Goal: Task Accomplishment & Management: Complete application form

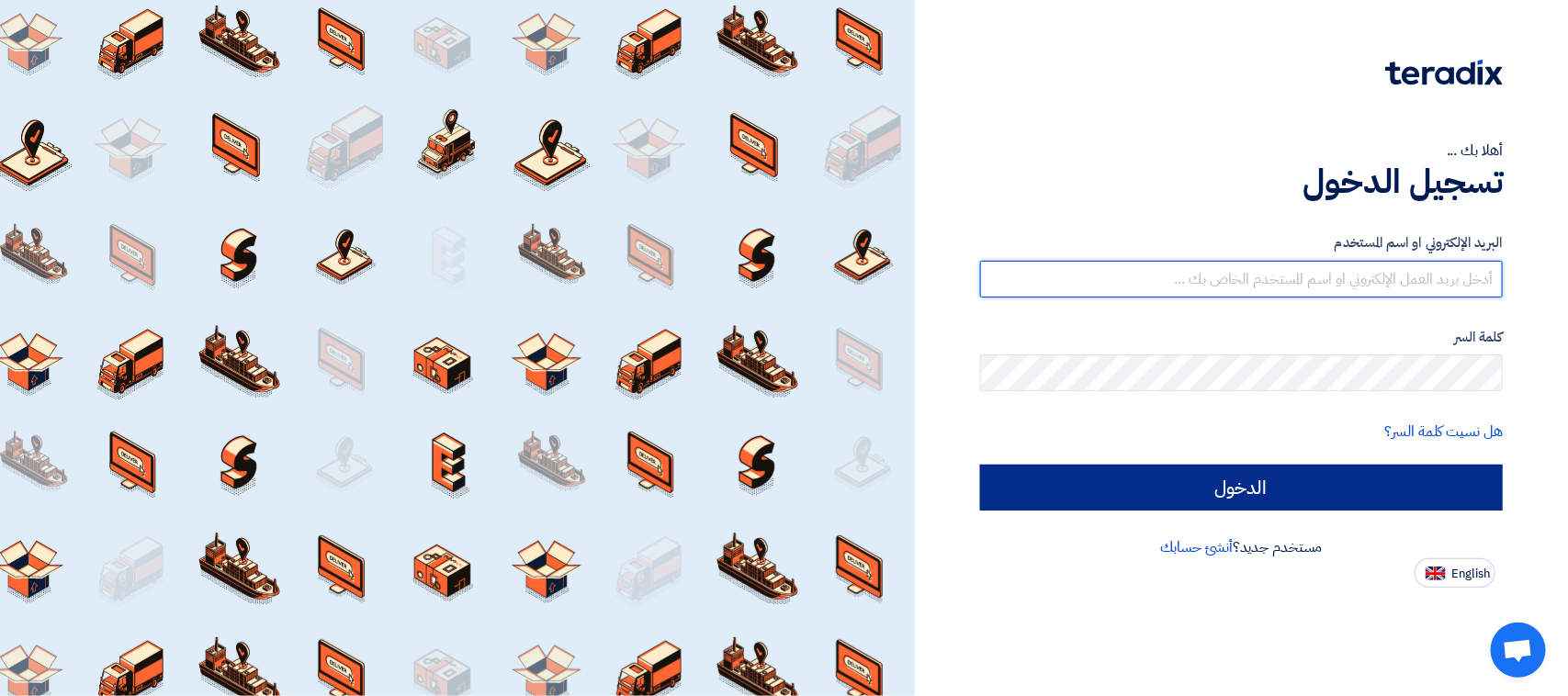
type input "info@Rscapitalgroup.net"
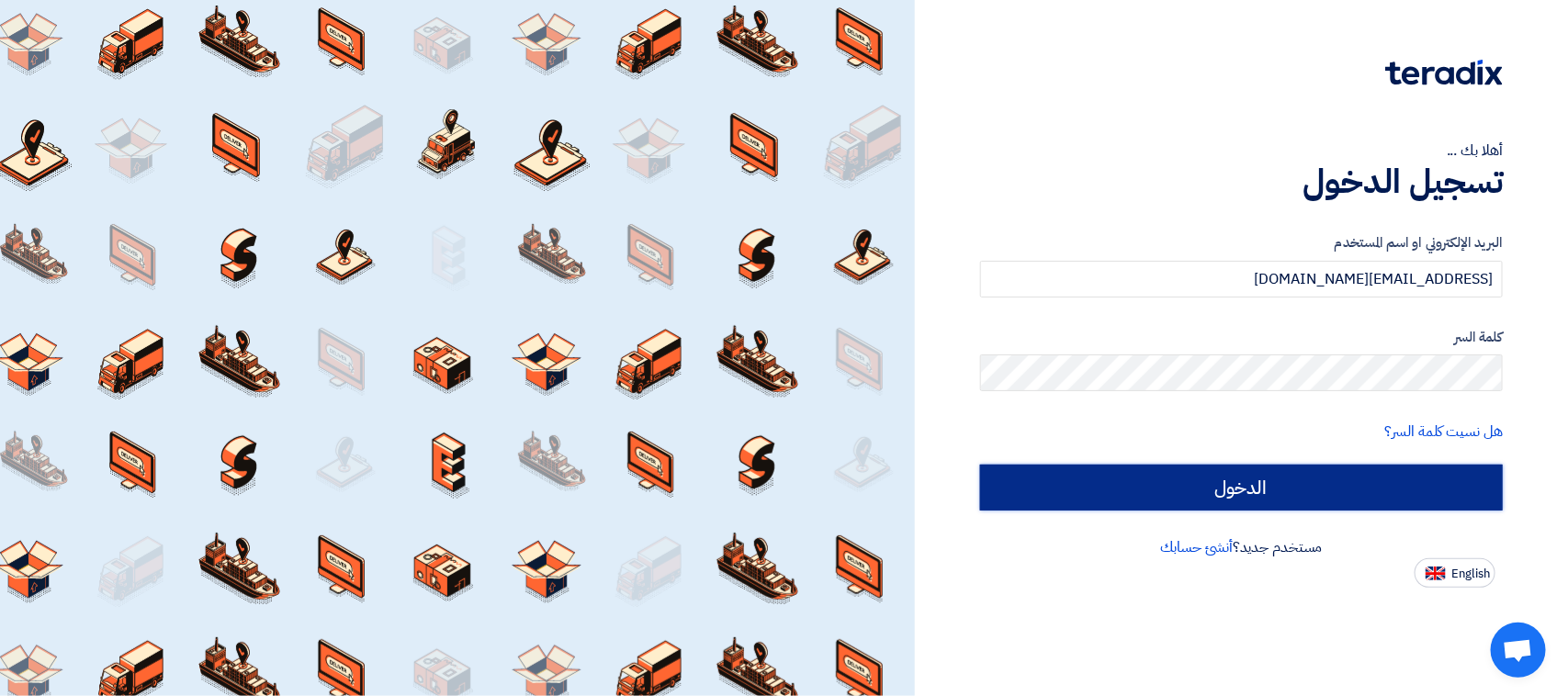
click at [1061, 505] on input "الدخول" at bounding box center [1241, 487] width 523 height 46
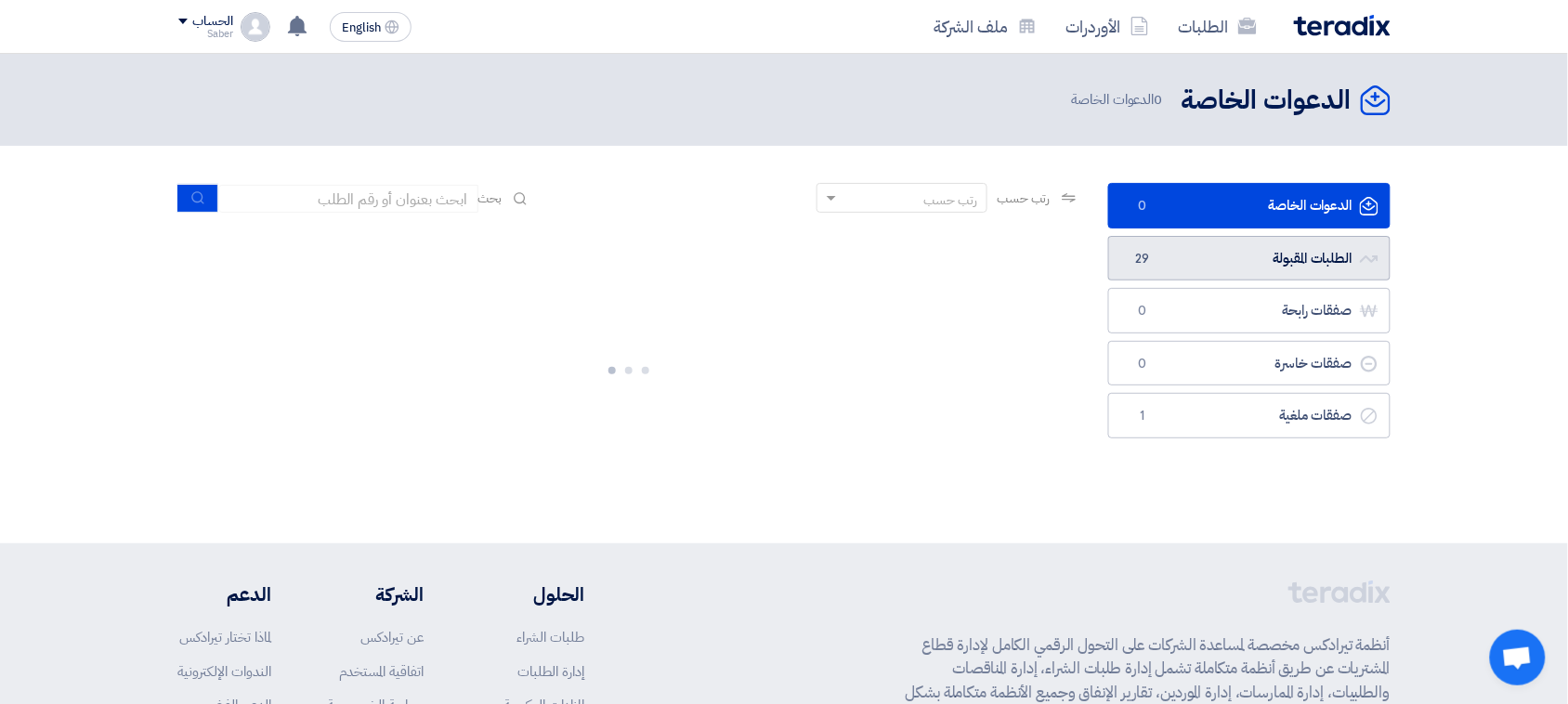
click at [1167, 269] on link "الطلبات المقبولة الطلبات المقبولة 29" at bounding box center [1249, 259] width 282 height 46
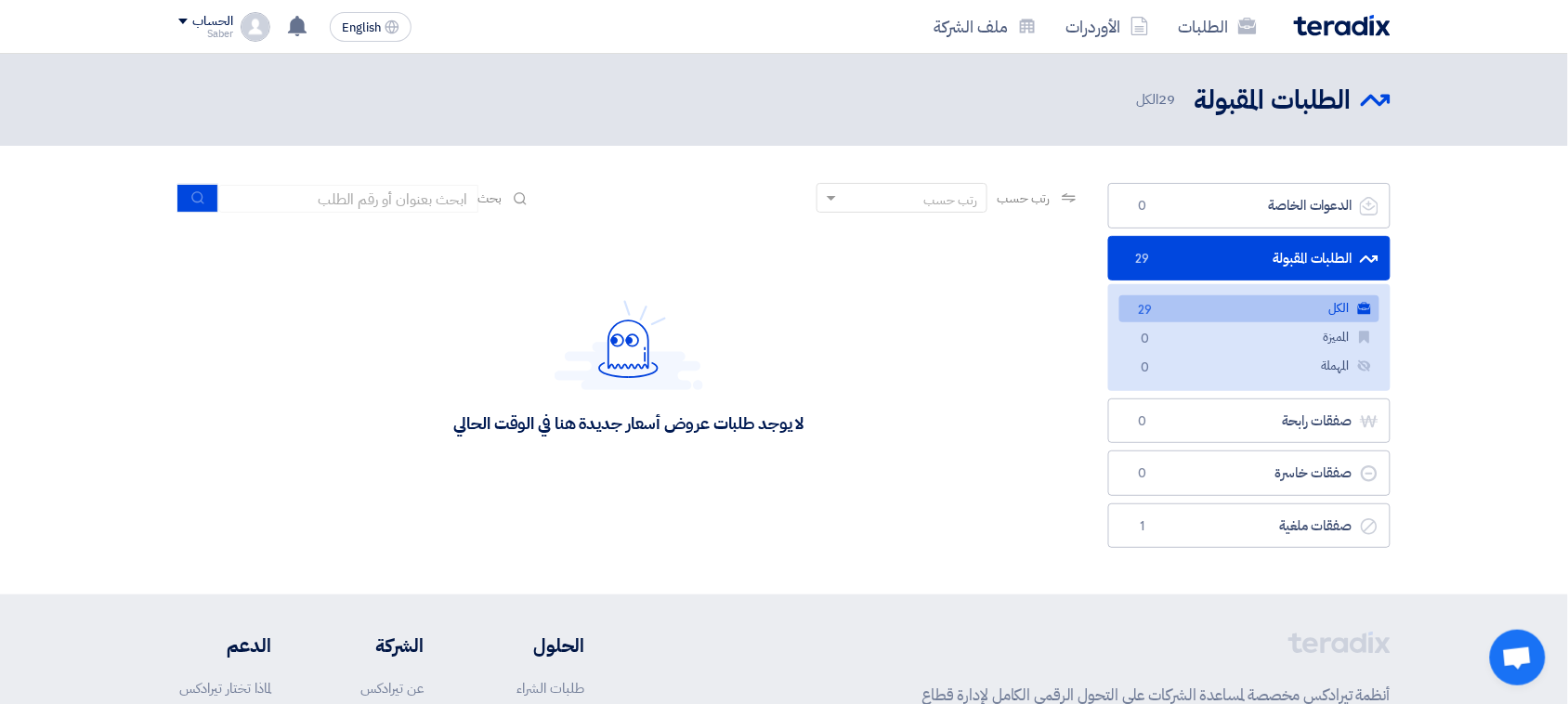
click at [1140, 264] on span "29" at bounding box center [1142, 260] width 22 height 19
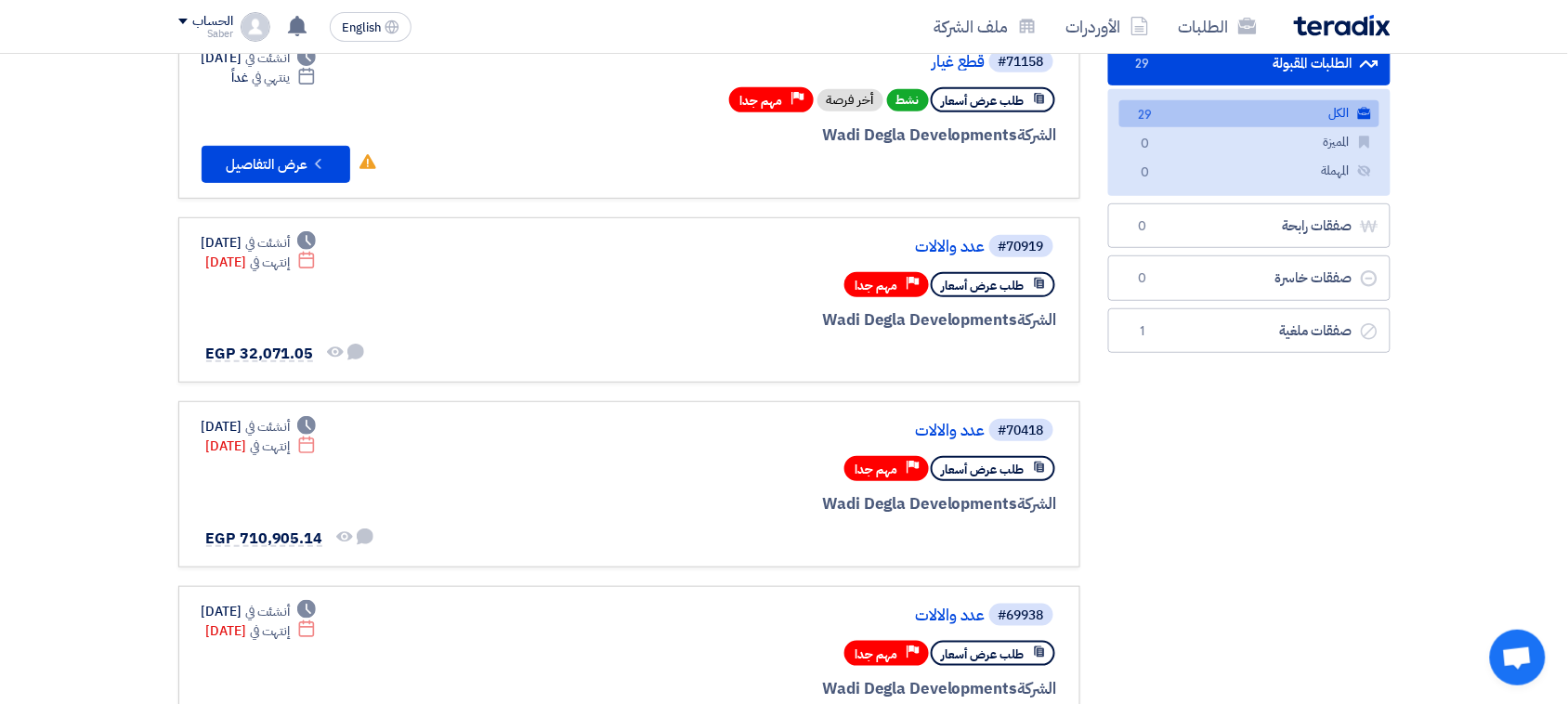
scroll to position [232, 0]
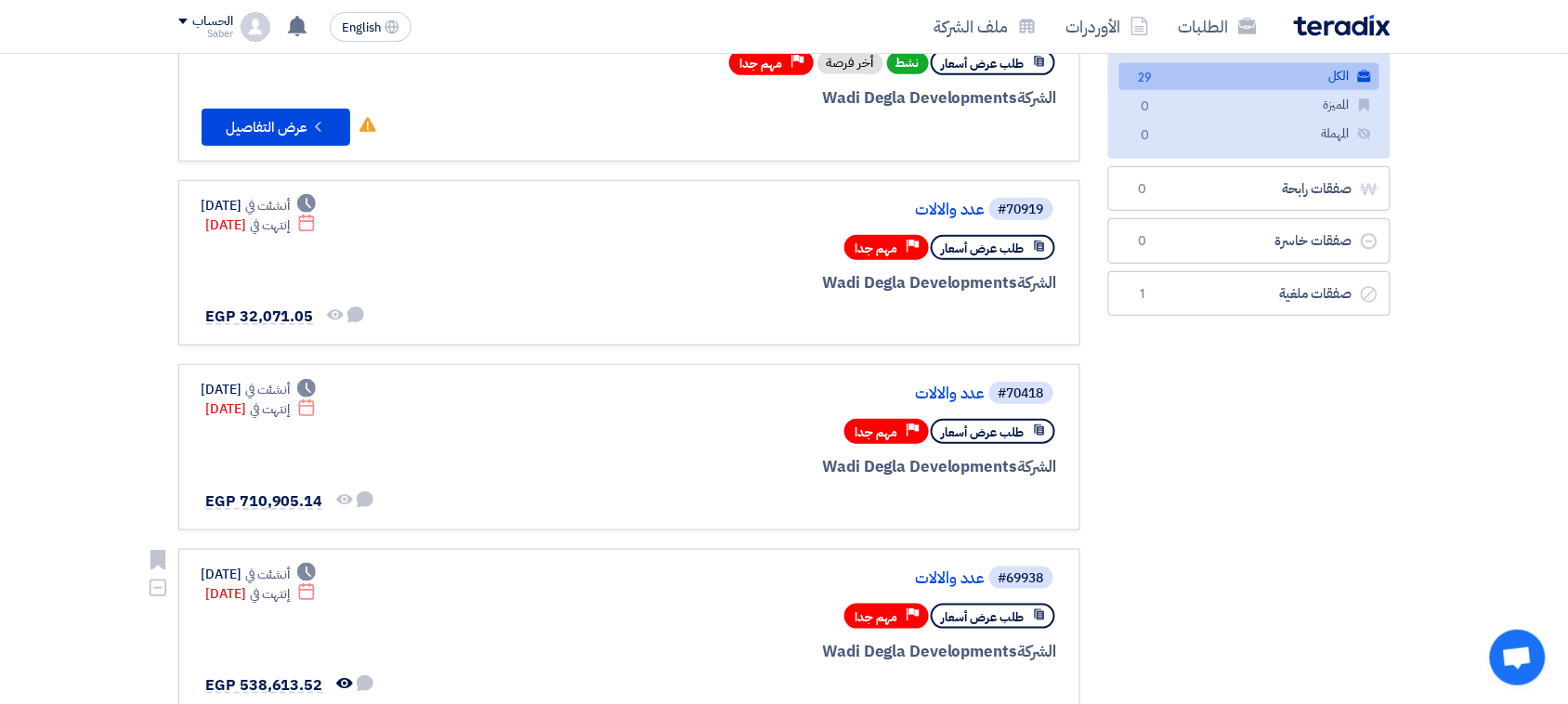
click at [952, 550] on link "#69938 عدد والالات طلب عرض أسعار Priority مهم جدا الشركة Wadi Degla Development…" at bounding box center [629, 632] width 902 height 166
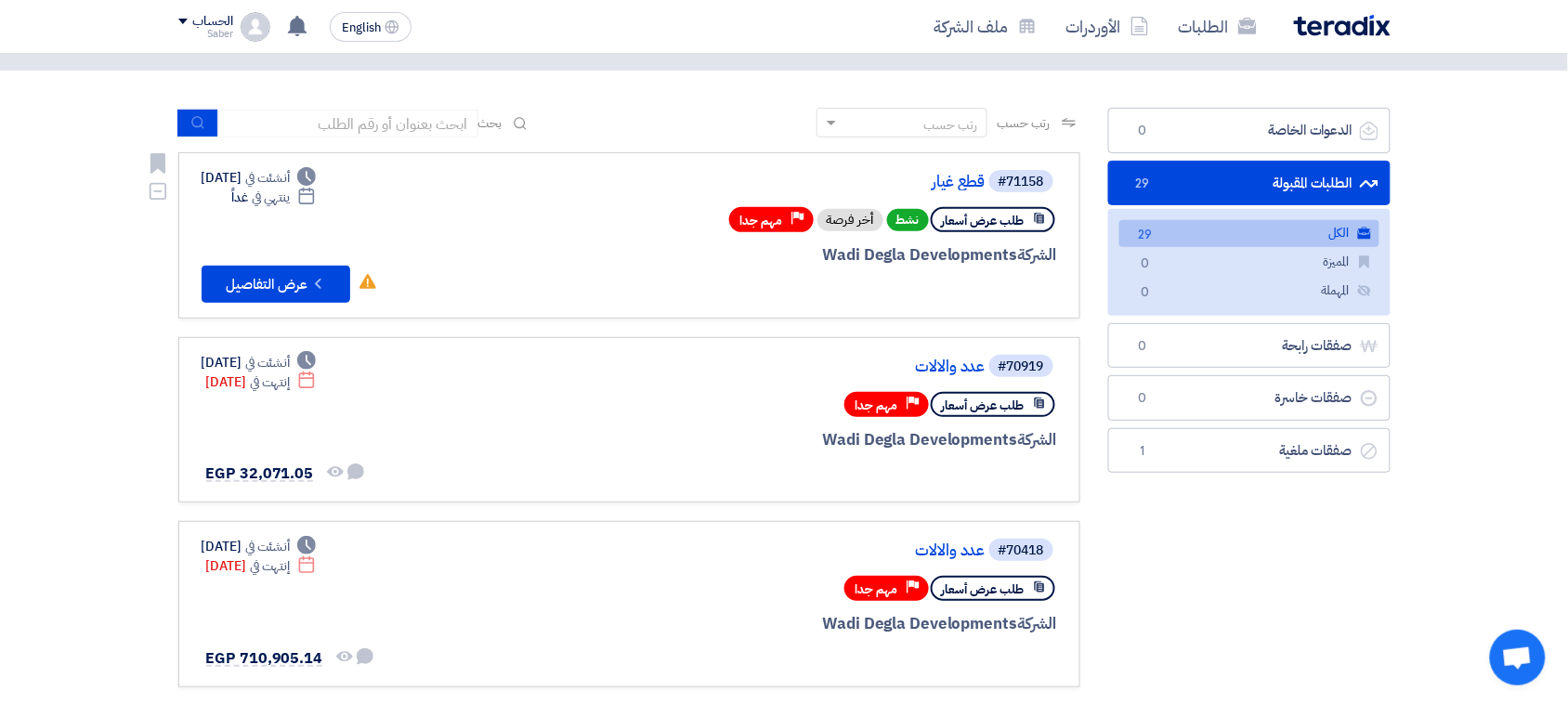
scroll to position [116, 0]
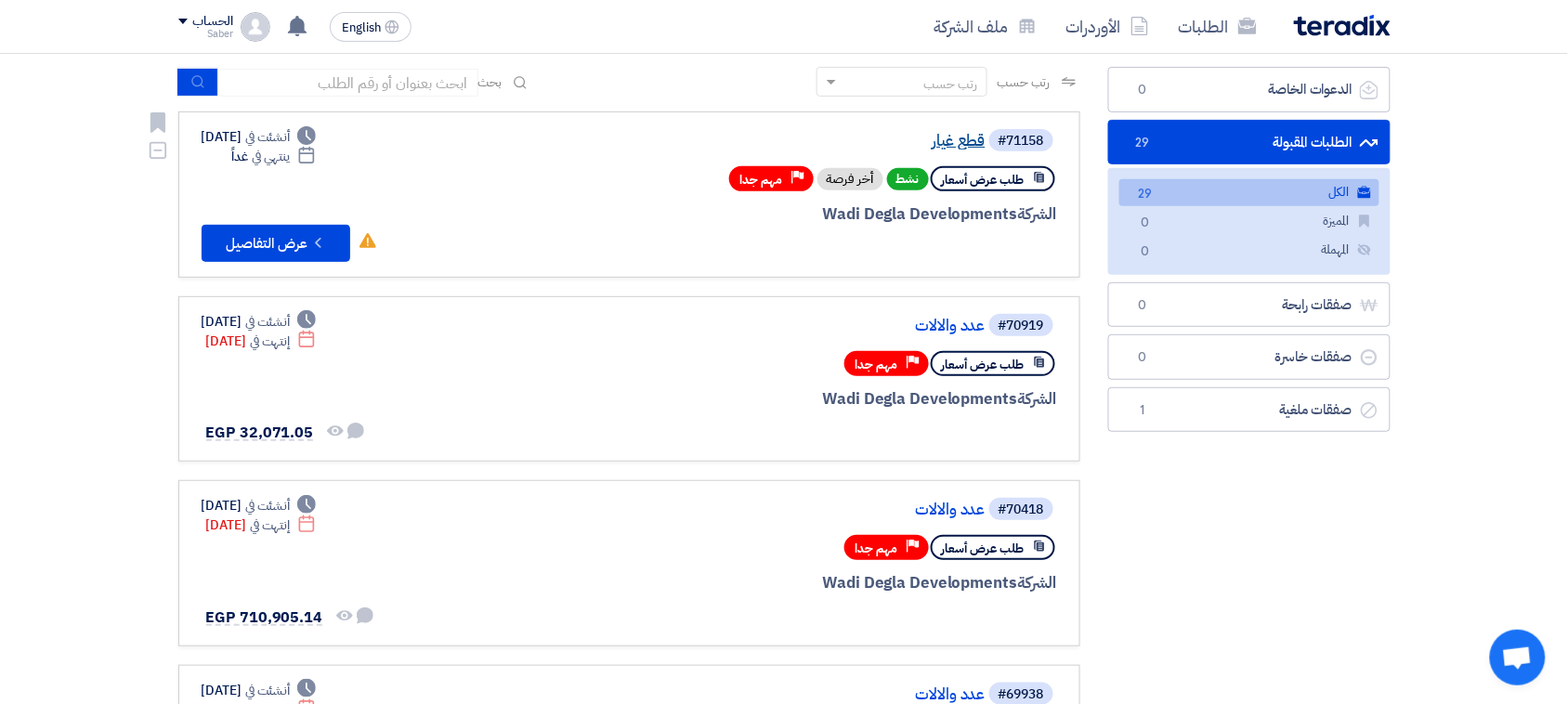
click at [955, 138] on link "قطع غيار" at bounding box center [800, 142] width 372 height 17
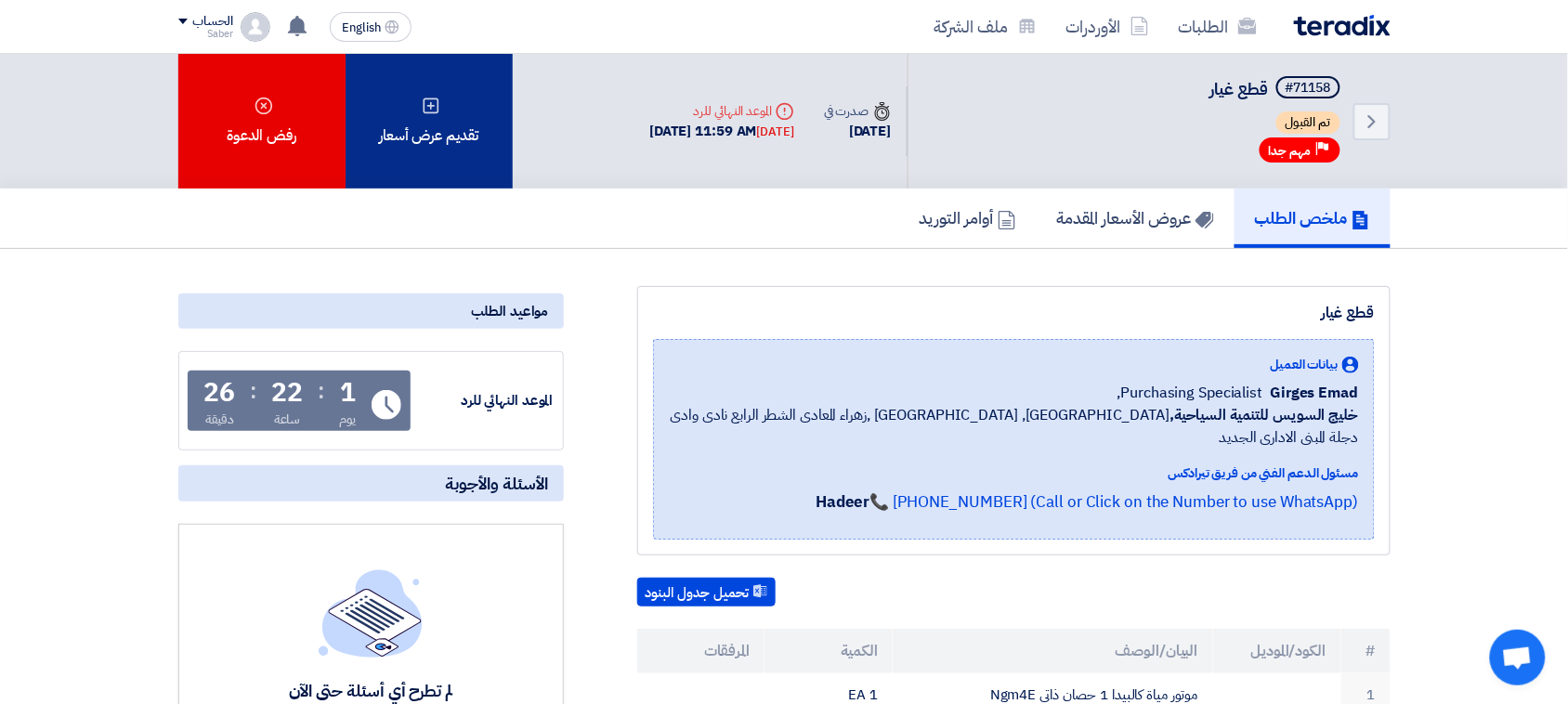
click at [434, 97] on icon at bounding box center [432, 107] width 19 height 19
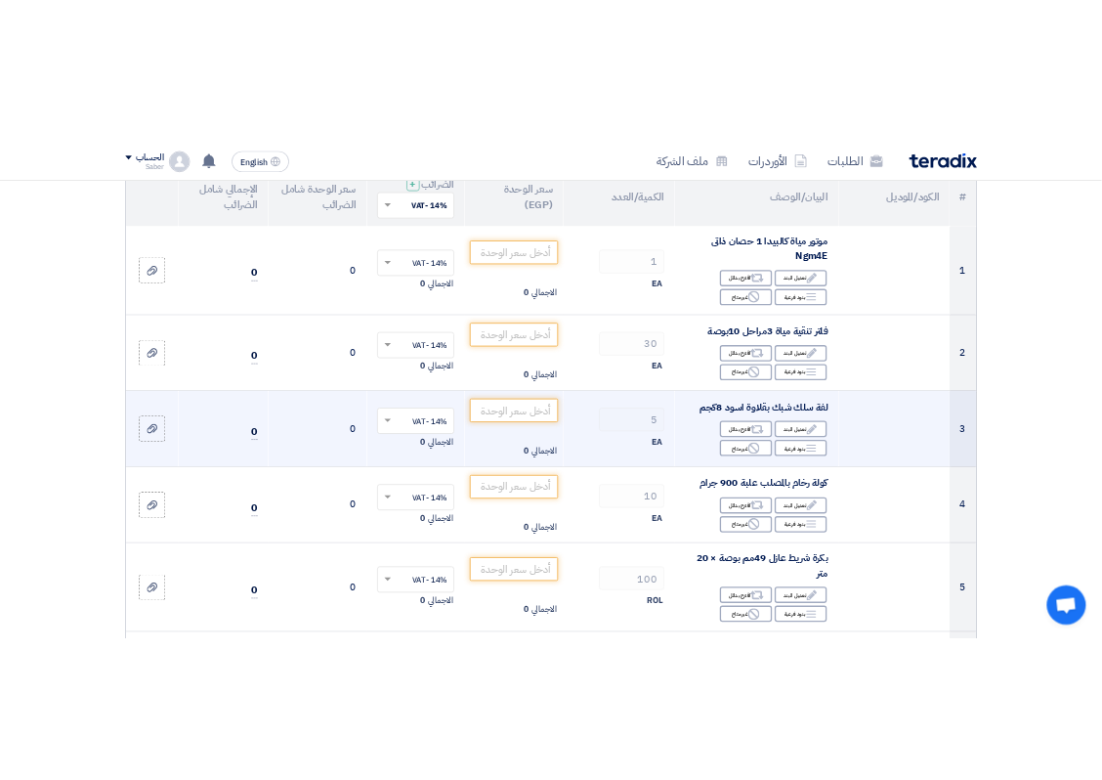
scroll to position [366, 0]
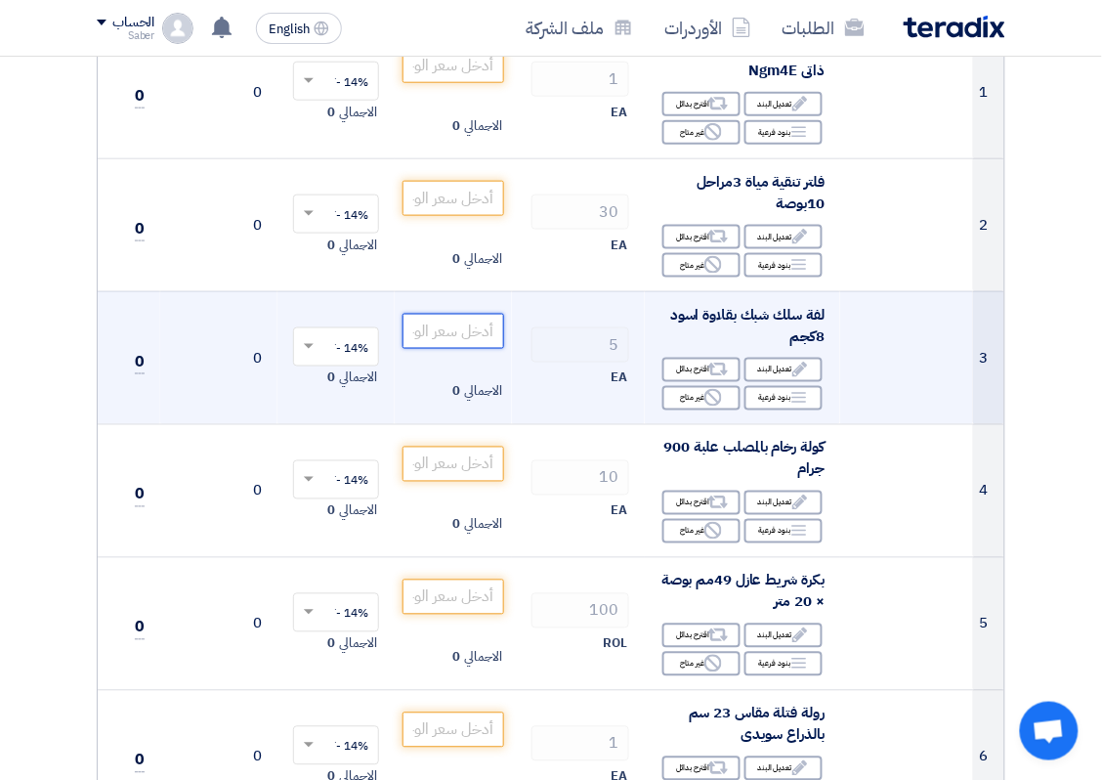
click at [456, 335] on input "number" at bounding box center [453, 331] width 102 height 35
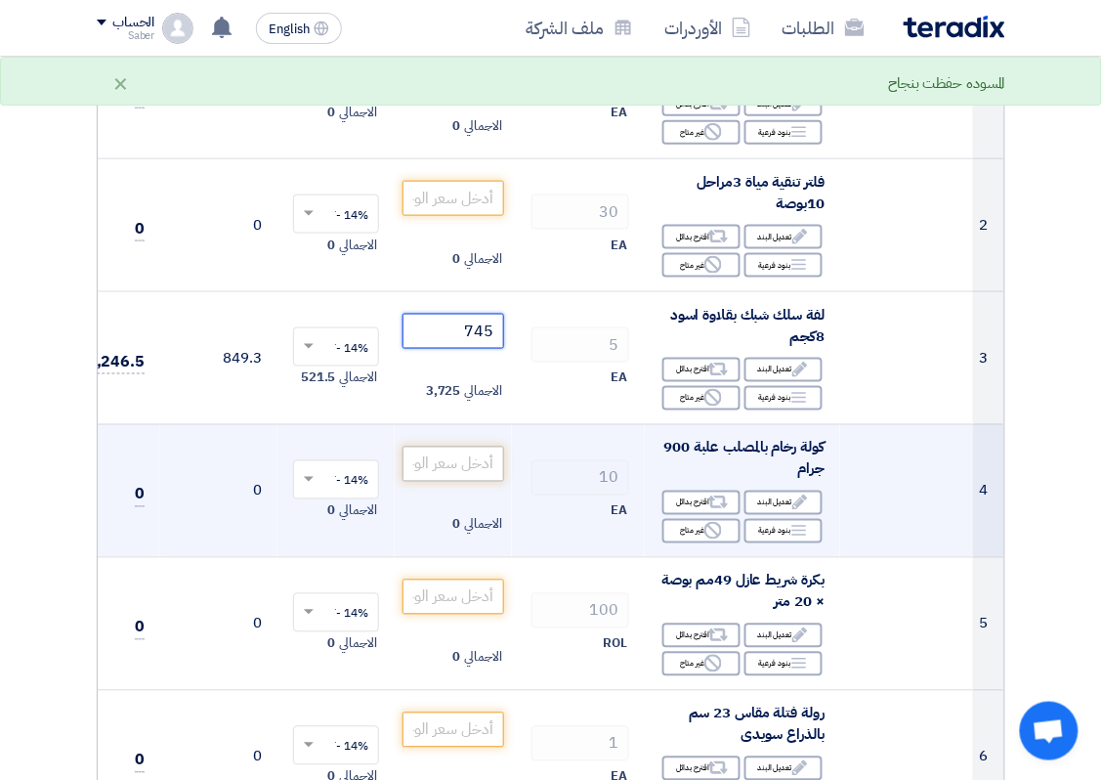
type input "745"
click at [484, 481] on input "number" at bounding box center [453, 463] width 102 height 35
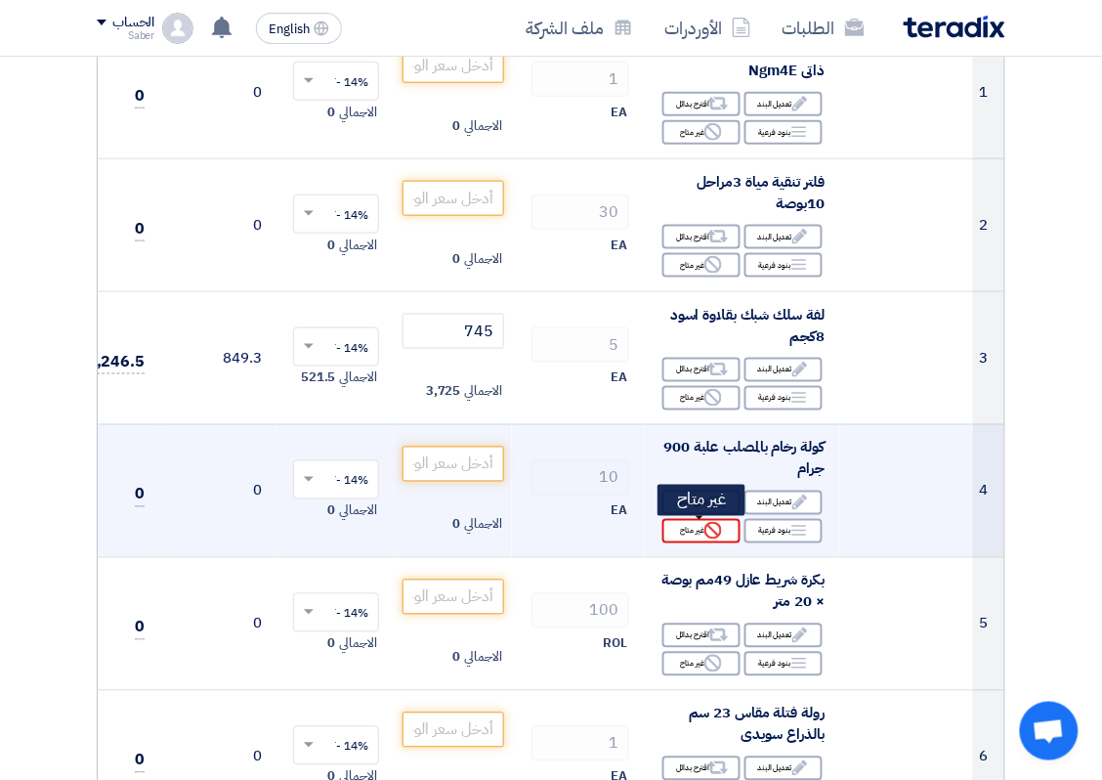
click at [691, 539] on div "Reject غير متاح" at bounding box center [701, 531] width 78 height 24
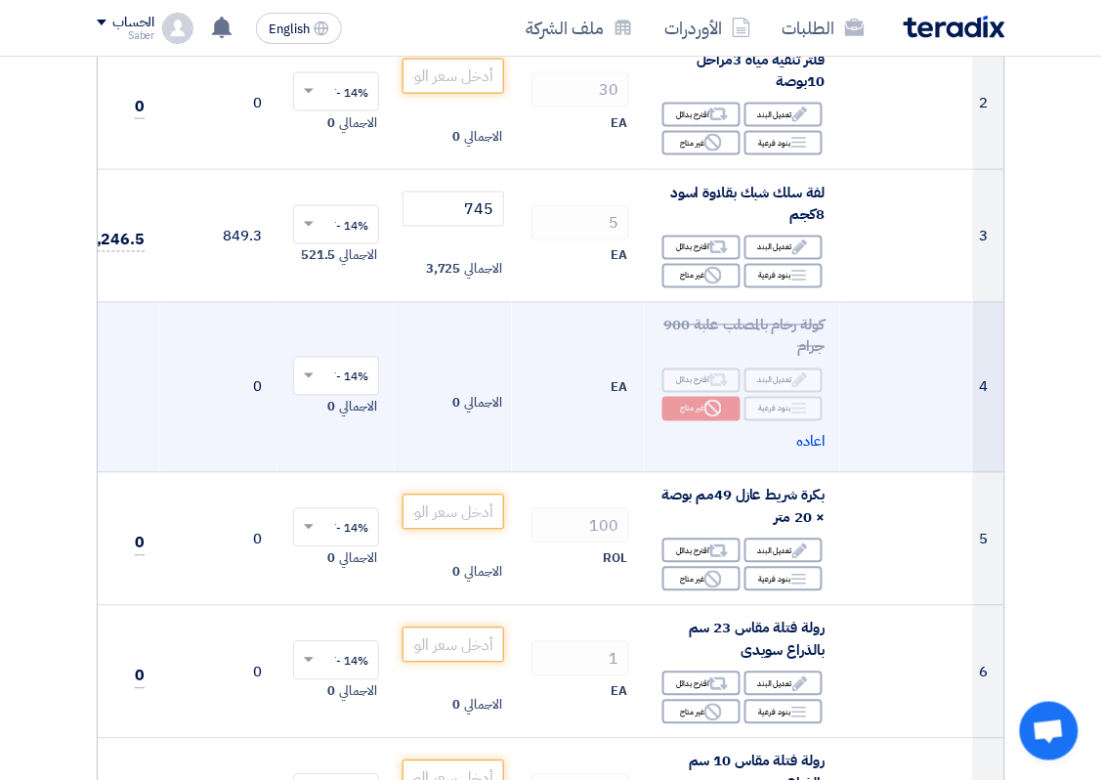
scroll to position [611, 0]
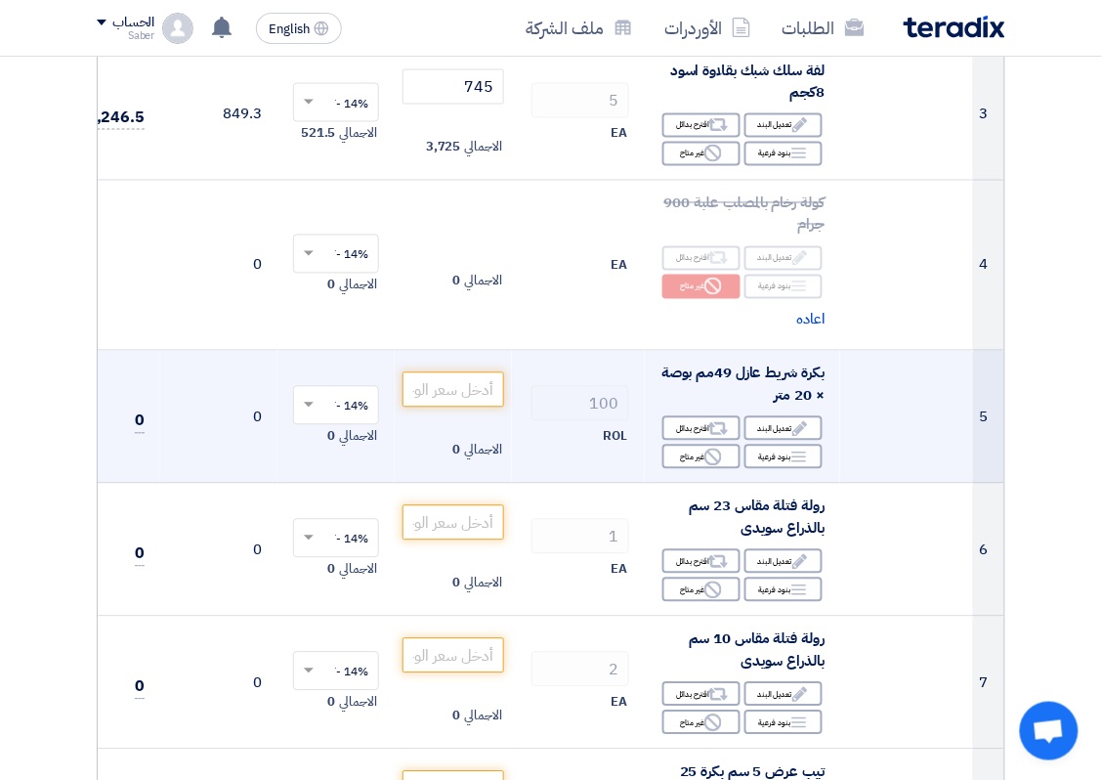
click at [529, 369] on td "100 ROL" at bounding box center [578, 417] width 133 height 133
click at [423, 398] on input "number" at bounding box center [453, 389] width 102 height 35
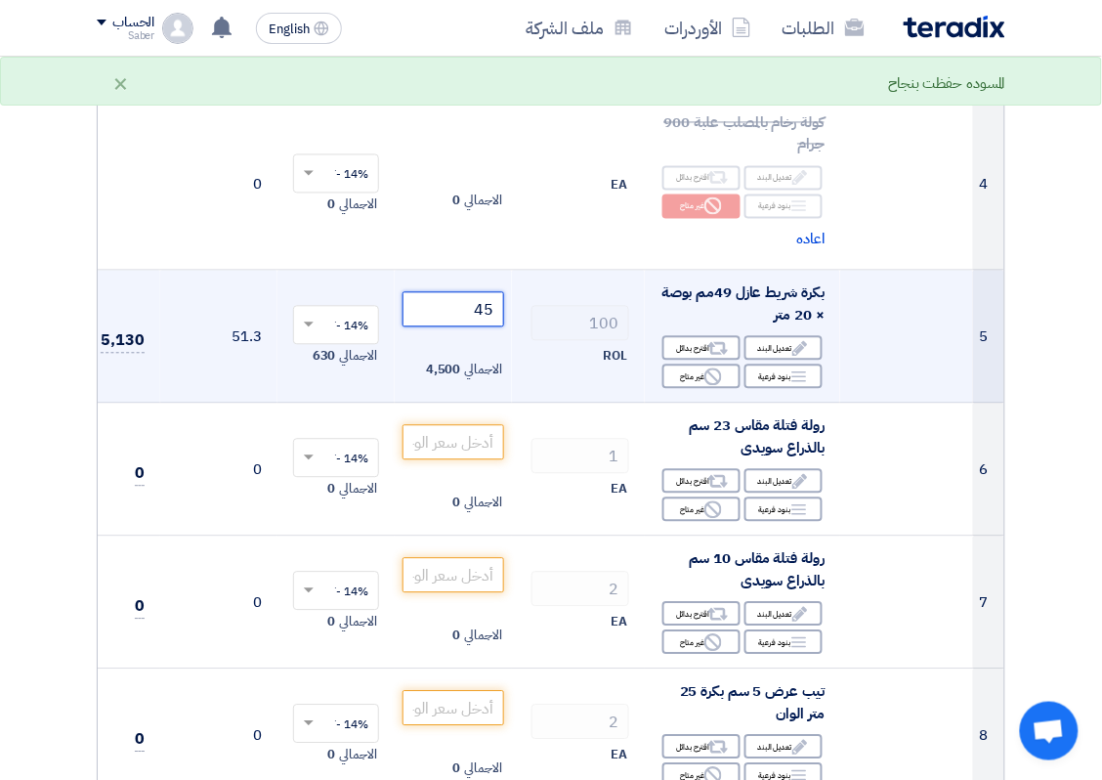
scroll to position [733, 0]
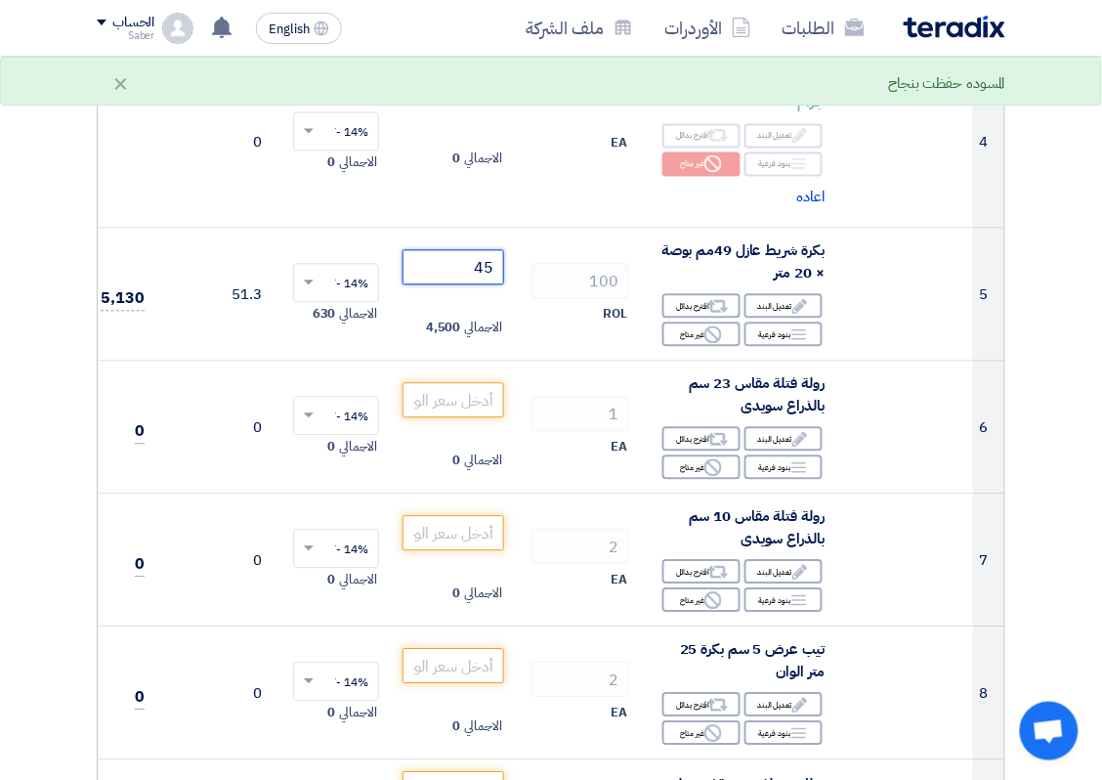
type input "45"
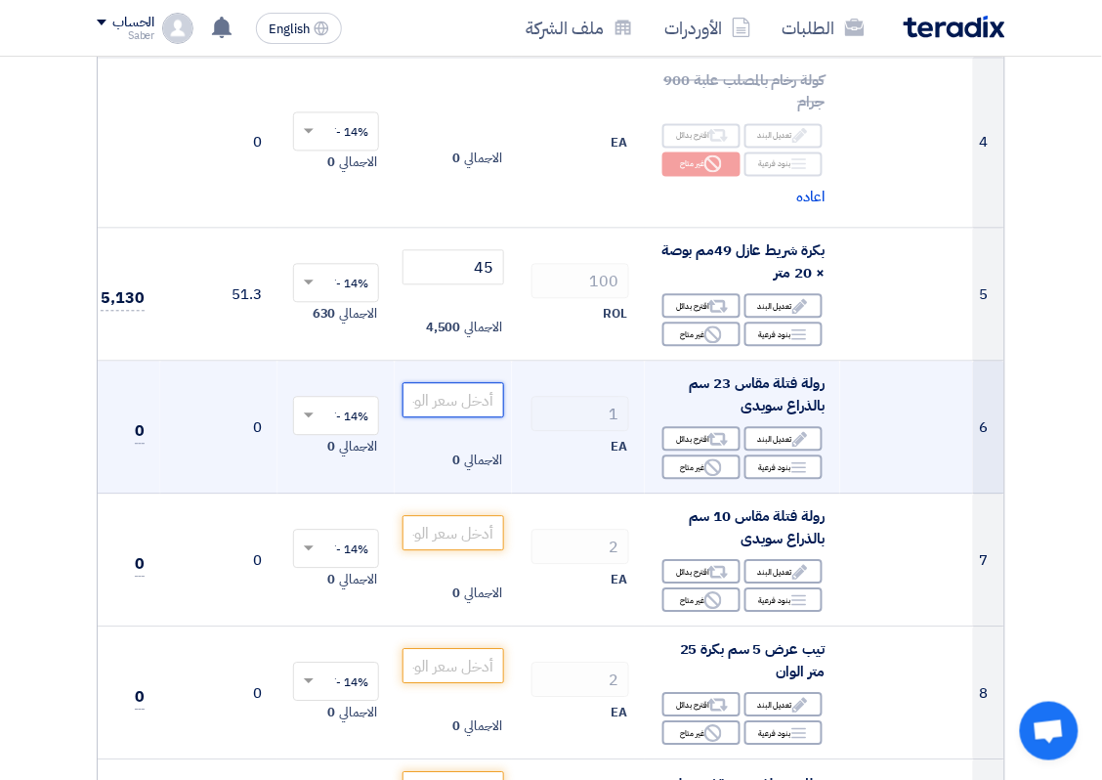
click at [465, 402] on input "number" at bounding box center [453, 400] width 102 height 35
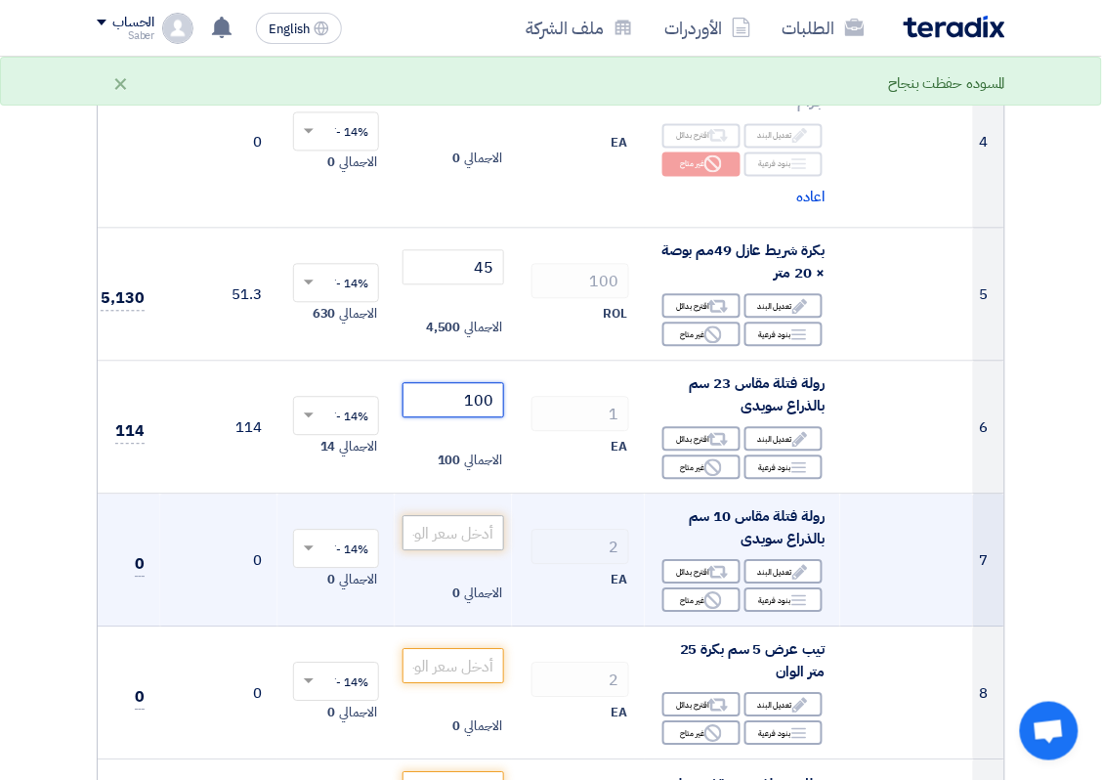
type input "100"
click at [491, 524] on input "number" at bounding box center [453, 533] width 102 height 35
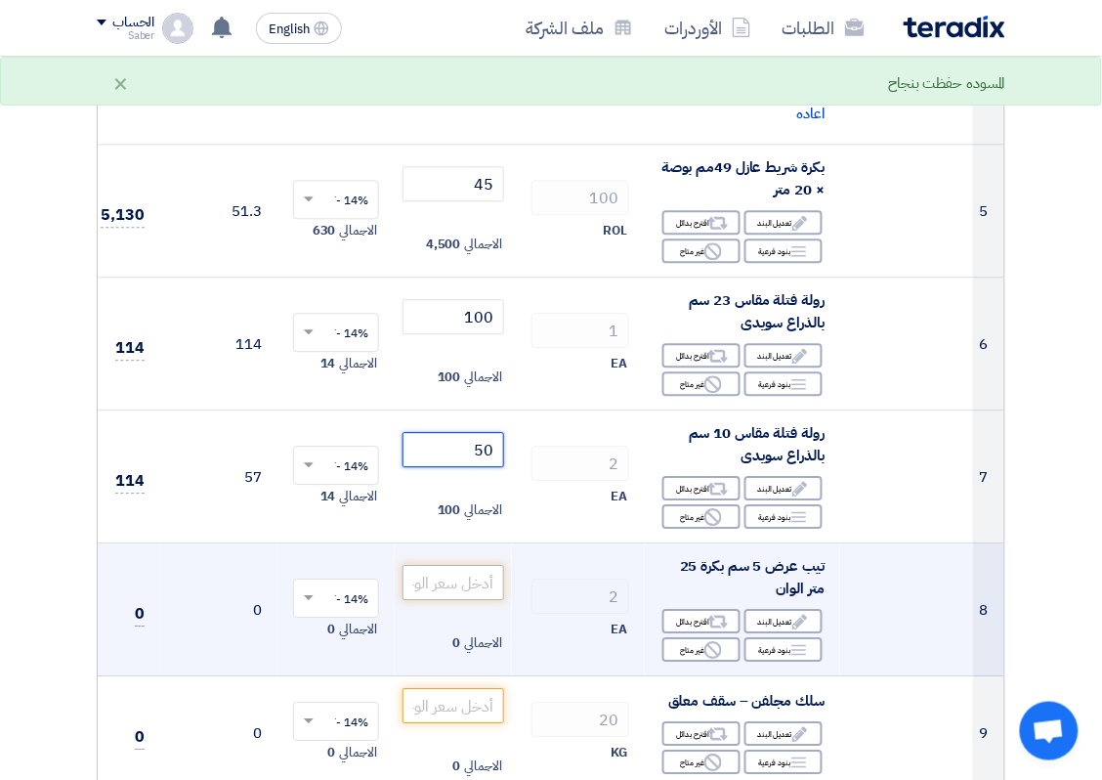
scroll to position [855, 0]
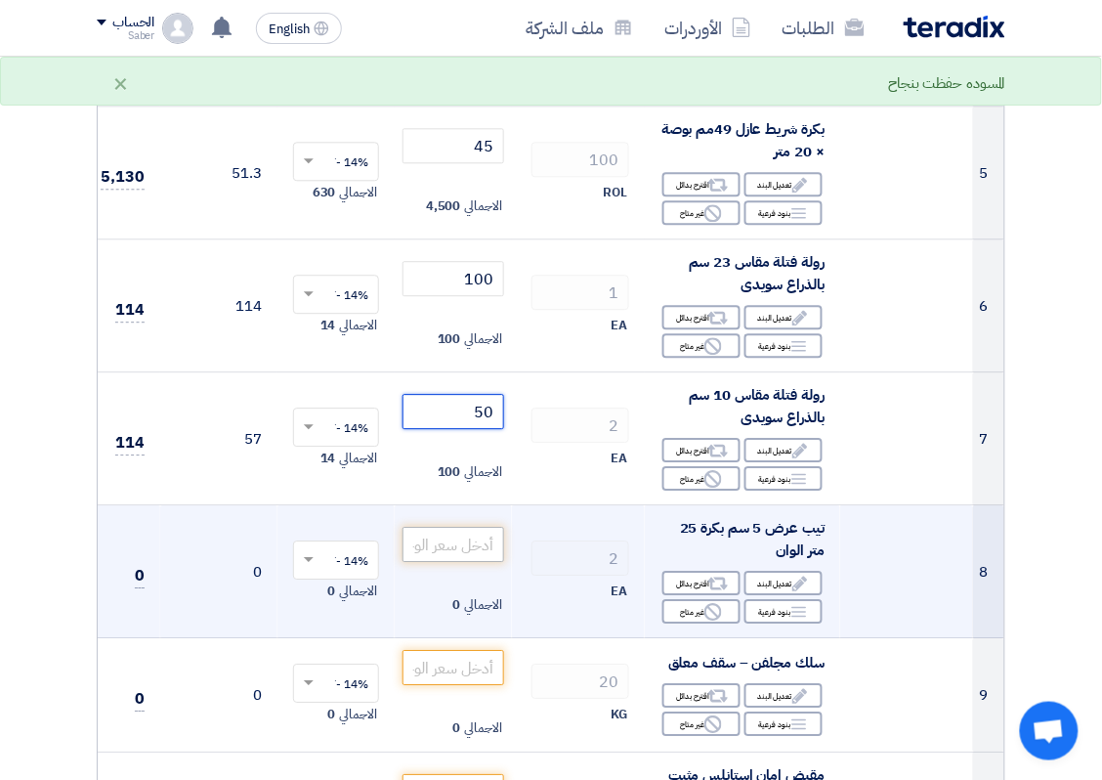
type input "50"
click at [444, 552] on input "number" at bounding box center [453, 544] width 102 height 35
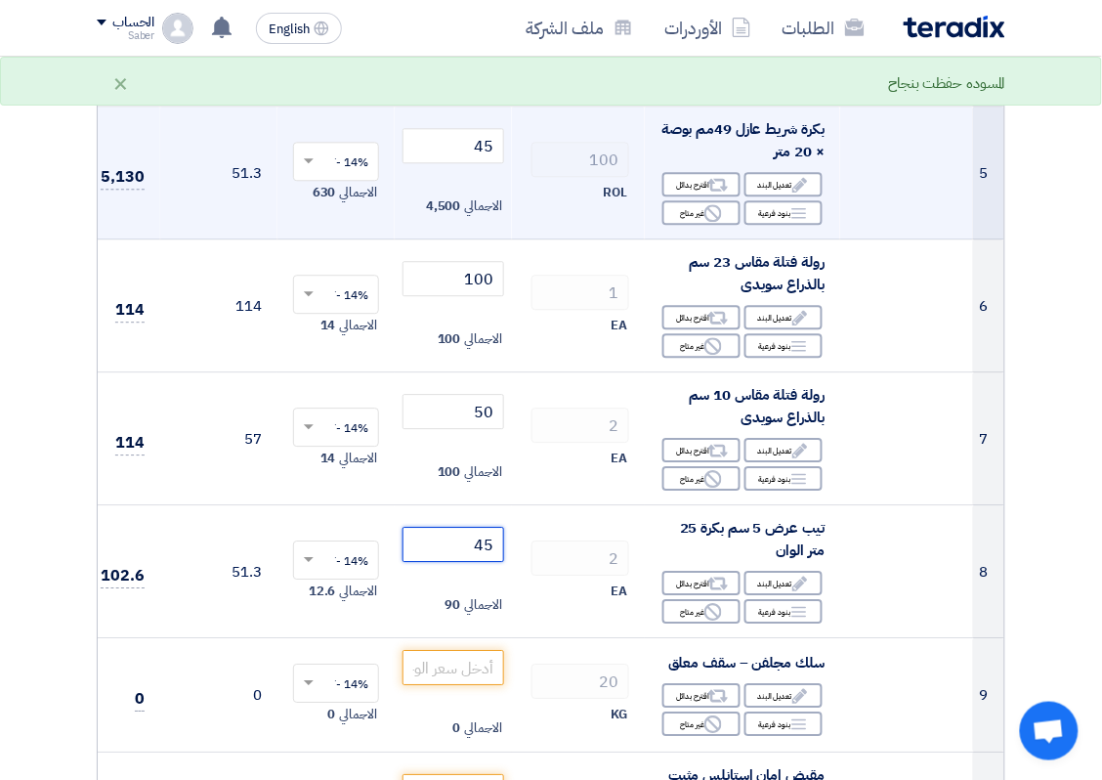
type input "45"
click at [786, 137] on span "بكرة شريط عازل 49مم بوصة × 20 متر" at bounding box center [742, 140] width 163 height 44
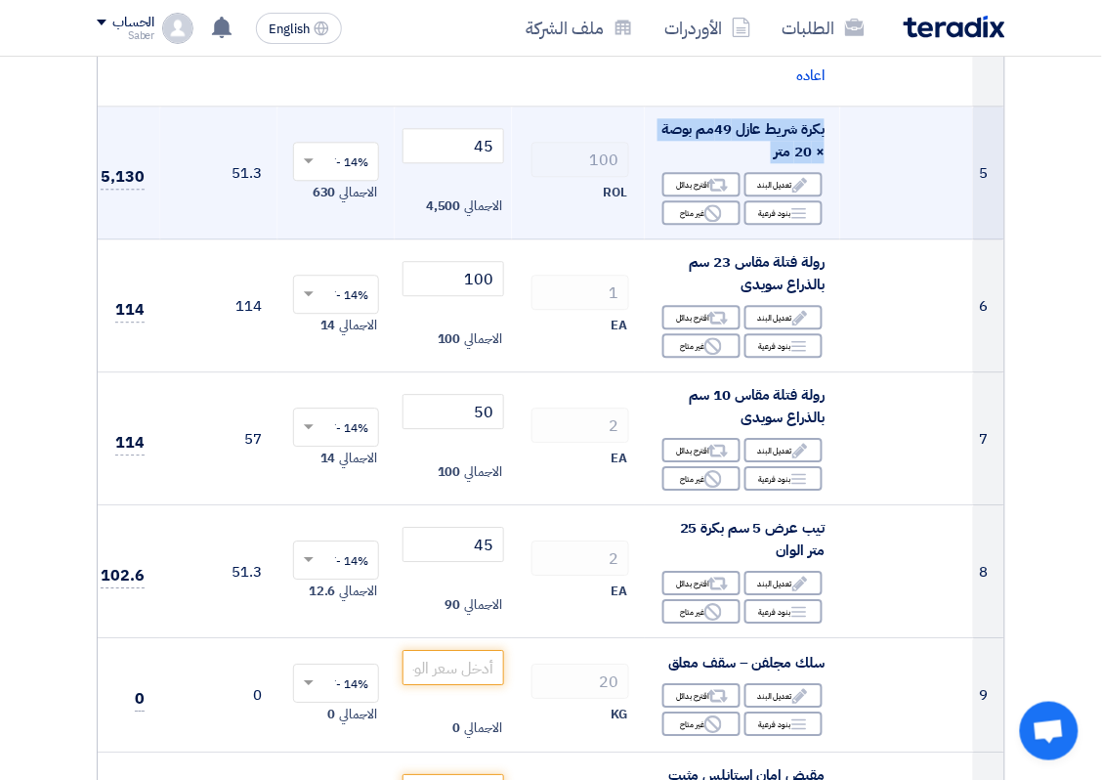
copy td "بكرة شريط عازل 49مم بوصة × 20 متر"
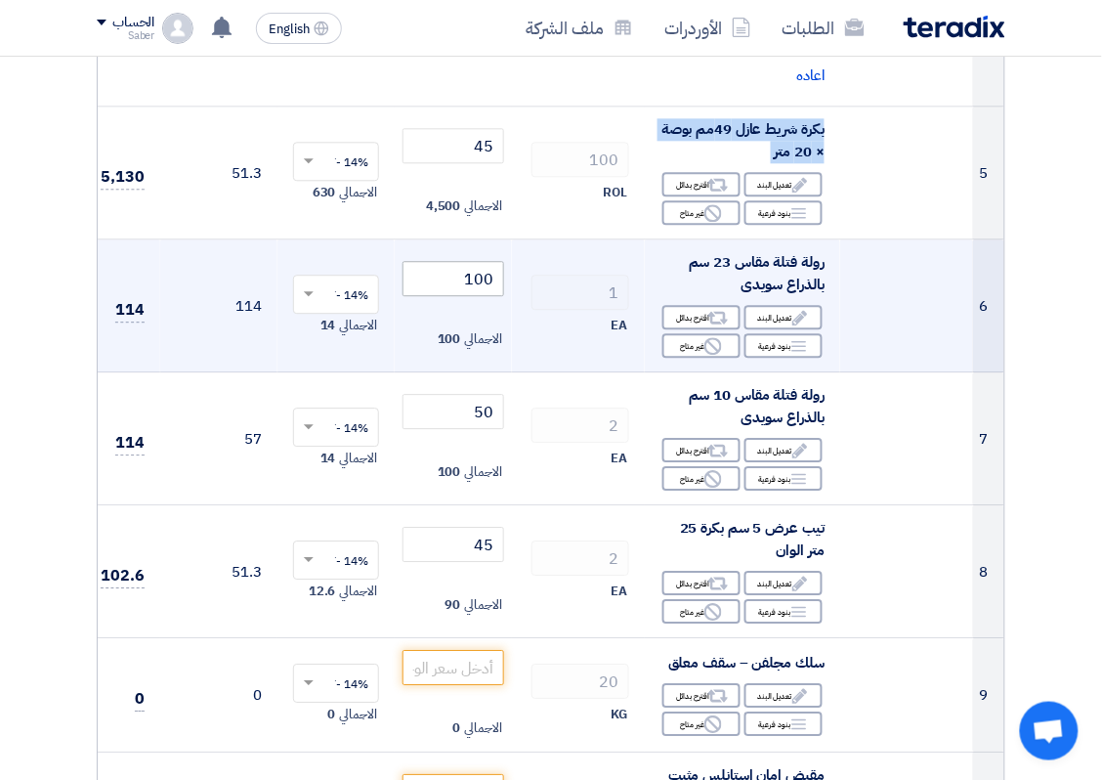
scroll to position [733, 0]
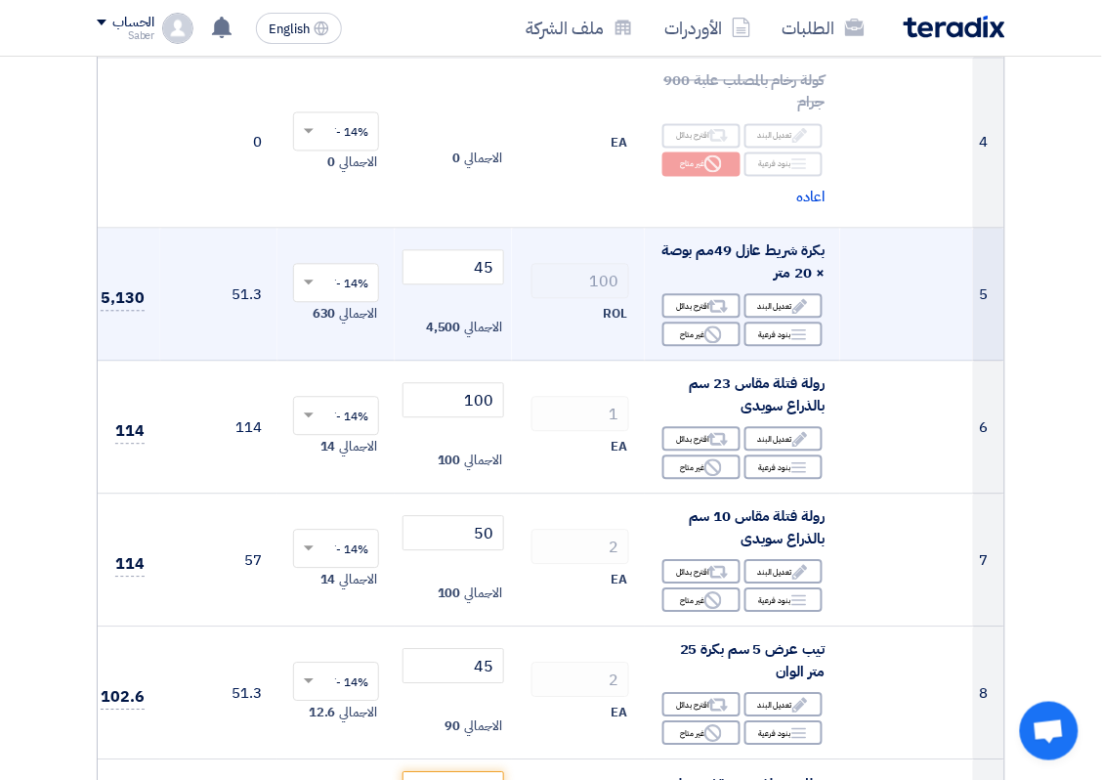
click at [860, 280] on td at bounding box center [906, 295] width 133 height 133
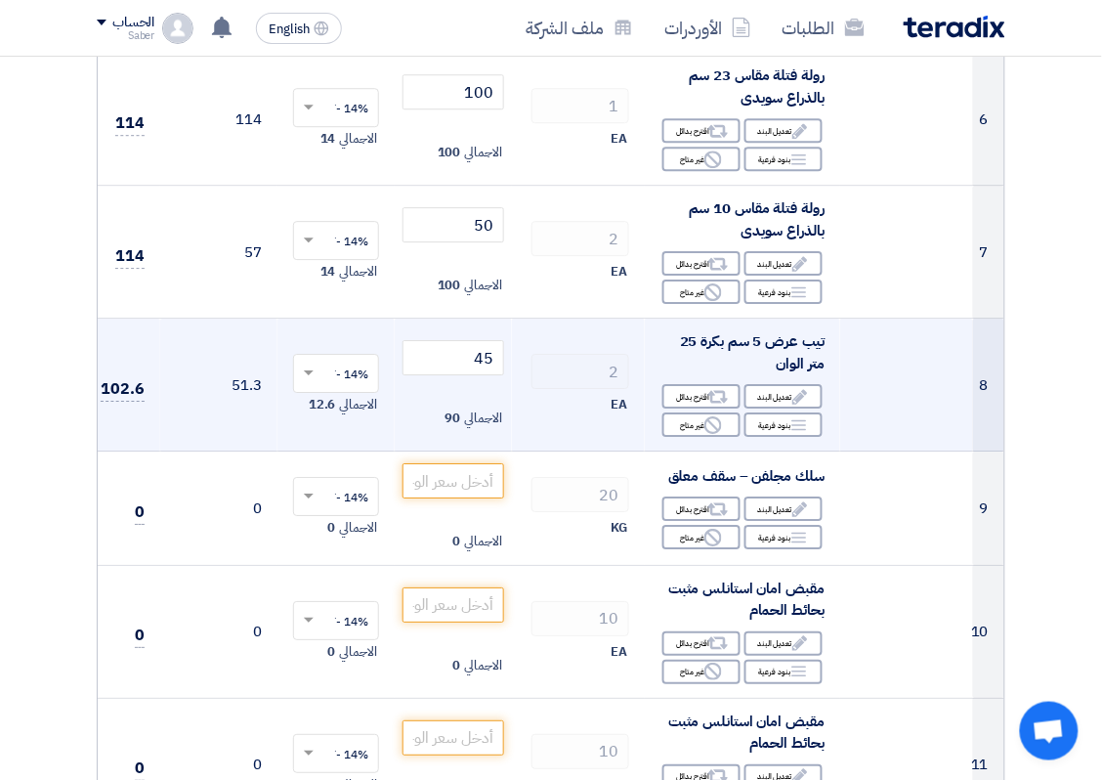
scroll to position [1099, 0]
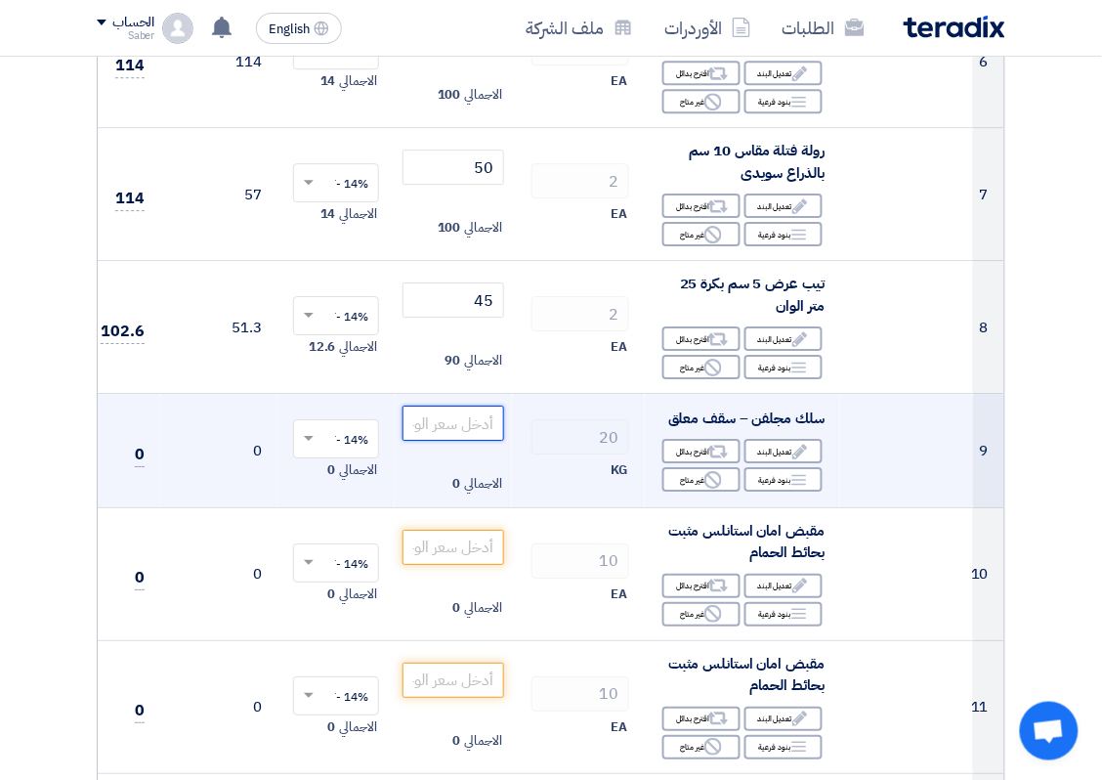
click at [440, 432] on input "number" at bounding box center [453, 422] width 102 height 35
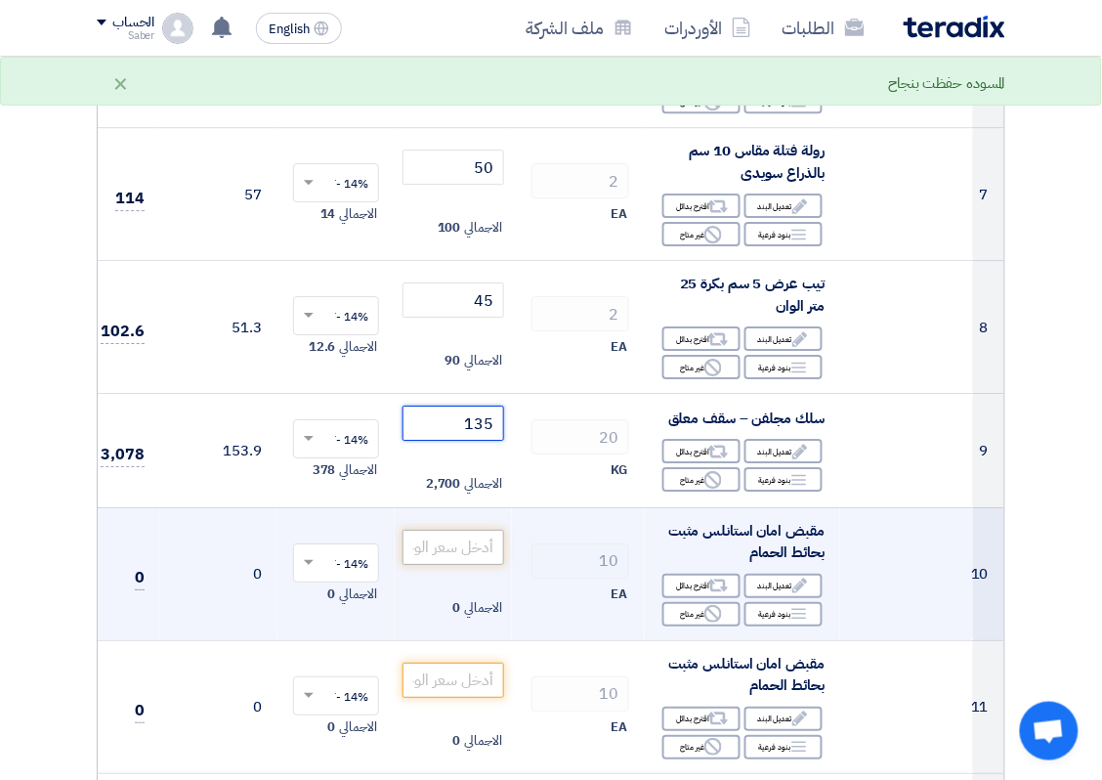
type input "135"
click at [486, 548] on input "number" at bounding box center [453, 546] width 102 height 35
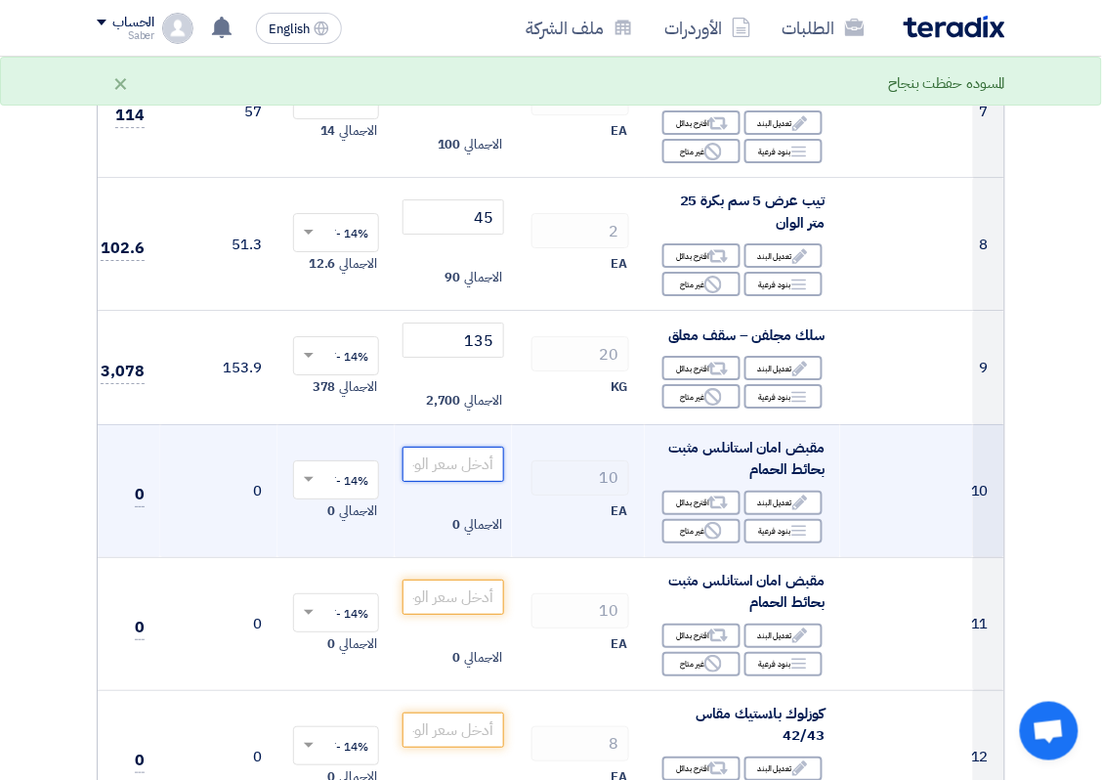
scroll to position [1221, 0]
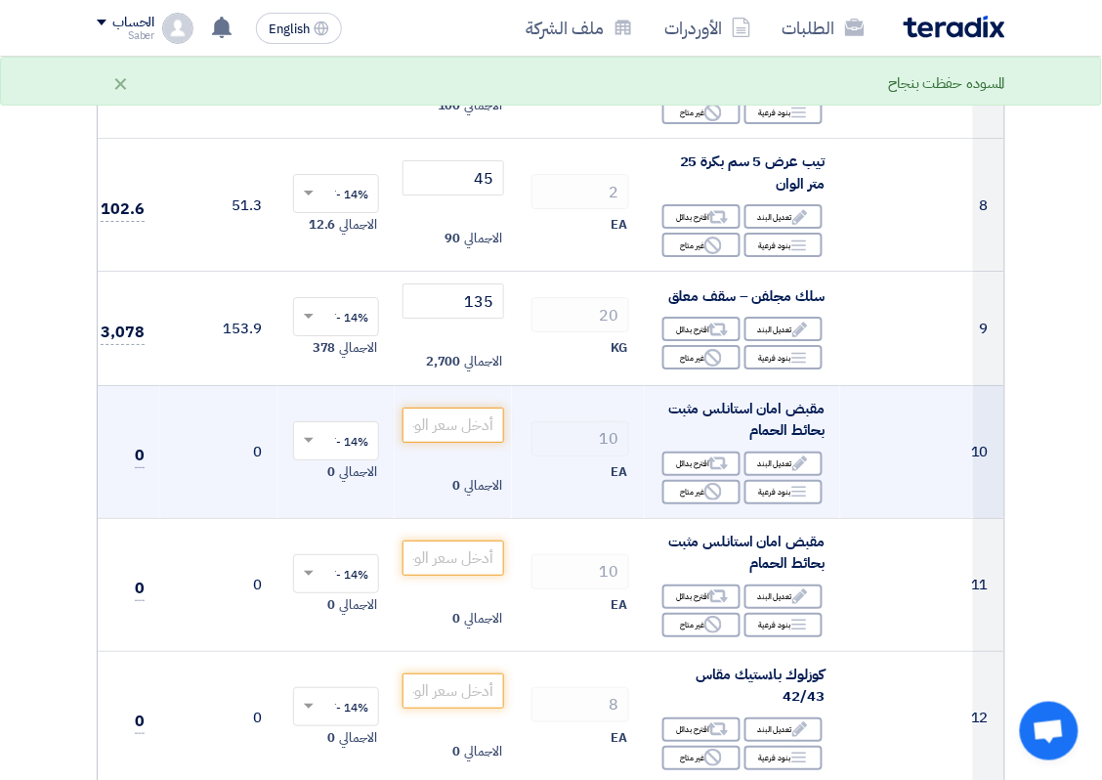
click at [758, 408] on span "مقبض امان استانلس مثبت بحائط الحمام" at bounding box center [746, 420] width 156 height 44
copy td "مقبض امان استانلس مثبت بحائط الحمام"
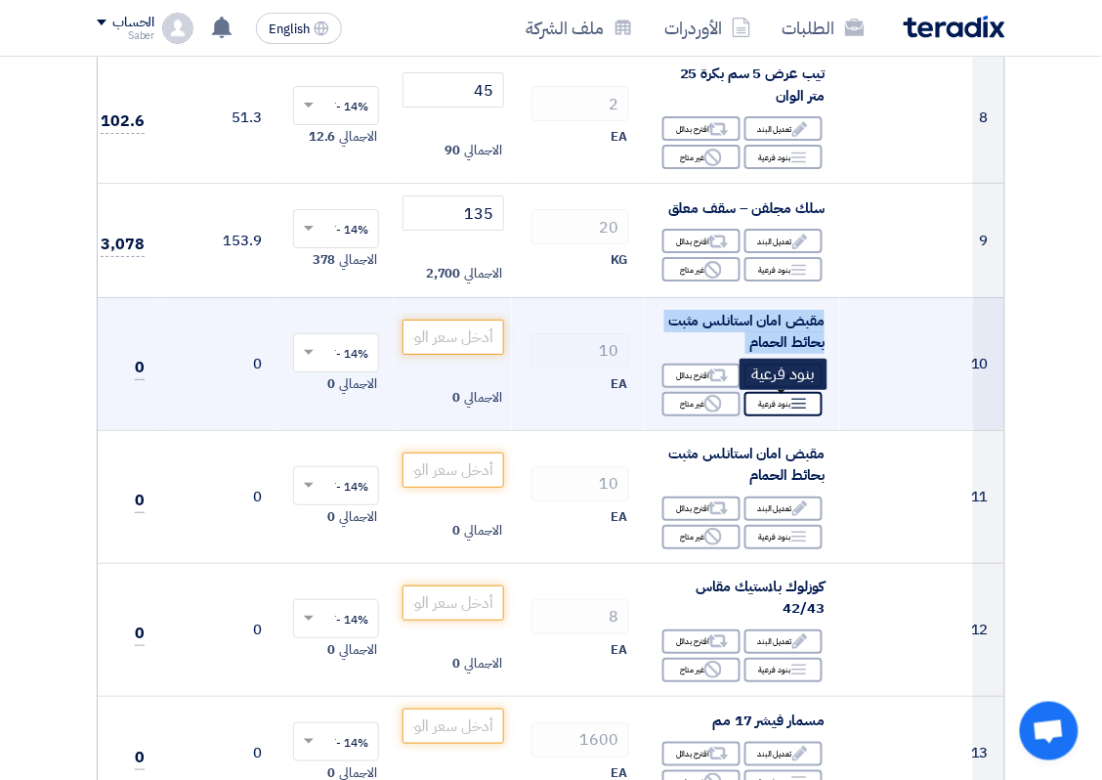
scroll to position [1343, 0]
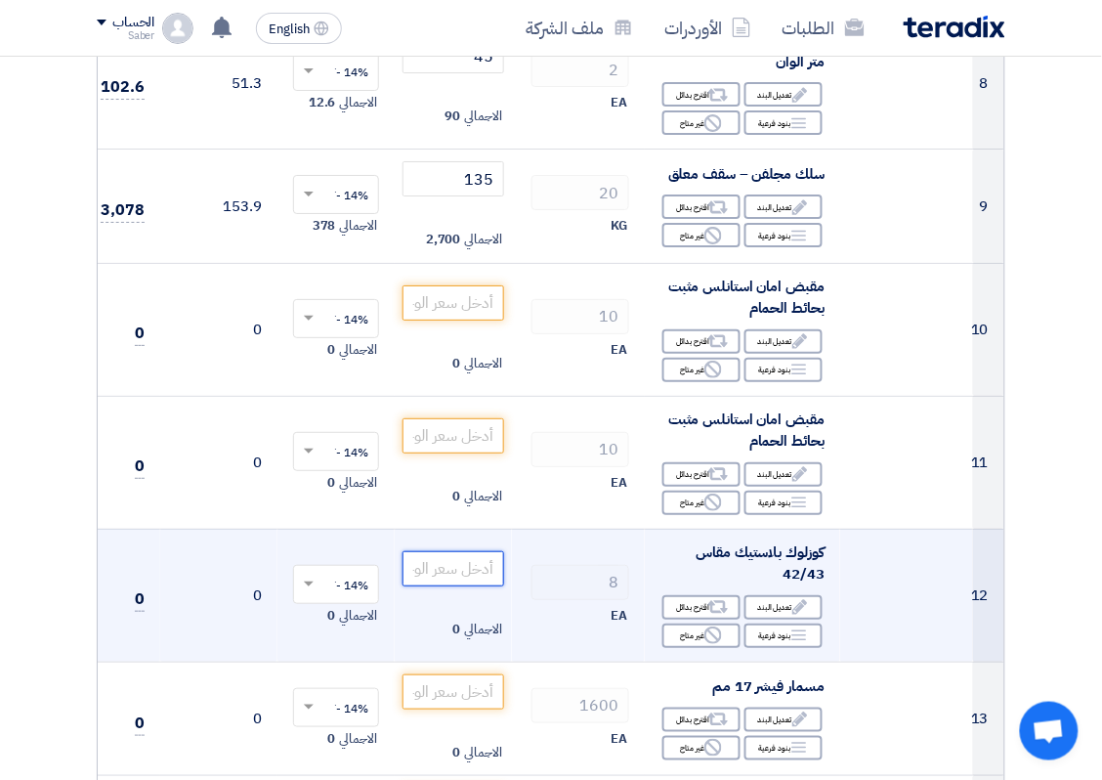
click at [474, 570] on input "number" at bounding box center [453, 568] width 102 height 35
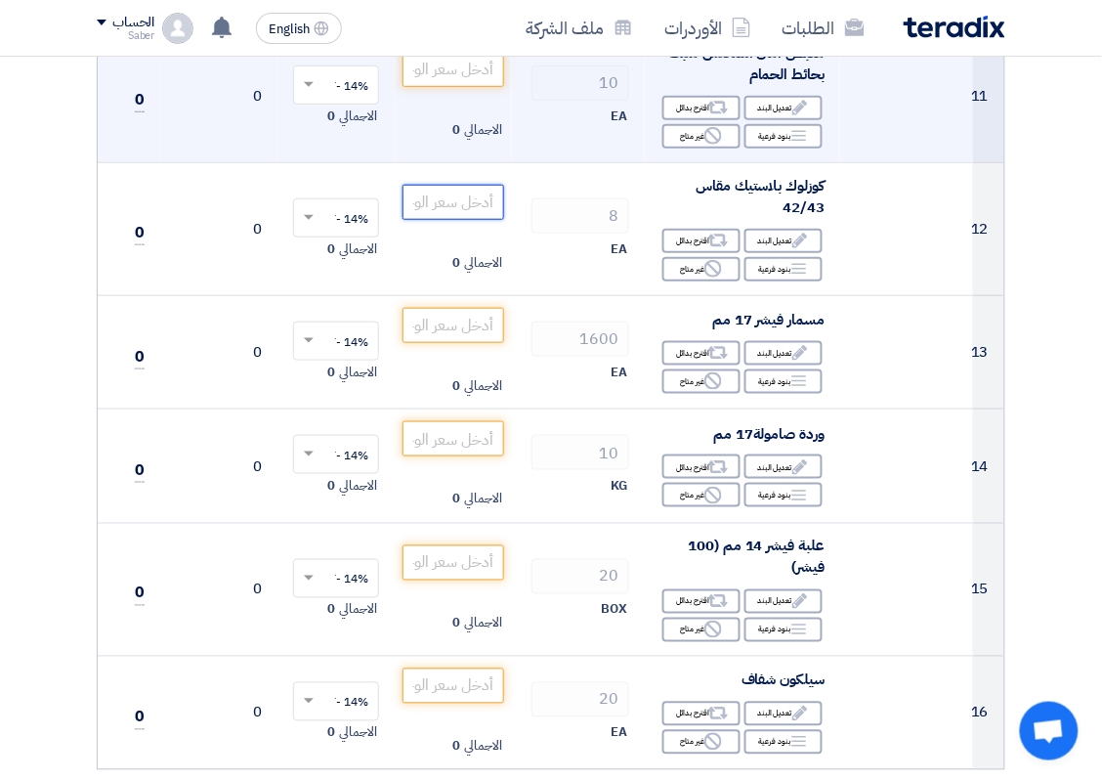
scroll to position [1832, 0]
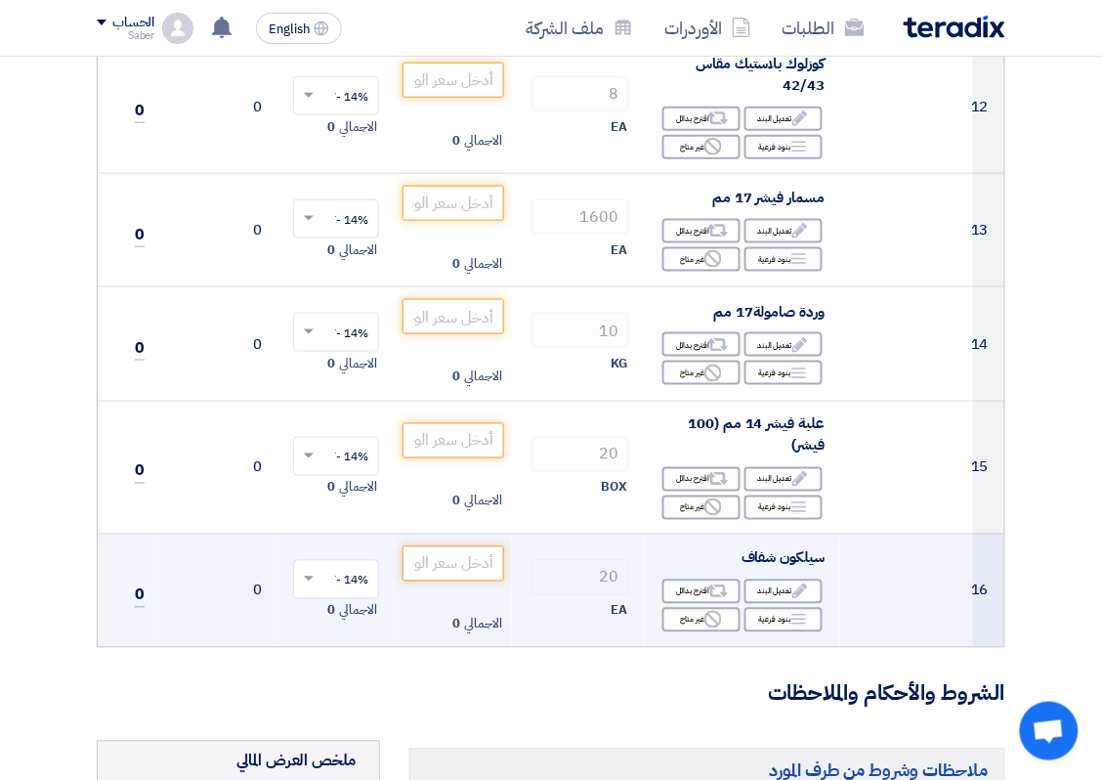
click at [760, 555] on span "سيلكون شفاف" at bounding box center [782, 557] width 83 height 21
copy td "سيلكون شفاف"
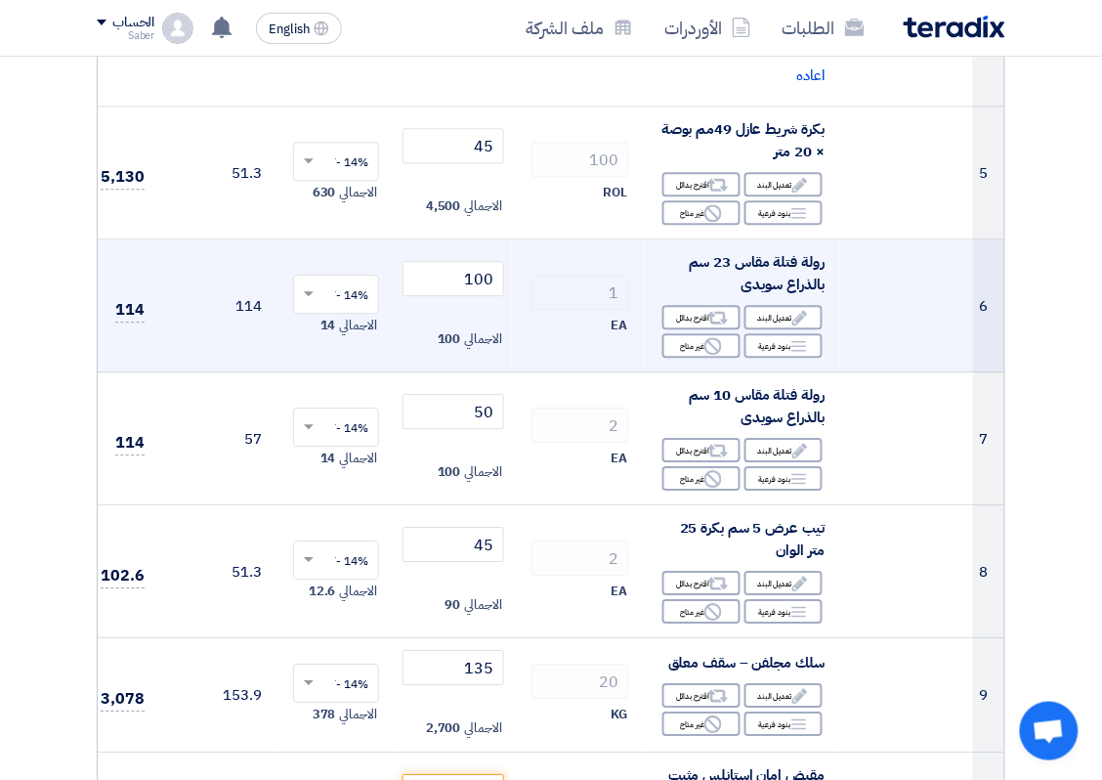
scroll to position [733, 0]
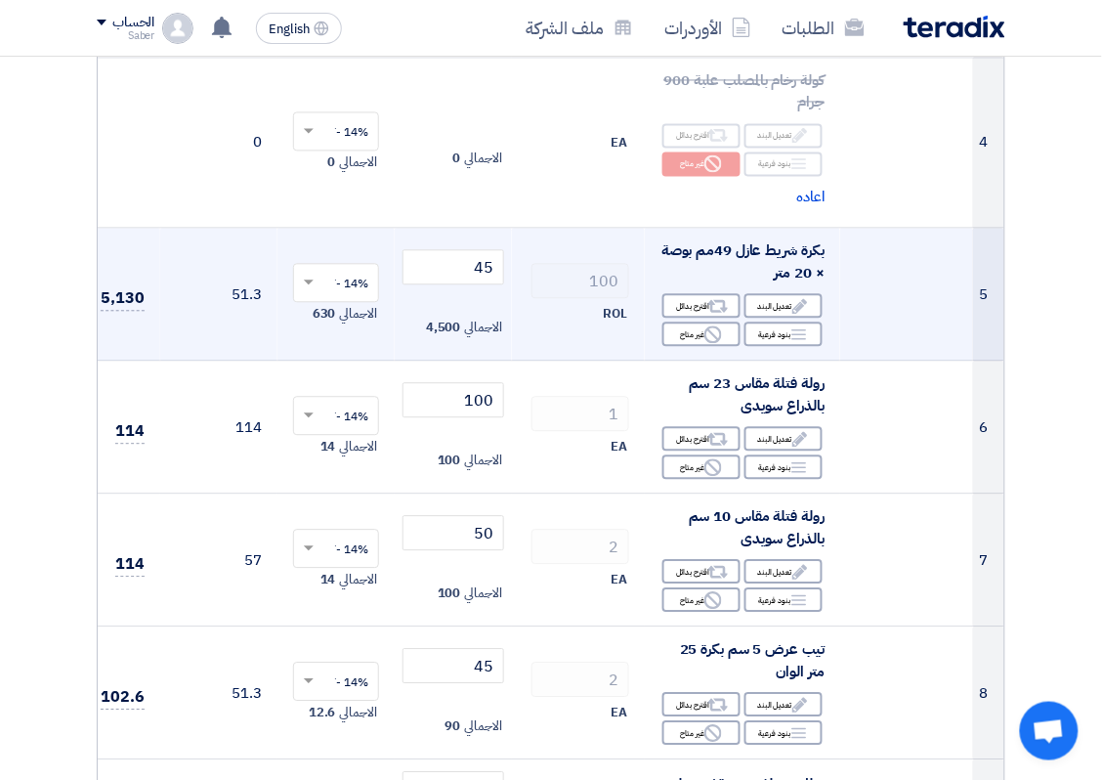
click at [772, 264] on span "بكرة شريط عازل 49مم بوصة × 20 متر" at bounding box center [742, 262] width 163 height 44
copy td "بكرة شريط عازل 49مم بوصة × 20 متر"
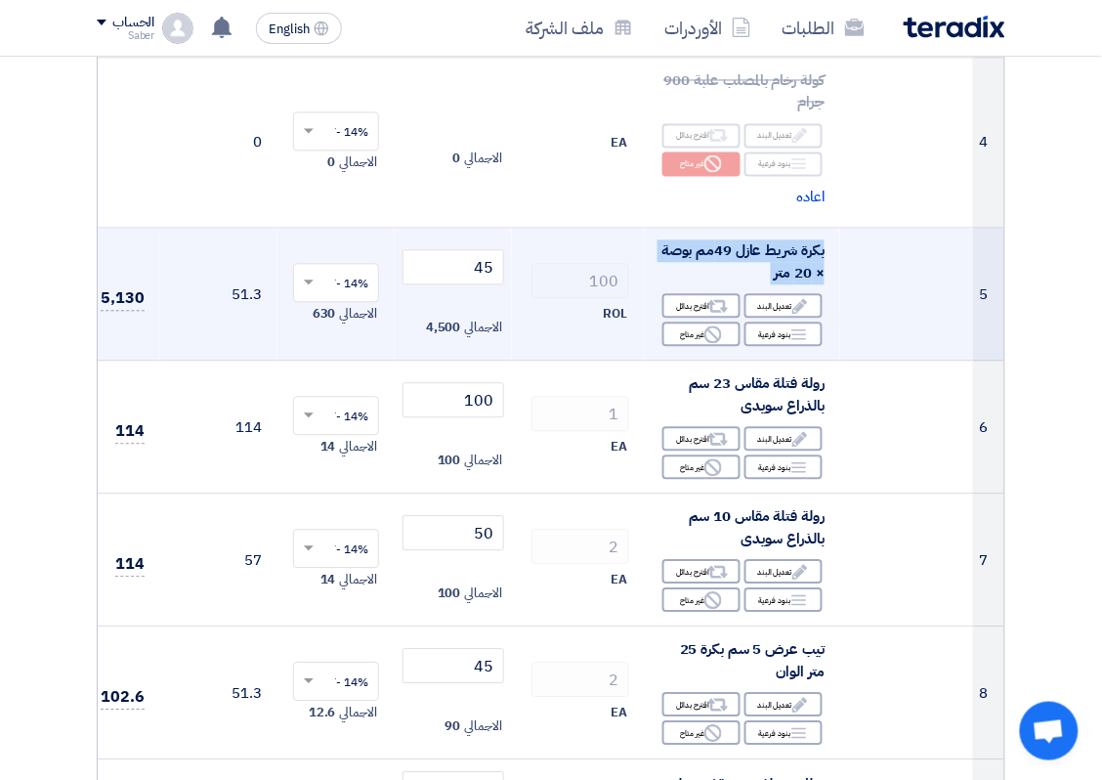
copy td "بكرة شريط عازل 49مم بوصة × 20 متر"
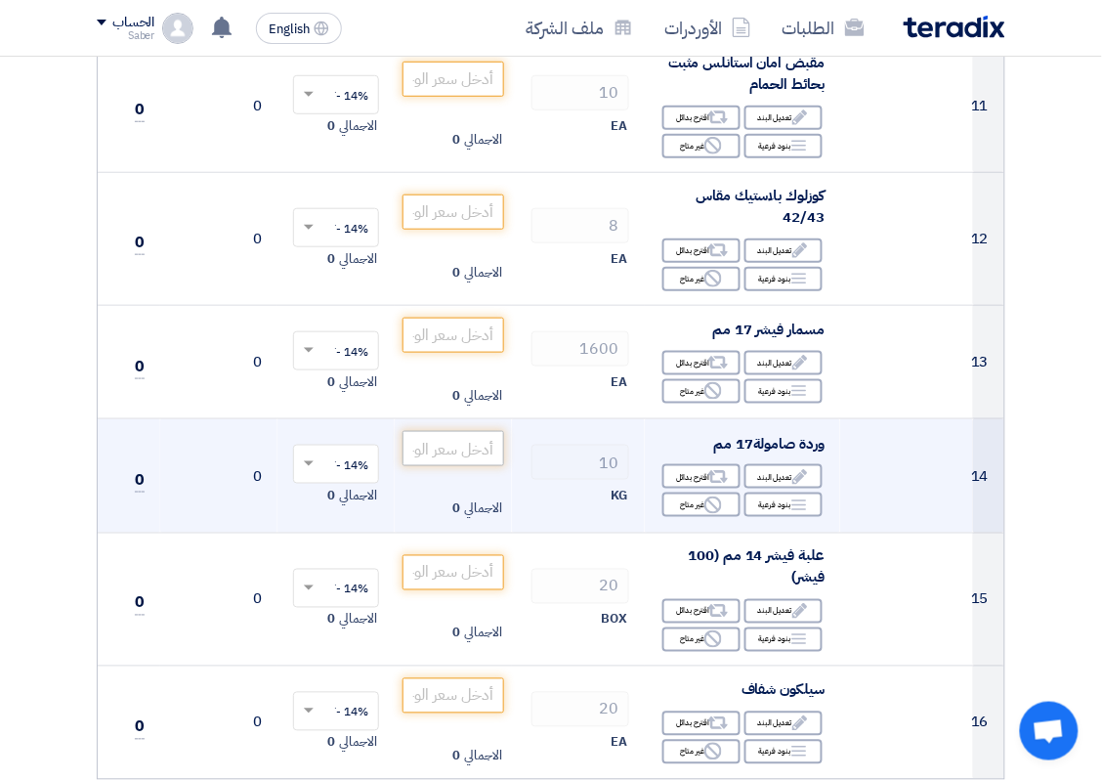
scroll to position [1832, 0]
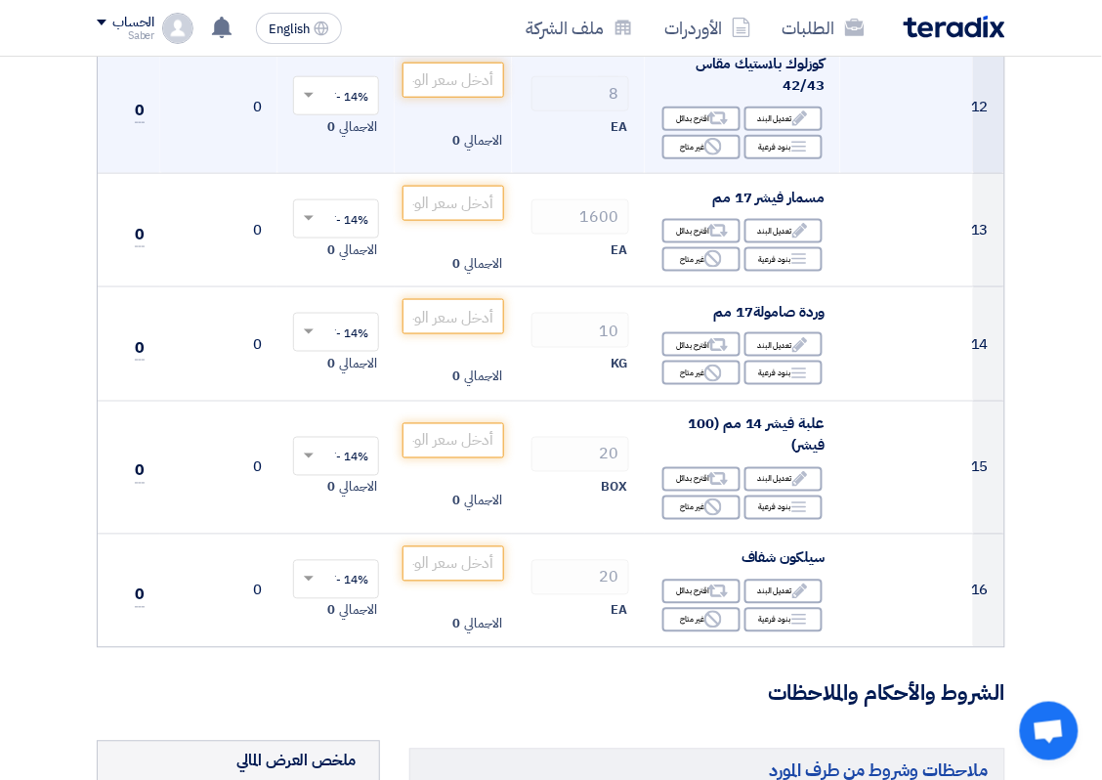
click at [486, 62] on td "الاجمالي 0" at bounding box center [453, 106] width 117 height 133
click at [482, 79] on input "number" at bounding box center [453, 80] width 102 height 35
click at [687, 124] on div "Alternative اقترح بدائل" at bounding box center [701, 118] width 78 height 24
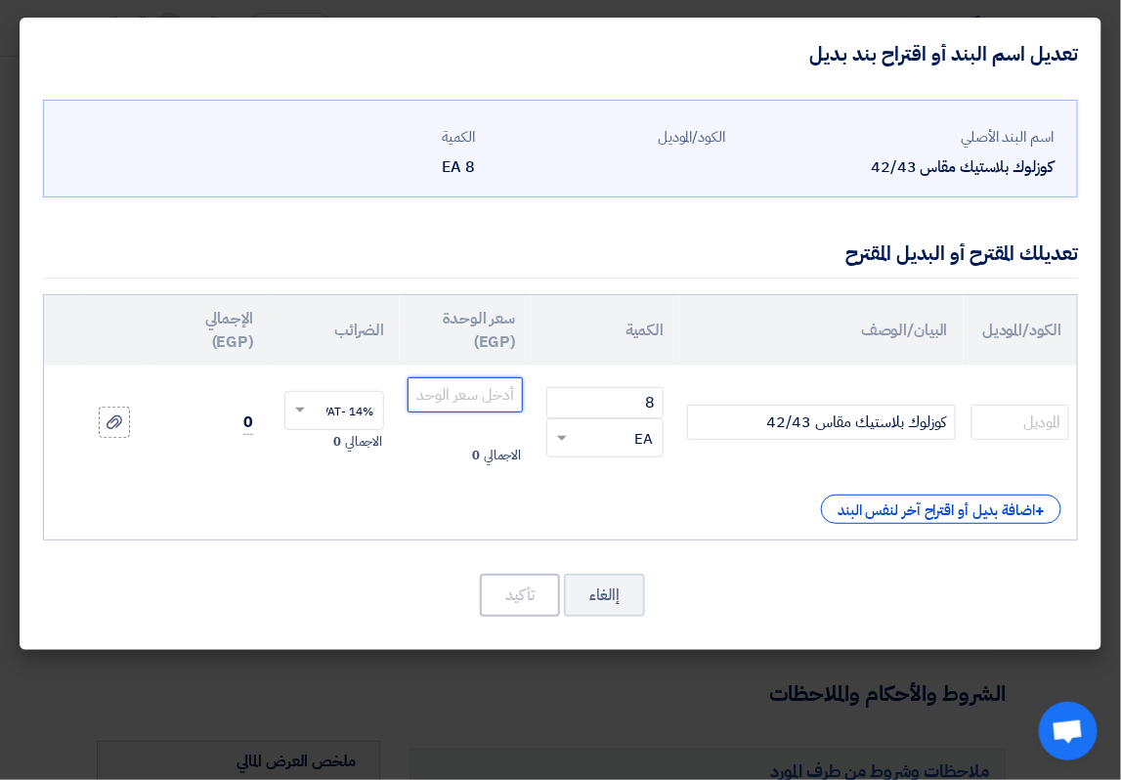
click at [494, 389] on input "number" at bounding box center [464, 394] width 115 height 35
type input "150"
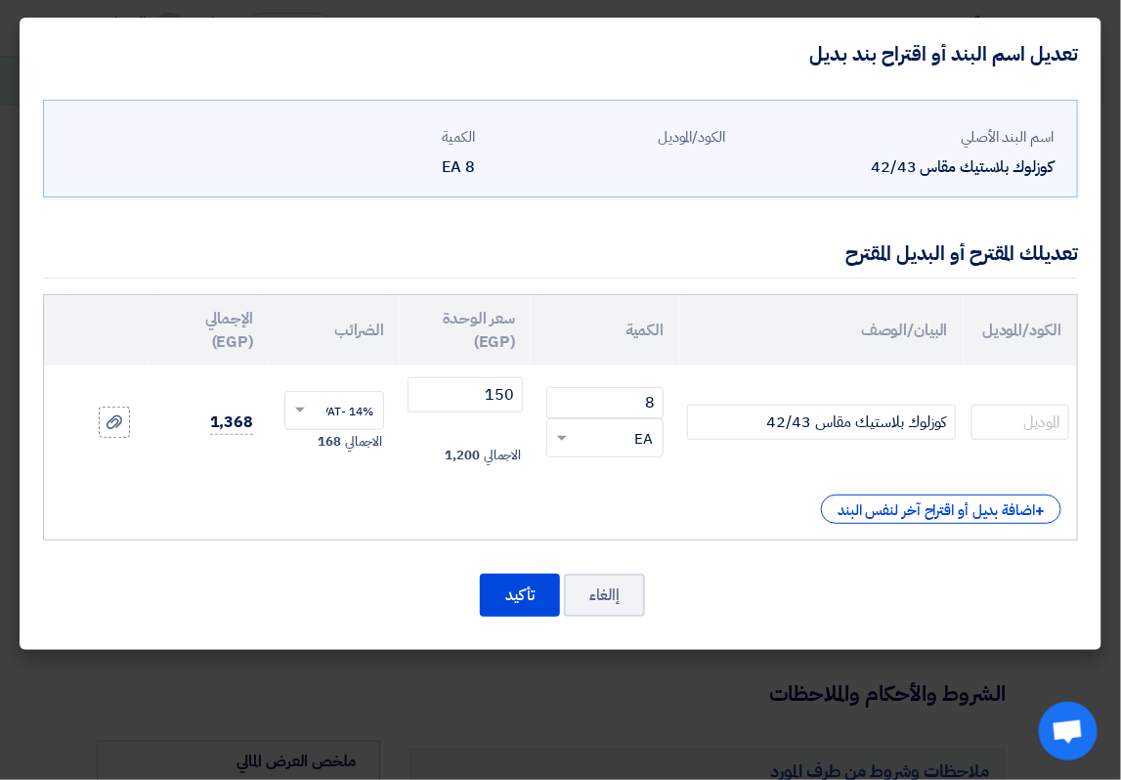
click at [705, 388] on td "كوزلوك بلاستيك مقاس 42/43" at bounding box center [821, 421] width 284 height 113
click at [714, 427] on input "كوزلوك بلاستيك مقاس 42/43" at bounding box center [821, 421] width 269 height 35
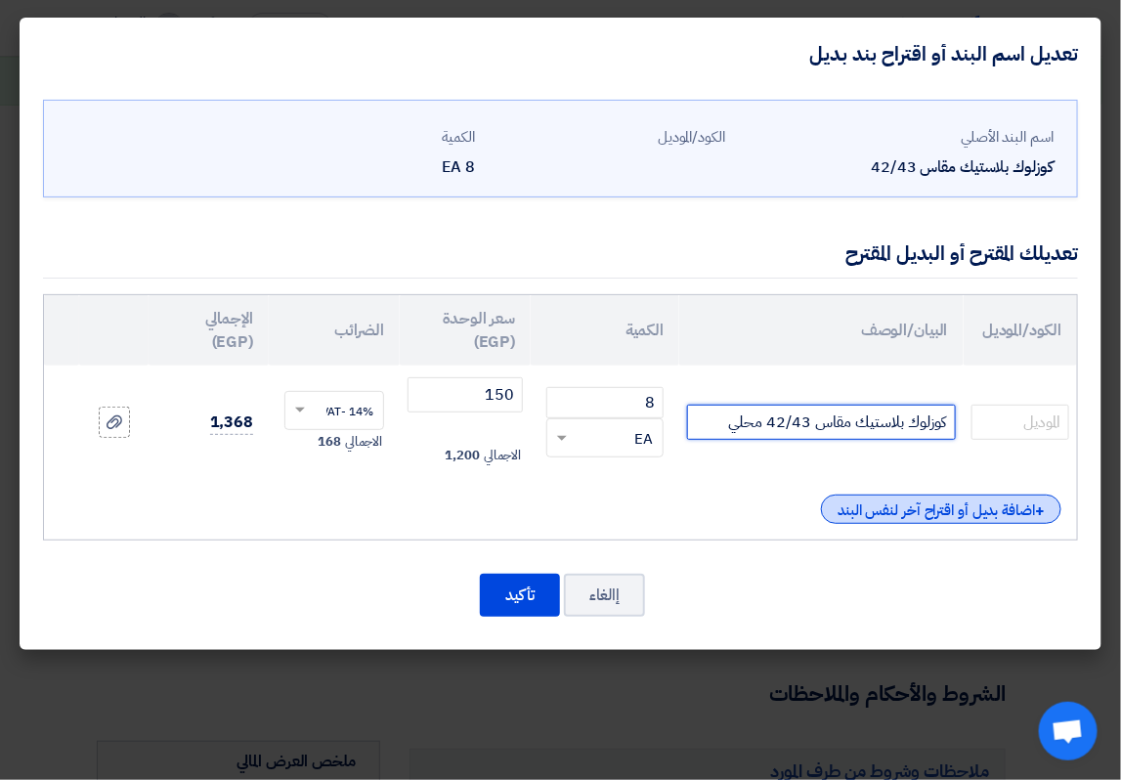
type input "كوزلوك بلاستيك مقاس 42/43 محلي"
click at [915, 524] on div "+ اضافة بديل أو اقتراح آخر لنفس البند" at bounding box center [941, 508] width 240 height 29
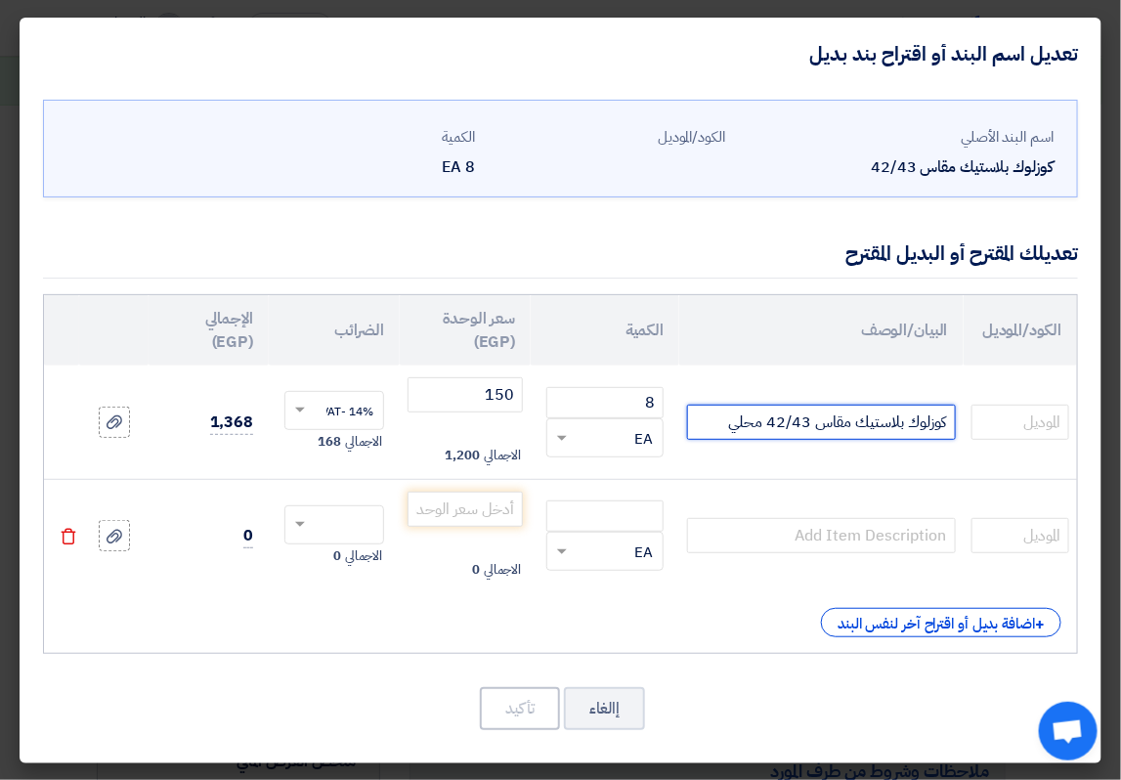
click at [833, 417] on input "كوزلوك بلاستيك مقاس 42/43 محلي" at bounding box center [821, 421] width 269 height 35
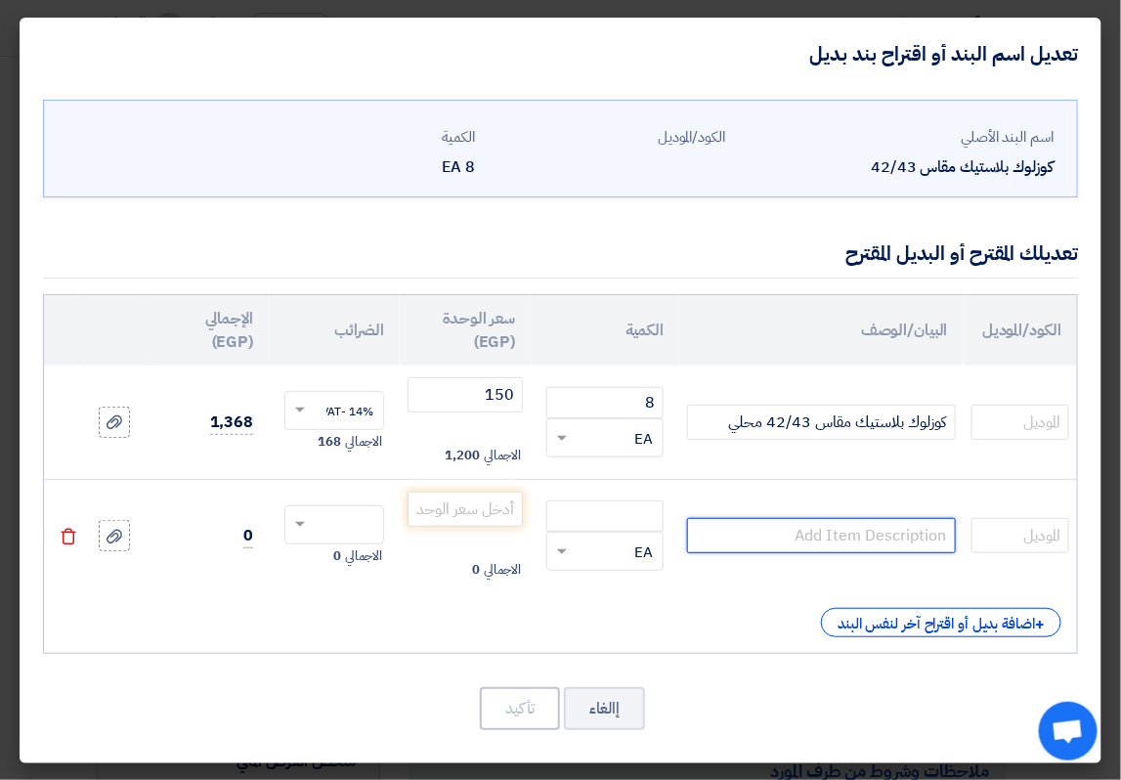
paste input "كوزلوك بلاستيك مقاس 42/43 محلي"
click at [752, 535] on input "كوزلوك بلاستيك مقاس 42/43 محلي" at bounding box center [821, 535] width 269 height 35
type input "كوزلوك بلاستيك مقاس 42/43 مرسيدس"
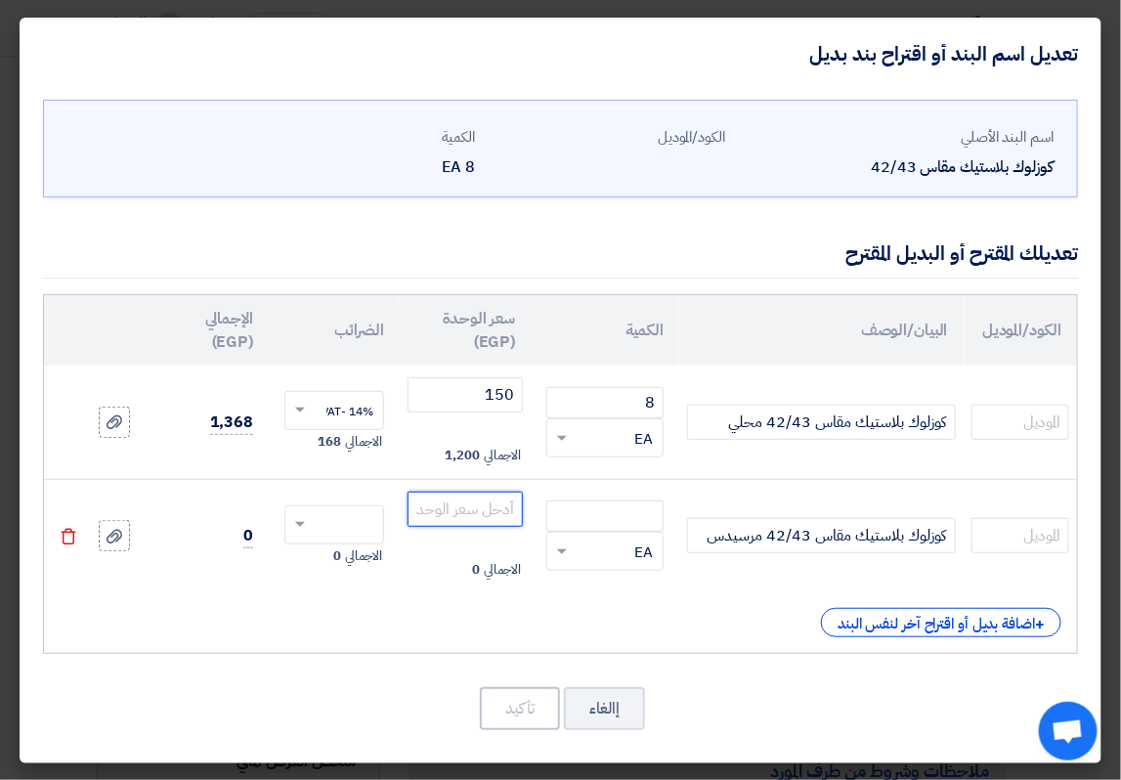
click at [427, 514] on input "number" at bounding box center [464, 508] width 115 height 35
click at [583, 521] on input "number" at bounding box center [604, 515] width 117 height 31
type input "8"
click at [499, 515] on input "number" at bounding box center [464, 508] width 115 height 35
type input "2"
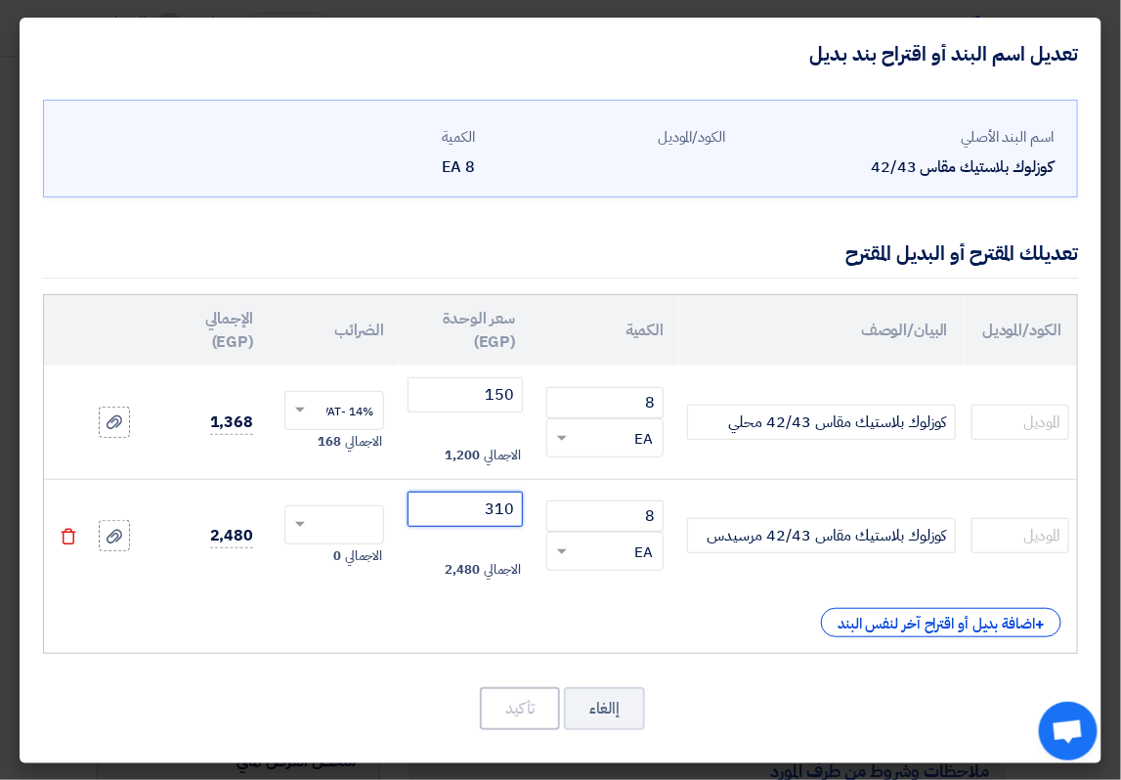
type input "310"
click at [347, 532] on input "text" at bounding box center [346, 526] width 57 height 31
click at [371, 545] on div "14% -VAT" at bounding box center [334, 560] width 98 height 33
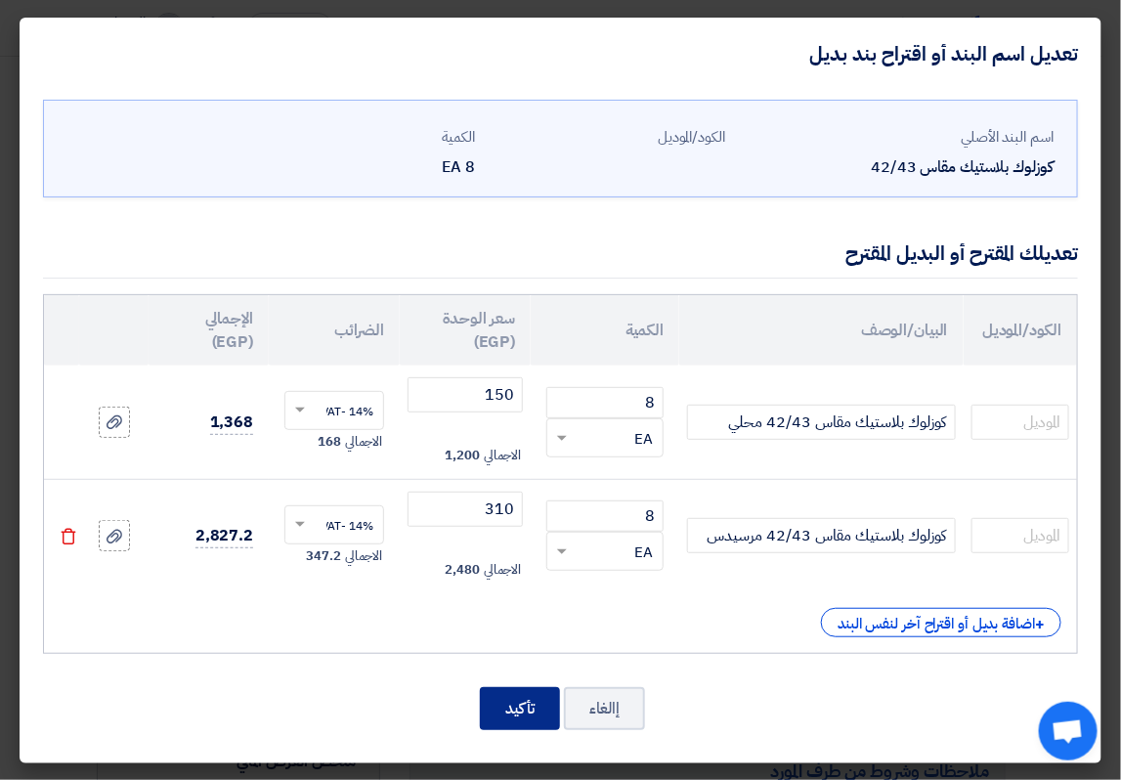
click at [521, 710] on button "تأكيد" at bounding box center [520, 708] width 80 height 43
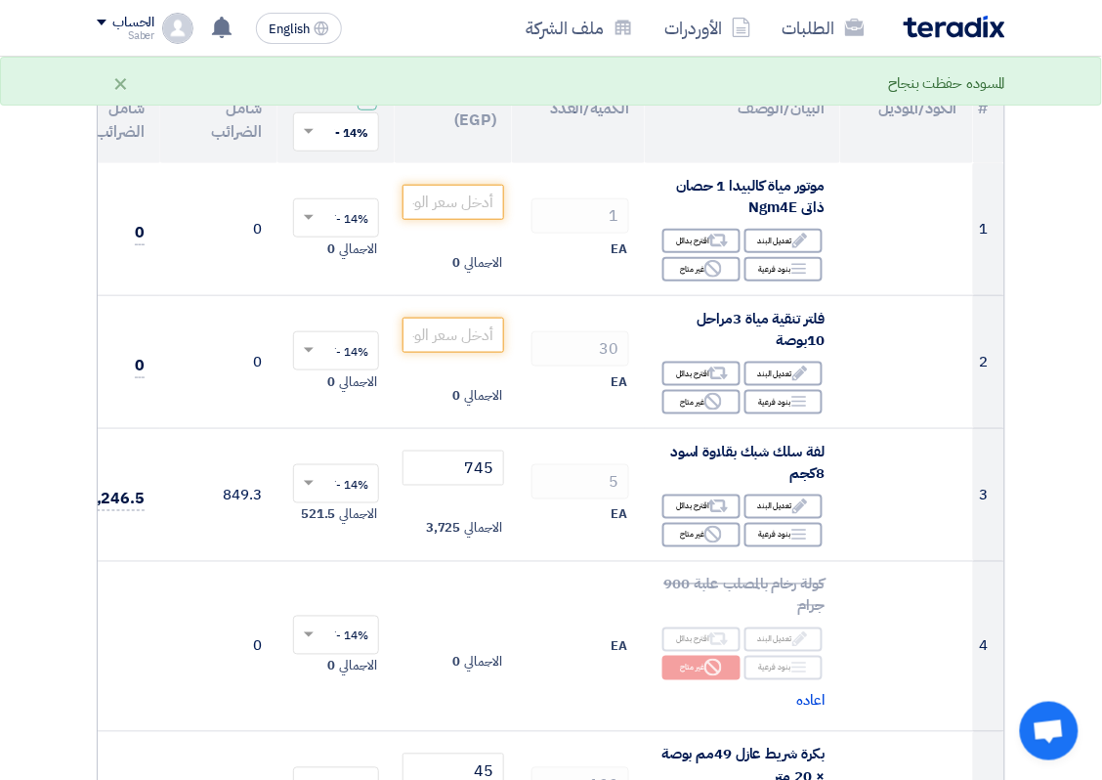
scroll to position [122, 0]
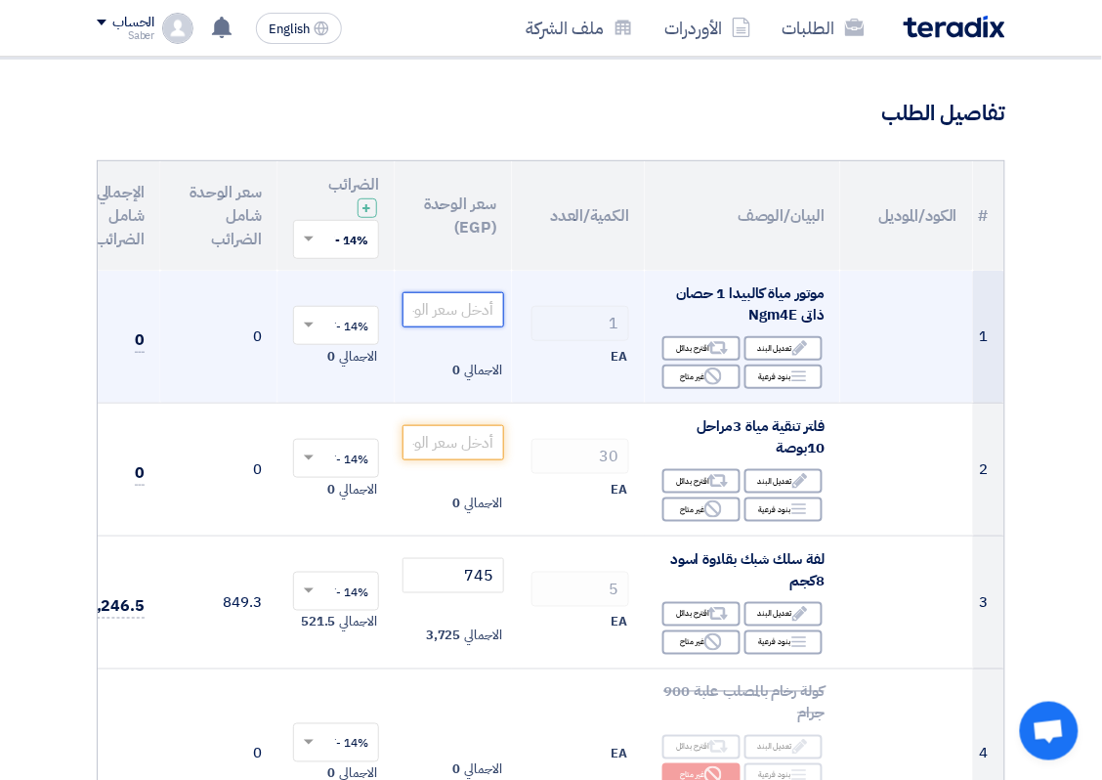
click at [452, 301] on input "number" at bounding box center [453, 309] width 102 height 35
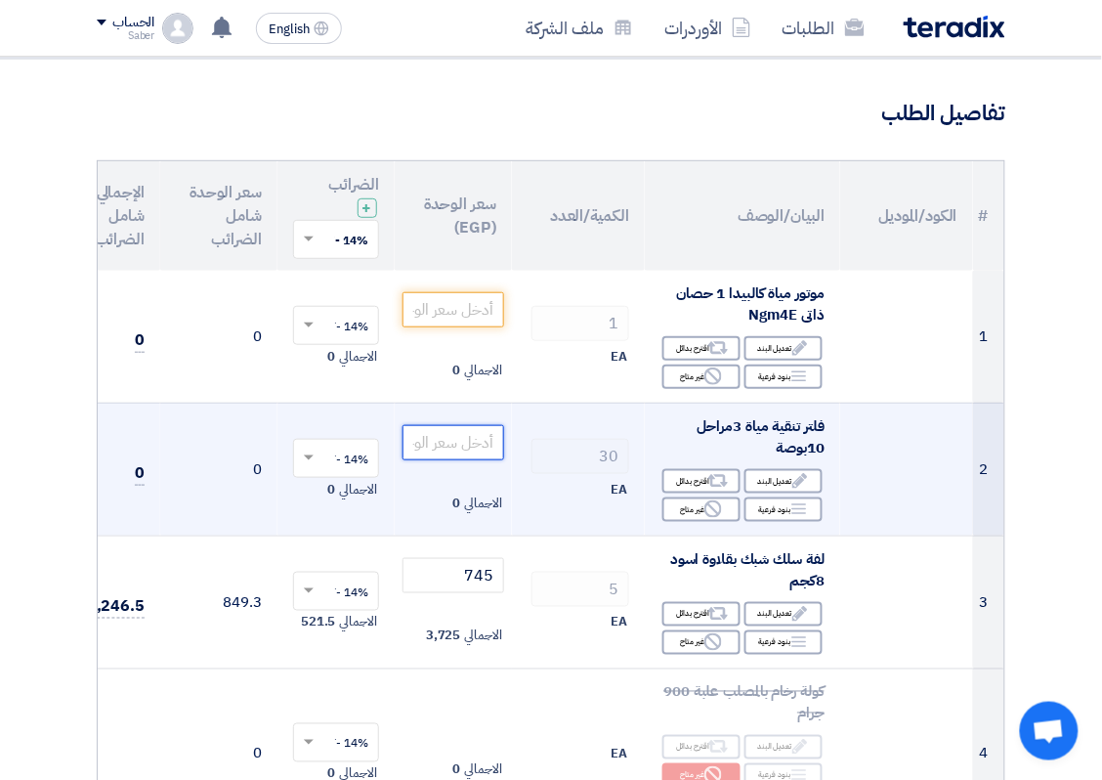
click at [484, 441] on input "number" at bounding box center [453, 442] width 102 height 35
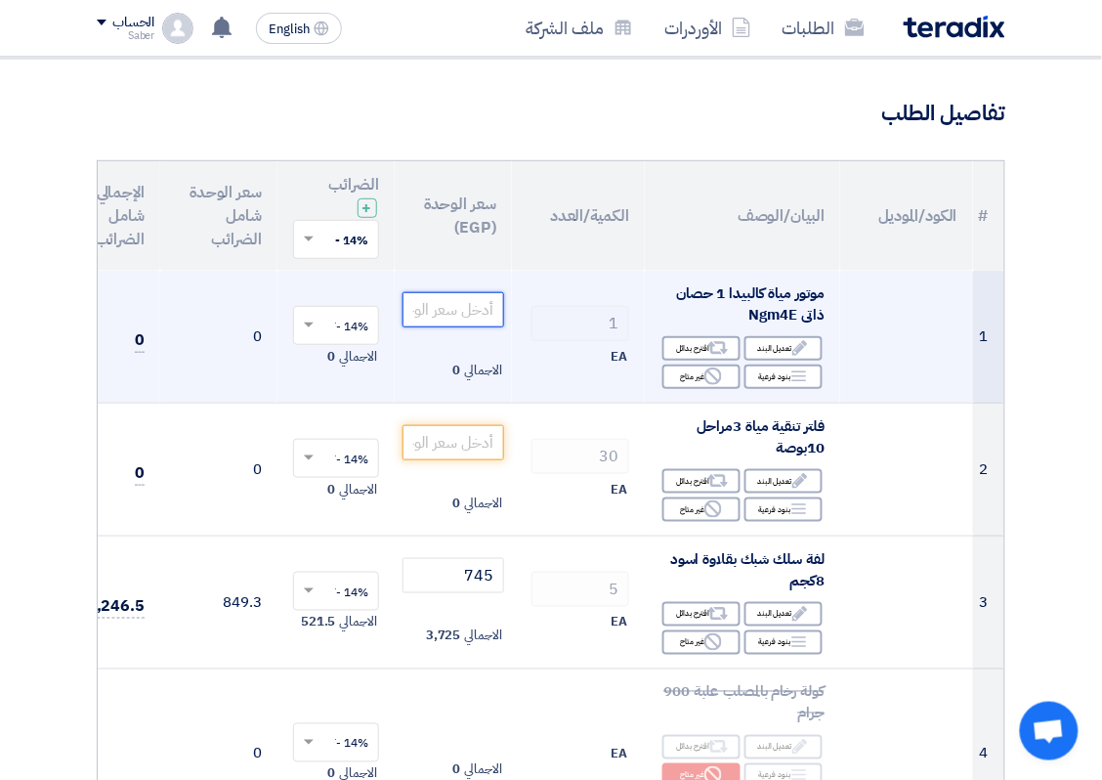
click at [462, 319] on input "number" at bounding box center [453, 309] width 102 height 35
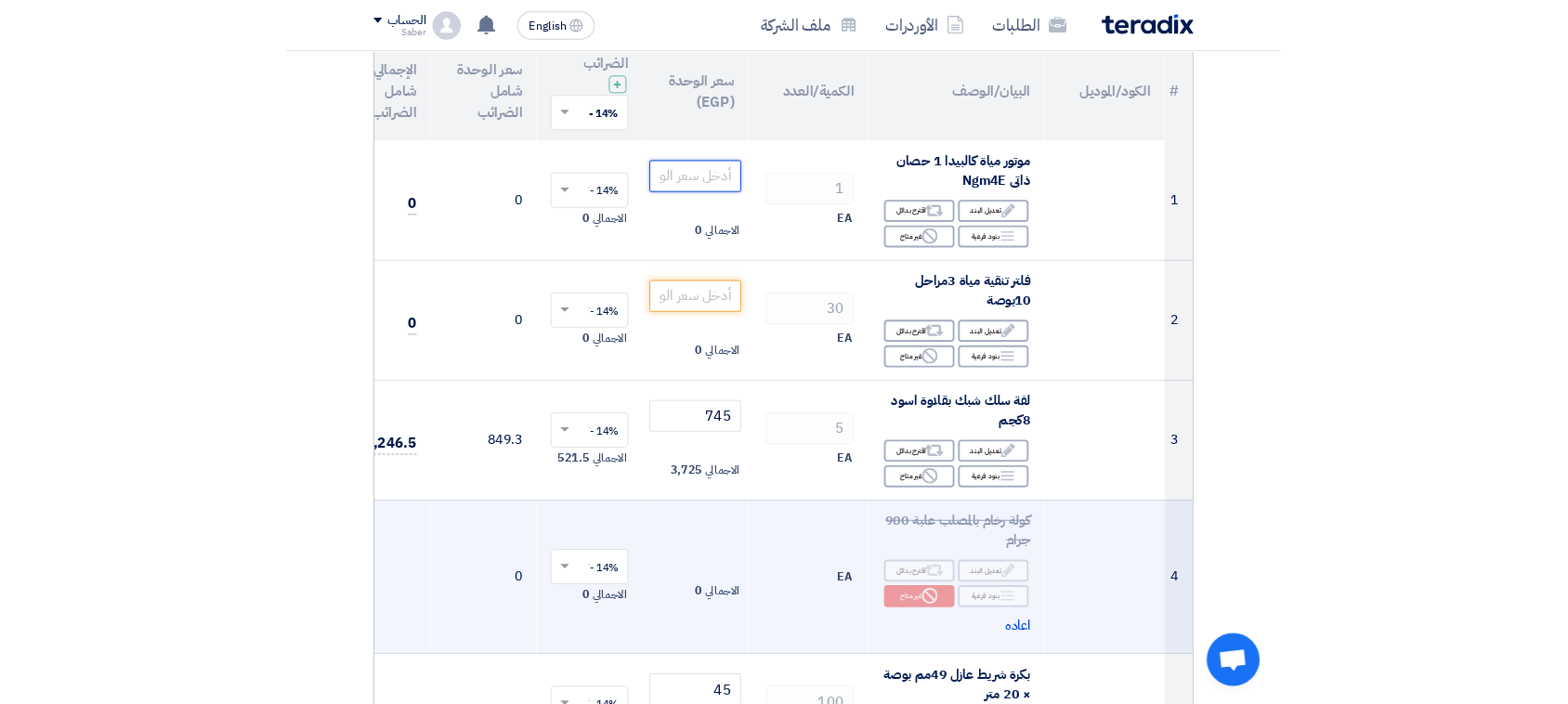
scroll to position [0, 0]
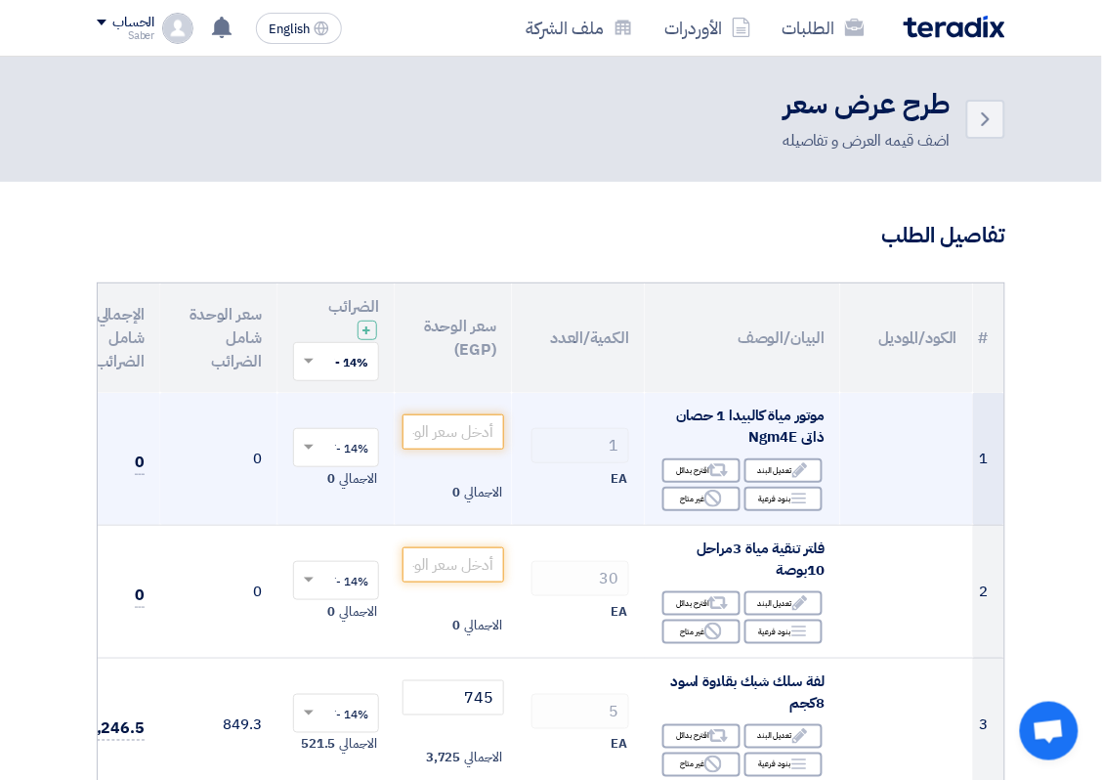
click at [783, 438] on span "موتور مياة كالبيدا 1 حصان ذاتى Ngm4E" at bounding box center [750, 426] width 148 height 44
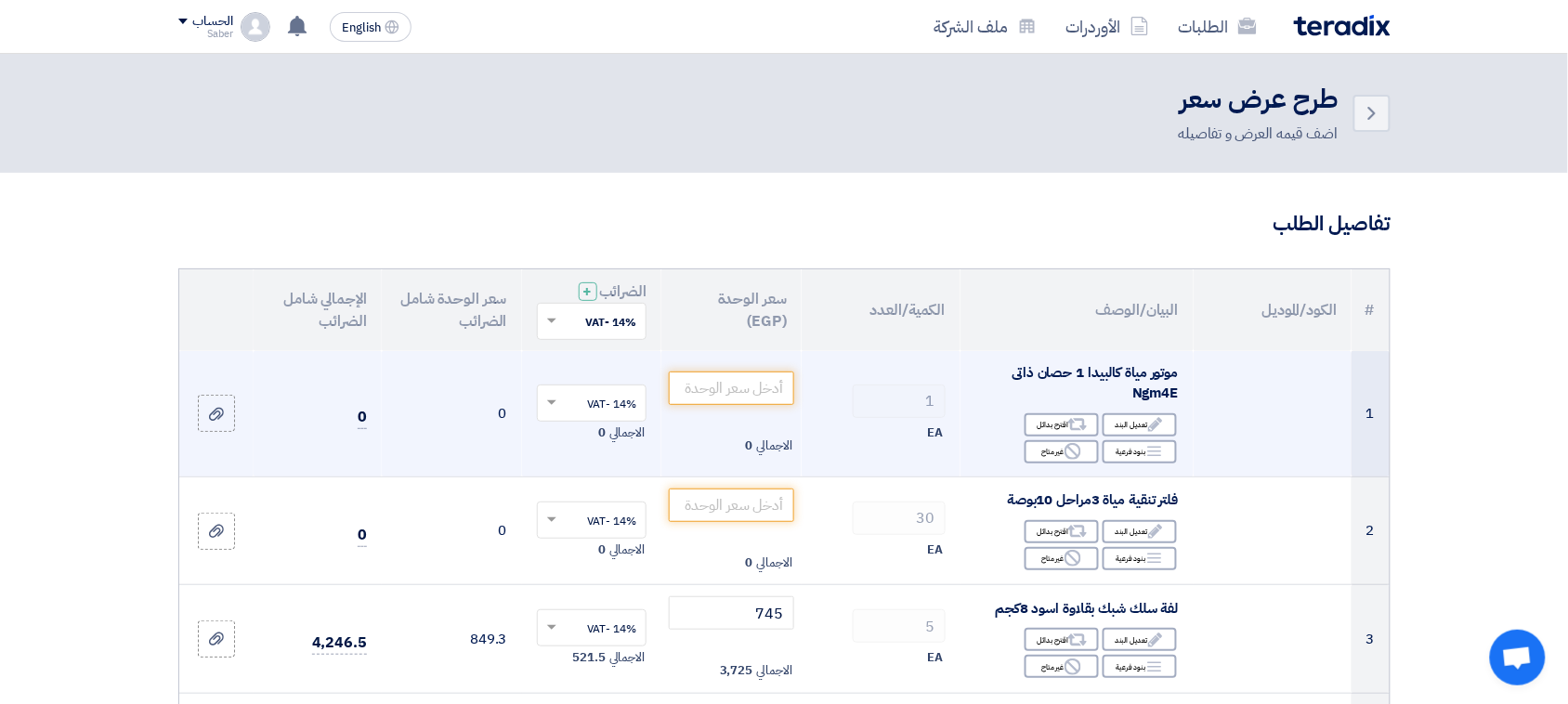
click at [1161, 377] on span "موتور مياة كالبيدا 1 حصان ذاتى Ngm4E" at bounding box center [1095, 383] width 166 height 42
click at [782, 386] on input "number" at bounding box center [731, 388] width 126 height 33
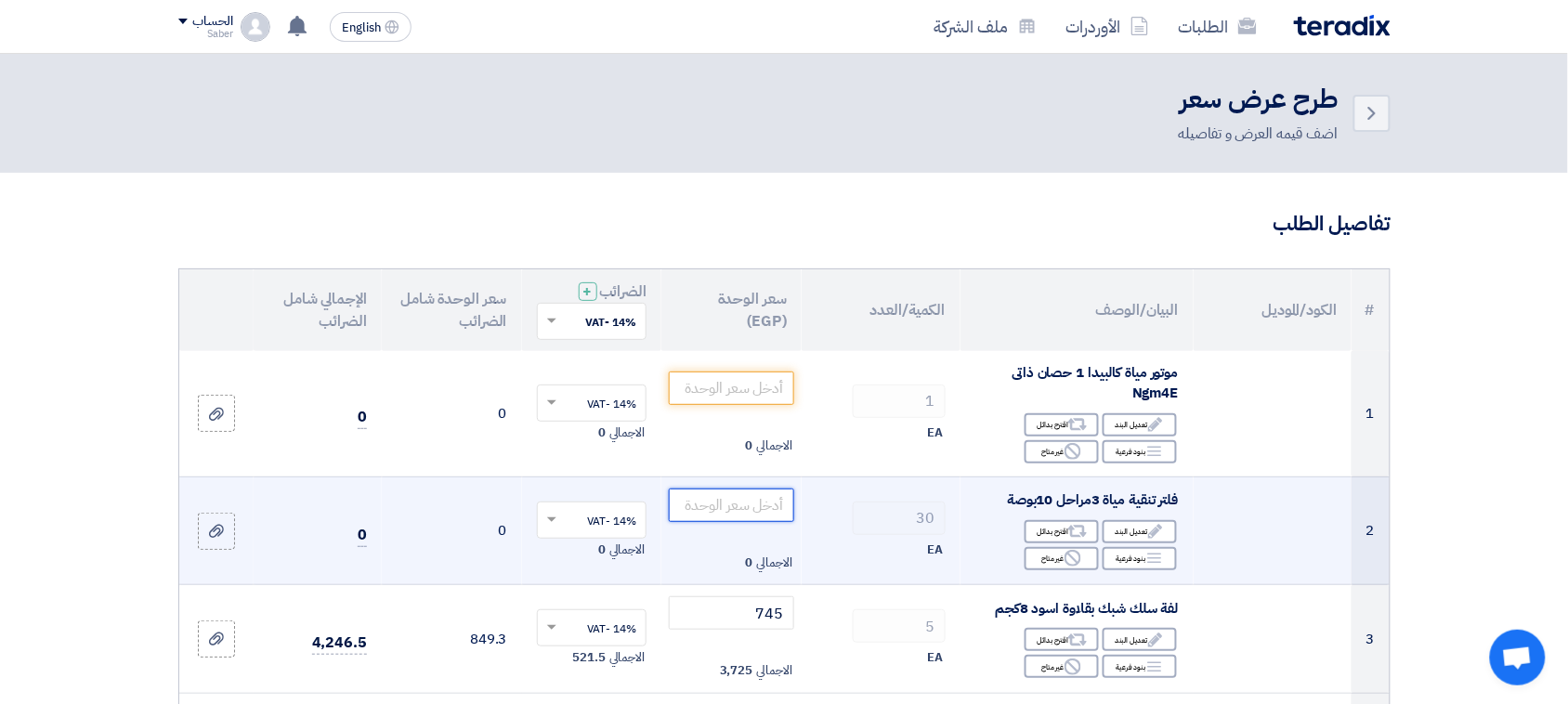
click at [789, 514] on input "number" at bounding box center [731, 505] width 126 height 33
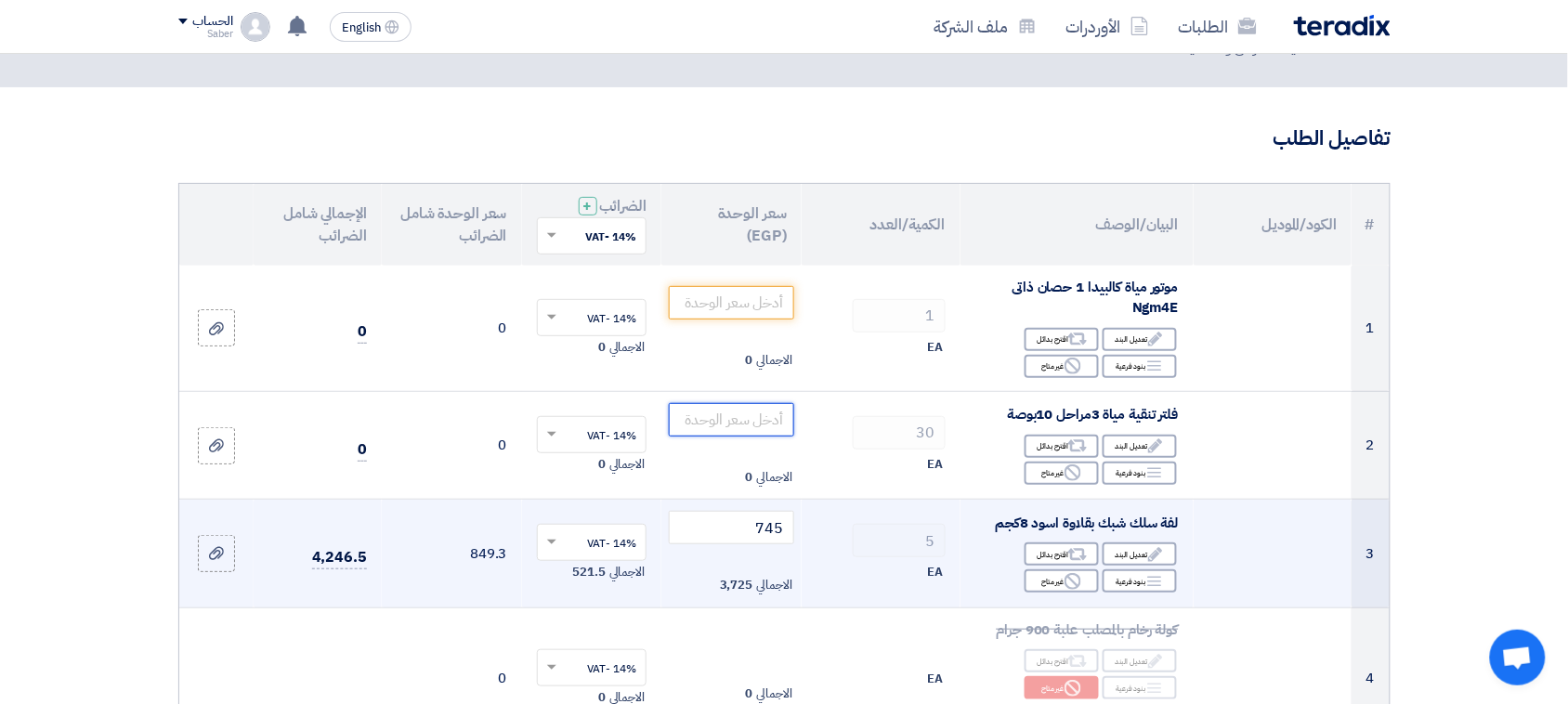
scroll to position [116, 0]
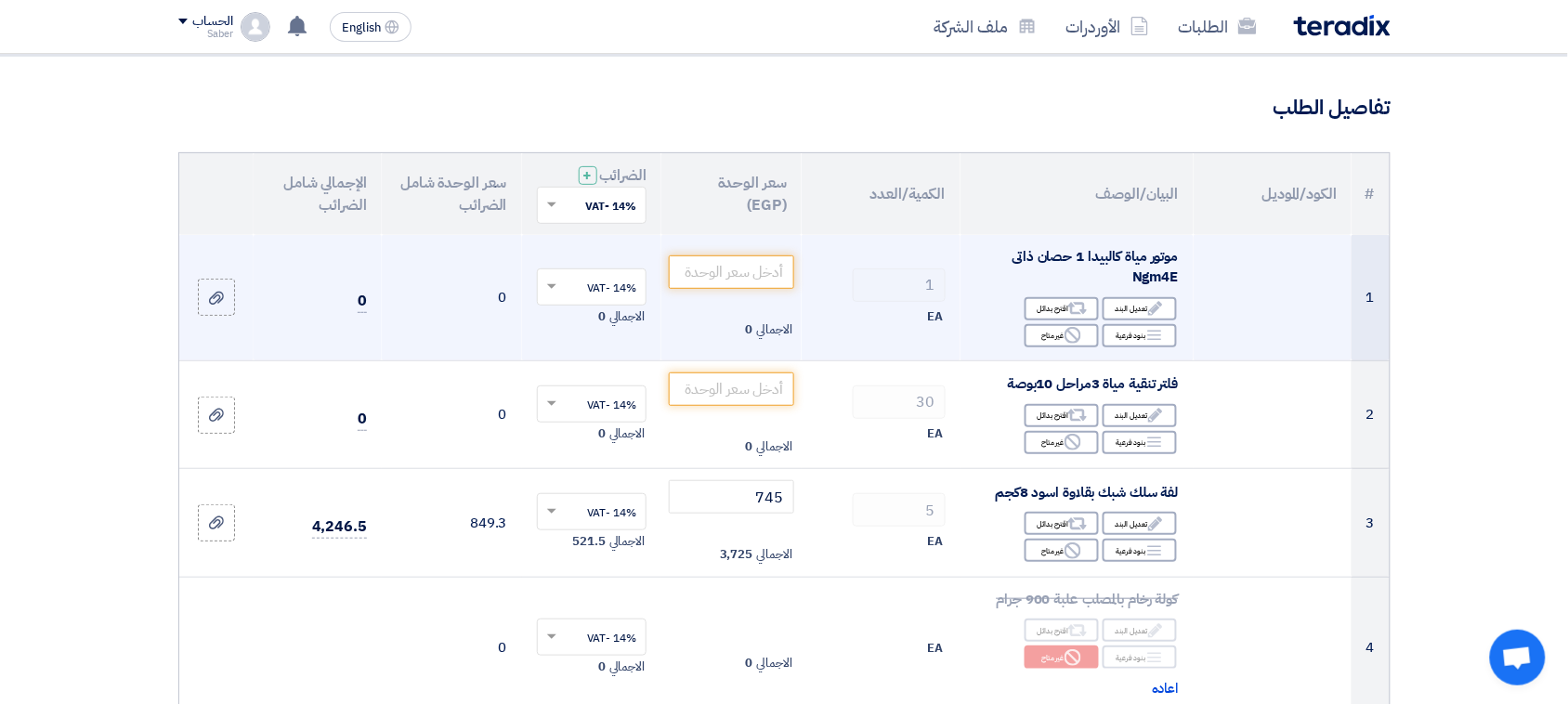
click at [1145, 276] on span "موتور مياة كالبيدا 1 حصان ذاتى Ngm4E" at bounding box center [1095, 267] width 166 height 42
copy td "موتور مياة كالبيدا 1 حصان ذاتى Ngm4E"
click at [777, 321] on span "الاجمالي" at bounding box center [773, 330] width 35 height 19
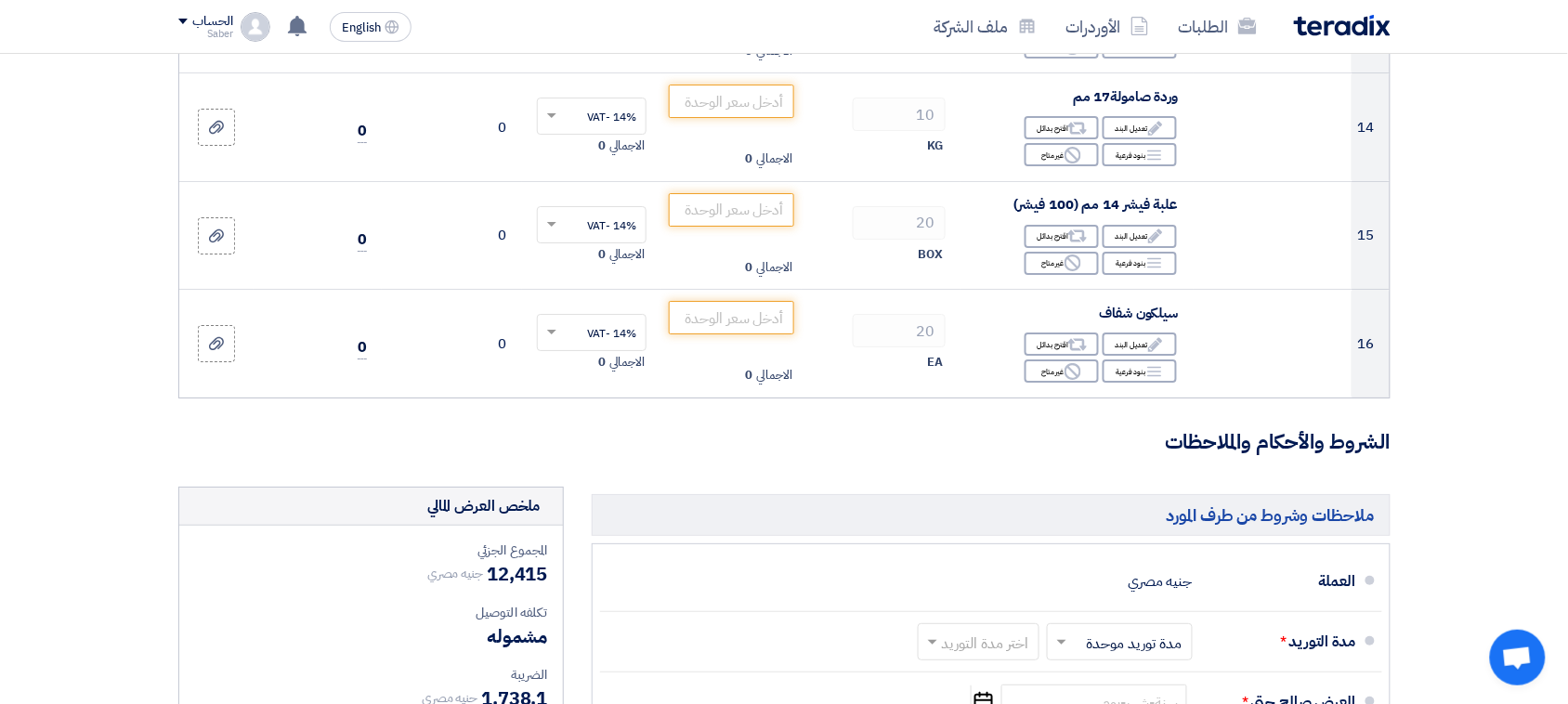
scroll to position [1975, 0]
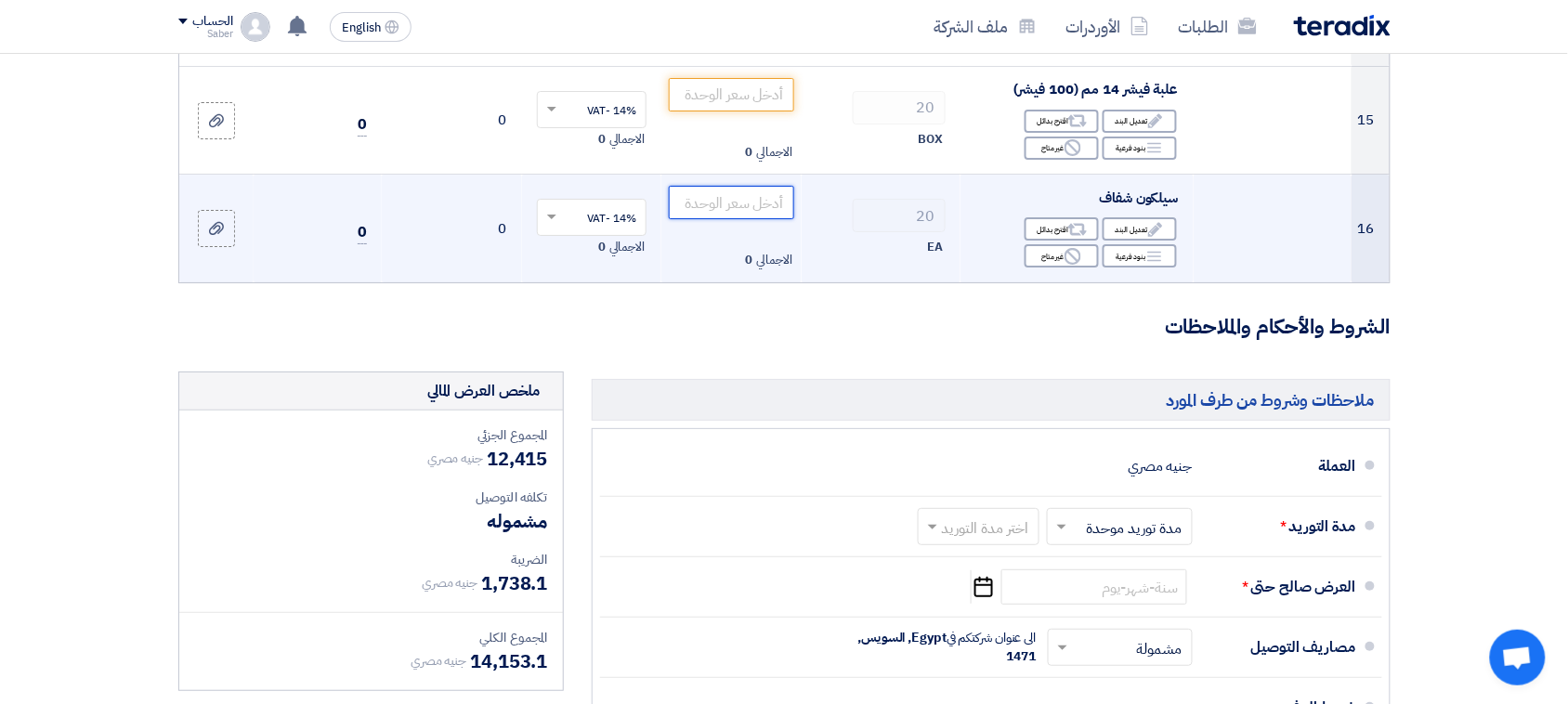
click at [781, 193] on input "number" at bounding box center [731, 202] width 126 height 33
click at [768, 200] on input "number" at bounding box center [731, 202] width 126 height 33
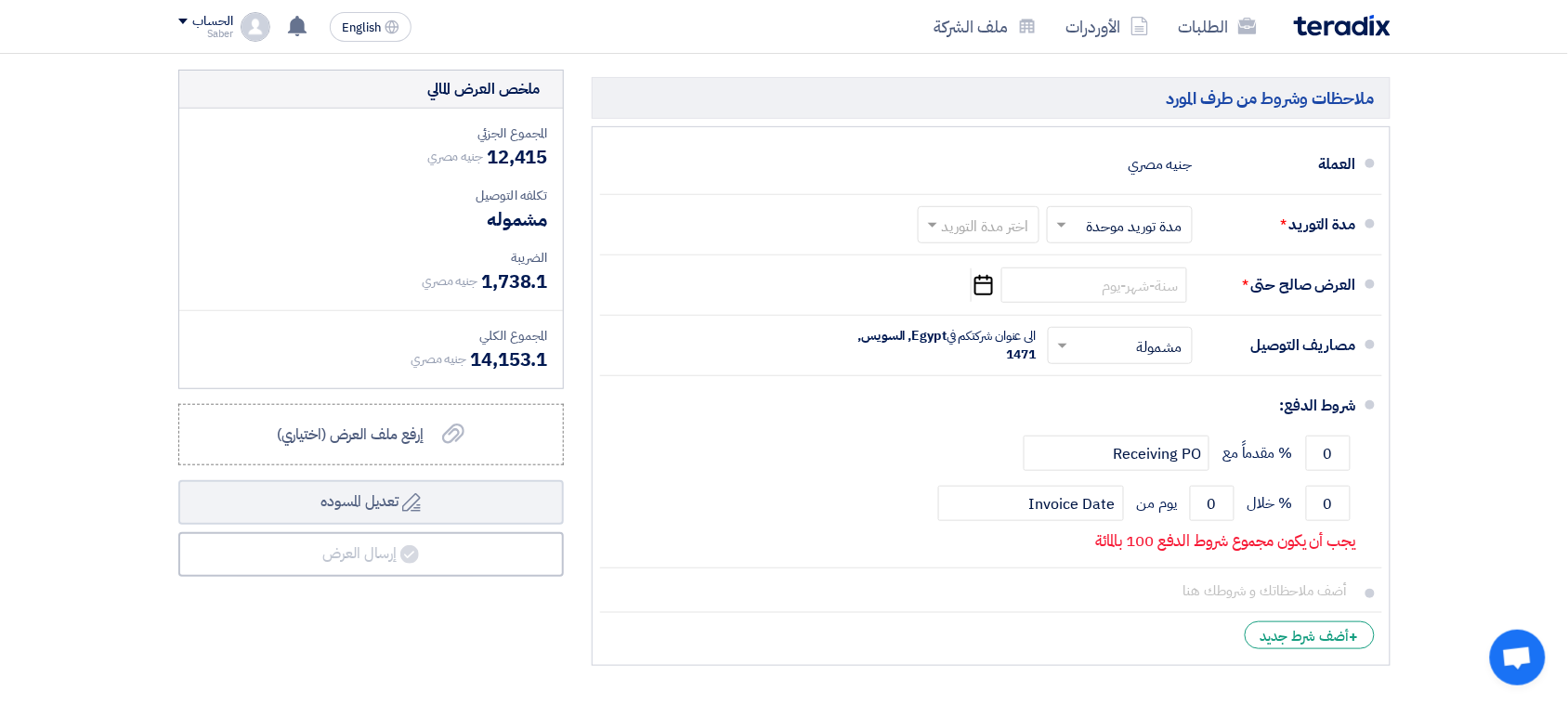
scroll to position [2323, 0]
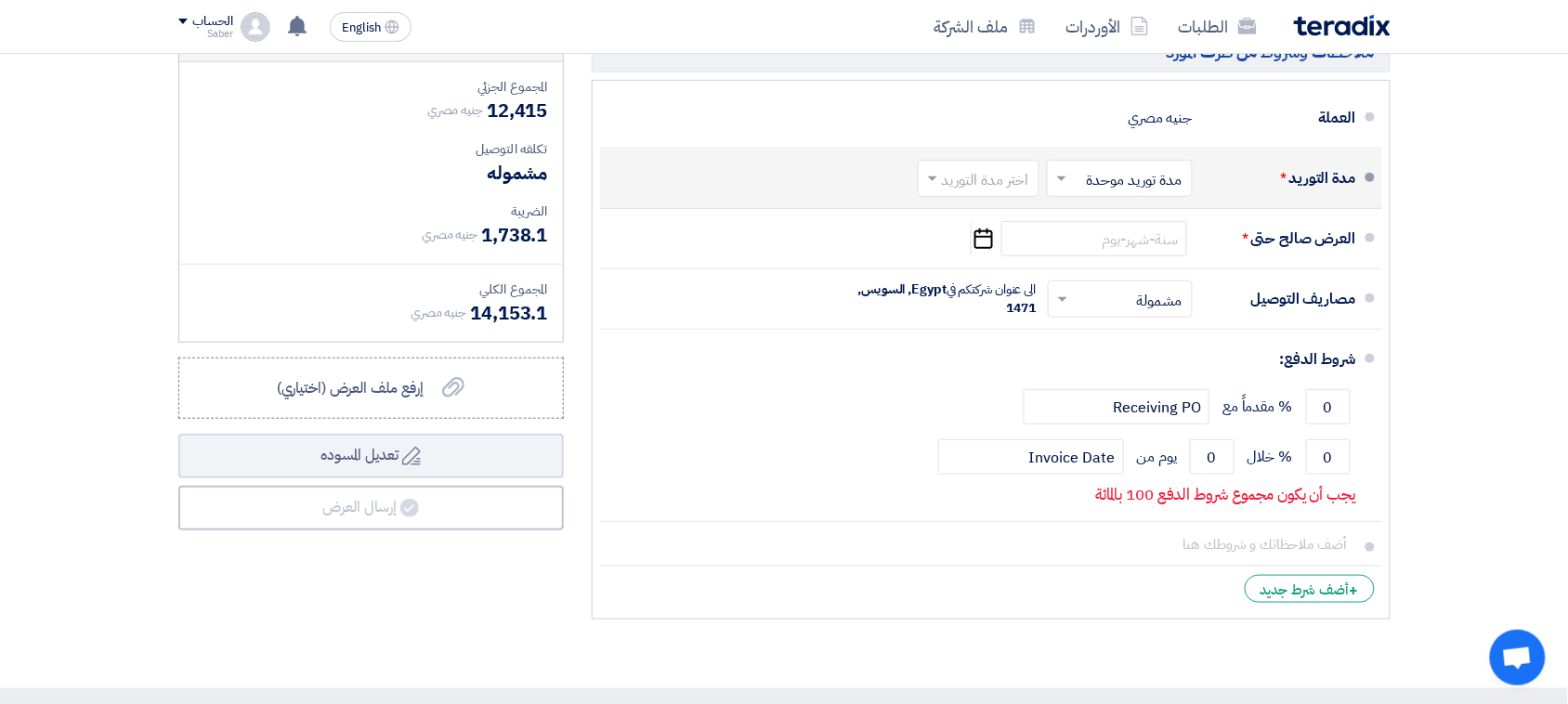
click at [976, 182] on input "text" at bounding box center [975, 181] width 112 height 27
click at [973, 257] on div "(3-5) أيام" at bounding box center [982, 253] width 120 height 34
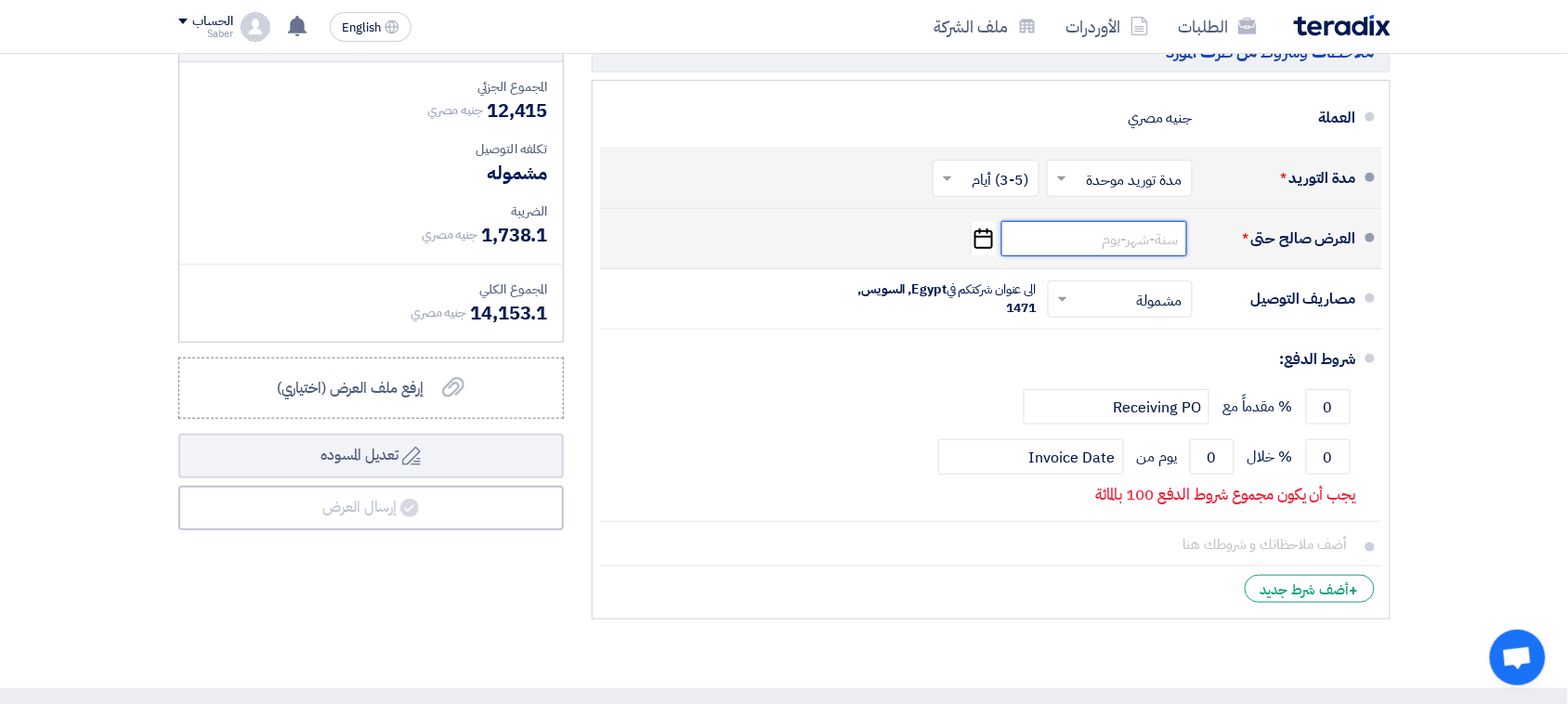
click at [1043, 237] on input at bounding box center [1094, 239] width 185 height 35
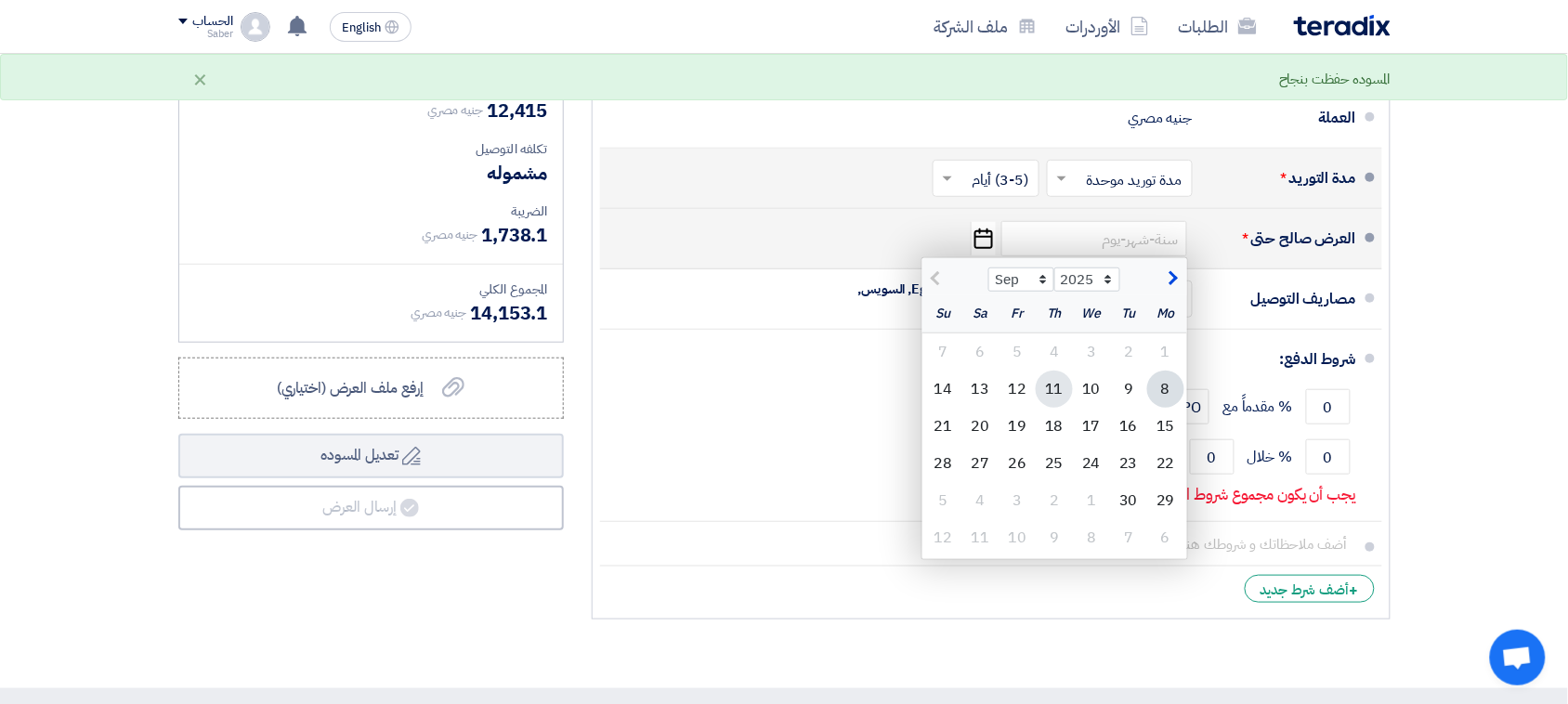
click at [1059, 398] on div "11" at bounding box center [1054, 389] width 37 height 37
type input "9/11/2025"
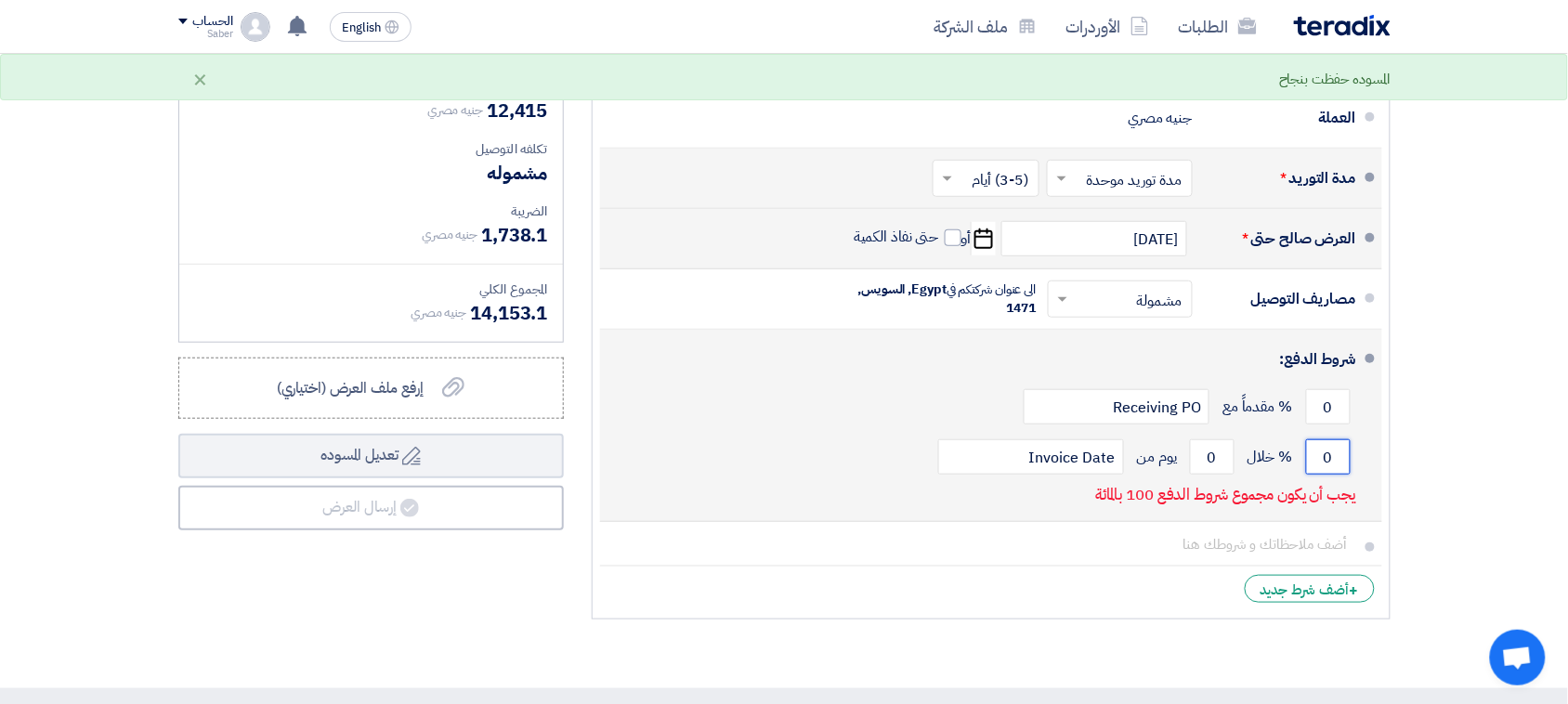
click at [1326, 447] on input "0" at bounding box center [1328, 457] width 45 height 35
drag, startPoint x: 1326, startPoint y: 447, endPoint x: 1335, endPoint y: 461, distance: 16.6
click at [1335, 461] on input "0" at bounding box center [1328, 457] width 45 height 35
type input "100"
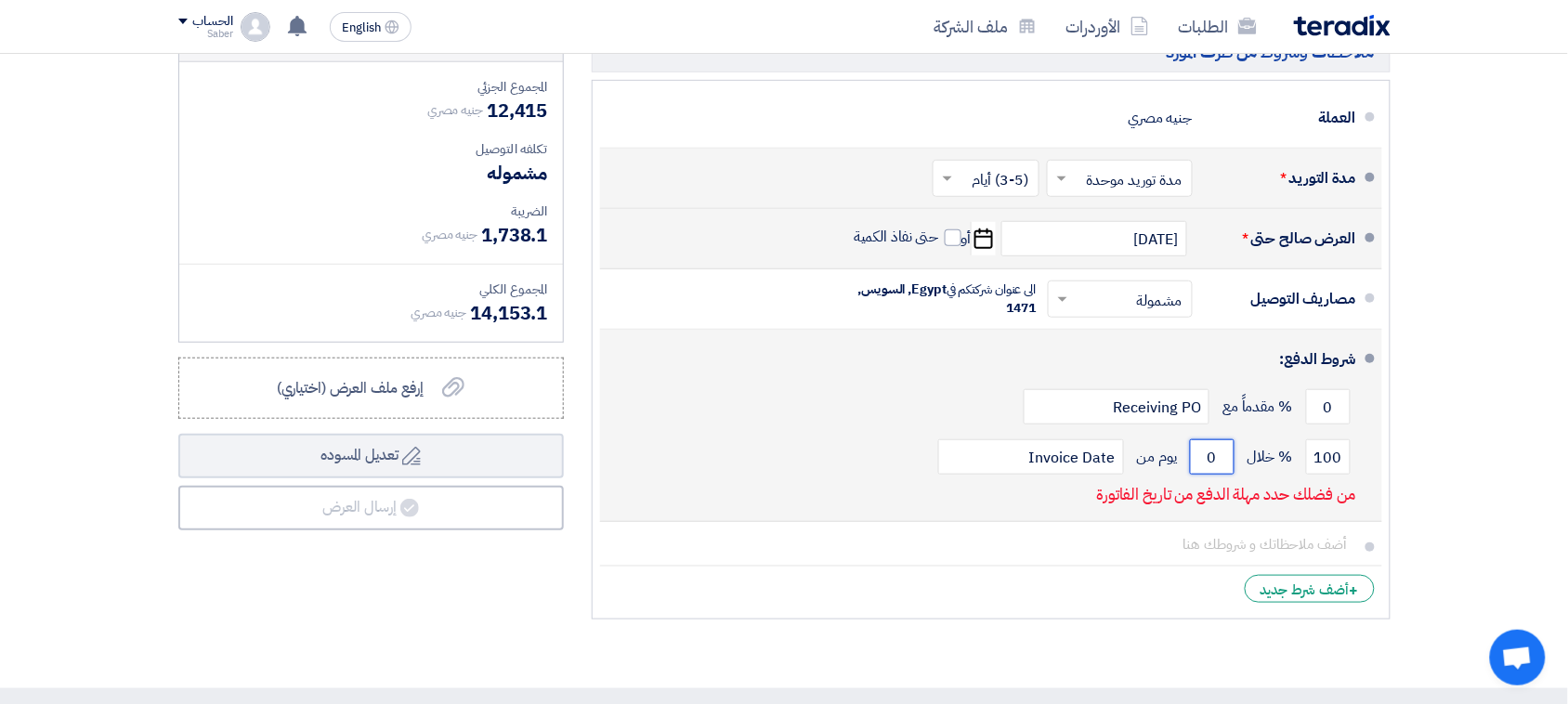
drag, startPoint x: 1212, startPoint y: 462, endPoint x: 1200, endPoint y: 464, distance: 12.2
click at [1200, 464] on input "0" at bounding box center [1211, 457] width 45 height 35
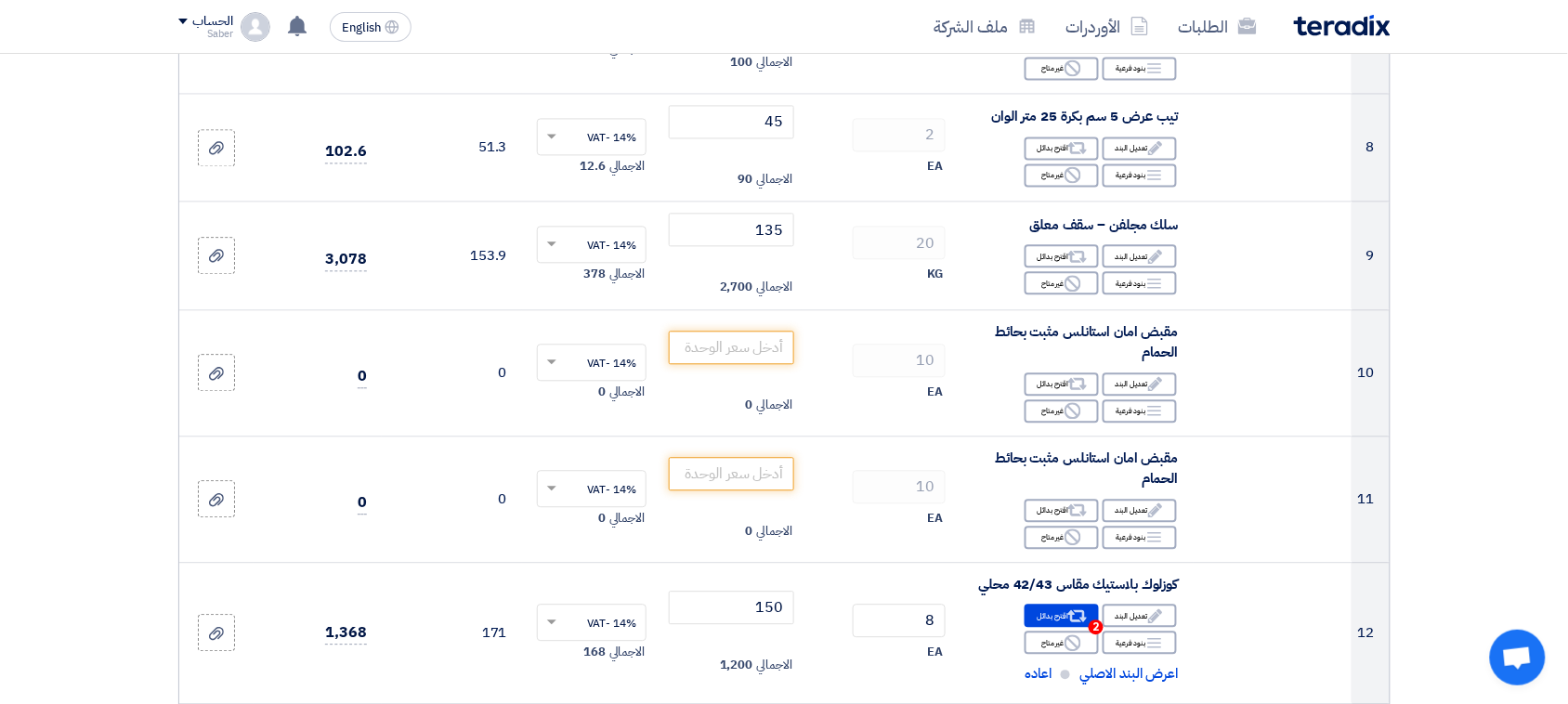
scroll to position [1162, 0]
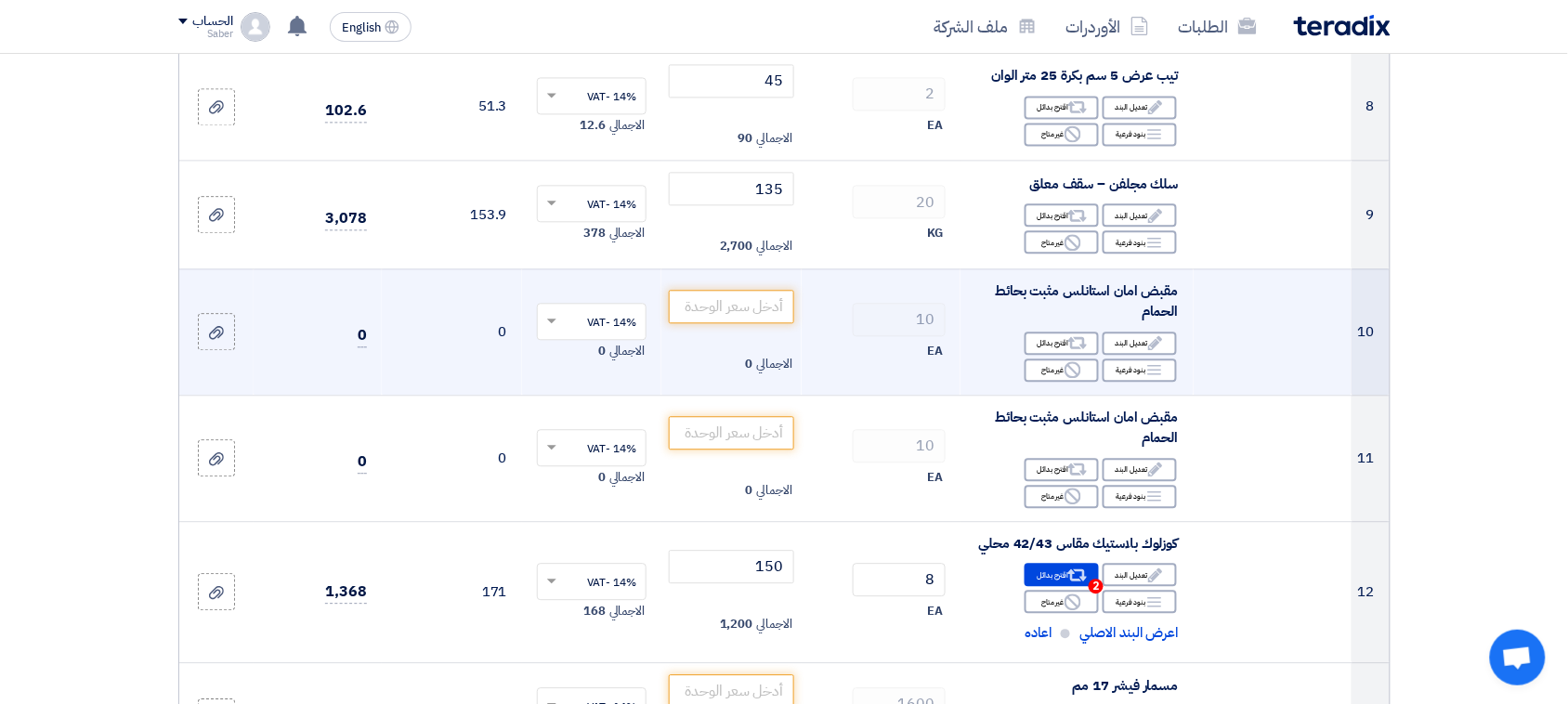
type input "30"
click at [1057, 286] on span "مقبض امان استانلس مثبت بحائط الحمام" at bounding box center [1086, 302] width 183 height 42
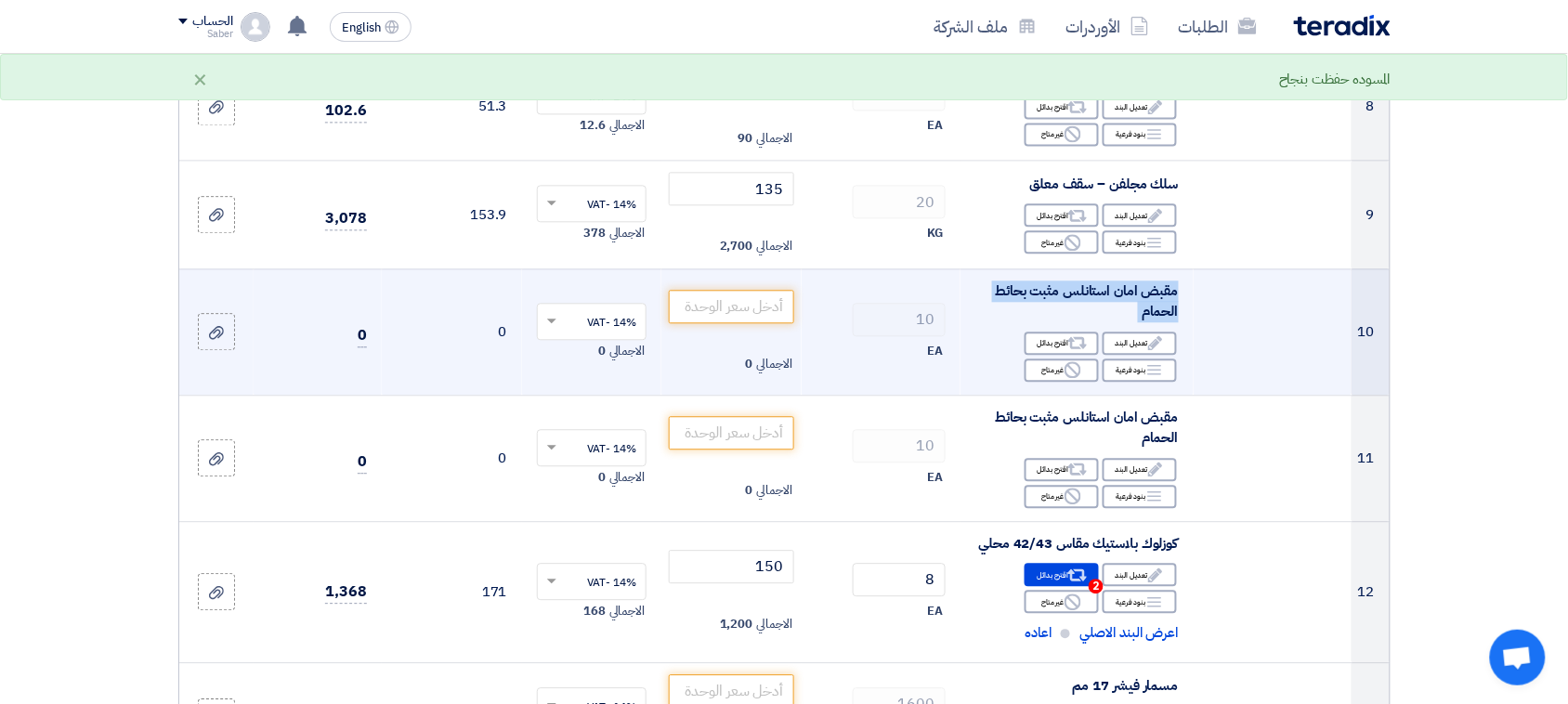
copy td "مقبض امان استانلس مثبت بحائط الحمام"
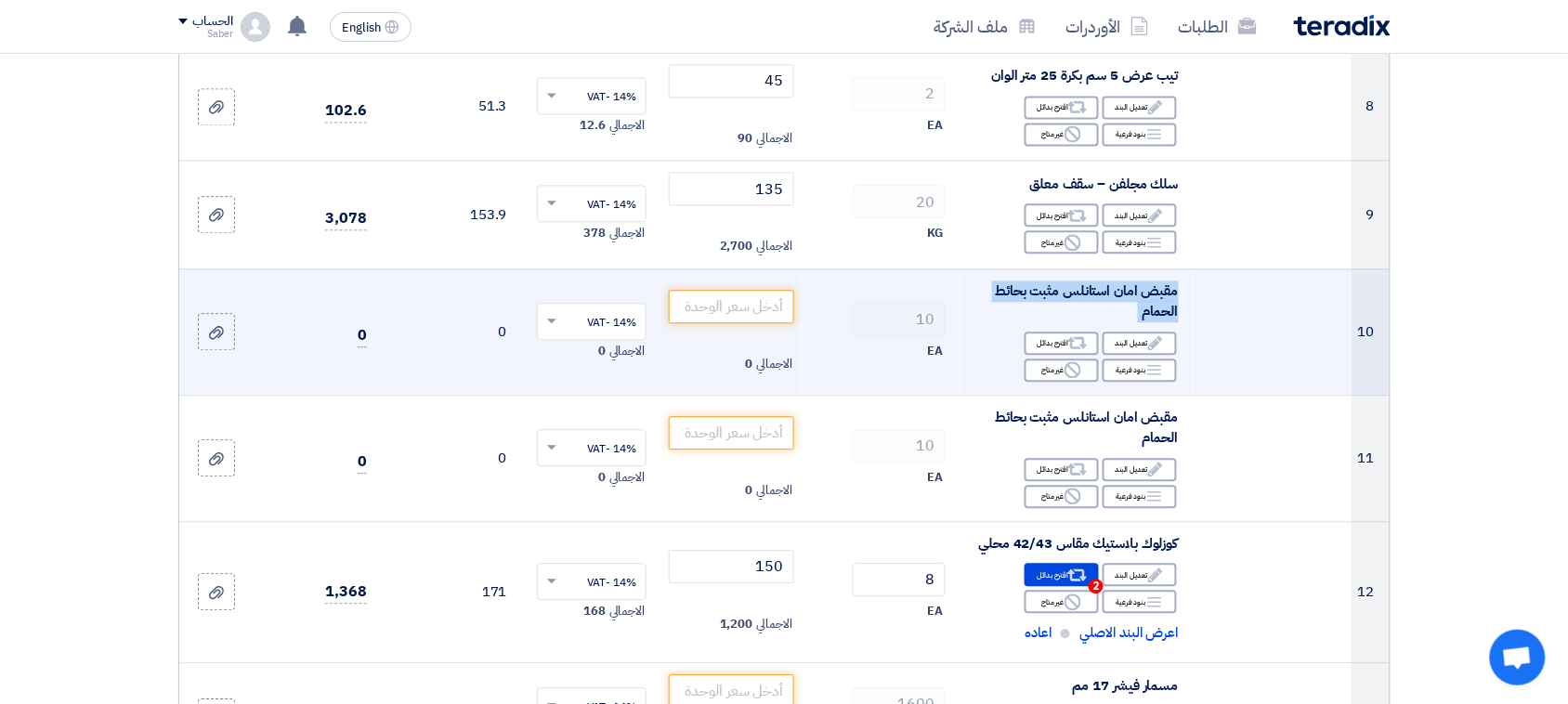
click at [1150, 295] on span "مقبض امان استانلس مثبت بحائط الحمام" at bounding box center [1086, 302] width 183 height 42
click at [760, 293] on input "number" at bounding box center [731, 306] width 126 height 33
click at [1073, 344] on use at bounding box center [1076, 343] width 20 height 12
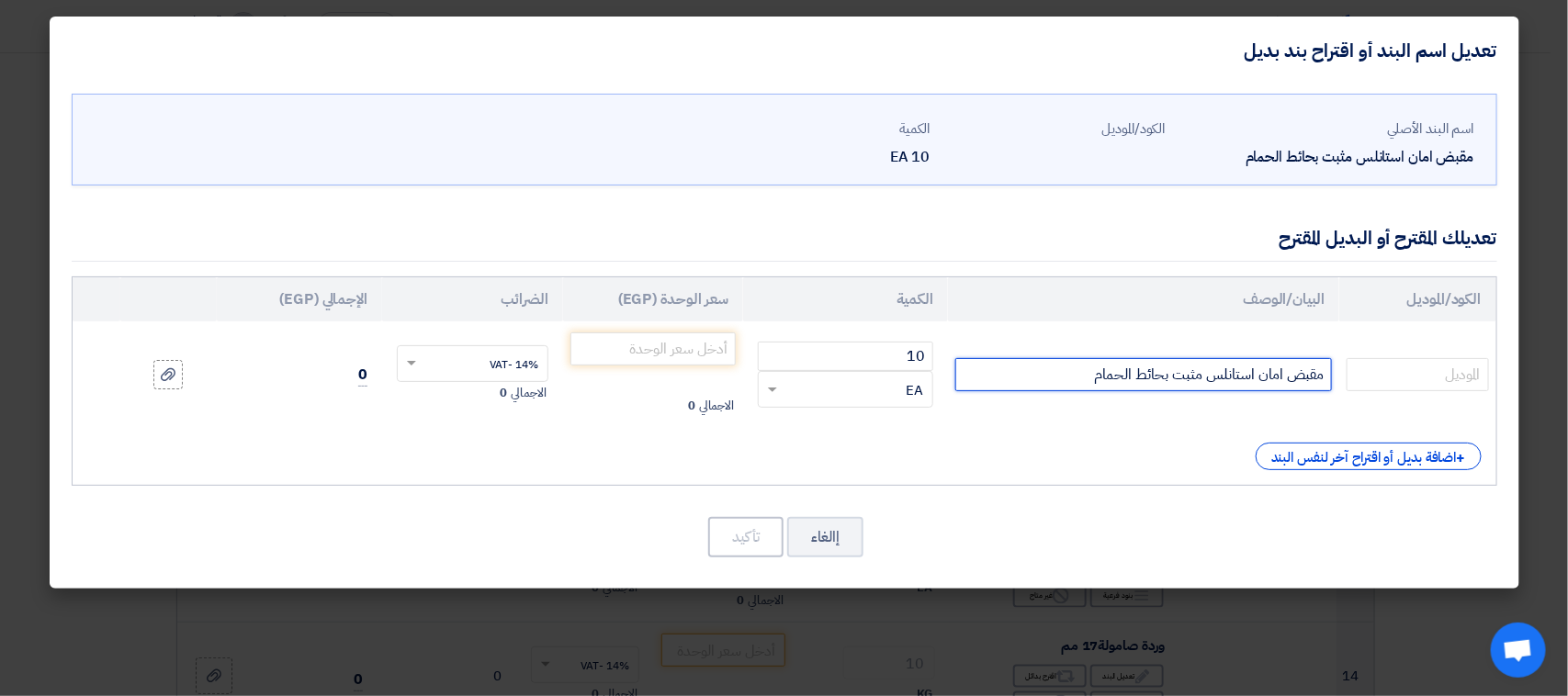
click at [992, 378] on input "مقبض امان استانلس مثبت بحائط الحمام" at bounding box center [1143, 374] width 377 height 33
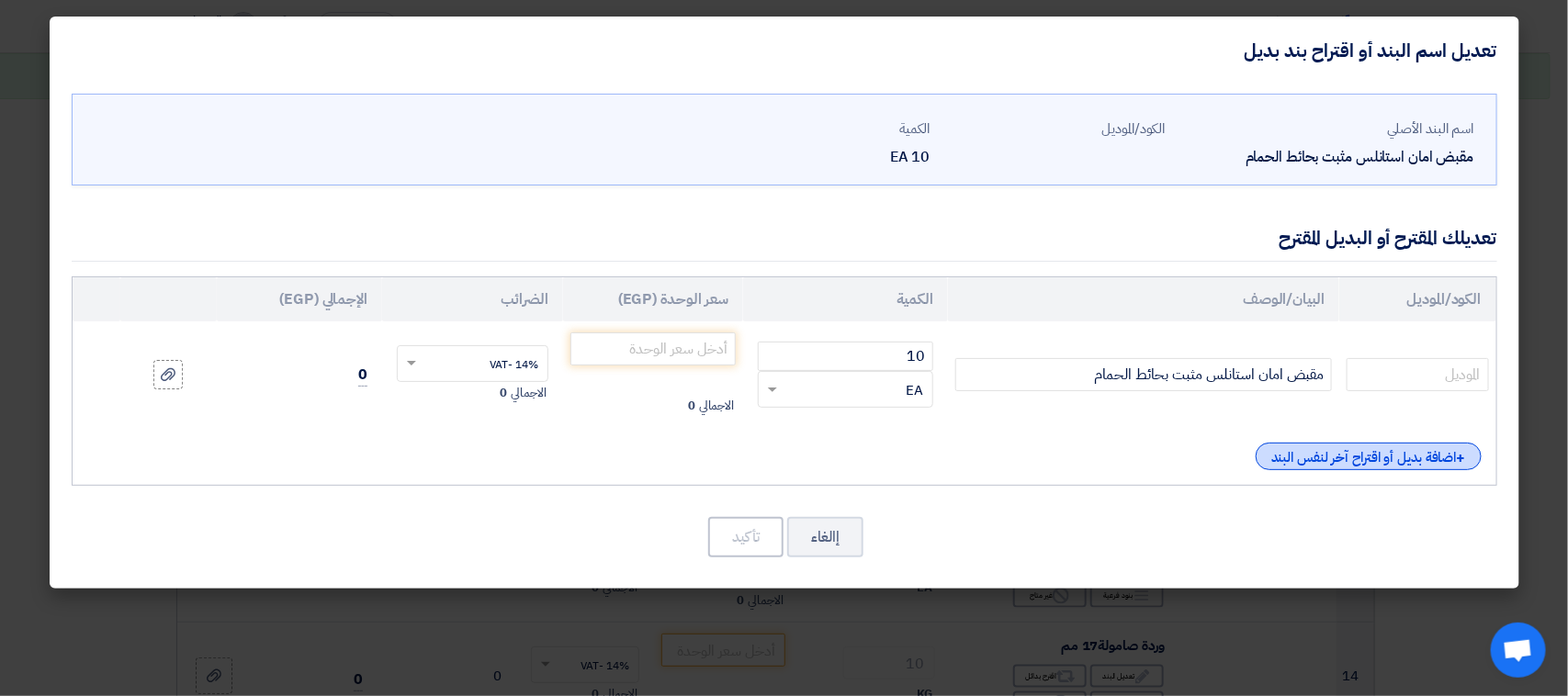
click at [1278, 464] on div "+ اضافة بديل أو اقتراح آخر لنفس البند" at bounding box center [1368, 456] width 226 height 27
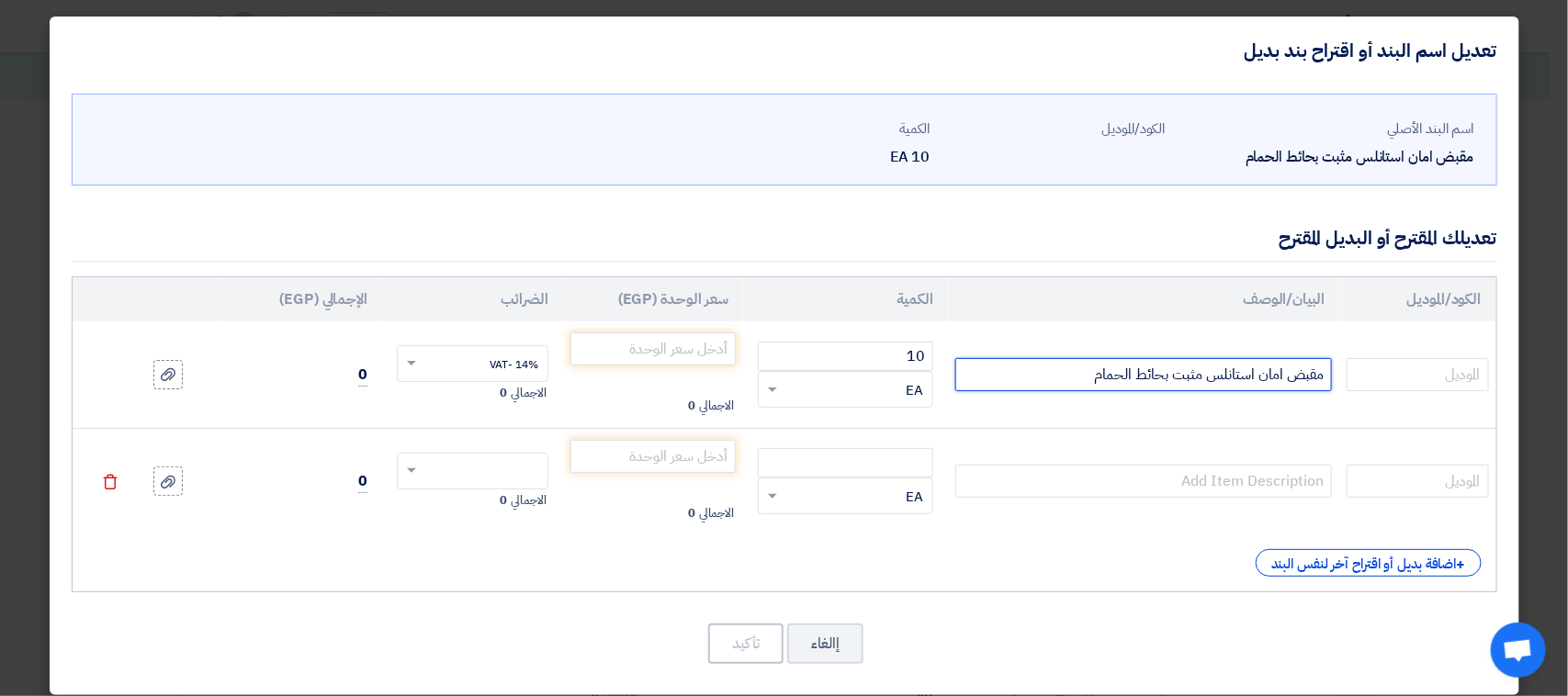
click at [1062, 359] on input "مقبض امان استانلس مثبت بحائط الحمام" at bounding box center [1143, 374] width 377 height 33
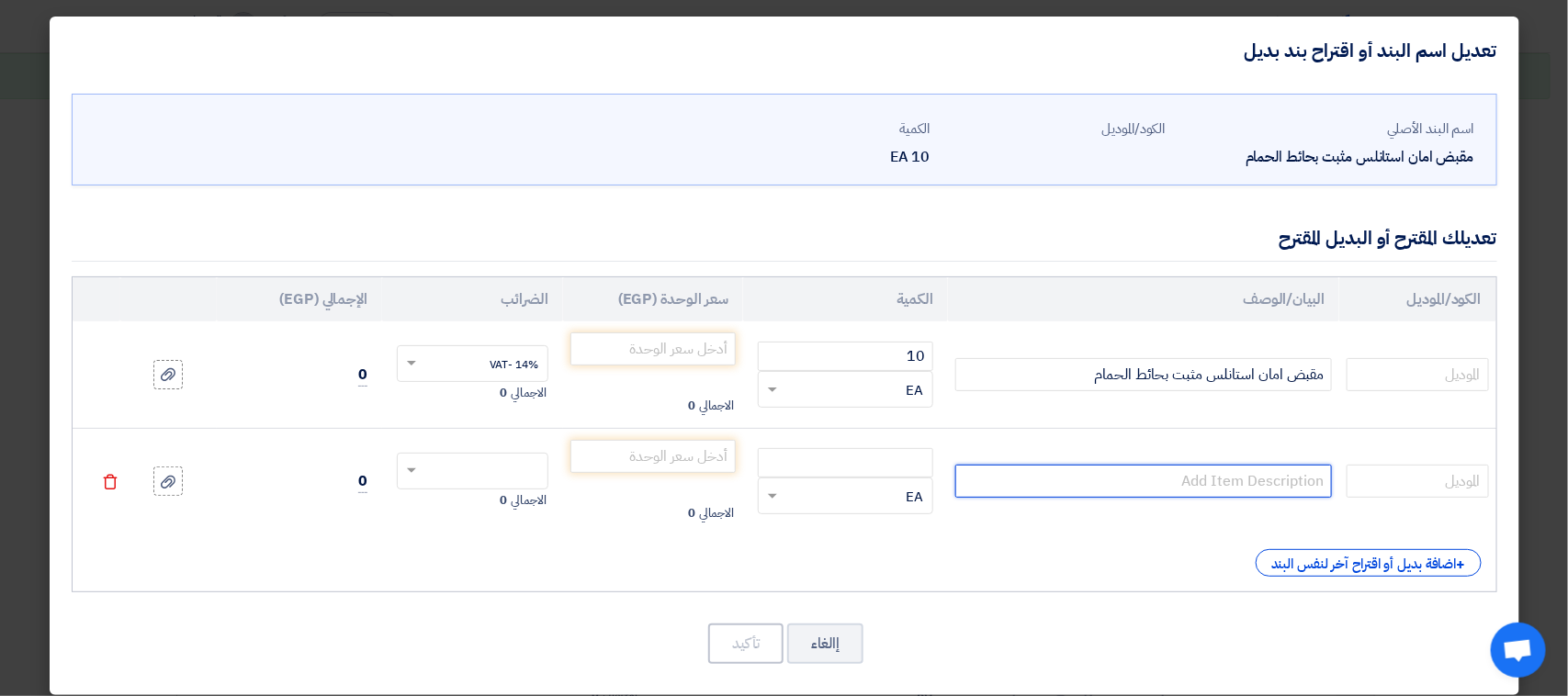
paste input "مقبض امان استانلس مثبت بحائط الحمام"
type input "مقبض امان استانلس مثبت بحائط الحمام"
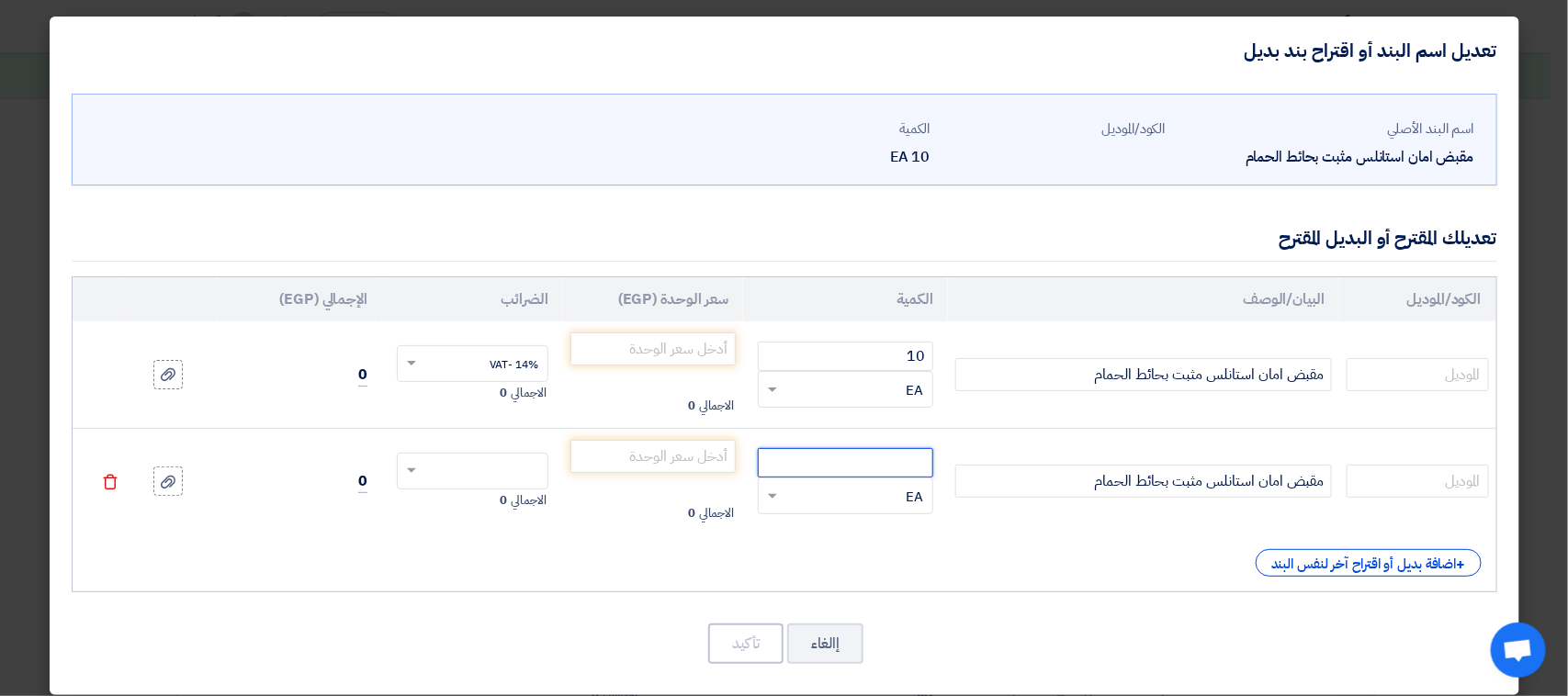
click at [801, 467] on input "number" at bounding box center [845, 463] width 176 height 29
type input "10"
click at [702, 358] on input "number" at bounding box center [653, 349] width 166 height 33
type input "405"
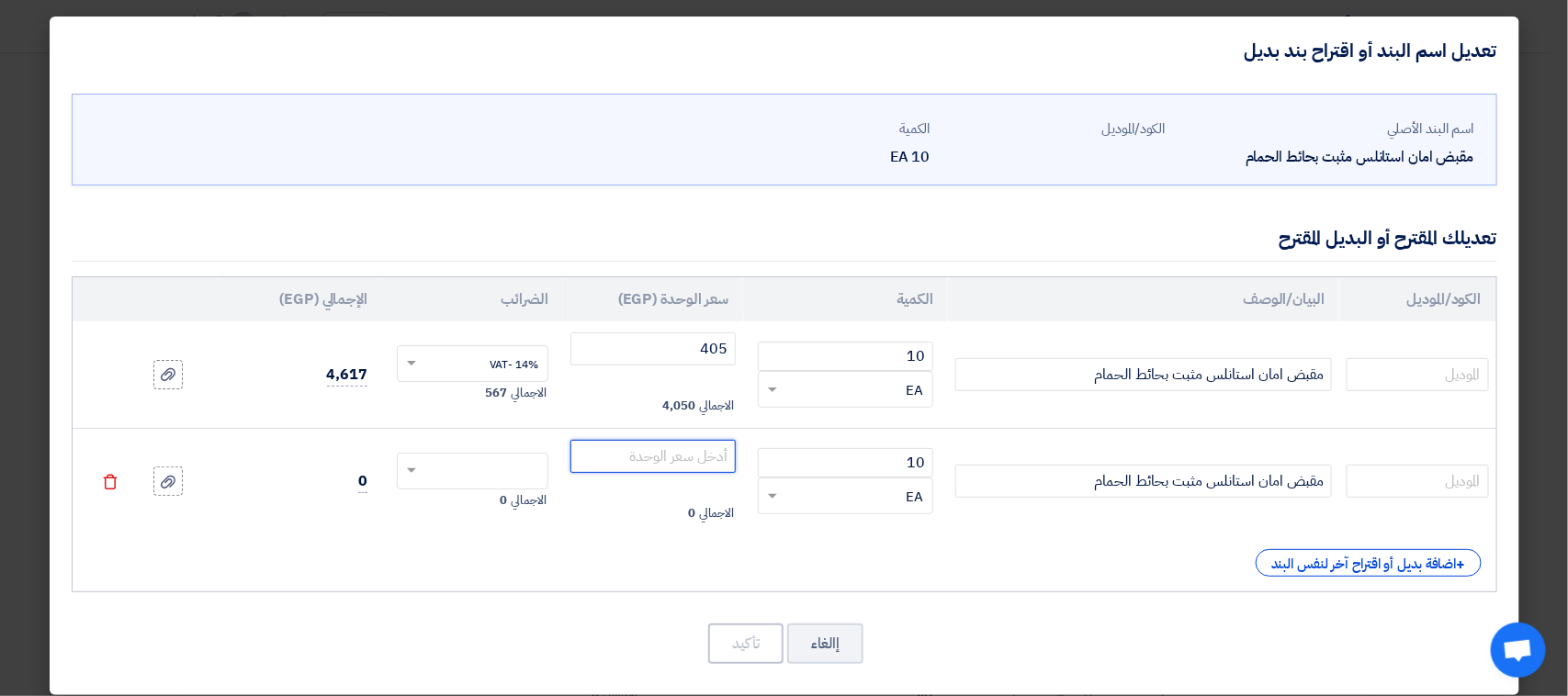
click at [723, 460] on input "number" at bounding box center [653, 456] width 166 height 33
type input "460"
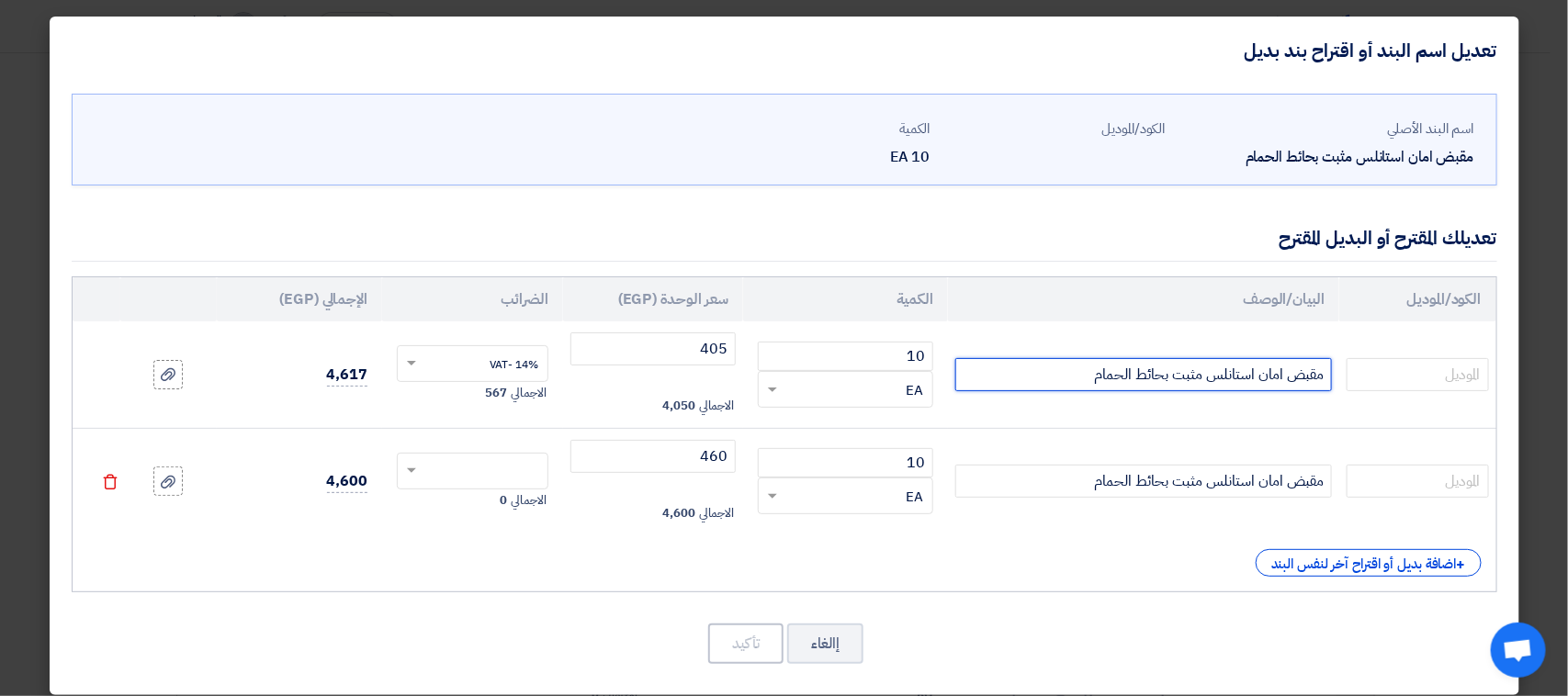
click at [1075, 371] on input "مقبض امان استانلس مثبت بحائط الحمام" at bounding box center [1143, 374] width 377 height 33
click at [1075, 370] on input "مقبض امان استانلس مثبت بحائط الحمام" at bounding box center [1143, 374] width 377 height 33
type input "مقبض امان استانلس مثبت بحائط الحمام 30 سم"
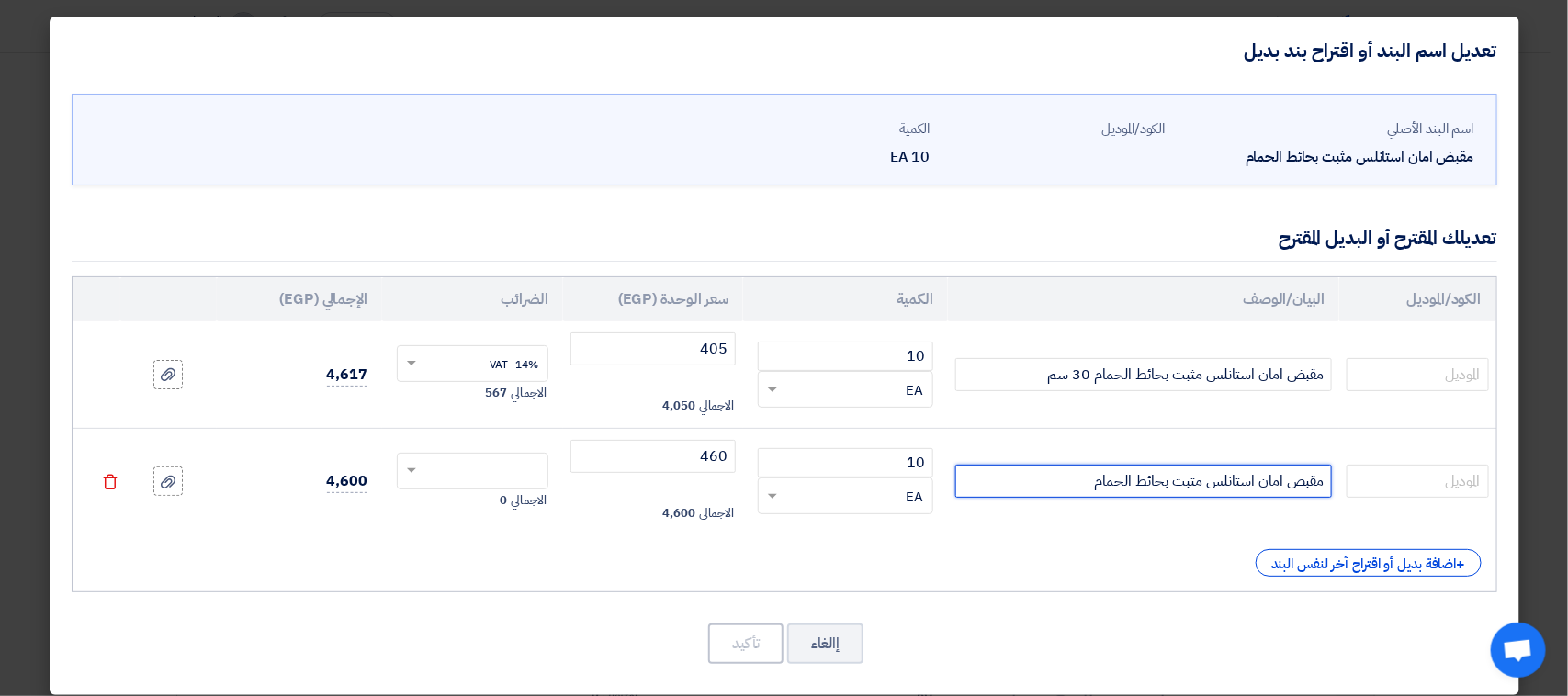
click at [1076, 475] on input "مقبض امان استانلس مثبت بحائط الحمام" at bounding box center [1143, 481] width 377 height 33
type input "مقبض امان استانلس مثبت بحائط الحمام 50 سم"
drag, startPoint x: 511, startPoint y: 506, endPoint x: 500, endPoint y: 501, distance: 12.1
click at [507, 506] on span "0" at bounding box center [503, 501] width 8 height 19
click at [497, 483] on input "text" at bounding box center [484, 472] width 111 height 29
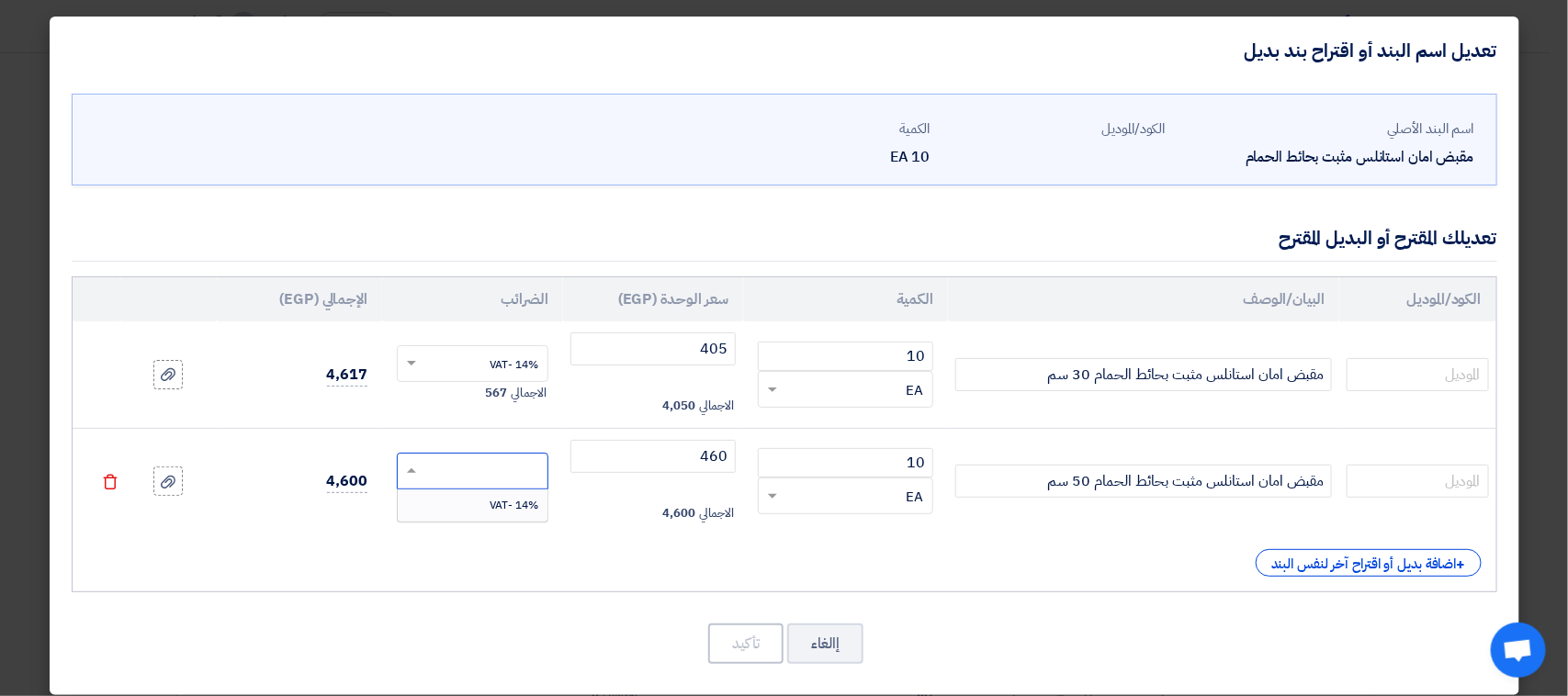
click at [485, 498] on div "14% -VAT" at bounding box center [472, 505] width 149 height 31
click at [763, 645] on button "تأكيد" at bounding box center [745, 643] width 75 height 40
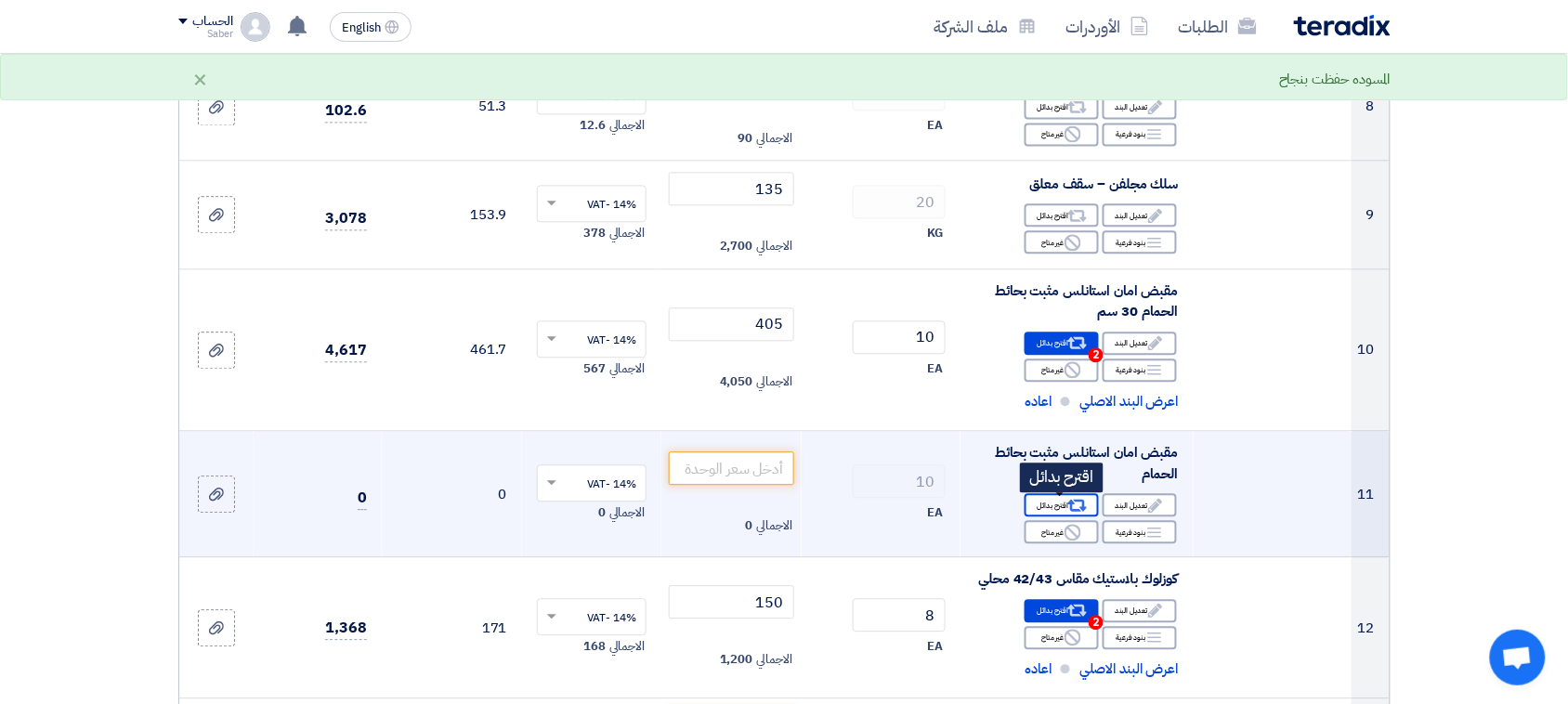
click at [1069, 504] on use at bounding box center [1076, 506] width 20 height 12
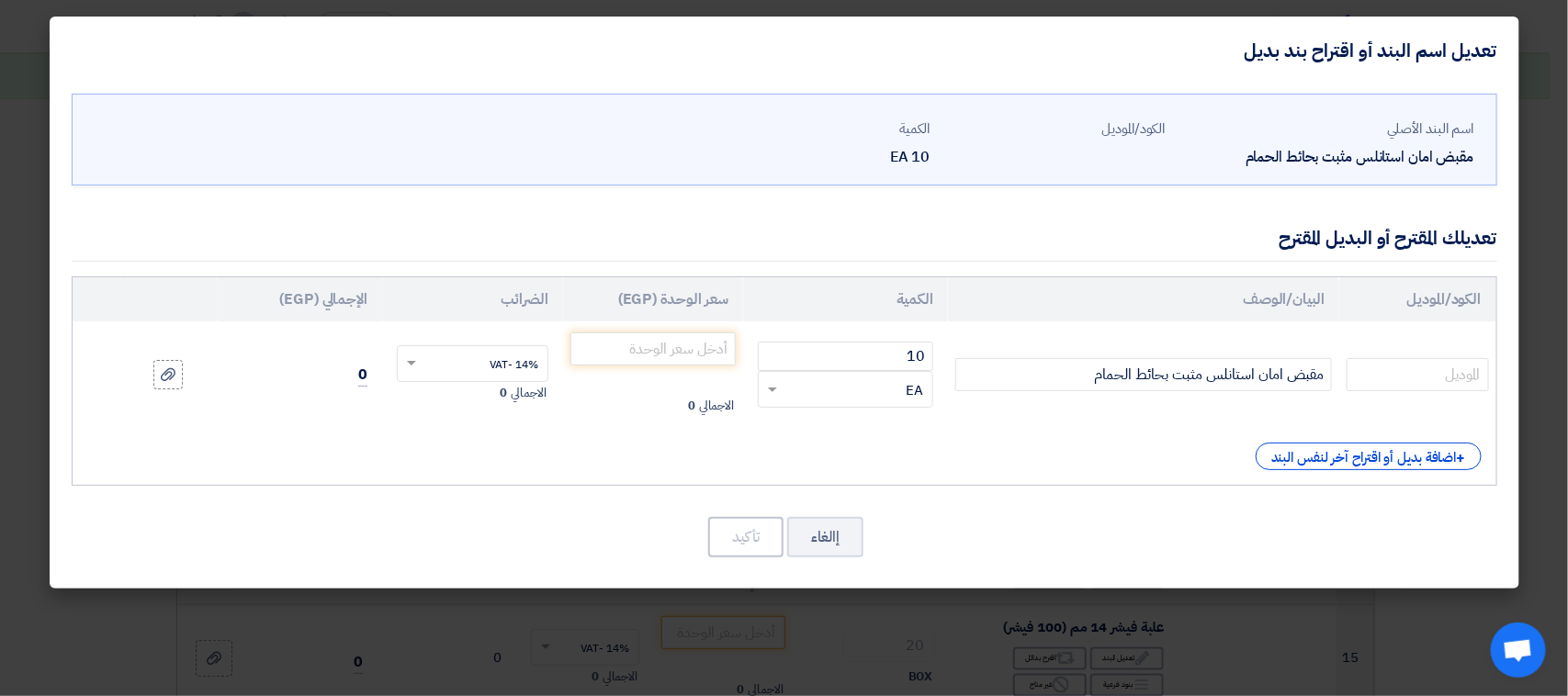
click at [1262, 439] on div "الكود/الموديل البيان/الوصف الكمية سعر الوحدة (EGP) الضرائب الإجمالي (EGP) 10 ×" at bounding box center [784, 381] width 1425 height 210
click at [1270, 443] on div "+ اضافة بديل أو اقتراح آخر لنفس البند" at bounding box center [1368, 456] width 226 height 27
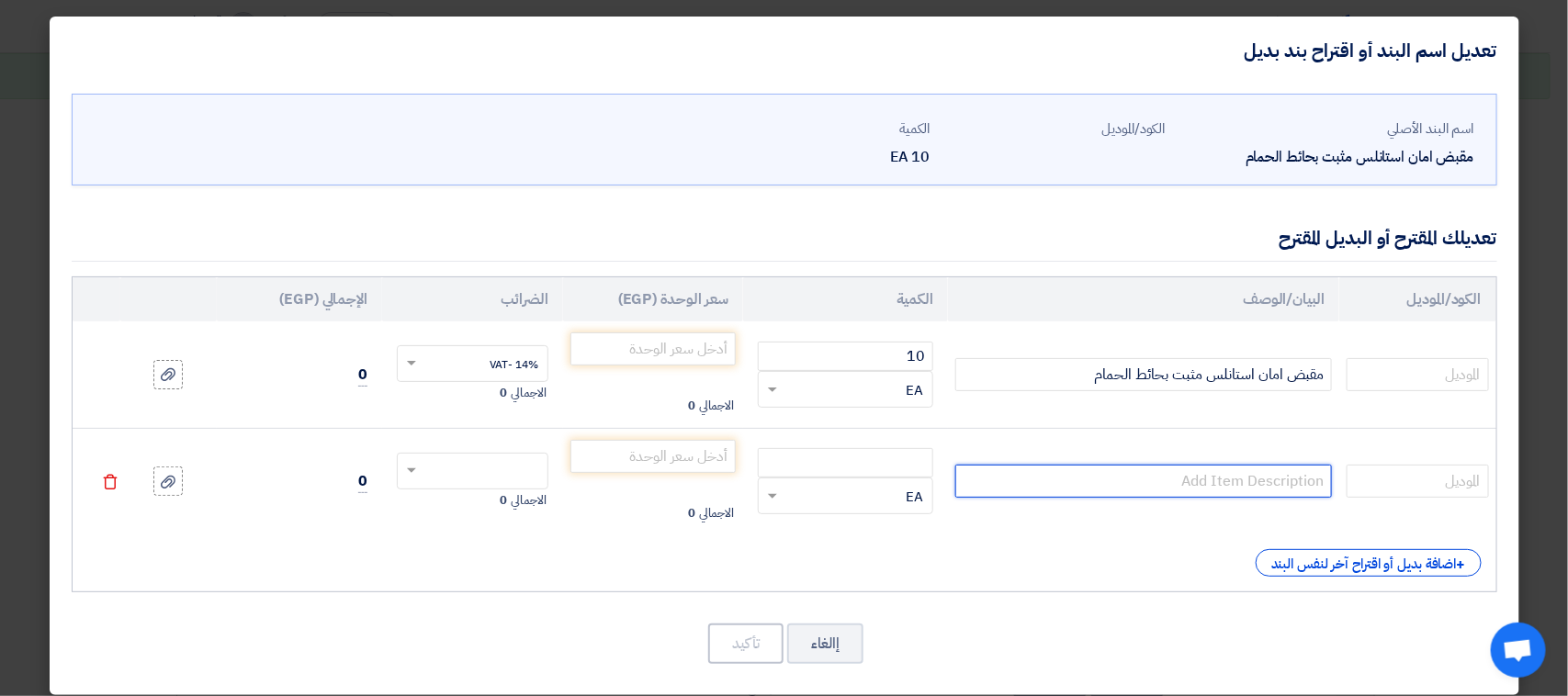
click at [1048, 488] on input "text" at bounding box center [1143, 481] width 377 height 33
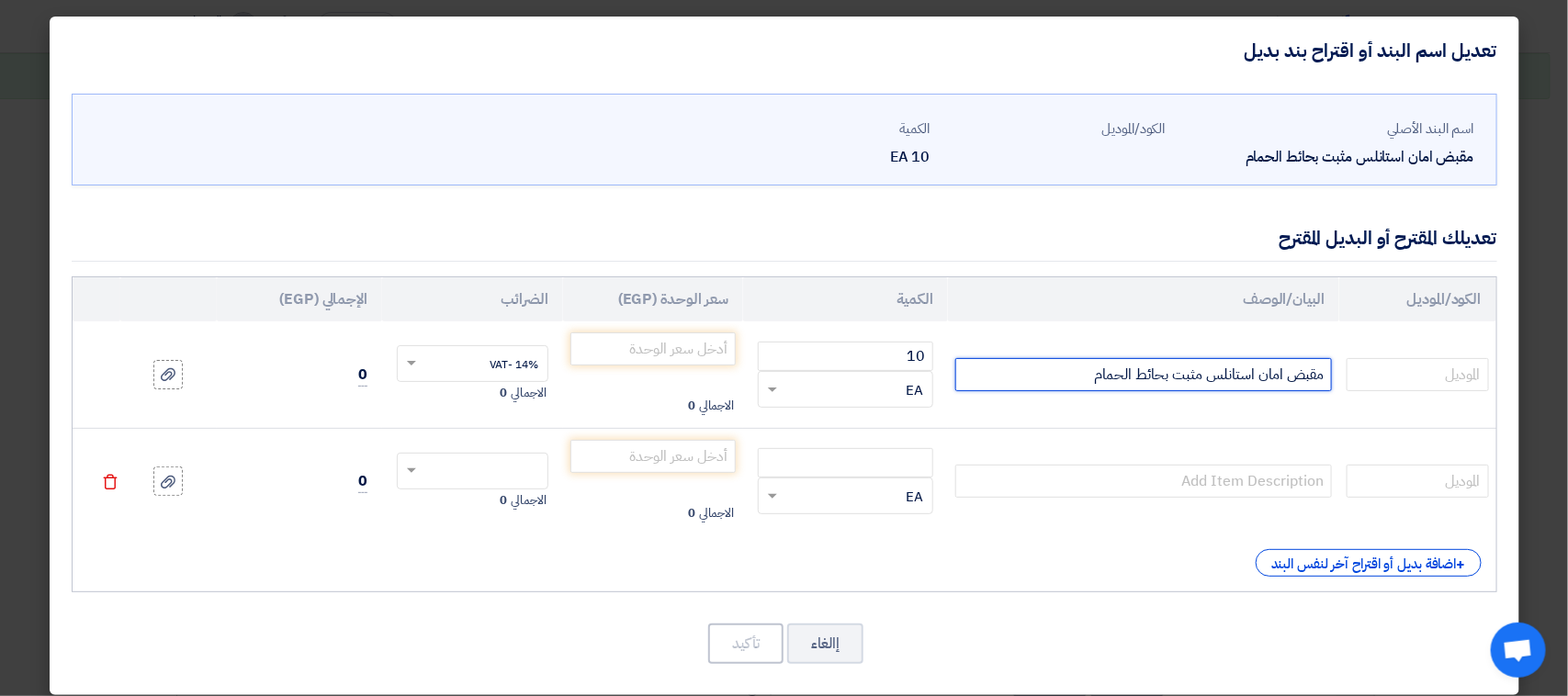
click at [1045, 373] on input "مقبض امان استانلس مثبت بحائط الحمام" at bounding box center [1143, 374] width 377 height 33
click at [1073, 373] on input "مقبض امان استانلس مثبت بحائط الحمام 30 سم" at bounding box center [1143, 374] width 377 height 33
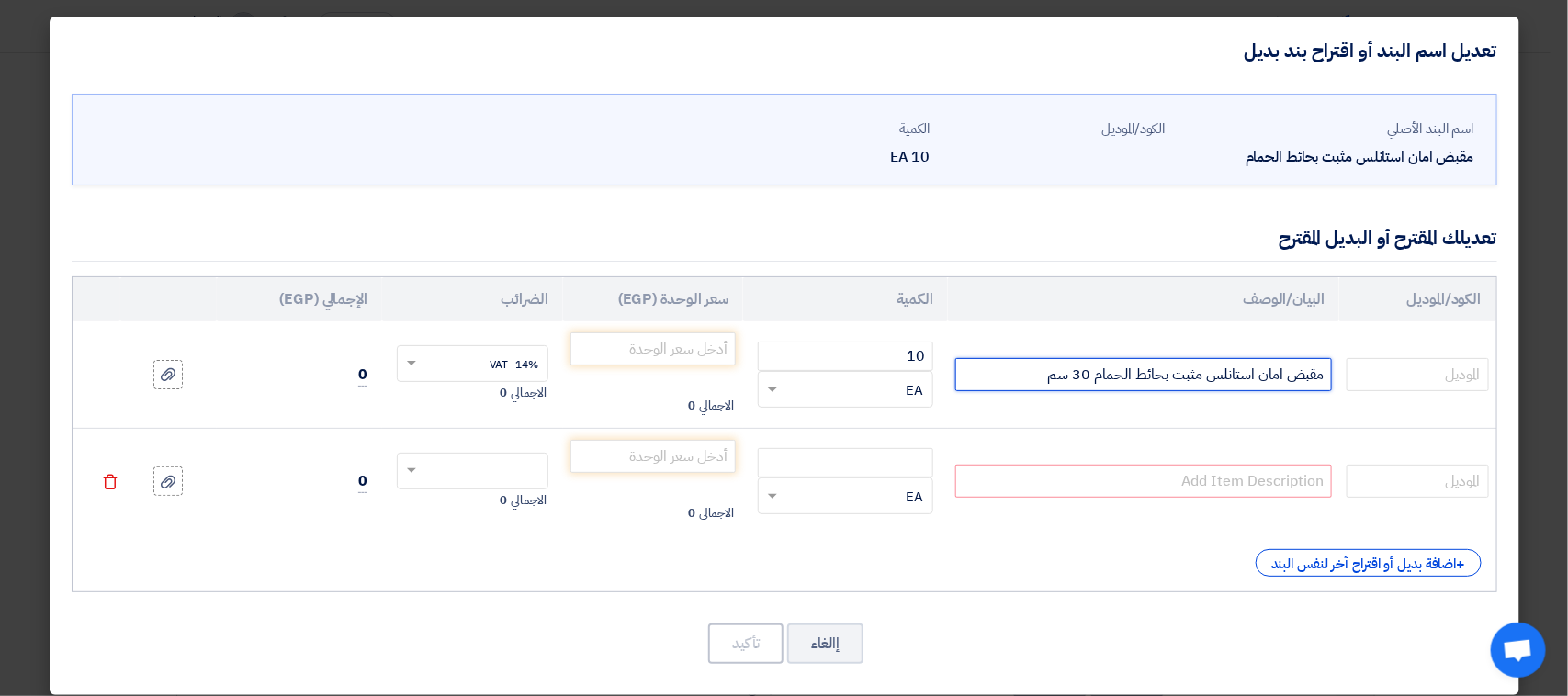
type input "مقبض امان استانلس مثبت بحائط الحمام 30 سم"
paste input "مقبض امان استانلس مثبت بحائط الحمام 30 سم"
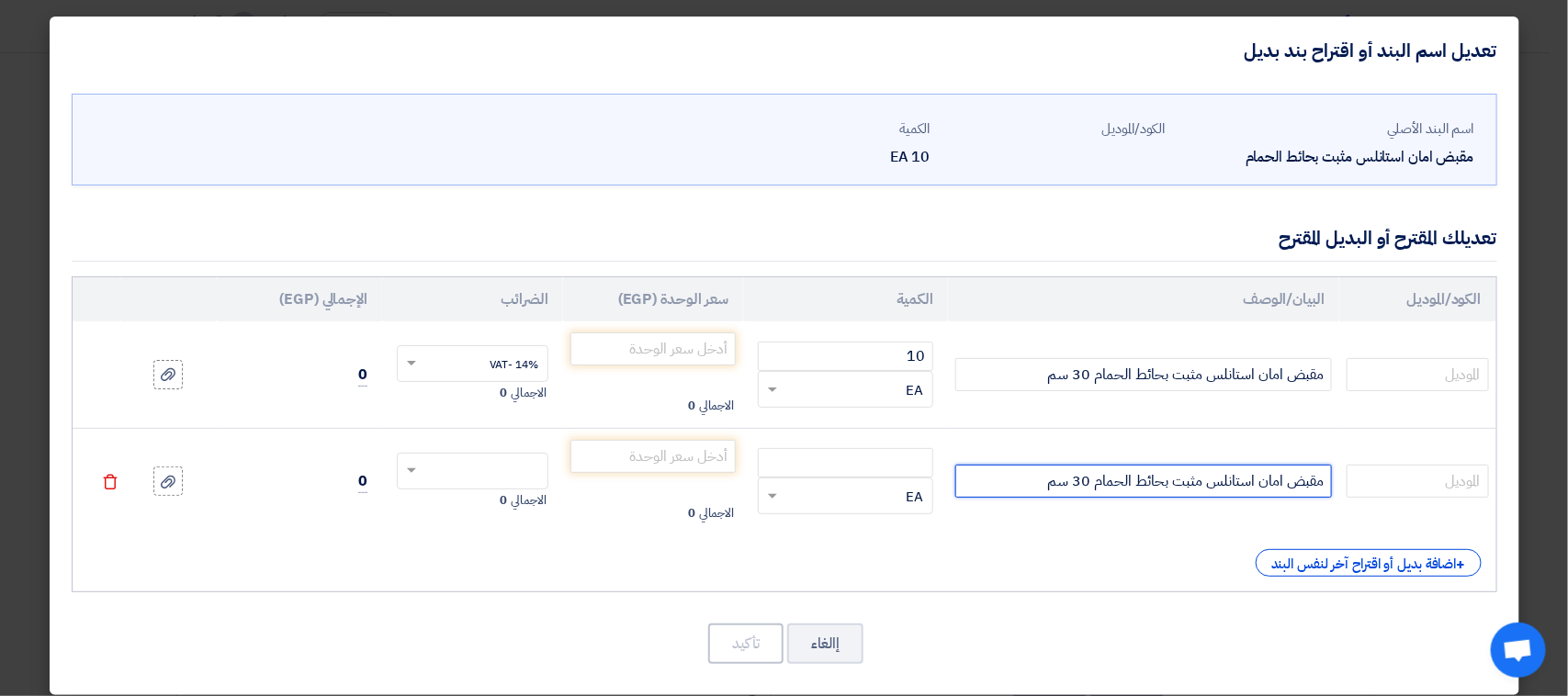
click at [1089, 476] on input "مقبض امان استانلس مثبت بحائط الحمام 30 سم" at bounding box center [1143, 481] width 377 height 33
type input "مقبض امان استانلس مثبت بحائط الحمام 50 سم"
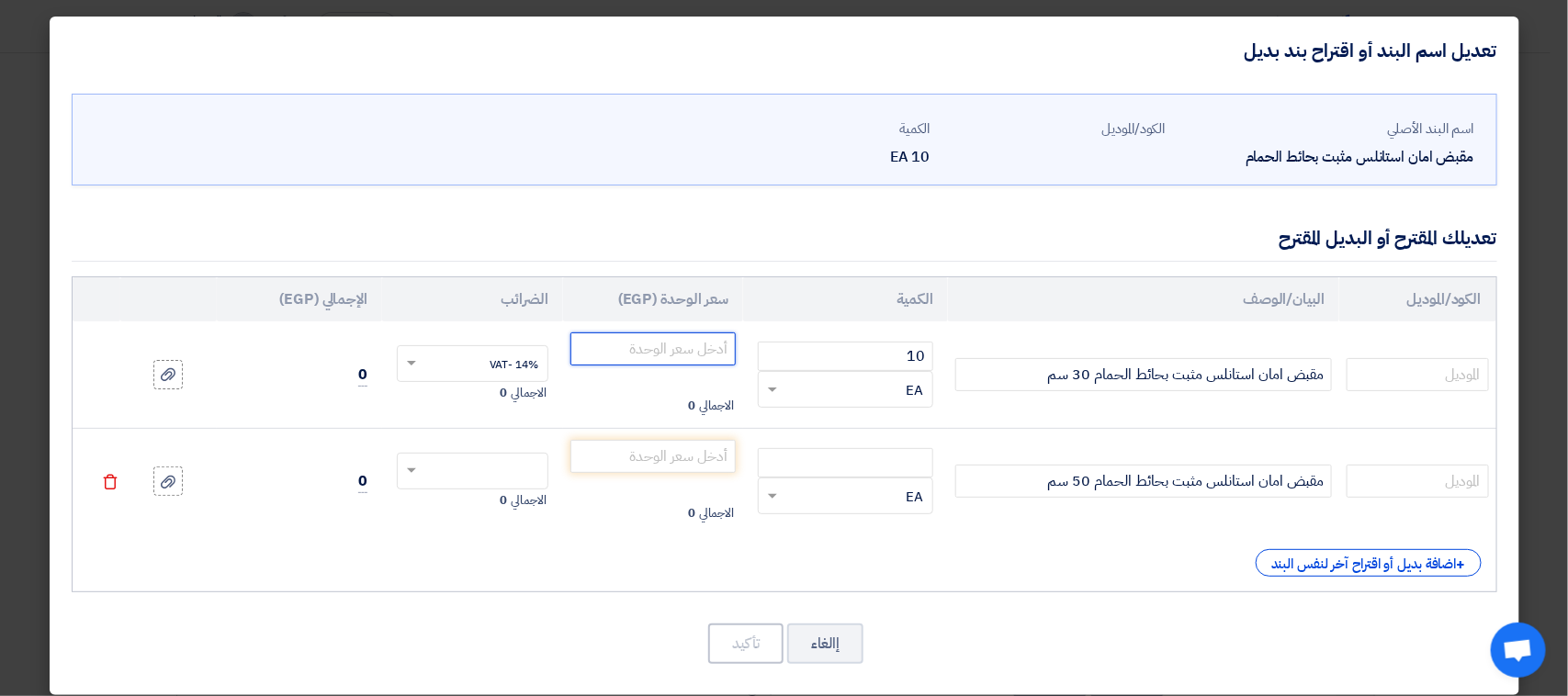
click at [655, 351] on input "number" at bounding box center [653, 349] width 166 height 33
type input "405"
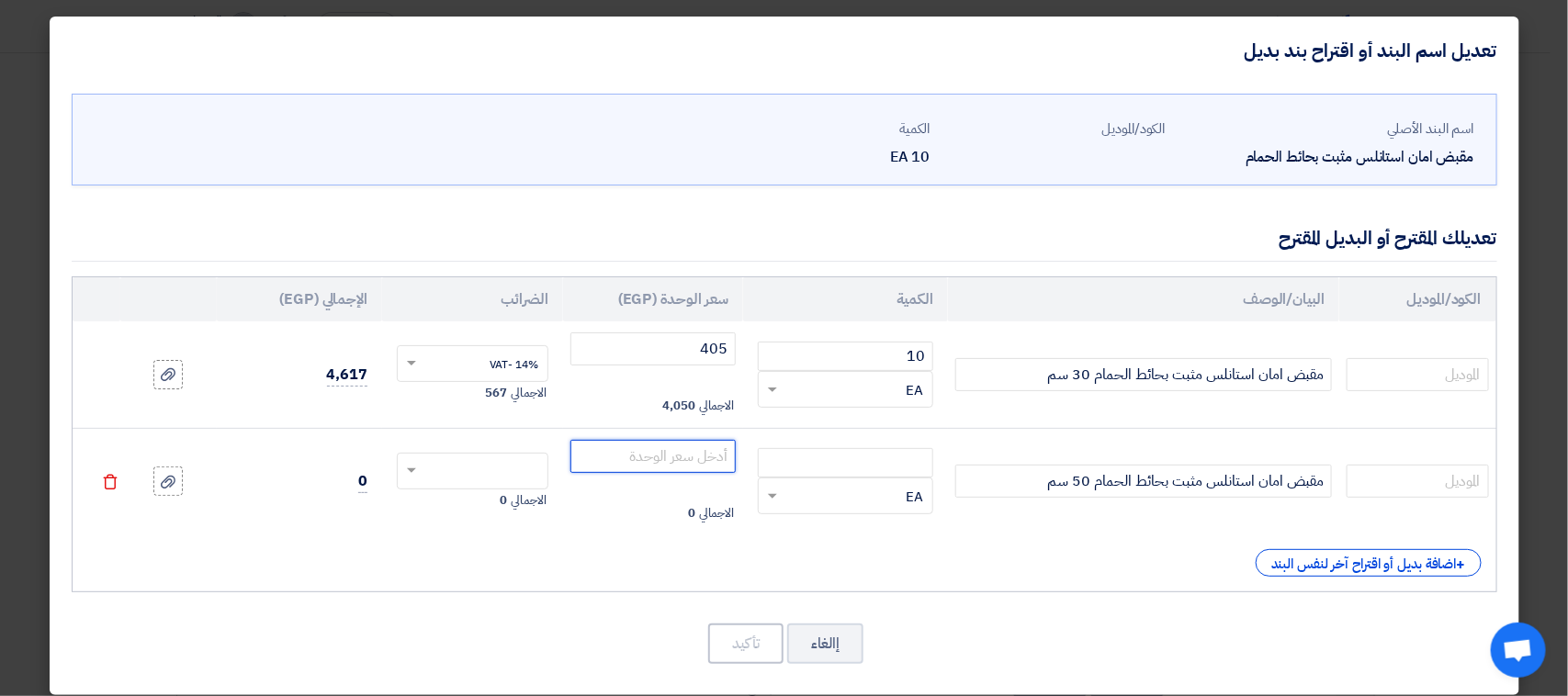
click at [617, 471] on input "number" at bounding box center [653, 456] width 166 height 33
click at [627, 460] on input "number" at bounding box center [653, 456] width 166 height 33
type input "460"
click at [526, 474] on input "text" at bounding box center [484, 472] width 111 height 29
click at [524, 498] on span "14% -VAT" at bounding box center [514, 506] width 49 height 17
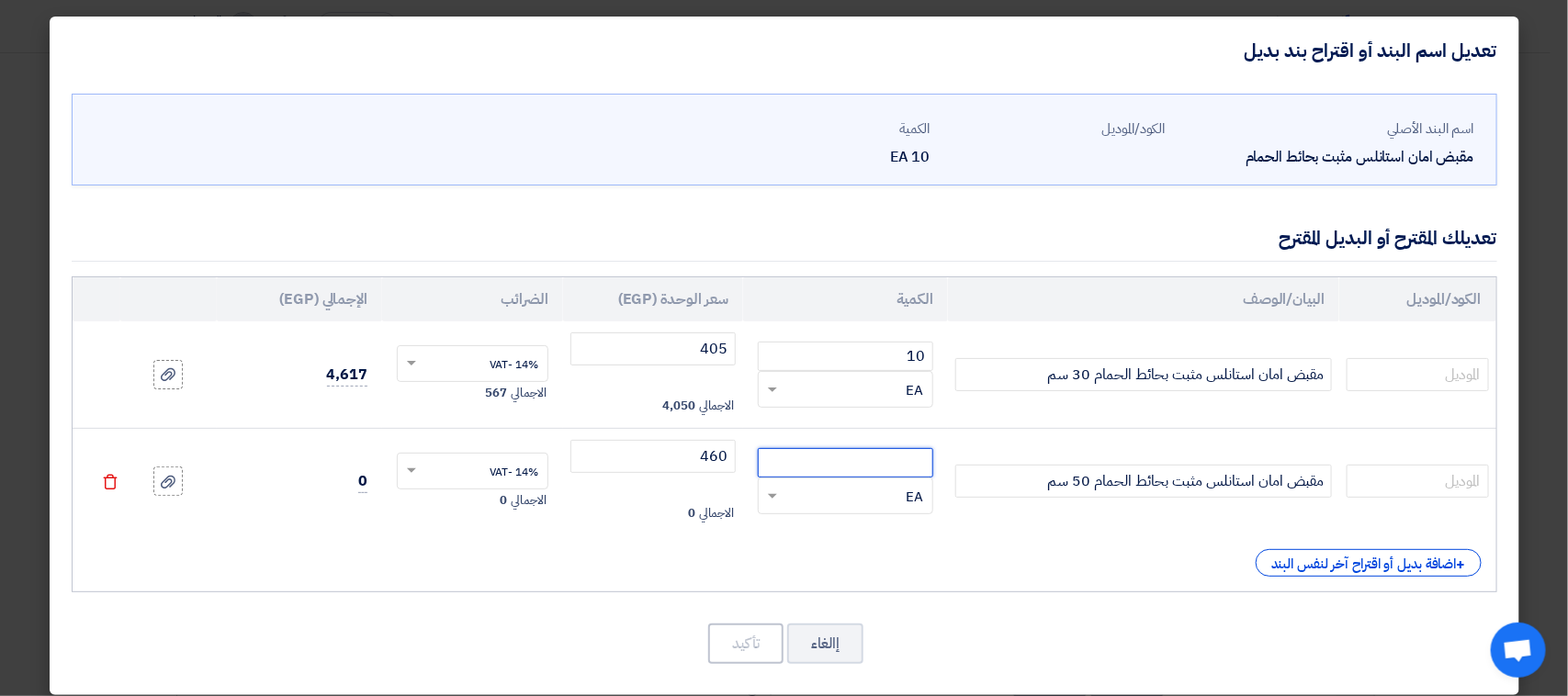
click at [800, 458] on input "number" at bounding box center [845, 463] width 176 height 29
type input "10"
click at [741, 639] on button "تأكيد" at bounding box center [745, 643] width 75 height 40
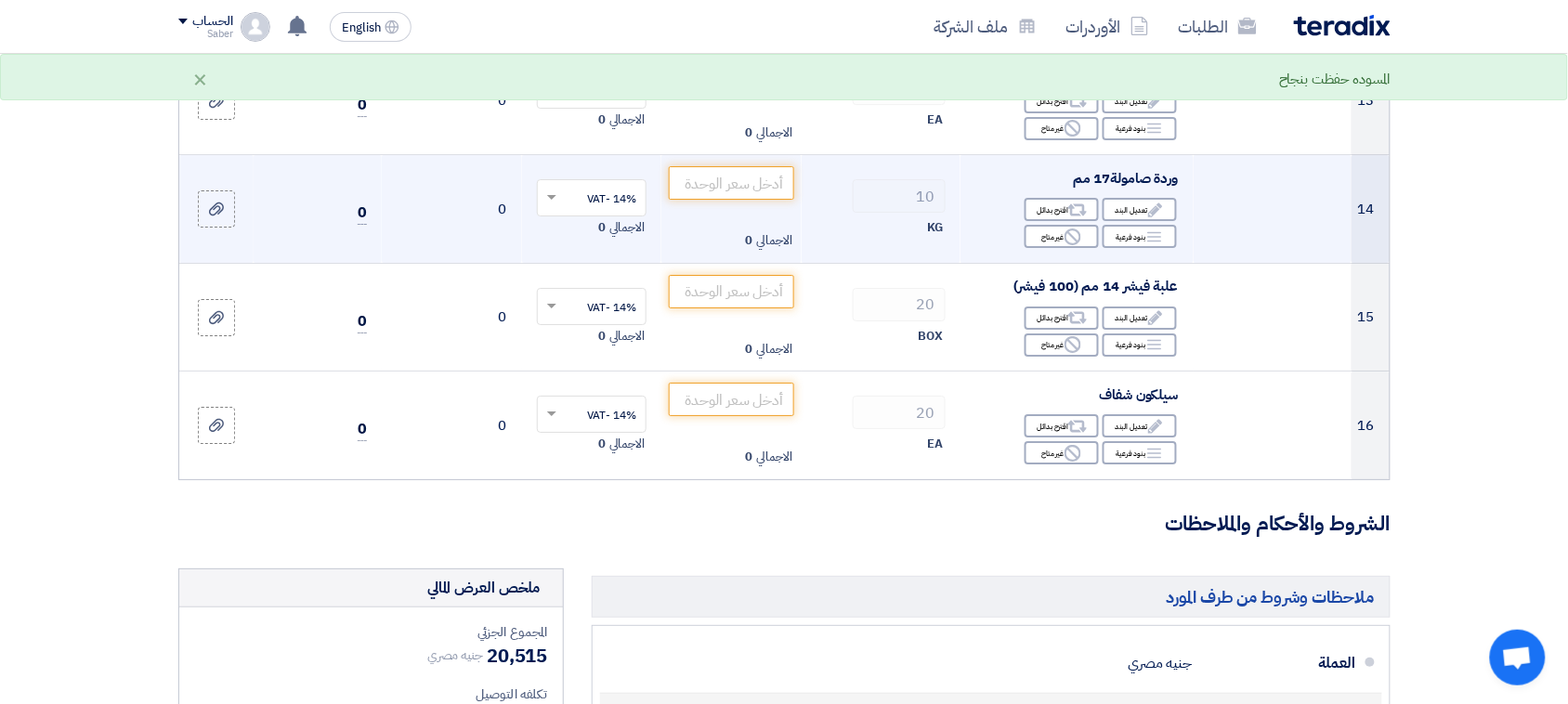
scroll to position [1859, 0]
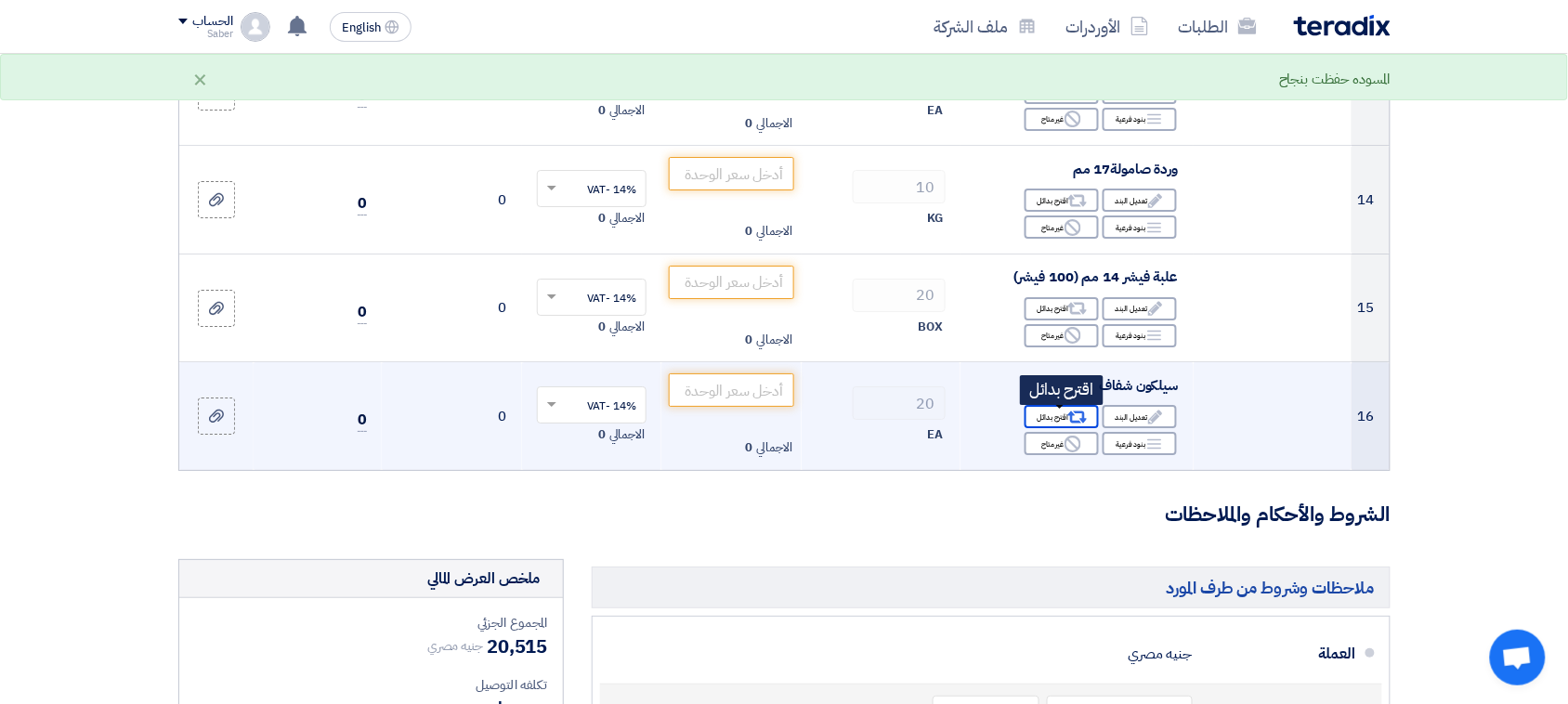
click at [1079, 427] on icon "Alternative" at bounding box center [1076, 418] width 20 height 20
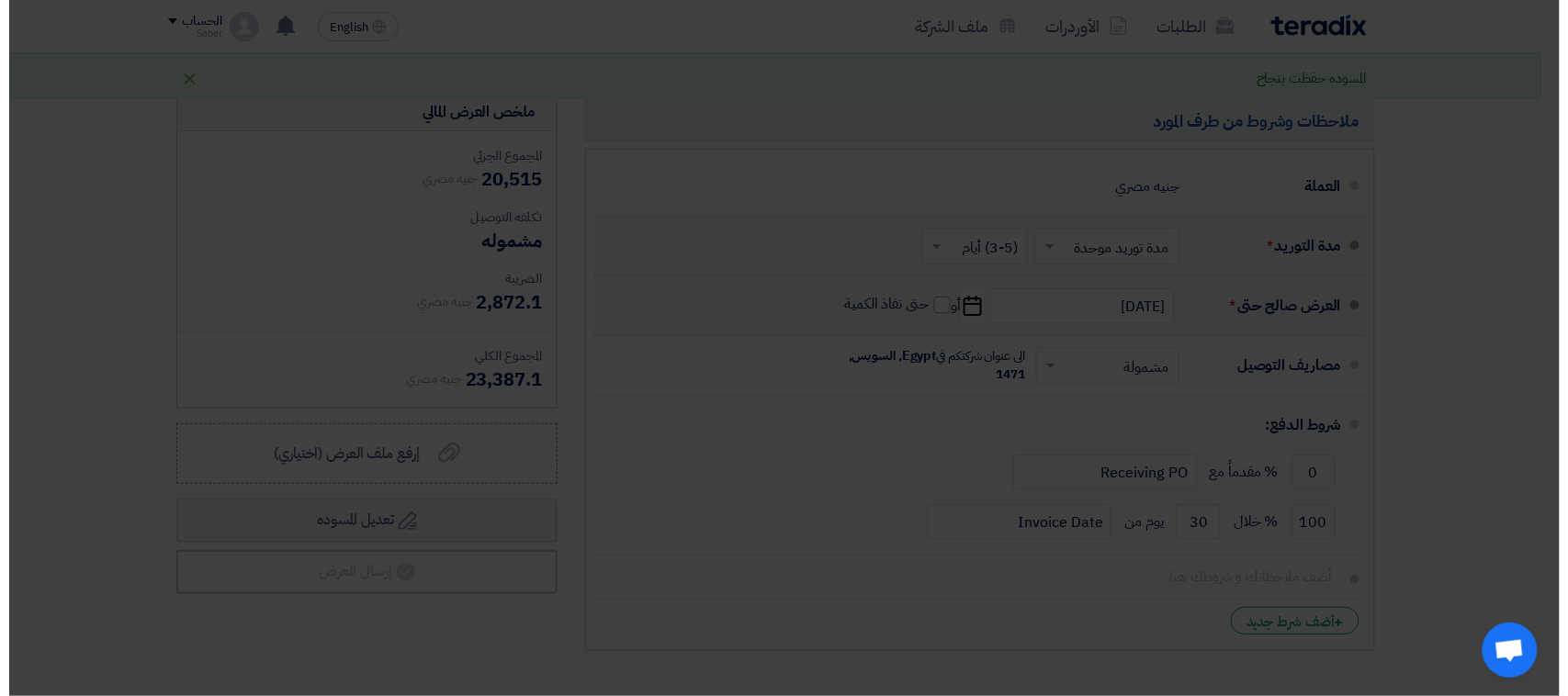
scroll to position [1516, 0]
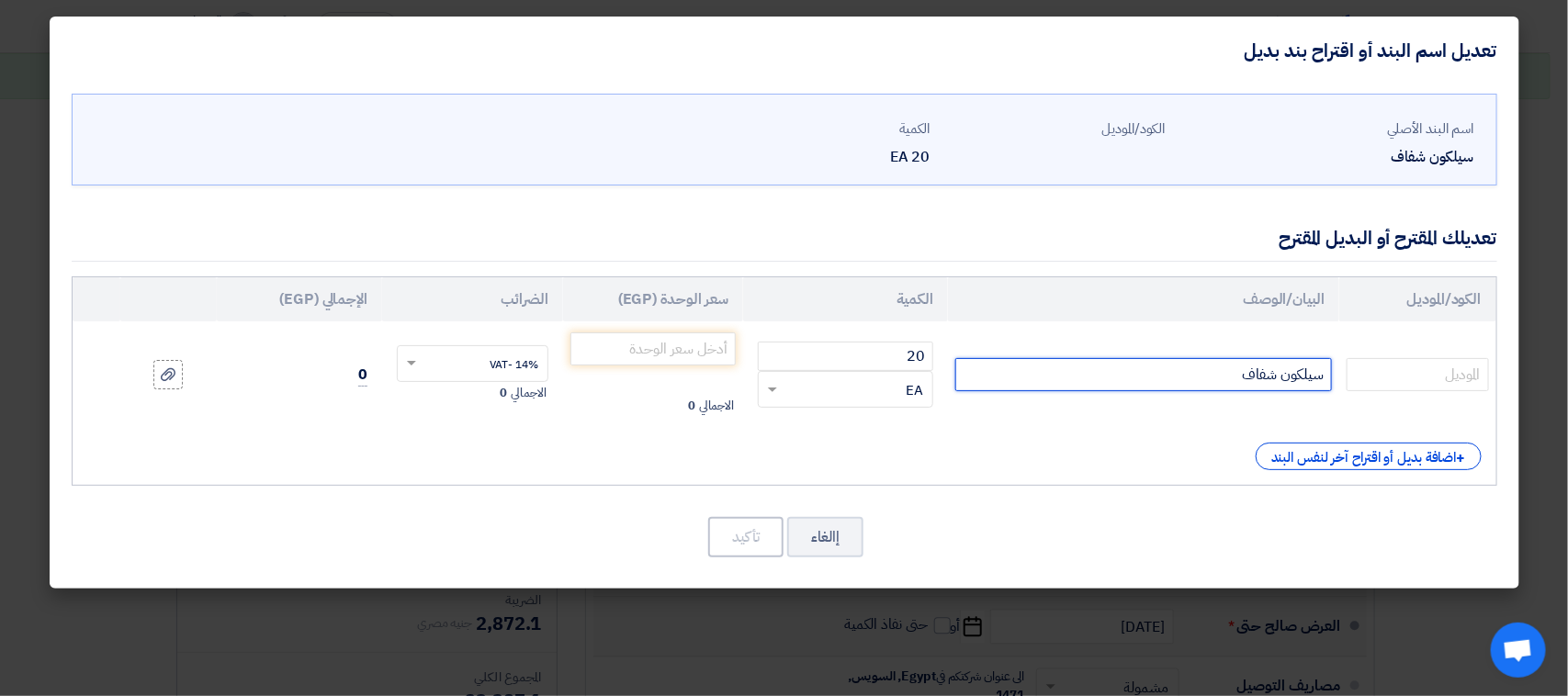
click at [1099, 363] on input "سيلكون شفاف" at bounding box center [1143, 374] width 377 height 33
type input "سيلكون شفاف 240 ملي السويديه"
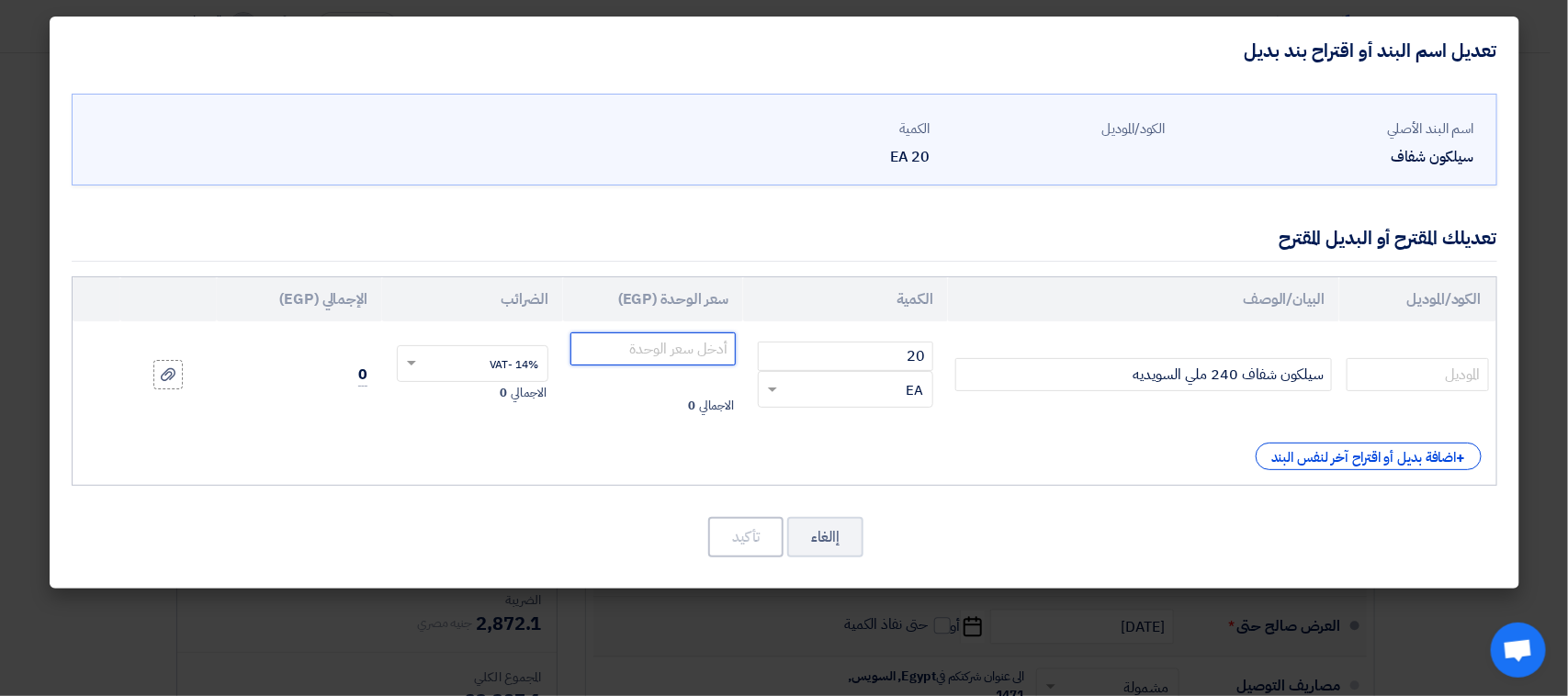
click at [631, 349] on input "number" at bounding box center [653, 349] width 166 height 33
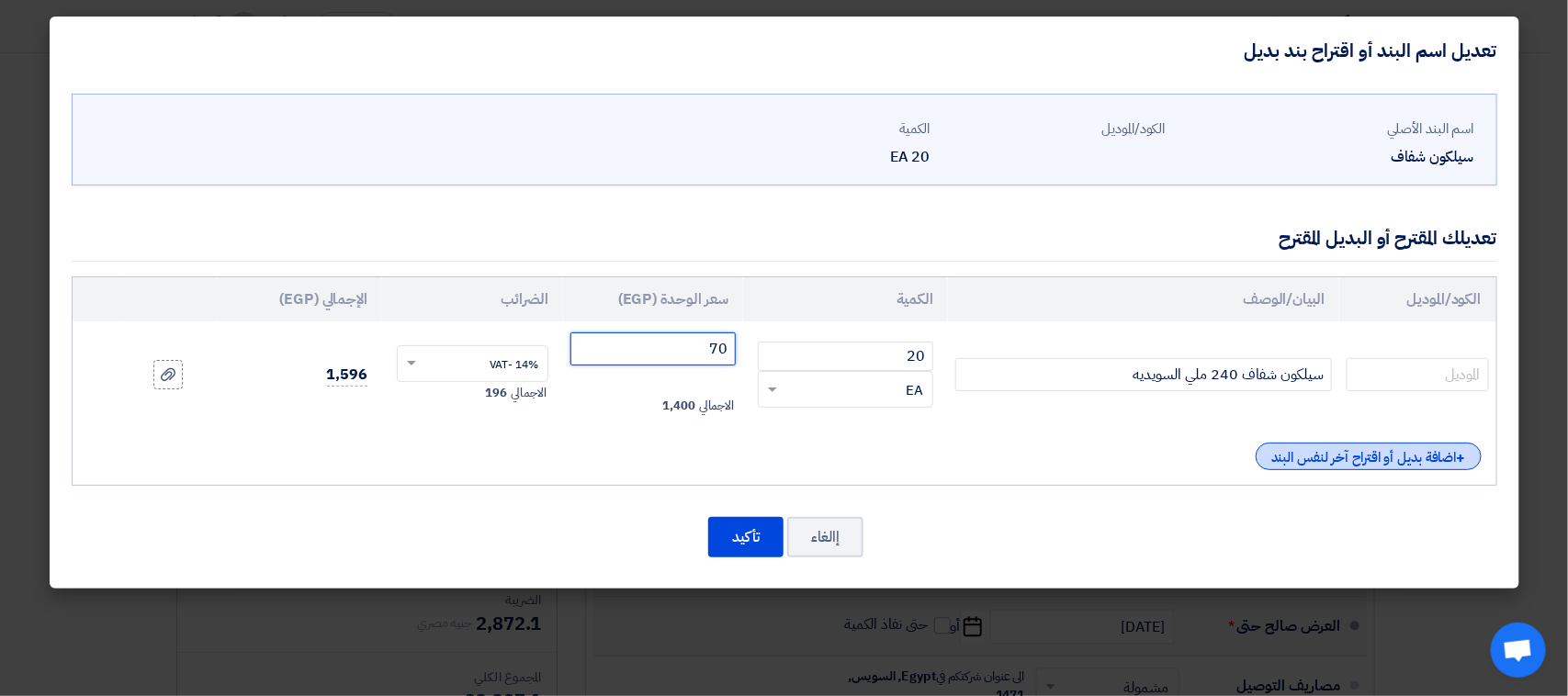
type input "70"
click at [1289, 449] on div "+ اضافة بديل أو اقتراح آخر لنفس البند" at bounding box center [1368, 456] width 226 height 27
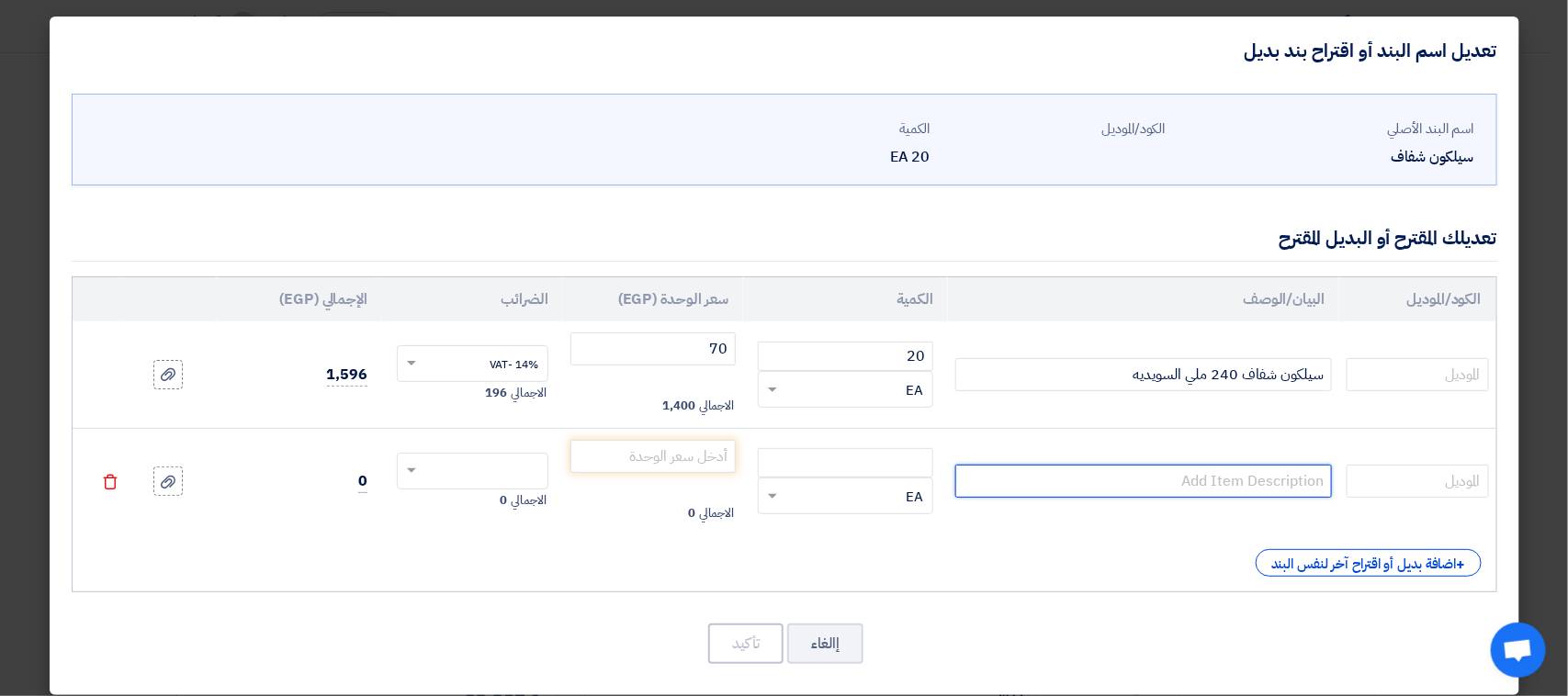
click at [1236, 488] on input "text" at bounding box center [1143, 481] width 377 height 33
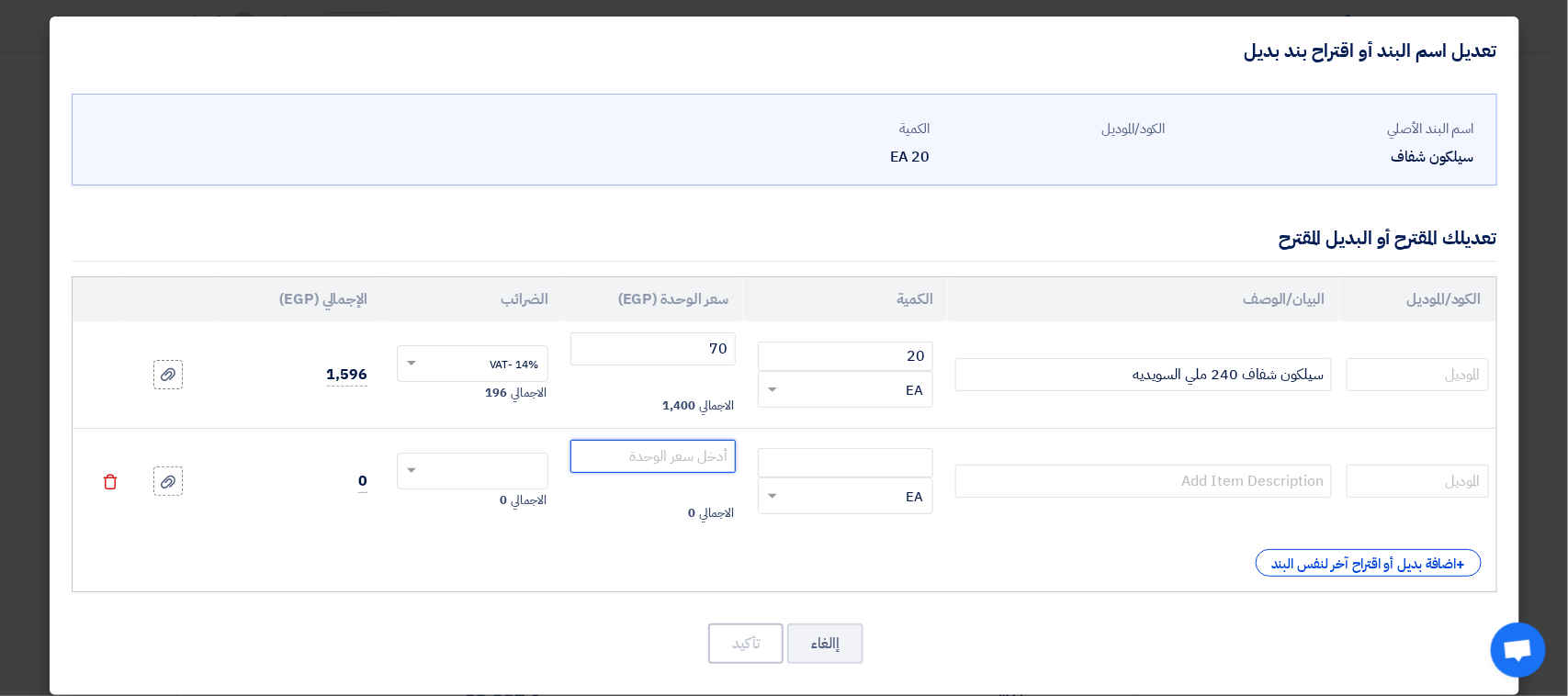
click at [666, 452] on input "number" at bounding box center [653, 456] width 166 height 33
type input "80"
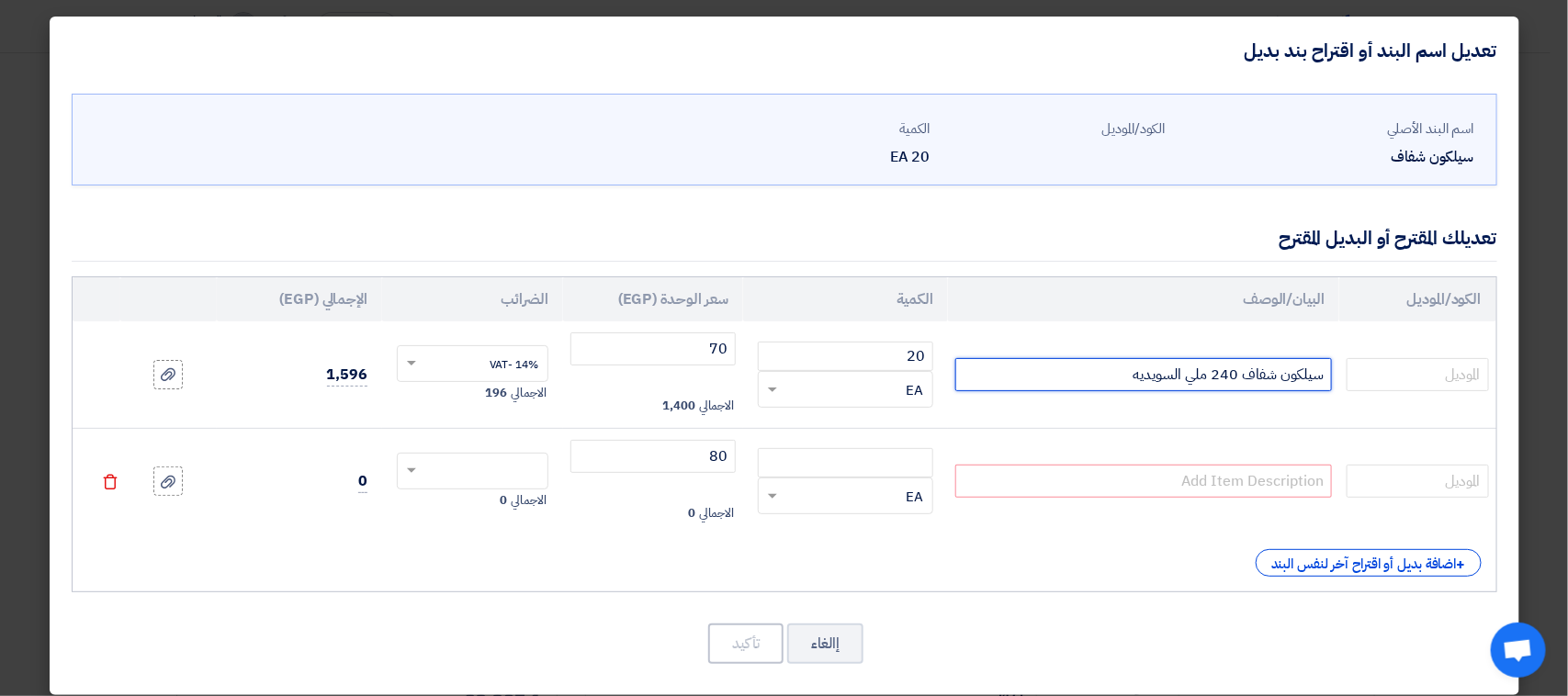
click at [1117, 368] on input "سيلكون شفاف 240 ملي السويديه" at bounding box center [1143, 374] width 377 height 33
paste input "سيلكون شفاف 240 ملي السويديه"
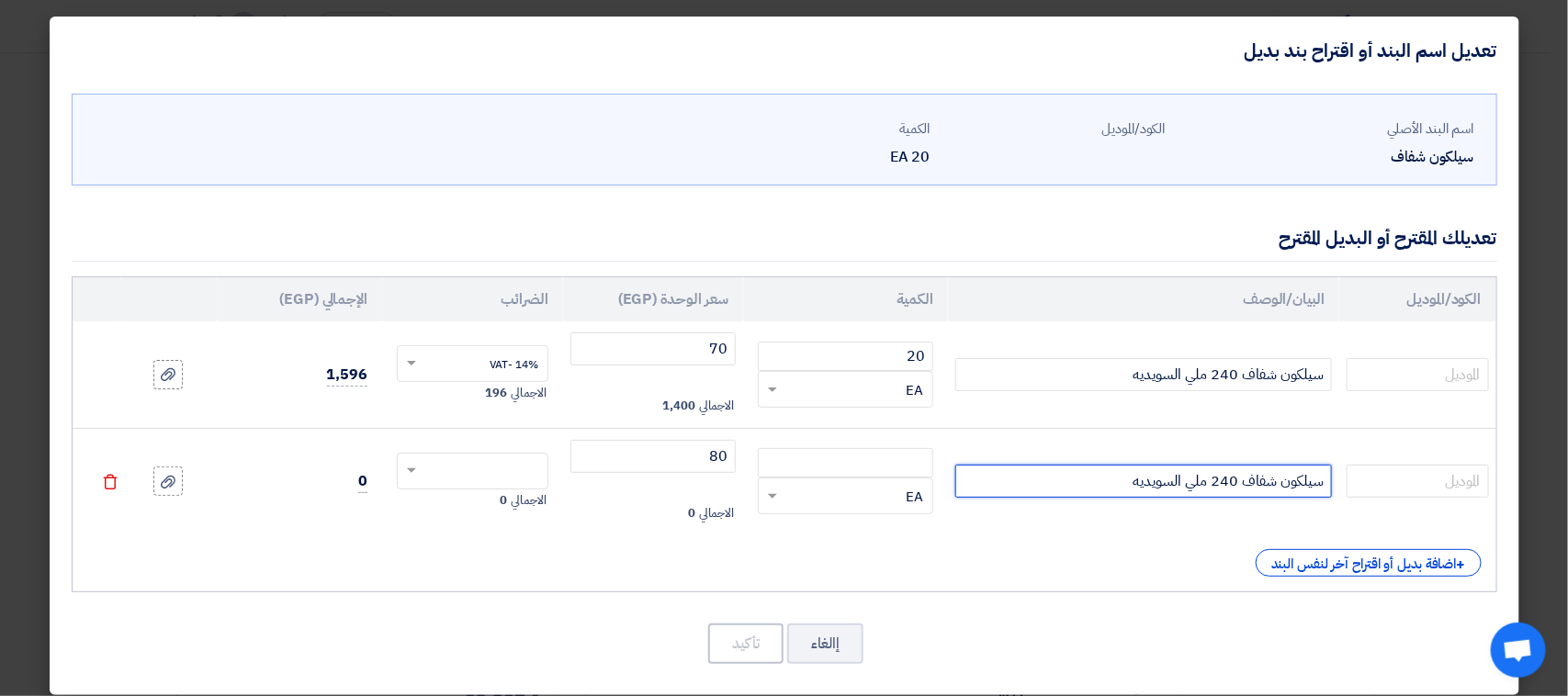
click at [1173, 488] on input "سيلكون شفاف 240 ملي السويديه" at bounding box center [1143, 481] width 377 height 33
type input "سيلكون شفاف 240 ملي G2200 اماراتي"
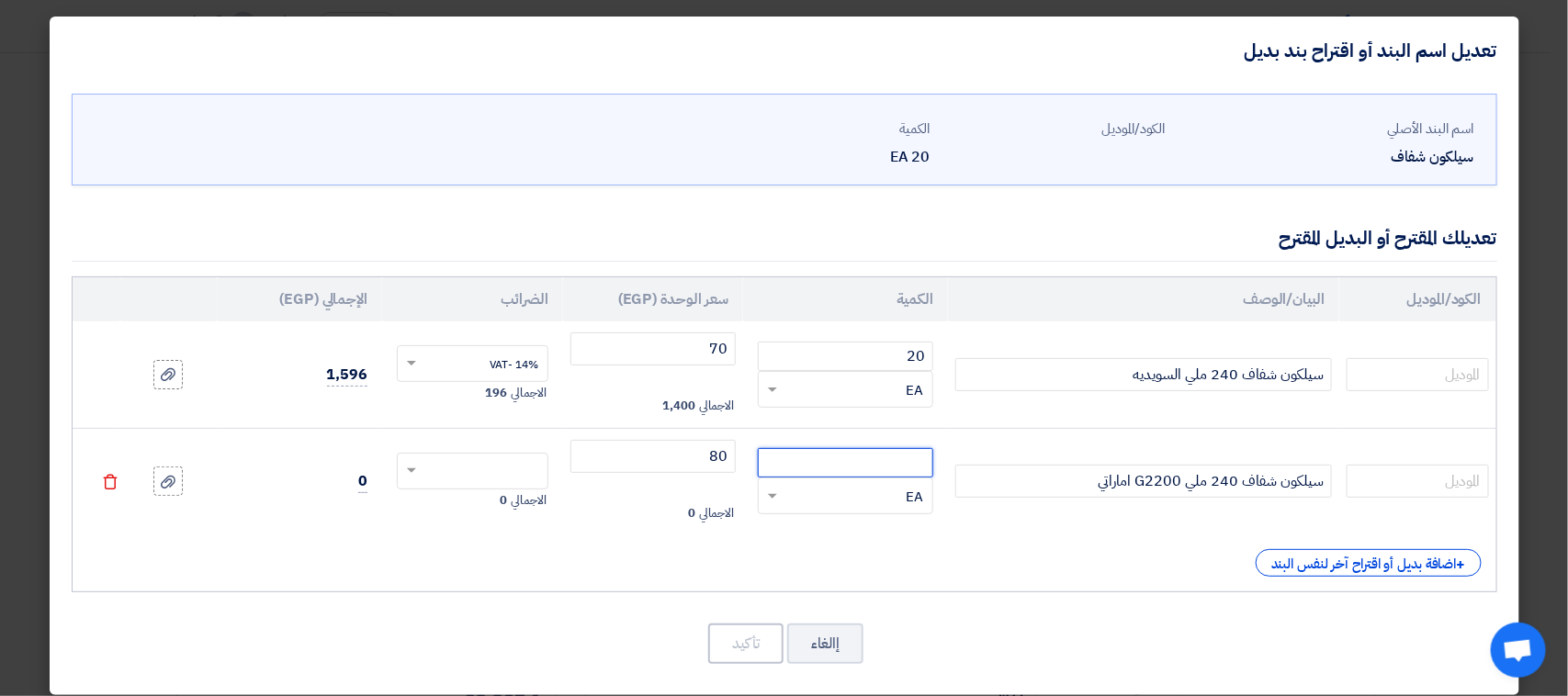
click at [897, 464] on input "number" at bounding box center [845, 463] width 176 height 29
type input "20"
click at [500, 469] on input "text" at bounding box center [484, 472] width 111 height 29
click at [517, 498] on span "14% -VAT" at bounding box center [514, 506] width 49 height 17
click at [764, 654] on button "تأكيد" at bounding box center [745, 643] width 75 height 40
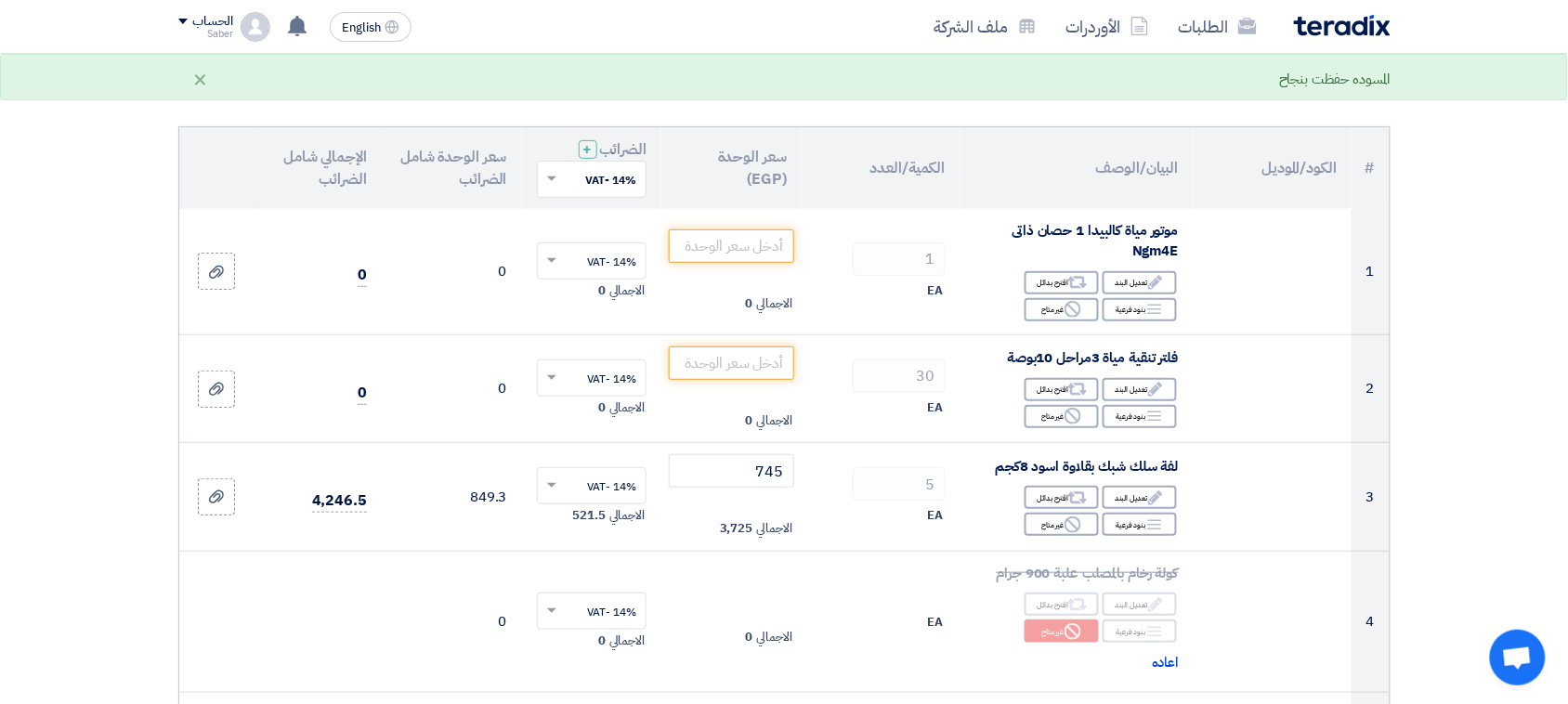
scroll to position [141, 0]
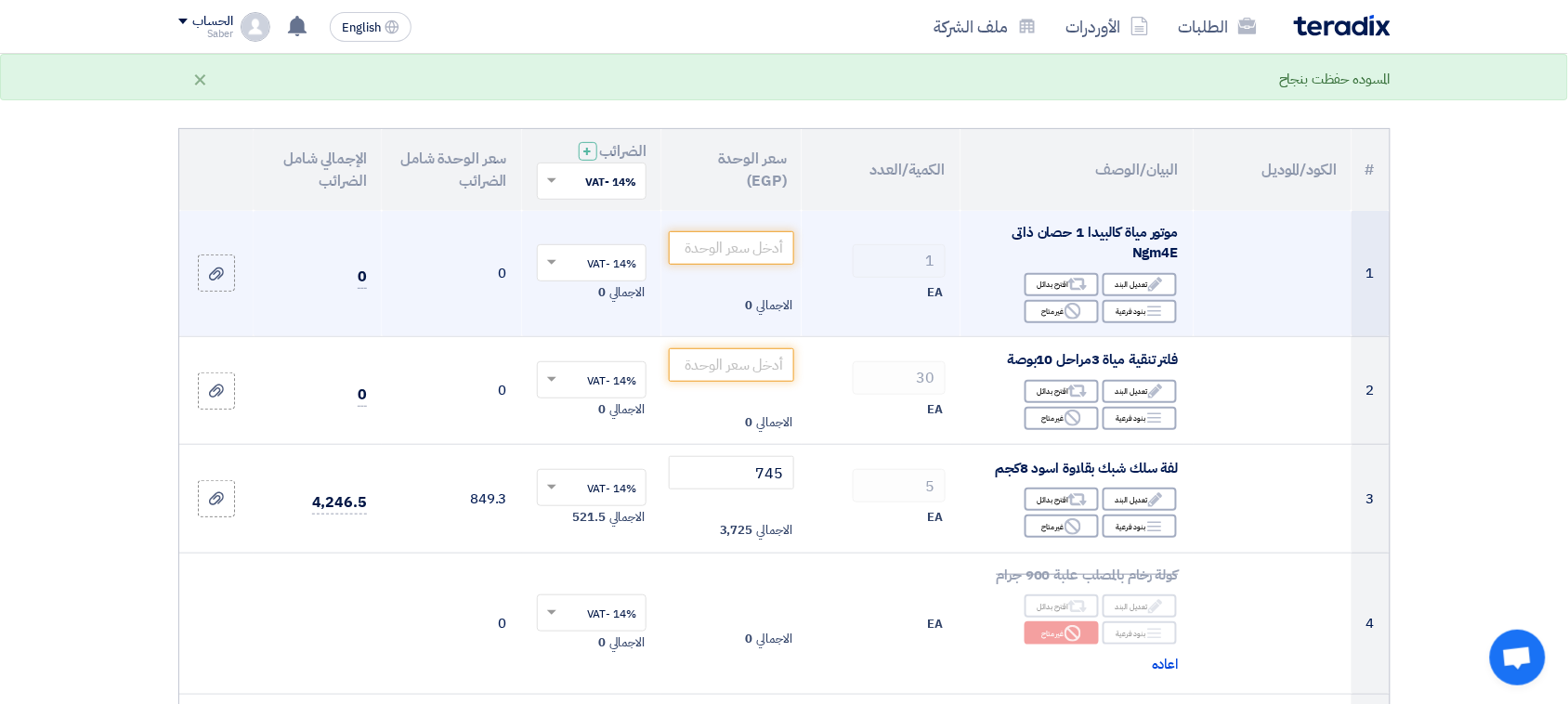
click at [1083, 229] on span "موتور مياة كالبيدا 1 حصان ذاتى Ngm4E" at bounding box center [1095, 243] width 166 height 42
copy td "موتور مياة كالبيدا 1 حصان ذاتى Ngm4E"
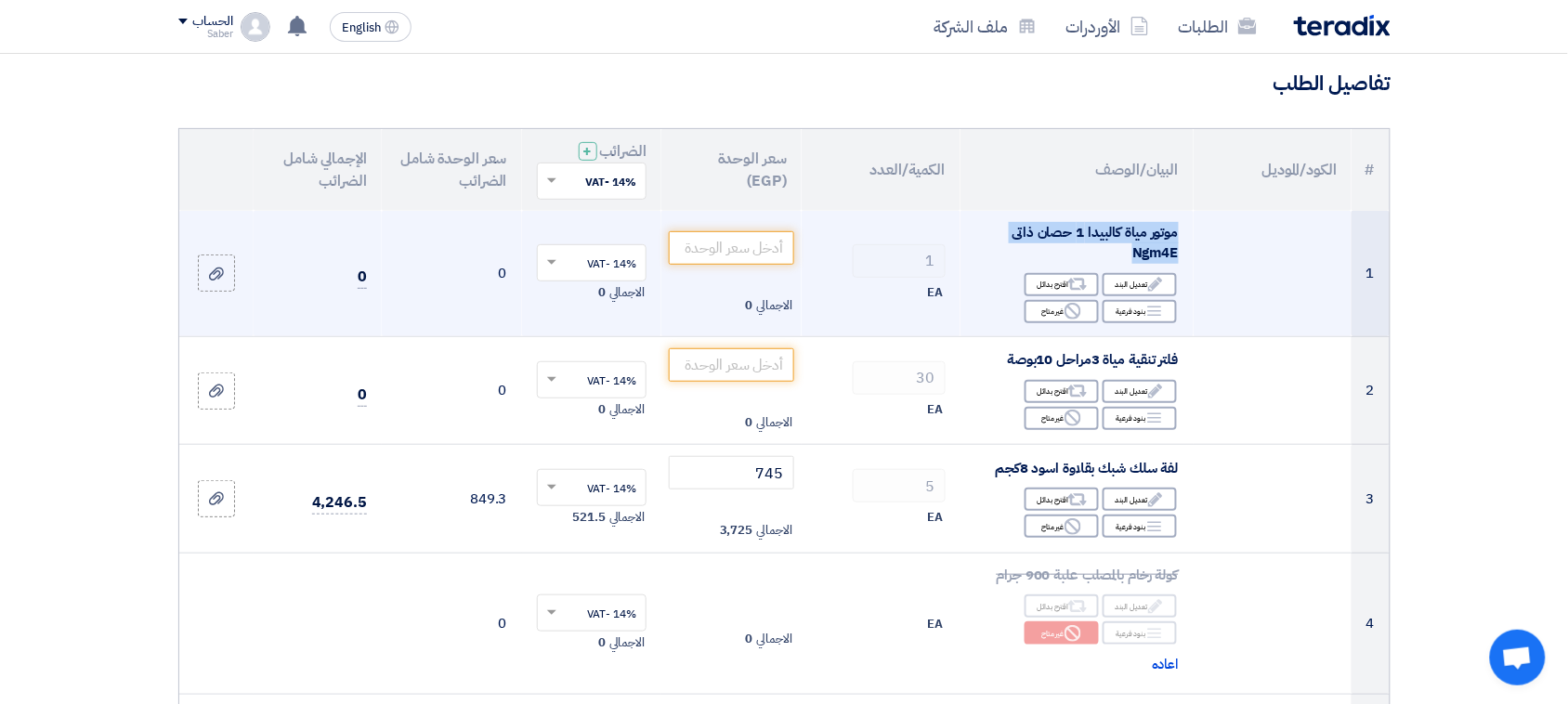
copy td "موتور مياة كالبيدا 1 حصان ذاتى Ngm4E"
drag, startPoint x: 1085, startPoint y: 230, endPoint x: 958, endPoint y: 294, distance: 142.2
click at [958, 294] on td "1 EA" at bounding box center [881, 274] width 159 height 127
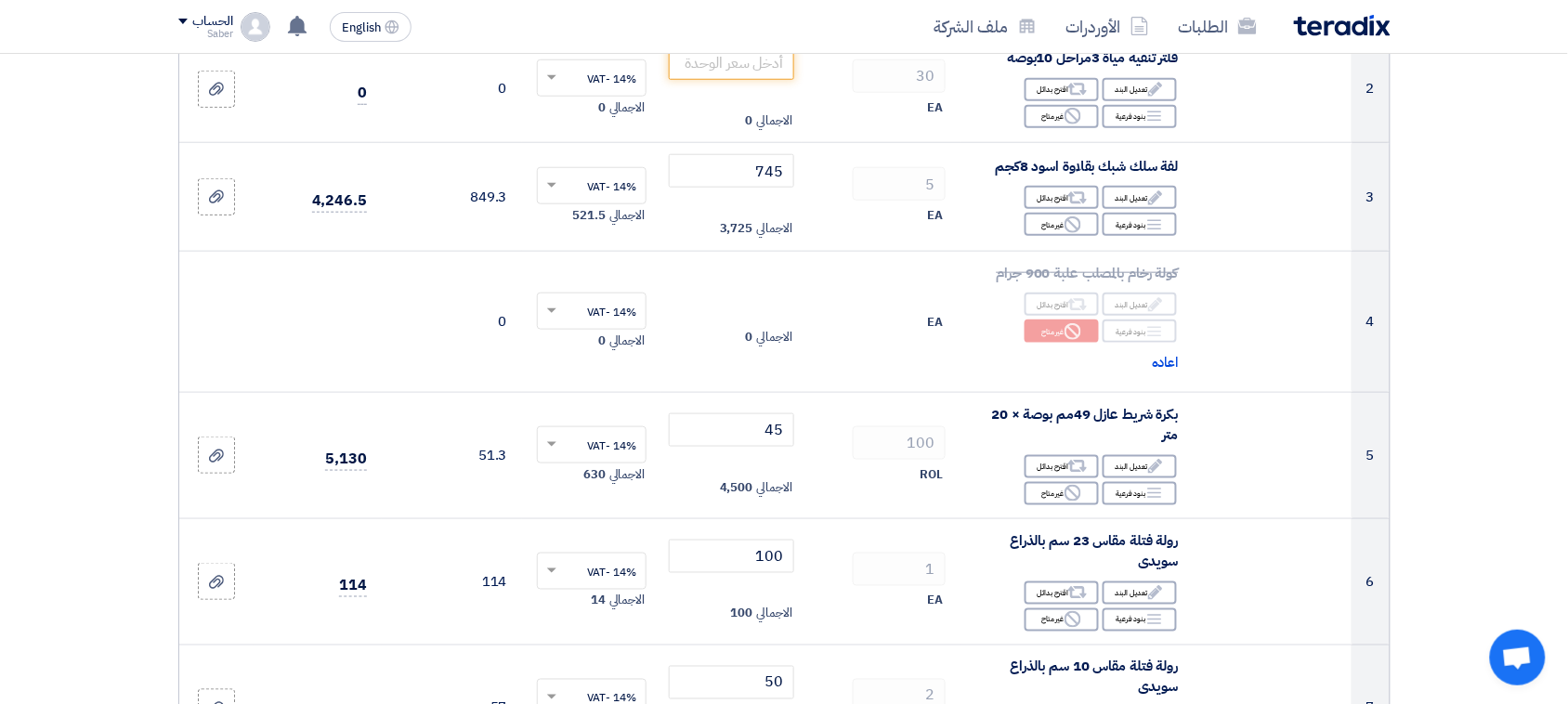
scroll to position [489, 0]
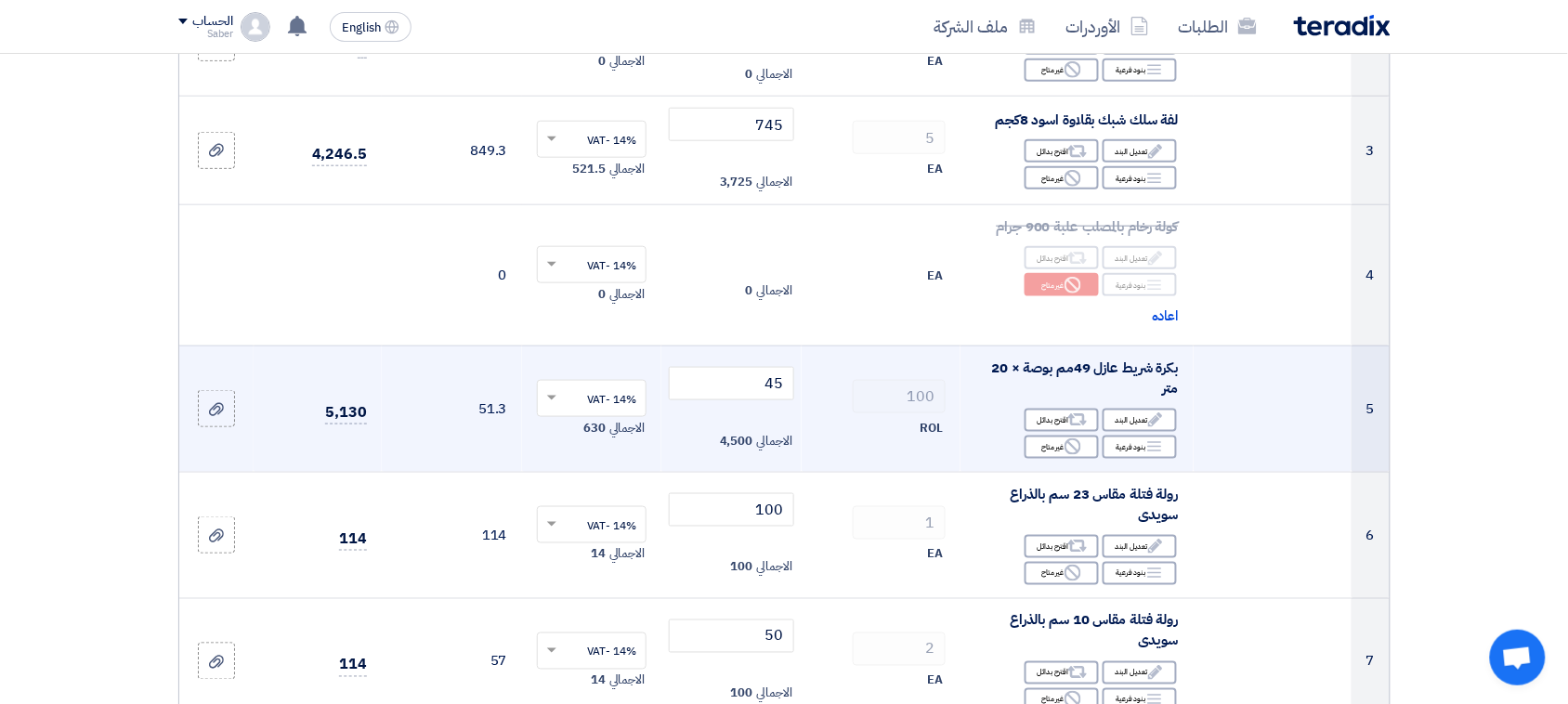
click at [1071, 369] on span "بكرة شريط عازل 49مم بوصة × 20 متر" at bounding box center [1084, 379] width 186 height 42
copy td "بكرة شريط عازل 49مم بوصة × 20 متر"
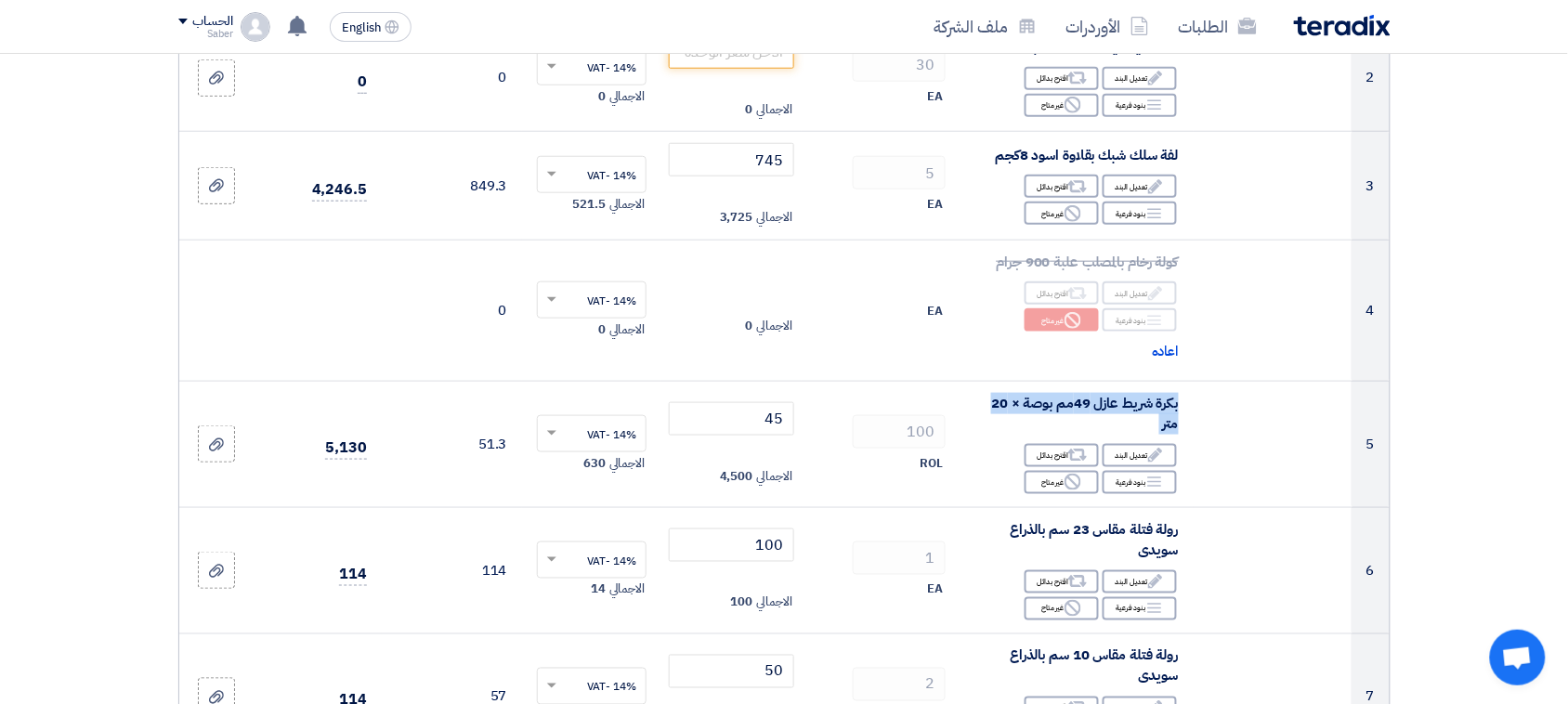
scroll to position [293, 0]
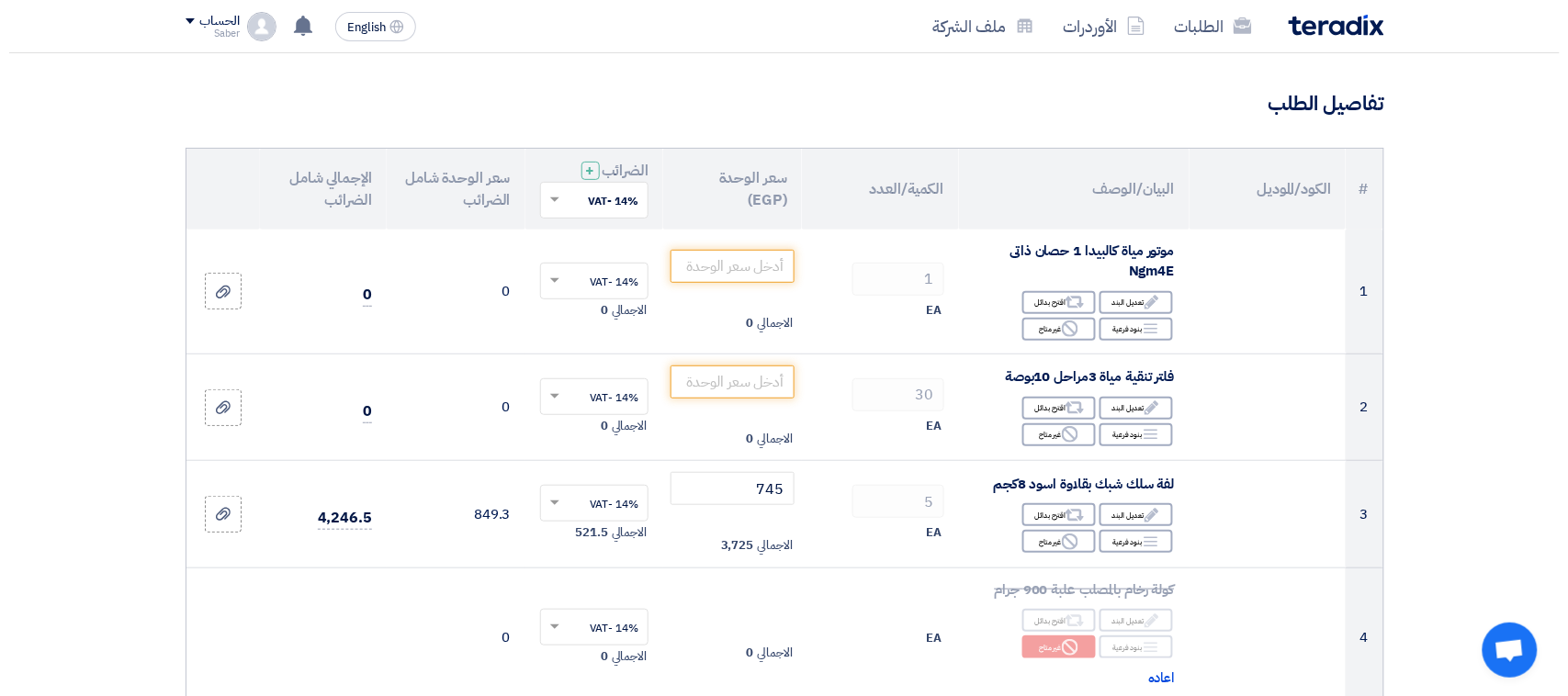
scroll to position [59, 0]
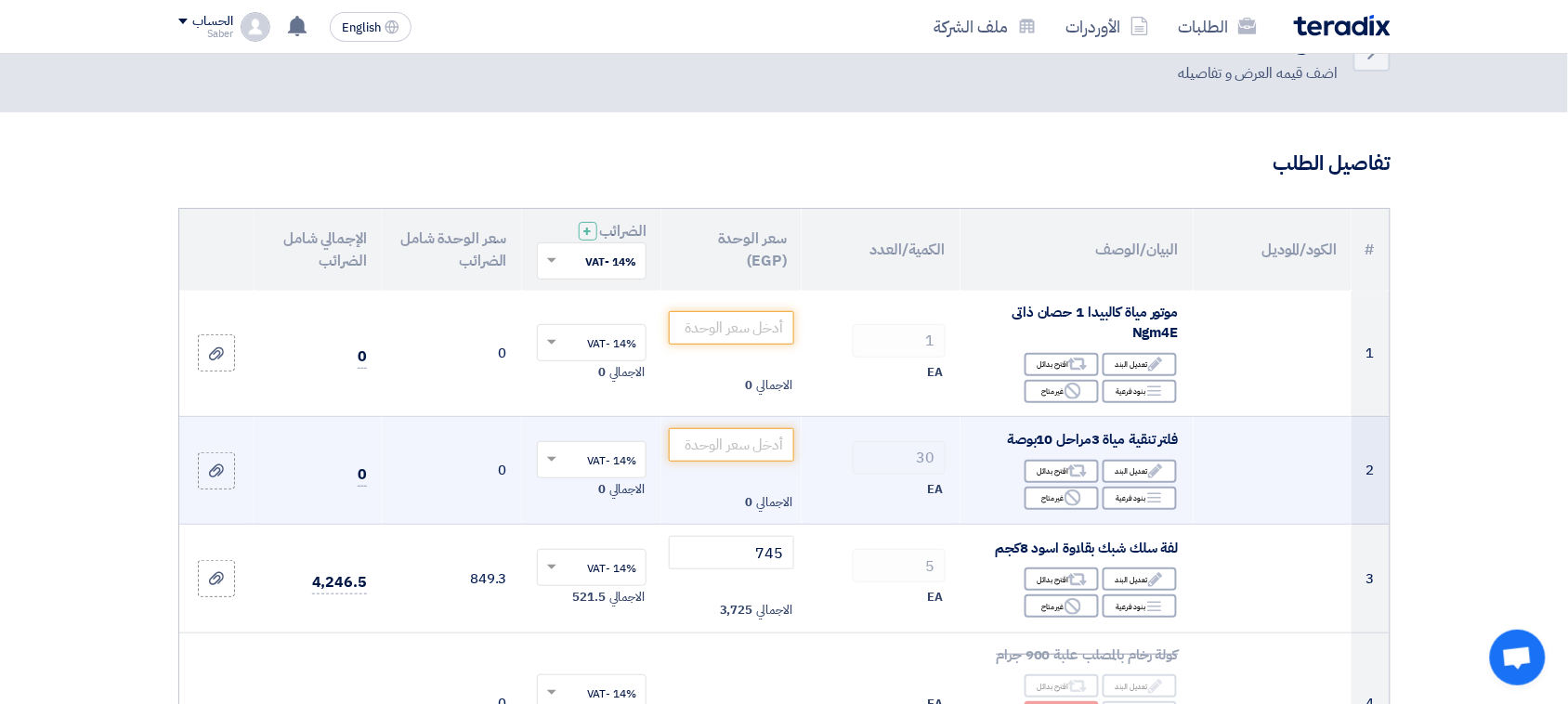
click at [1143, 438] on span "فلتر تنقية مياة 3مراحل 10بوصة" at bounding box center [1093, 439] width 171 height 20
click at [990, 452] on td "فلتر تنقية مياة 3مراحل 10بوصة Edit تعديل البند Alternative اقترح بدائل Breakdow…" at bounding box center [1076, 471] width 233 height 108
click at [1092, 470] on div "Alternative اقترح بدائل" at bounding box center [1062, 472] width 74 height 23
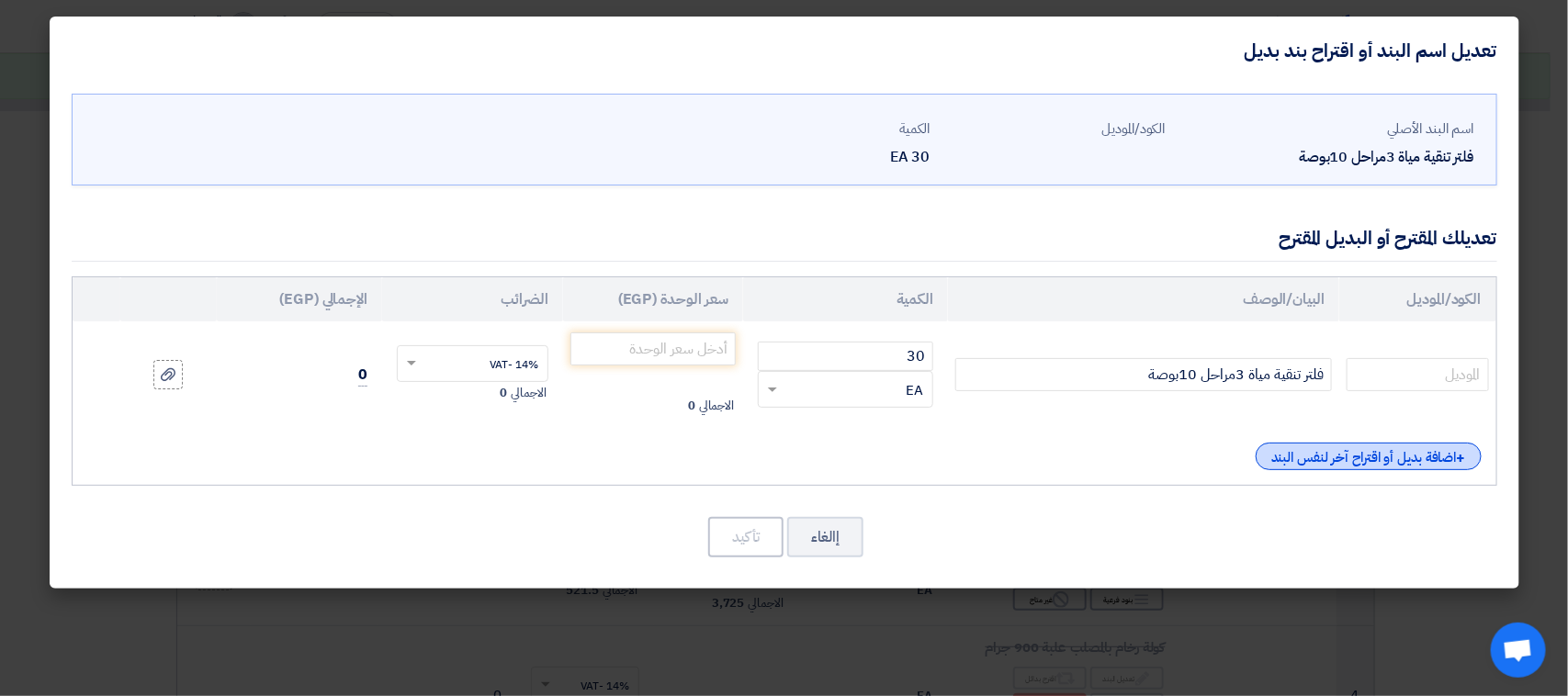
click at [1377, 455] on div "+ اضافة بديل أو اقتراح آخر لنفس البند" at bounding box center [1368, 456] width 226 height 27
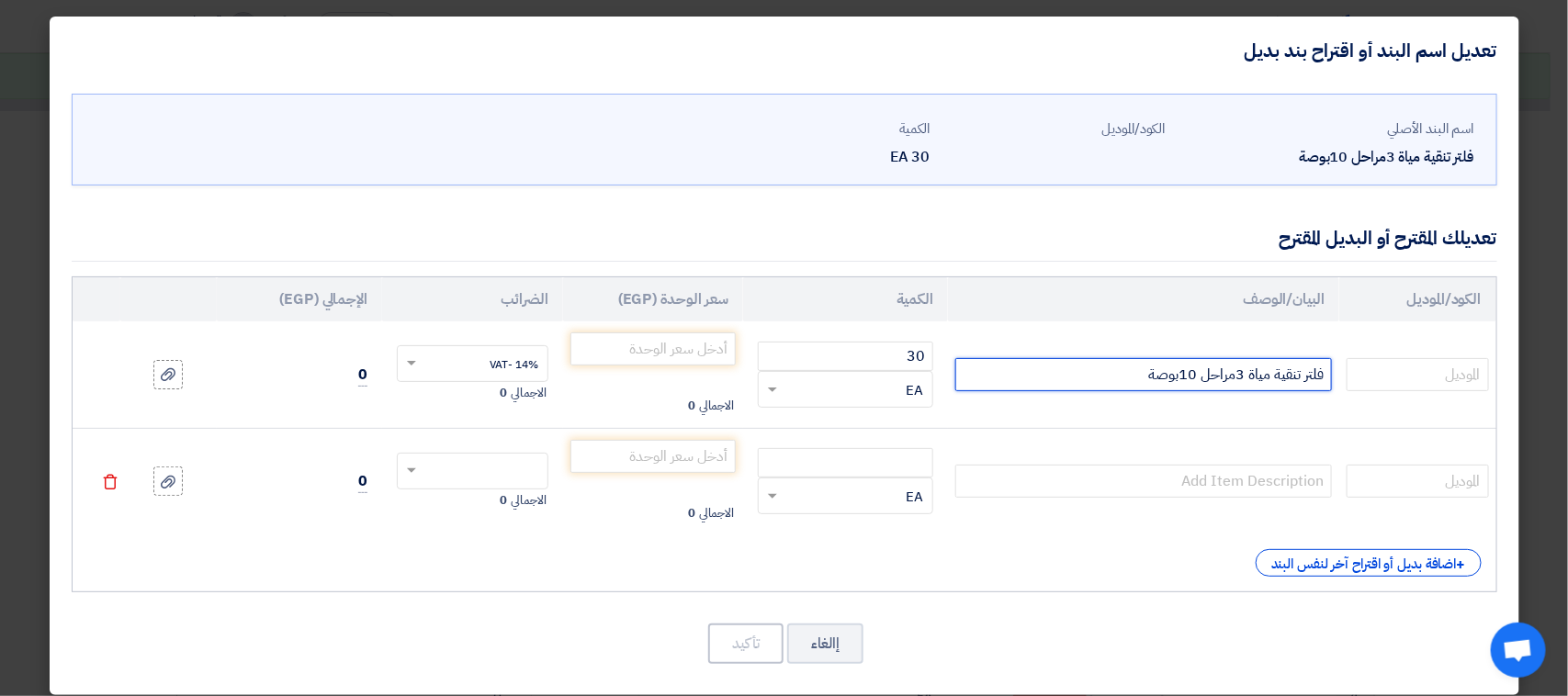
click at [1222, 379] on input "فلتر تنقية مياة 3مراحل 10بوصة" at bounding box center [1143, 374] width 377 height 33
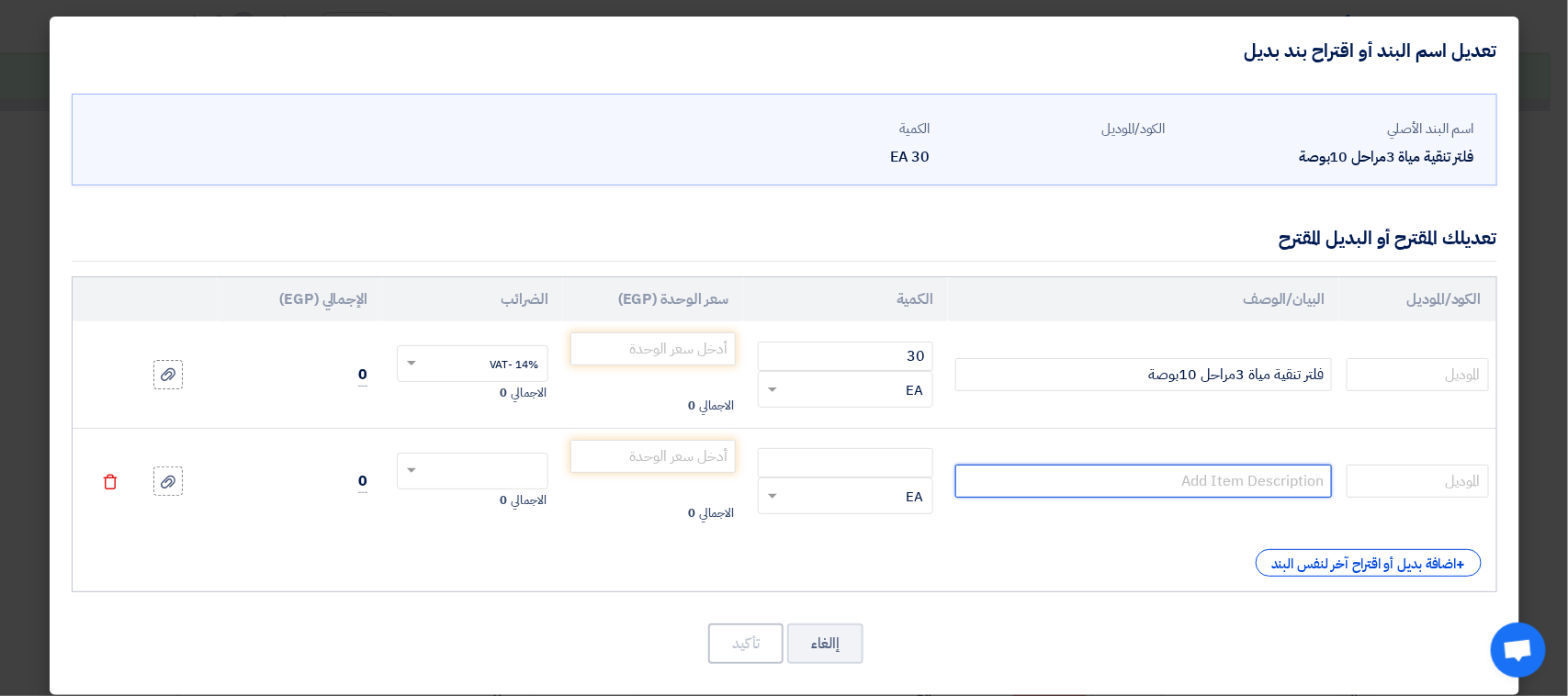
drag, startPoint x: 1119, startPoint y: 460, endPoint x: 1126, endPoint y: 478, distance: 19.3
drag, startPoint x: 1126, startPoint y: 478, endPoint x: 1136, endPoint y: 484, distance: 11.7
paste input "فلتر تنقية مياة 3مراحل 10بوصة"
type input "فلتر تنقية مياة 3مراحل 10بوصة"
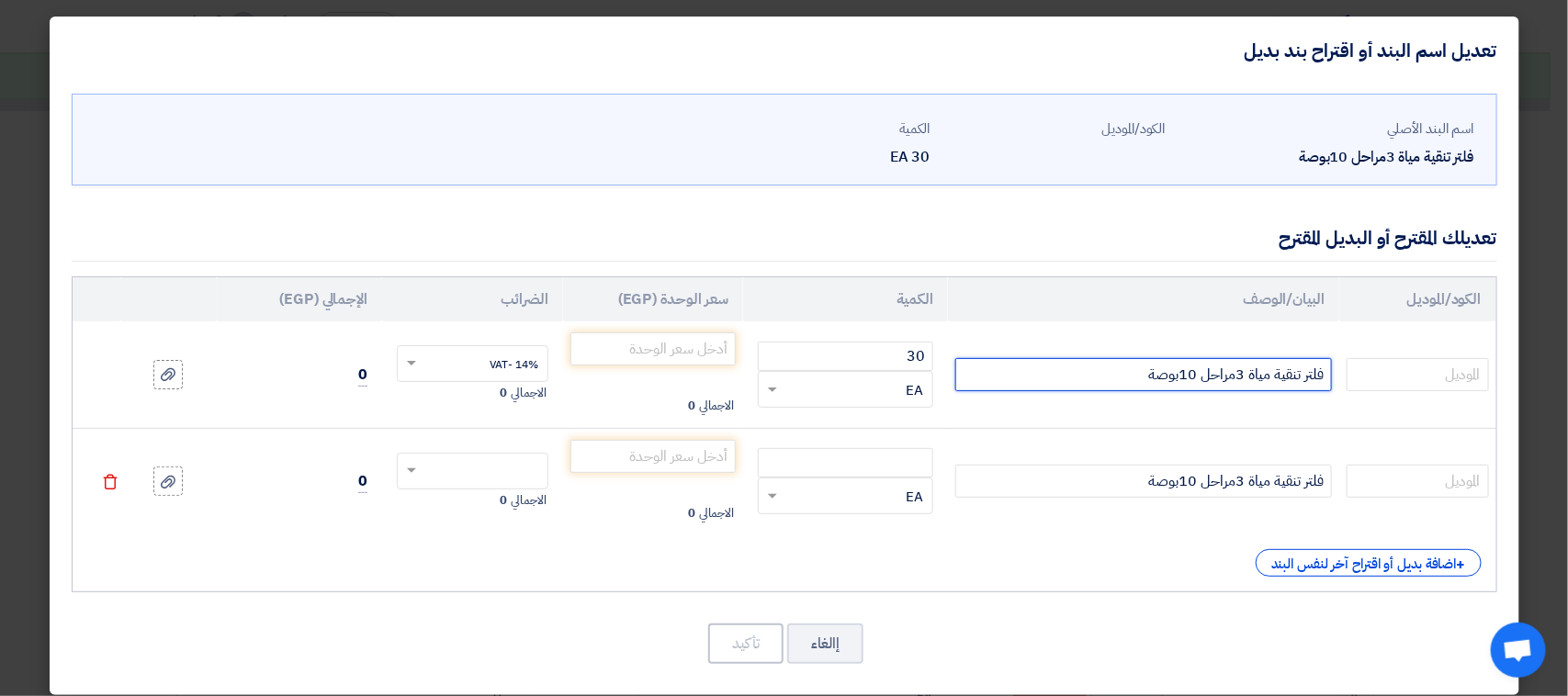
click at [1062, 363] on input "فلتر تنقية مياة 3مراحل 10بوصة" at bounding box center [1143, 374] width 377 height 33
type input "فلتر تنقية مياة 3مراحل 10بوصة"
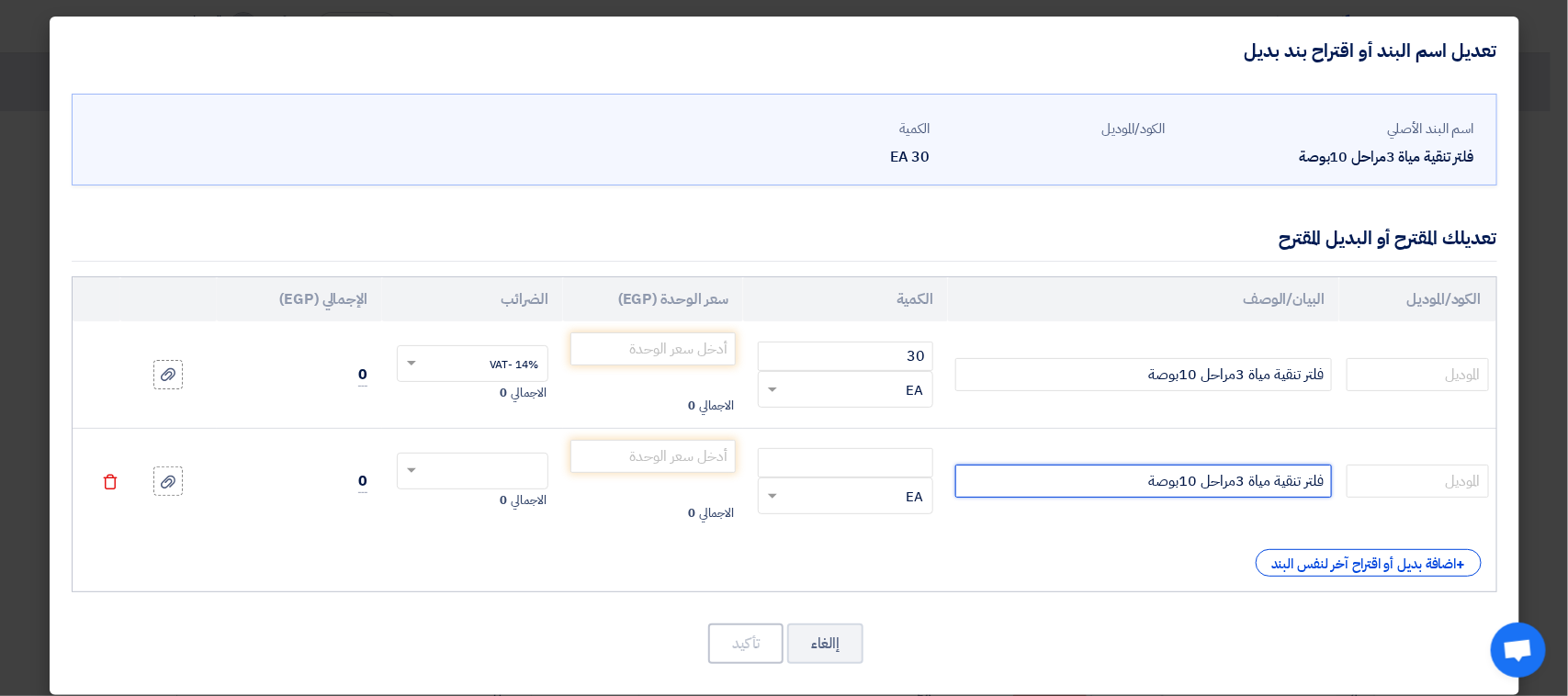
click at [1090, 488] on input "فلتر تنقية مياة 3مراحل 10بوصة" at bounding box center [1143, 481] width 377 height 33
type input "فلتر تنقية مياة 3مراحل 10بوصة جامبو استاند"
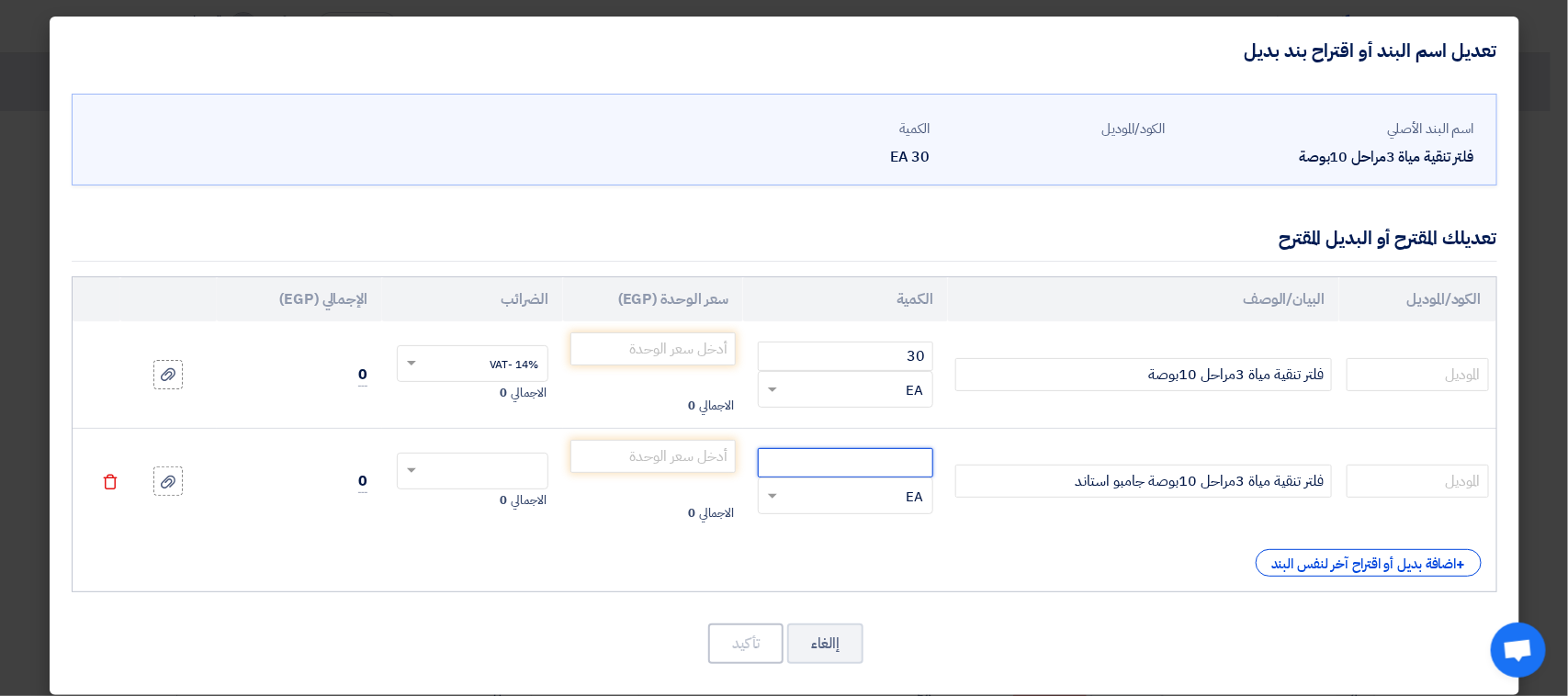
click at [814, 471] on input "number" at bounding box center [845, 463] width 176 height 29
type input "30"
click at [948, 398] on td "30 RFQ_STEP1.ITEMS.2.TYPE_PLACEHOLDER × EA" at bounding box center [845, 374] width 205 height 106
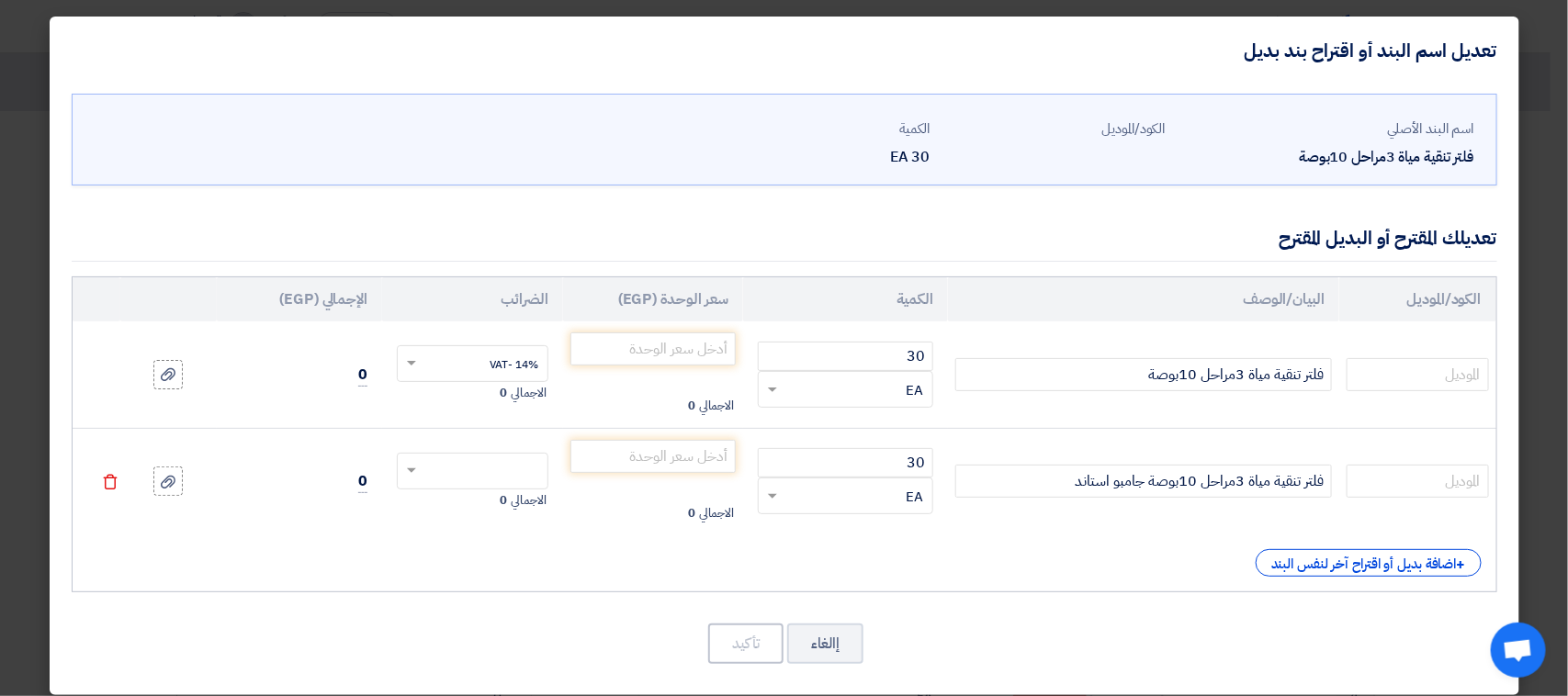
click at [948, 398] on td "30 RFQ_STEP1.ITEMS.2.TYPE_PLACEHOLDER × EA" at bounding box center [845, 374] width 205 height 106
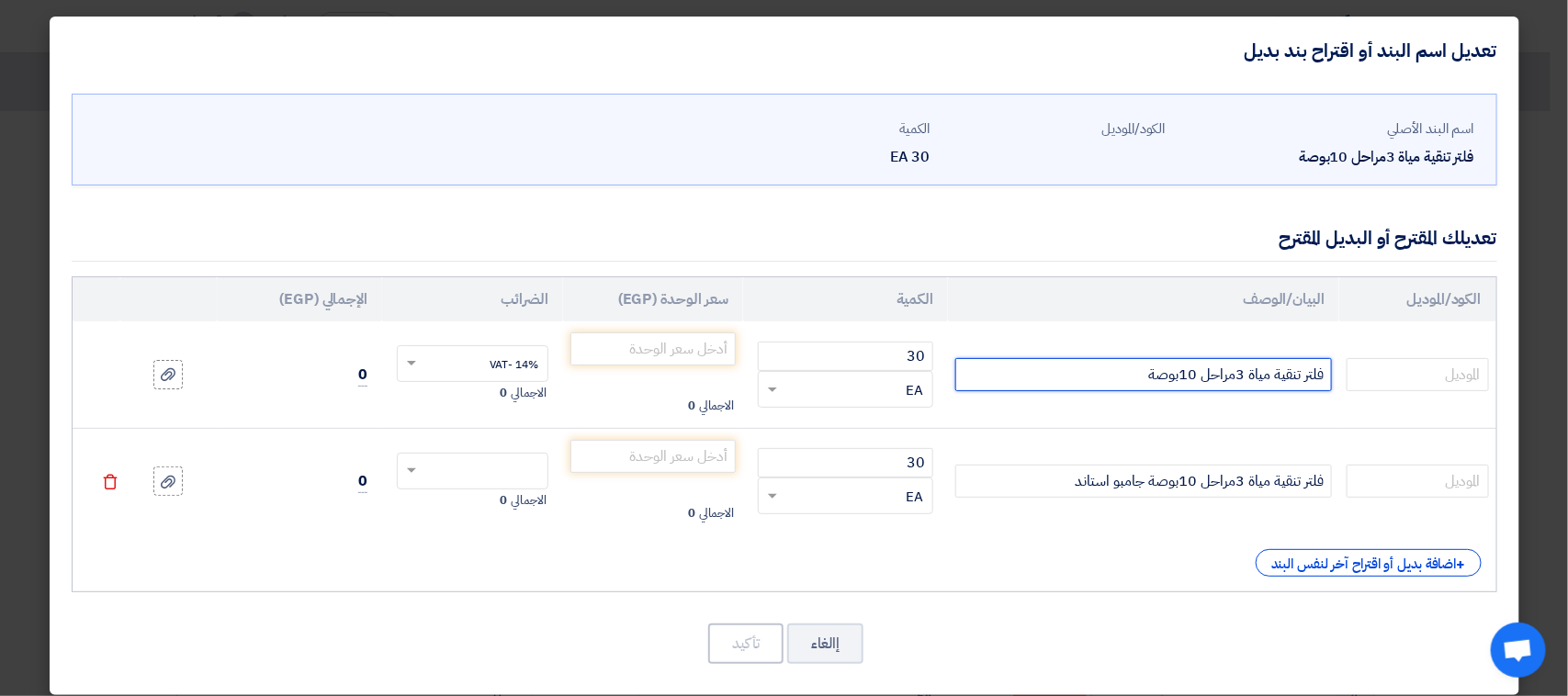
click at [1081, 382] on input "فلتر تنقية مياة 3مراحل 10بوصة" at bounding box center [1143, 374] width 377 height 33
type input "فلتر تنقية مياة 3مراحل 10بوصة (3 شمعات )"
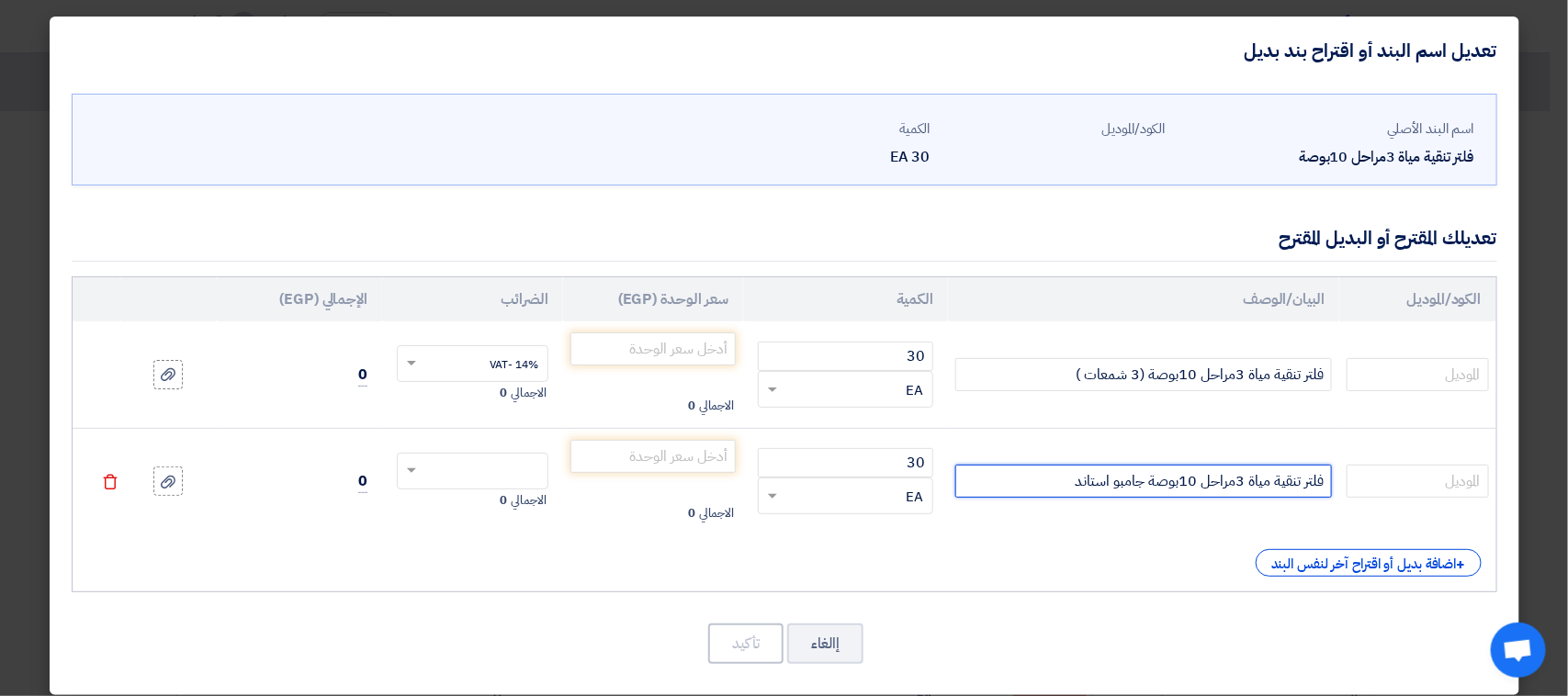
click at [1034, 478] on input "فلتر تنقية مياة 3مراحل 10بوصة جامبو استاند" at bounding box center [1143, 481] width 377 height 33
type input "فلتر تنقية مياة 3مراحل 10بوصة جامبو استاند(3 شمعات)"
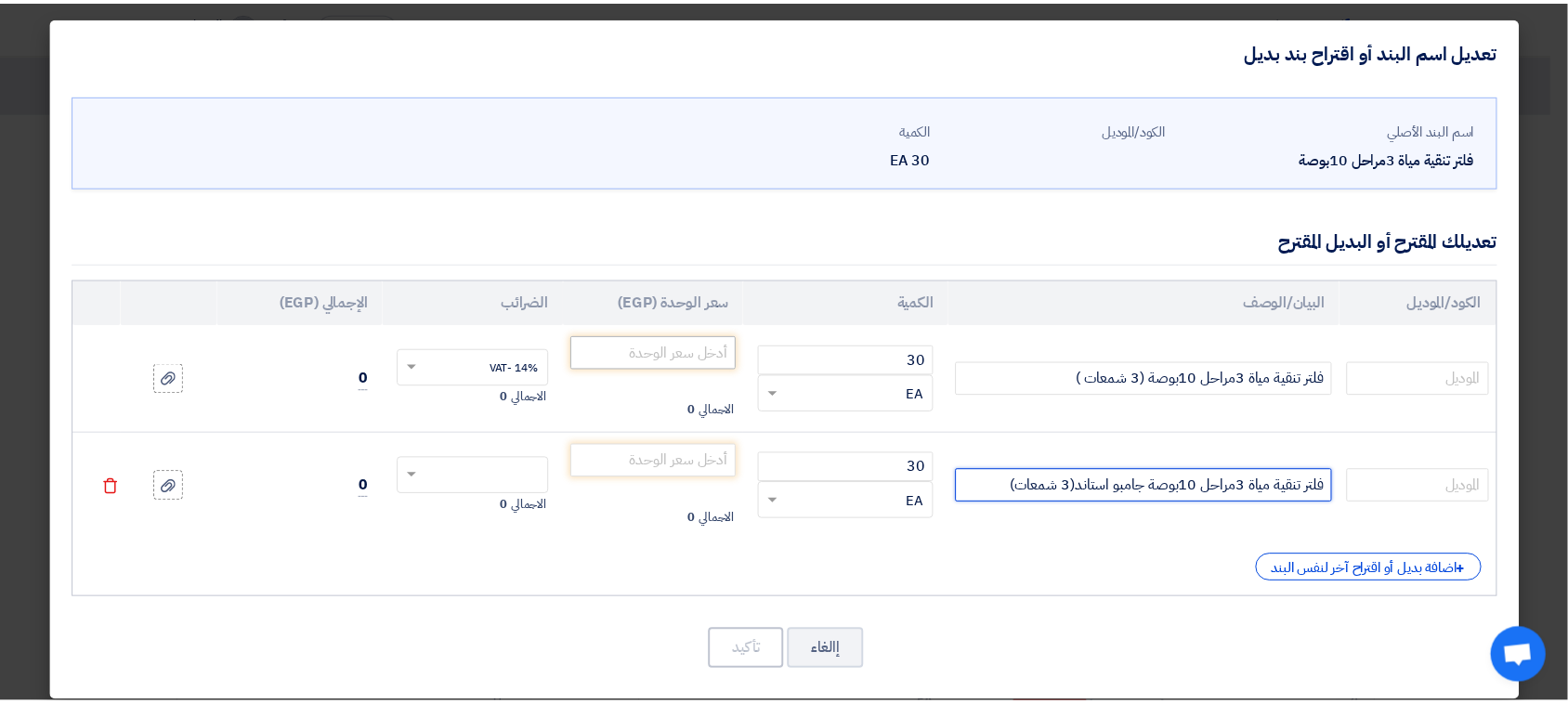
scroll to position [16, 0]
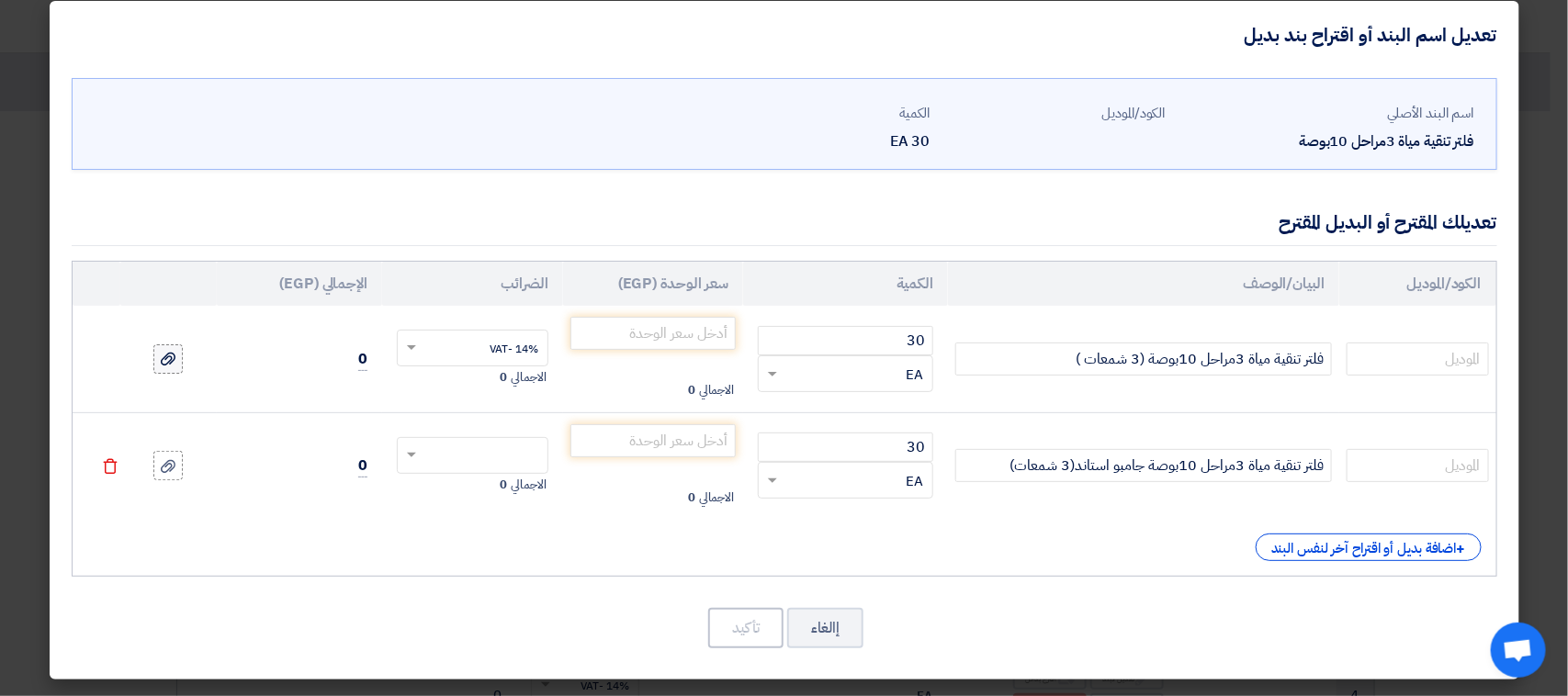
click at [172, 369] on div at bounding box center [168, 359] width 19 height 21
click at [0, 0] on input "file" at bounding box center [0, 0] width 0 height 0
click at [182, 465] on label at bounding box center [167, 466] width 29 height 29
click at [0, 0] on input "file" at bounding box center [0, 0] width 0 height 0
click at [619, 337] on input "number" at bounding box center [653, 333] width 166 height 33
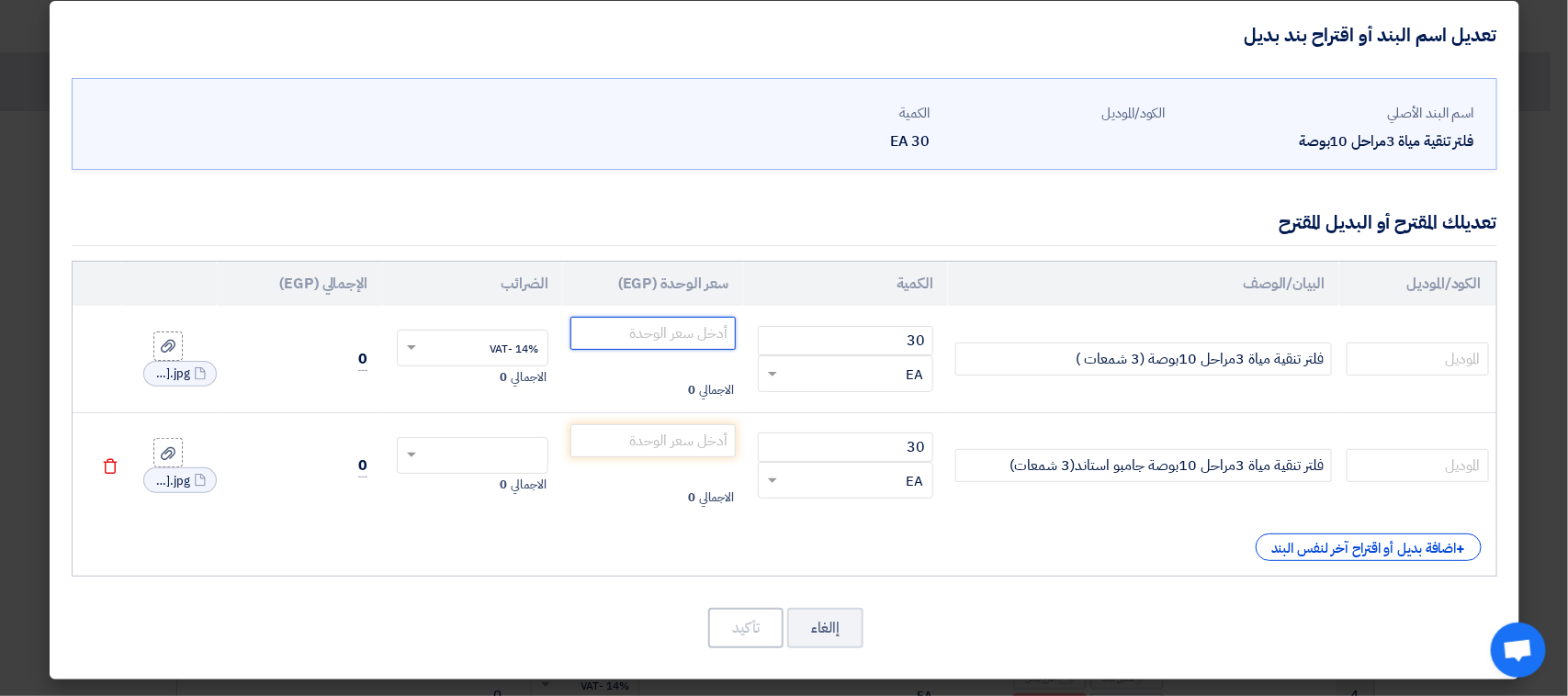
type input "8"
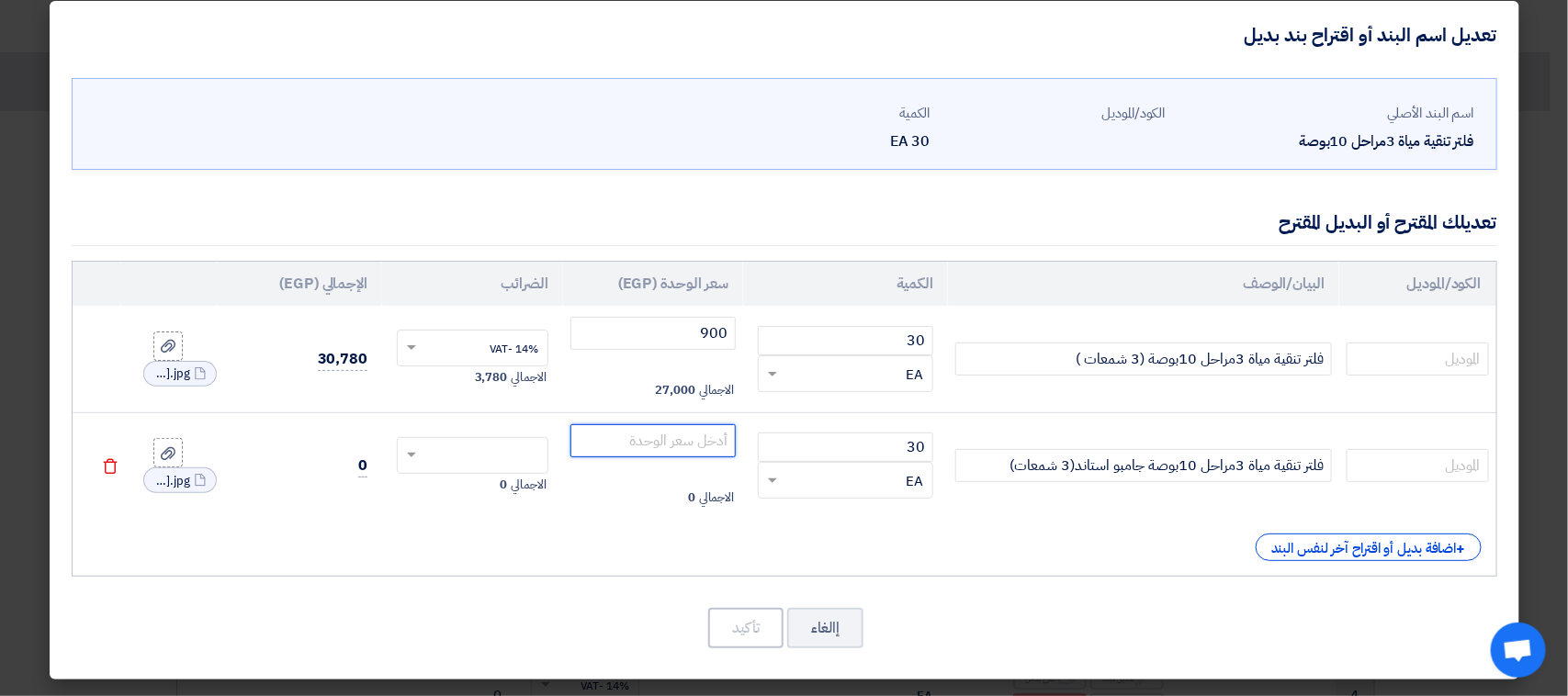
click at [692, 438] on input "number" at bounding box center [653, 440] width 166 height 33
click at [719, 334] on input "900" at bounding box center [653, 333] width 166 height 33
type input "880"
click at [672, 443] on input "number" at bounding box center [653, 440] width 166 height 33
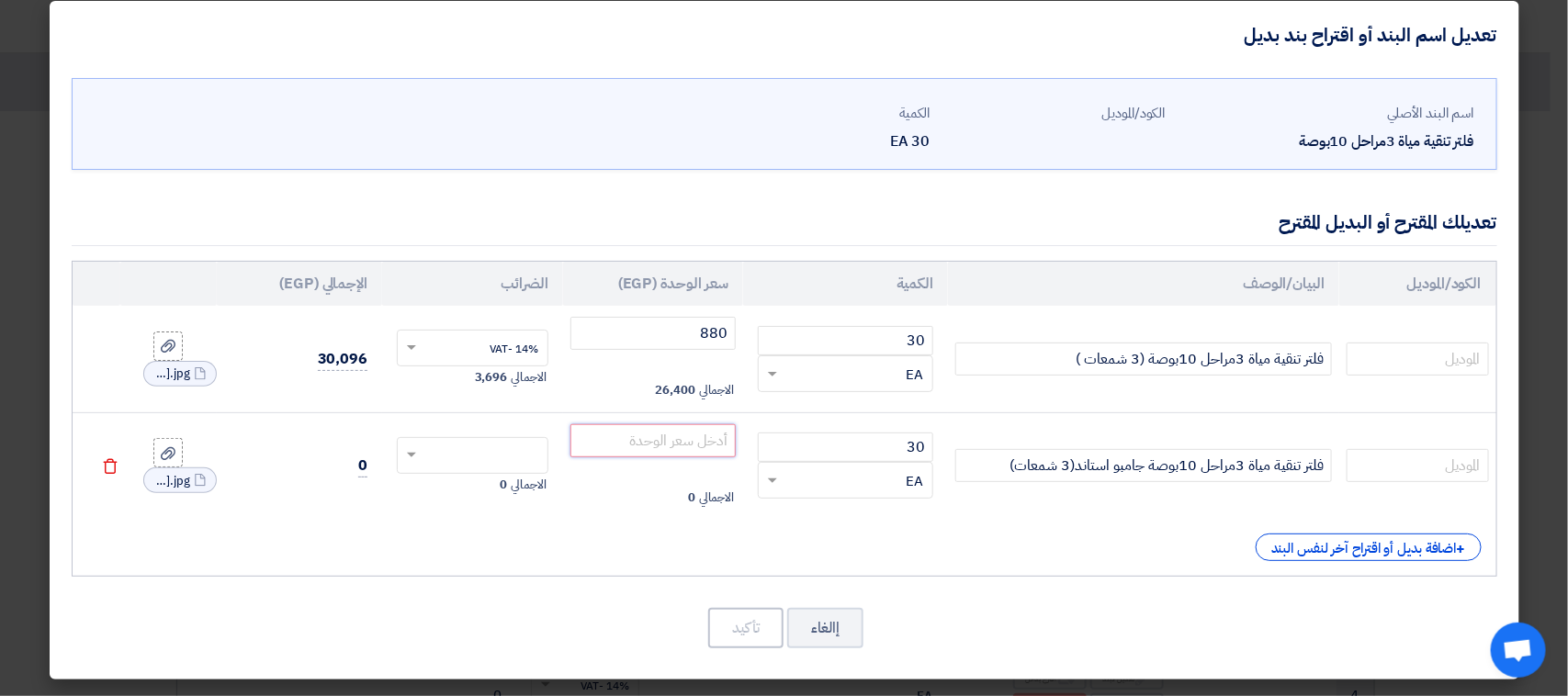
click at [672, 443] on input "number" at bounding box center [653, 440] width 166 height 33
type input "4100"
click at [471, 435] on td "الاجمالي 0" at bounding box center [472, 466] width 180 height 106
click at [420, 451] on span at bounding box center [409, 456] width 23 height 17
click at [470, 483] on div "14% -VAT" at bounding box center [472, 489] width 149 height 31
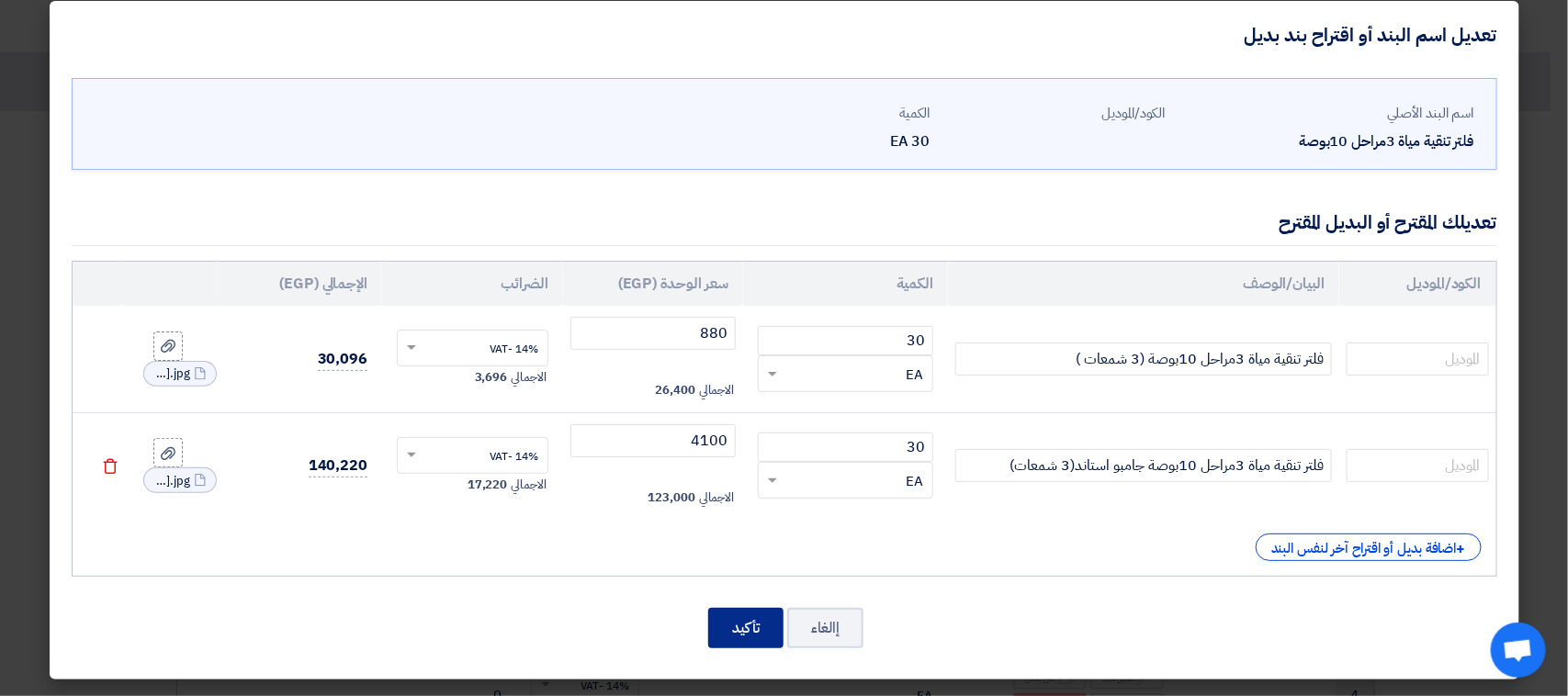
click at [768, 644] on button "تأكيد" at bounding box center [745, 628] width 75 height 40
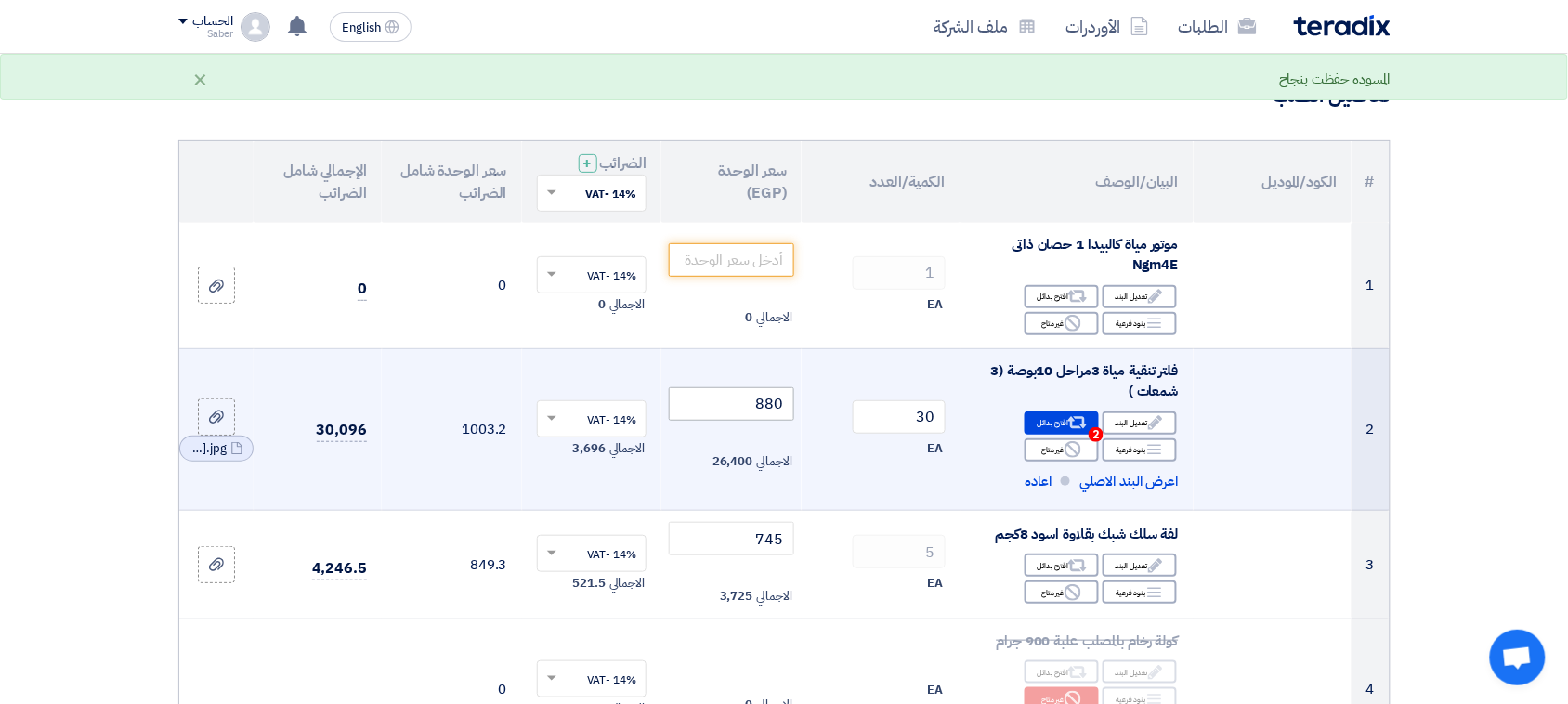
scroll to position [60, 0]
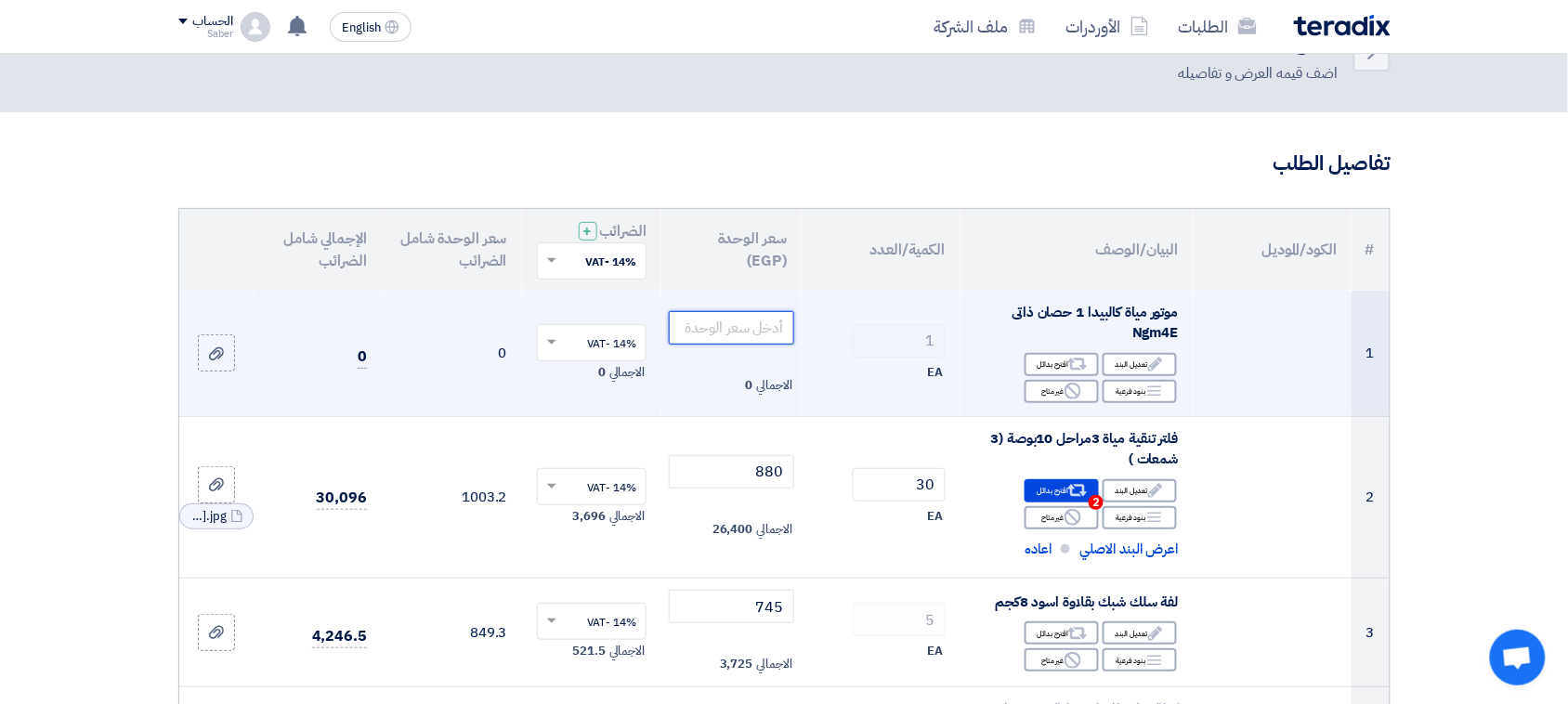
click at [773, 337] on input "number" at bounding box center [731, 327] width 126 height 33
click at [723, 326] on input "number" at bounding box center [731, 327] width 126 height 33
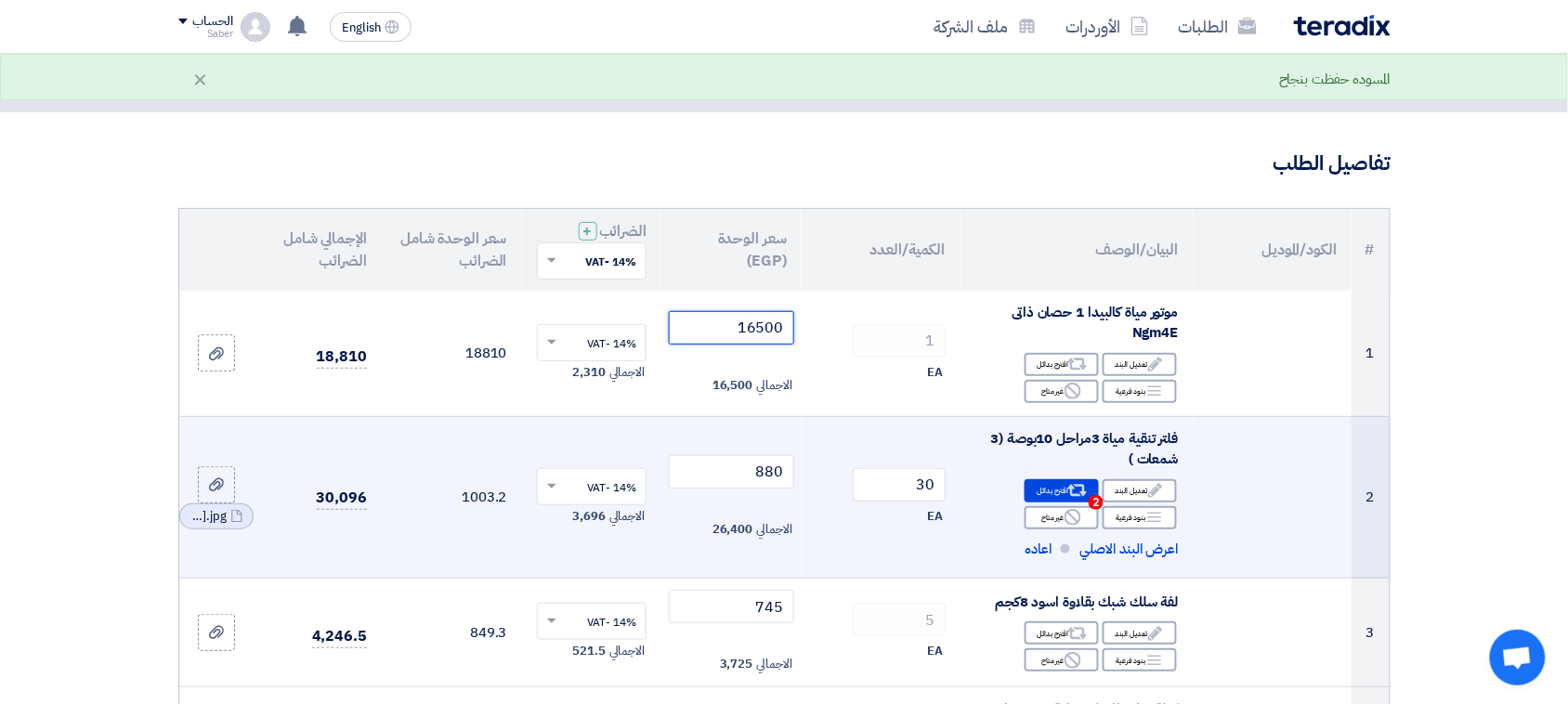
type input "16500"
click at [411, 423] on td "1003.2" at bounding box center [453, 498] width 141 height 163
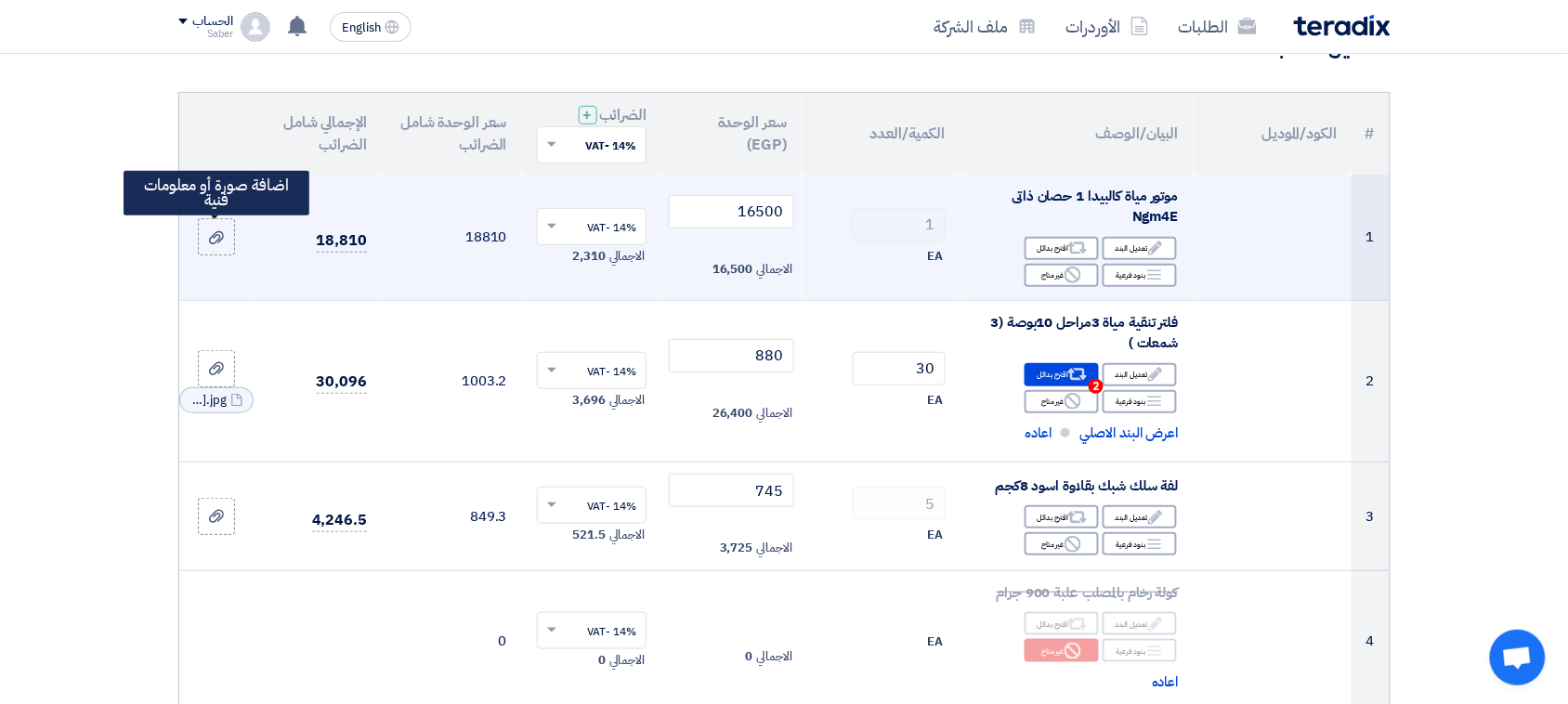
click at [239, 238] on app-upload-file at bounding box center [217, 237] width 74 height 37
click at [232, 238] on label at bounding box center [216, 237] width 37 height 37
click at [0, 0] on input "file" at bounding box center [0, 0] width 0 height 0
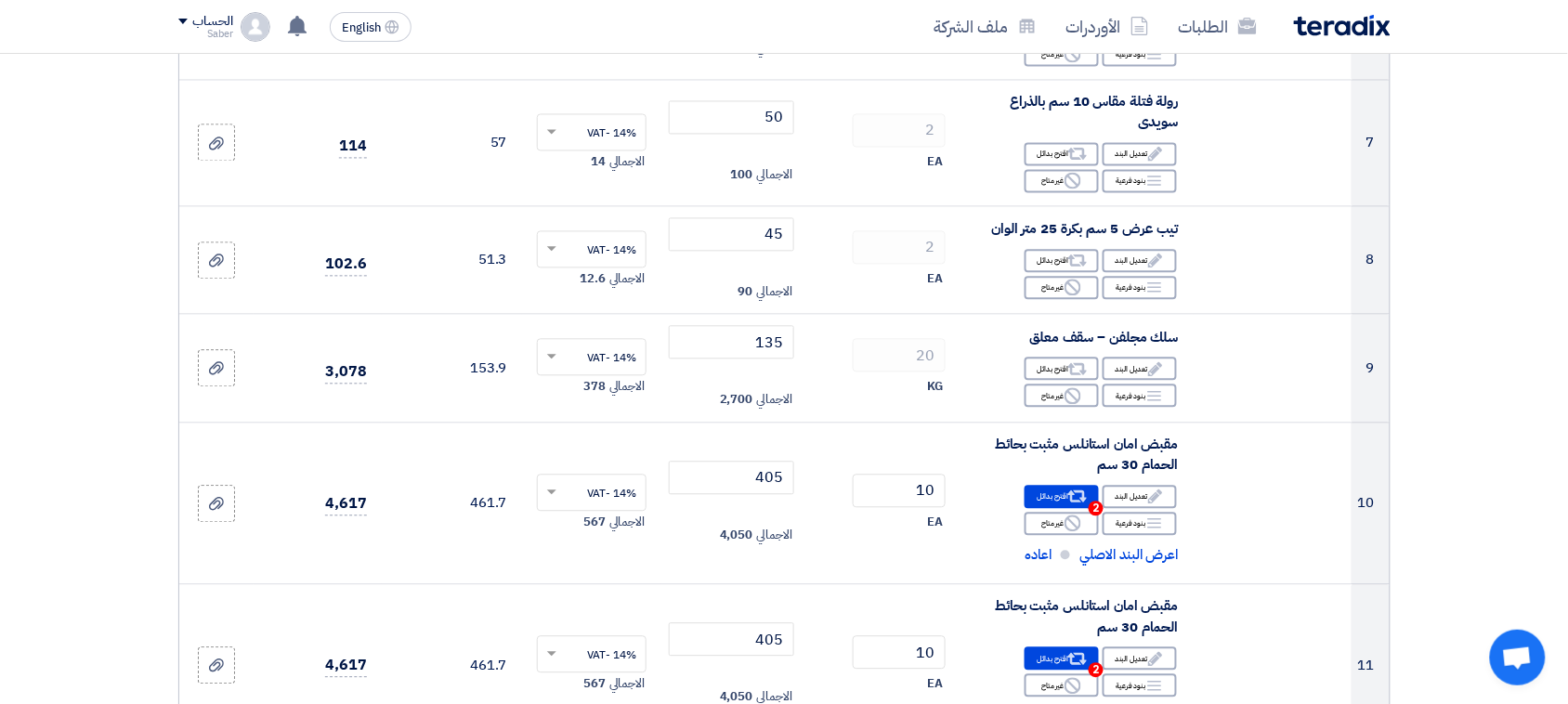
scroll to position [1046, 0]
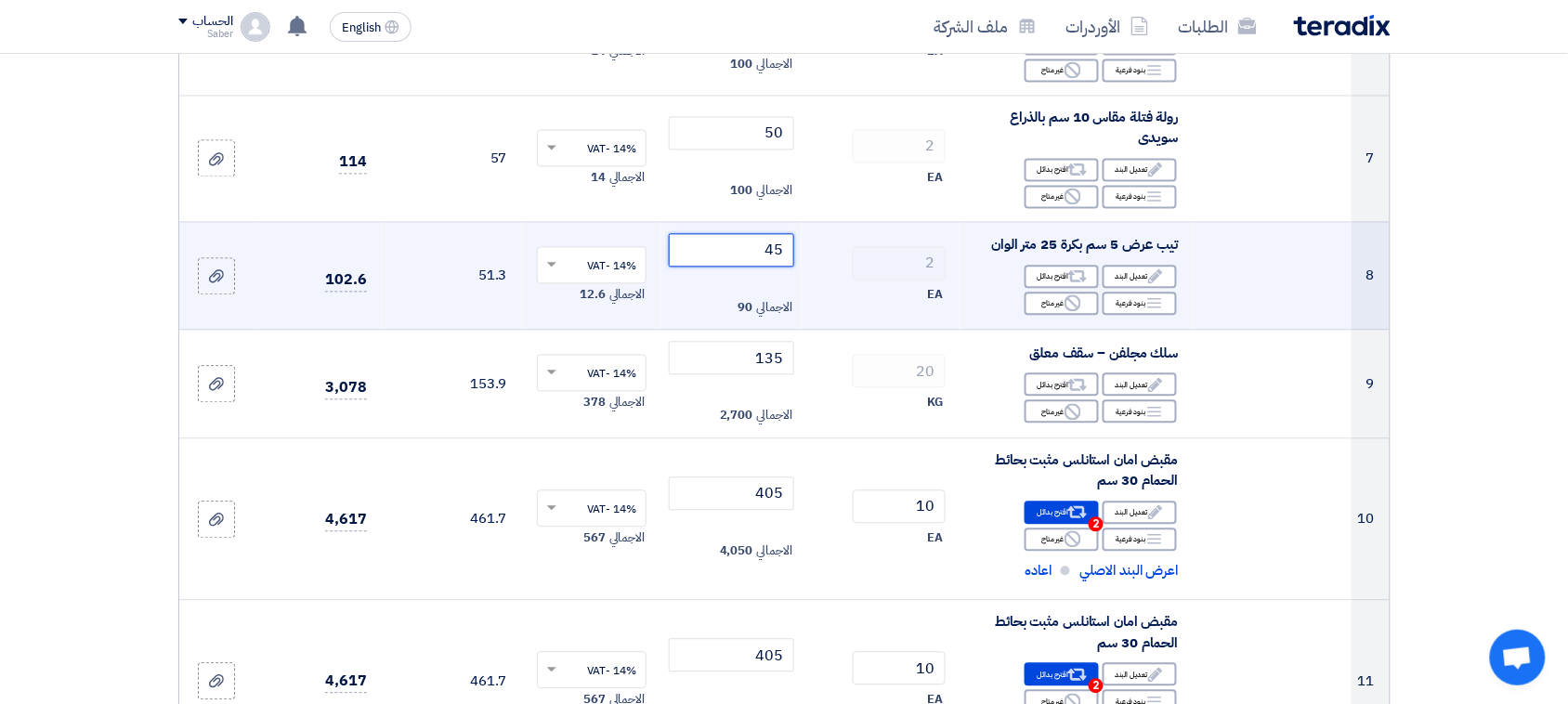
click at [757, 259] on input "45" at bounding box center [731, 250] width 126 height 33
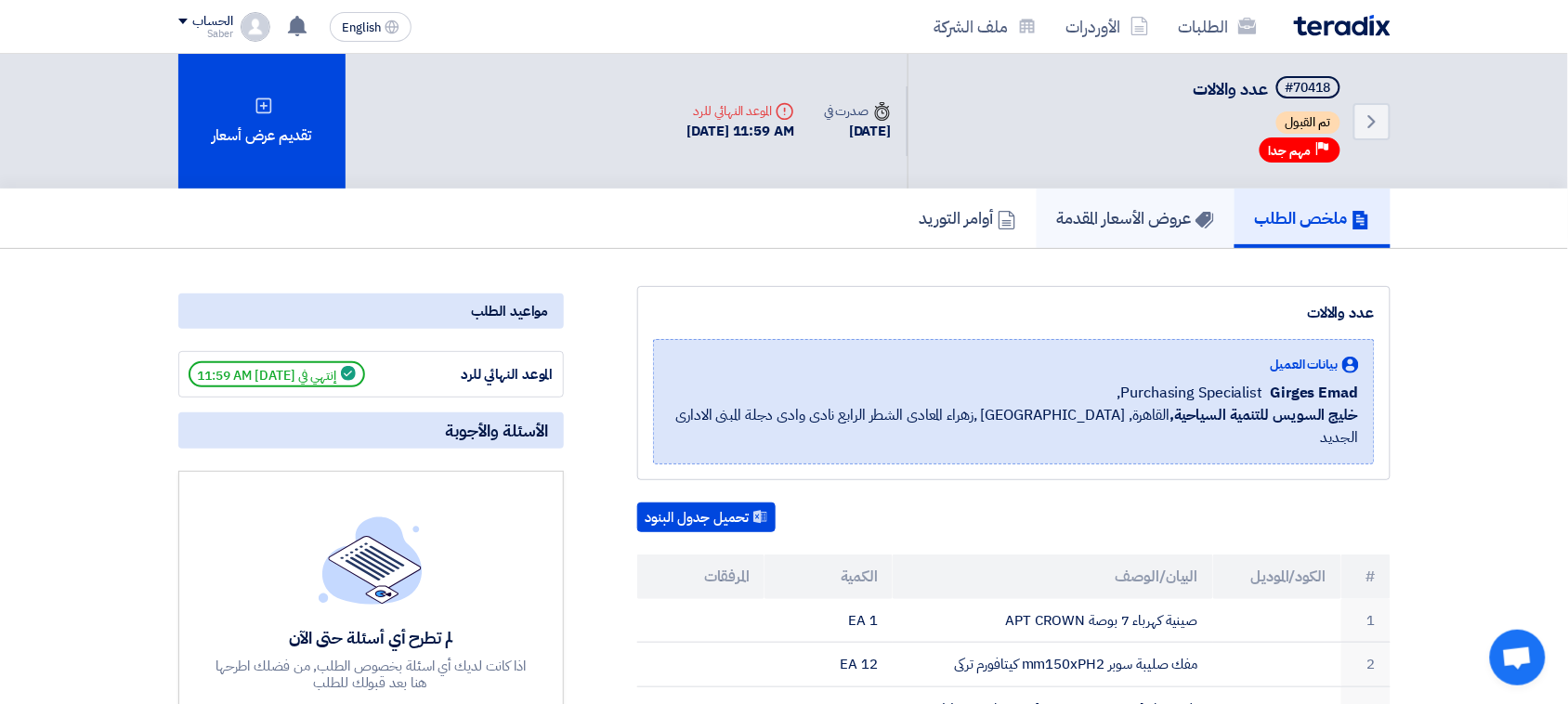
click at [1094, 207] on h5 "عروض الأسعار المقدمة" at bounding box center [1135, 218] width 157 height 21
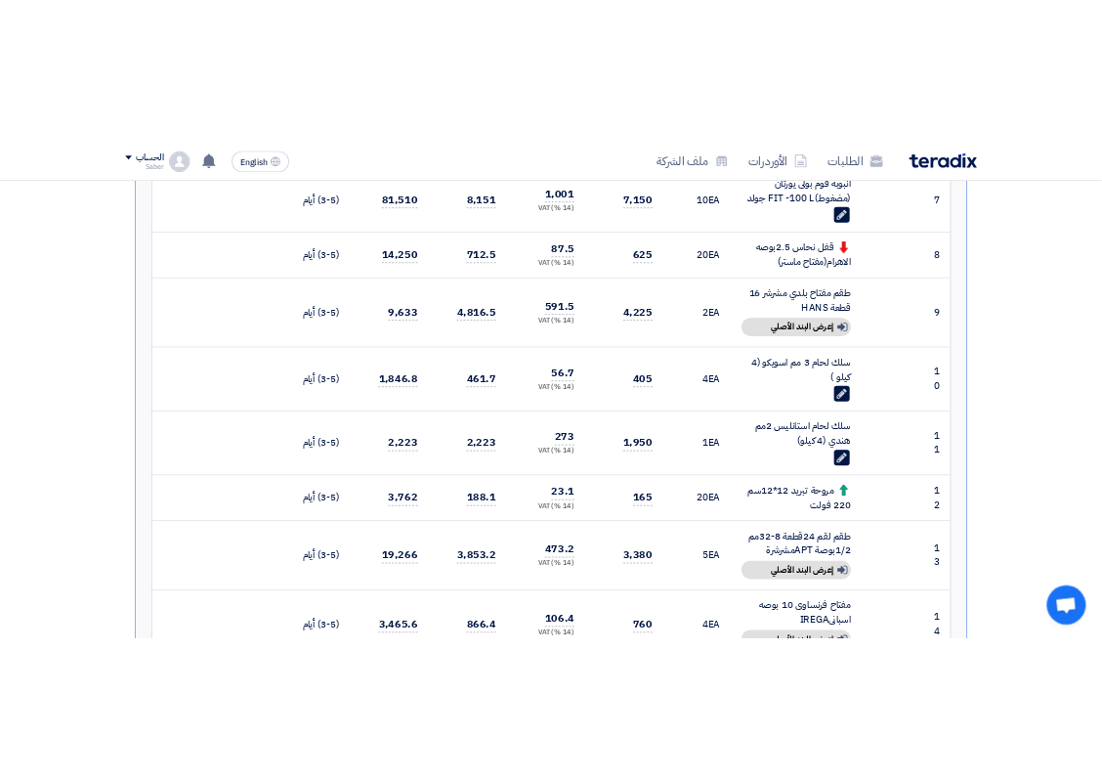
scroll to position [1221, 0]
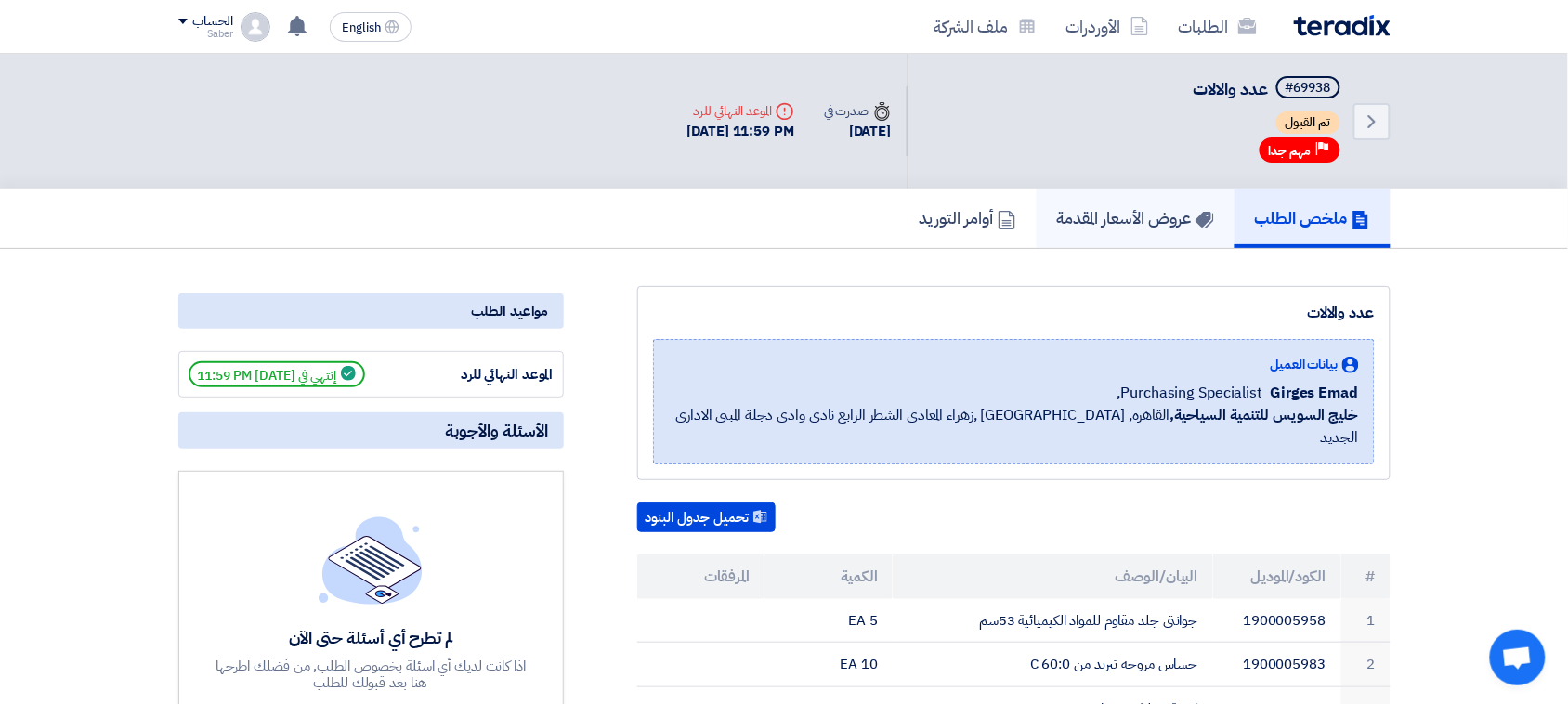
click at [1110, 214] on h5 "عروض الأسعار المقدمة" at bounding box center [1135, 218] width 157 height 21
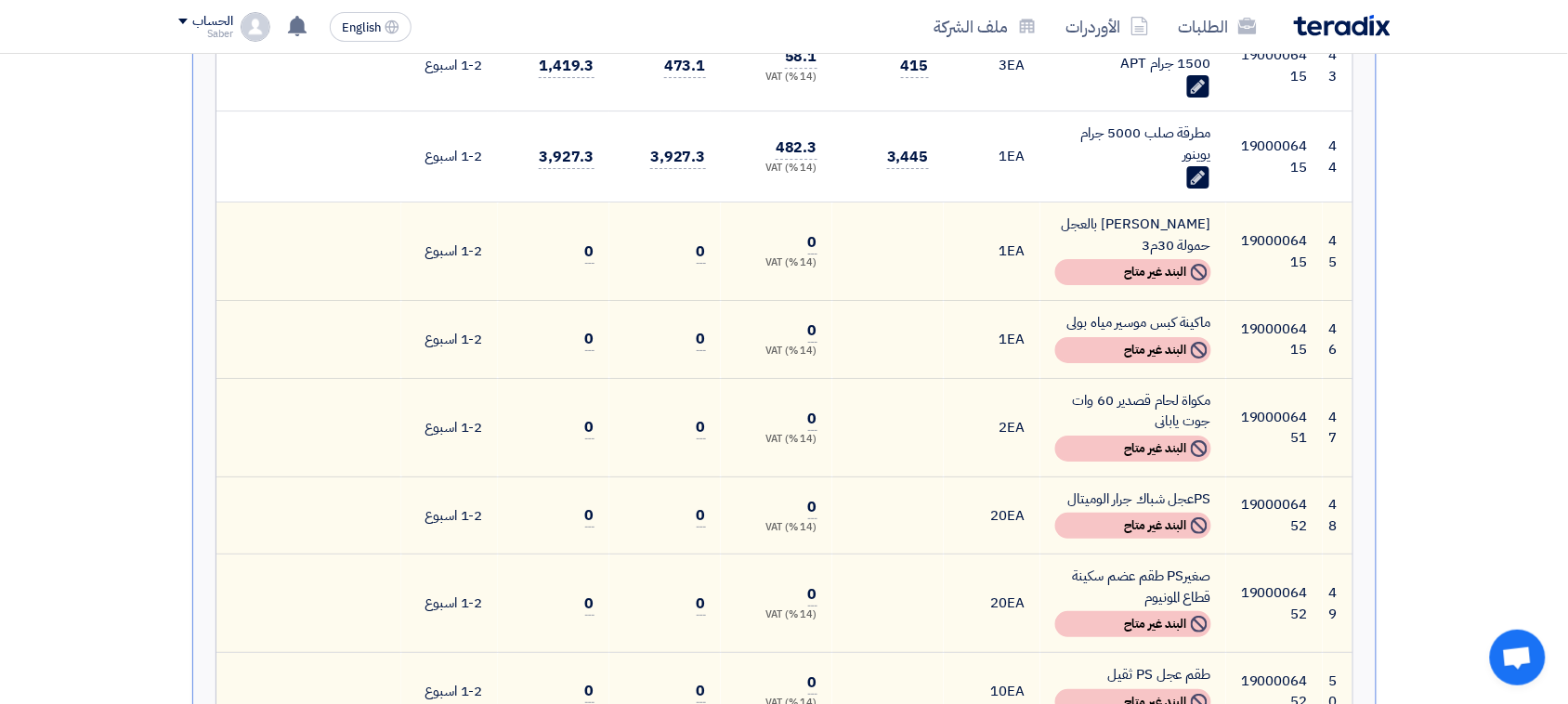
scroll to position [4414, 0]
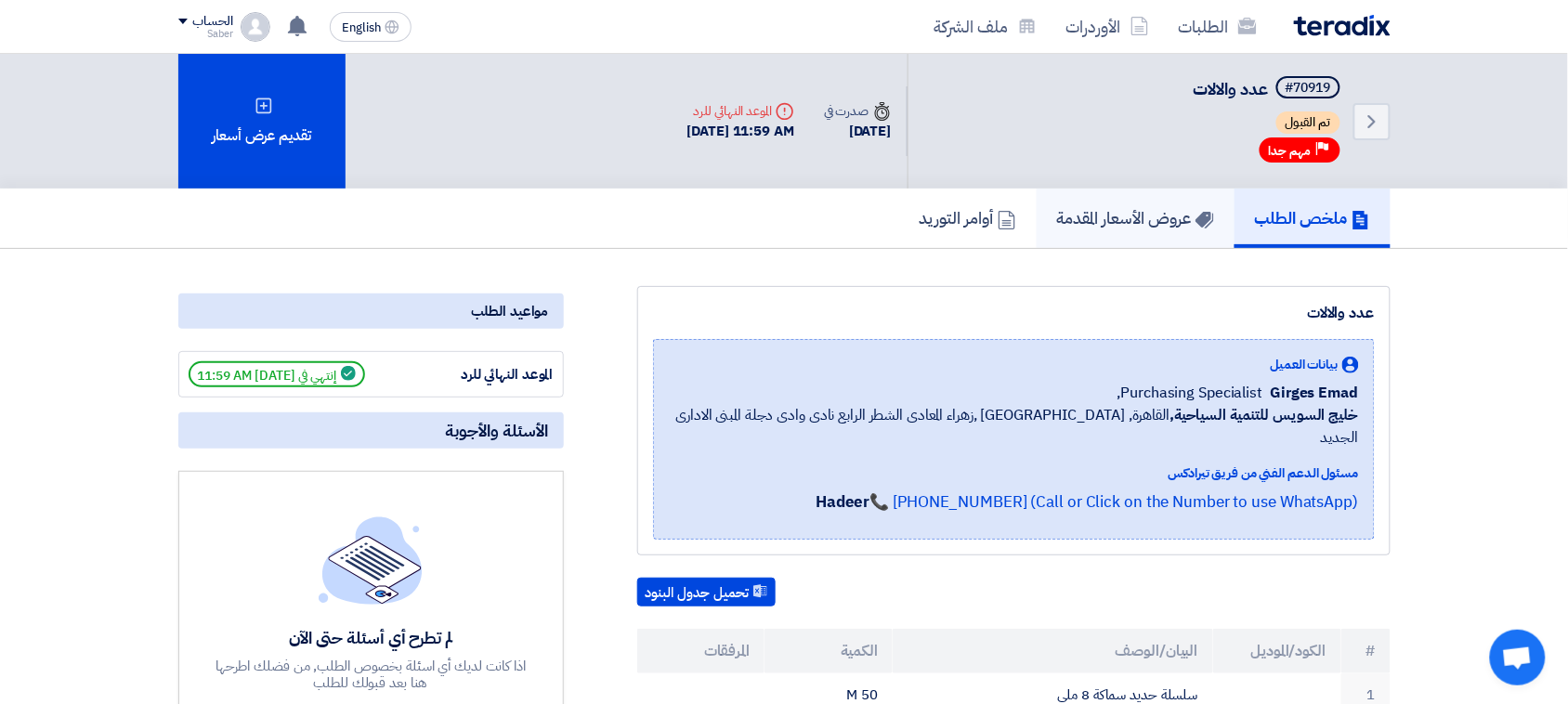
click at [1062, 233] on link "عروض الأسعار المقدمة" at bounding box center [1135, 218] width 198 height 60
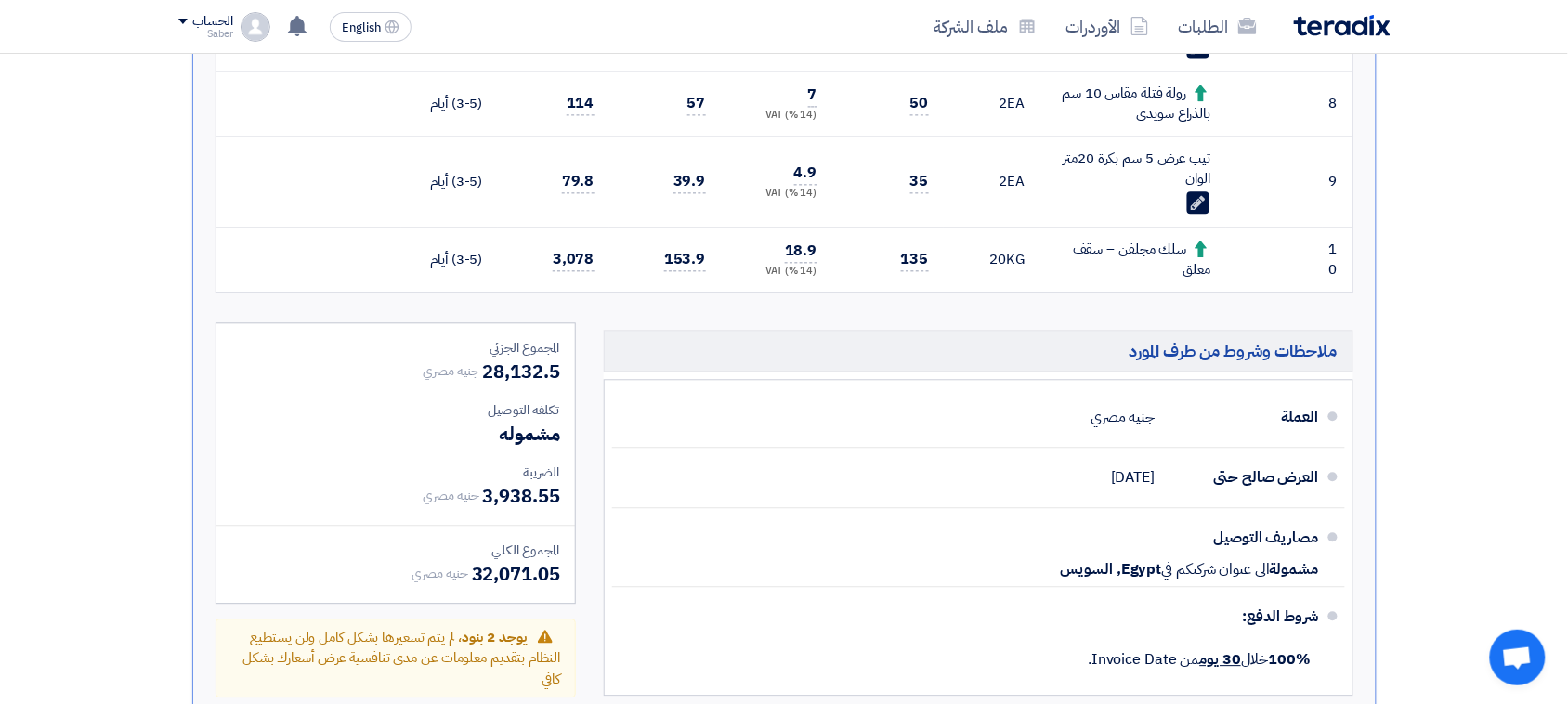
scroll to position [1278, 0]
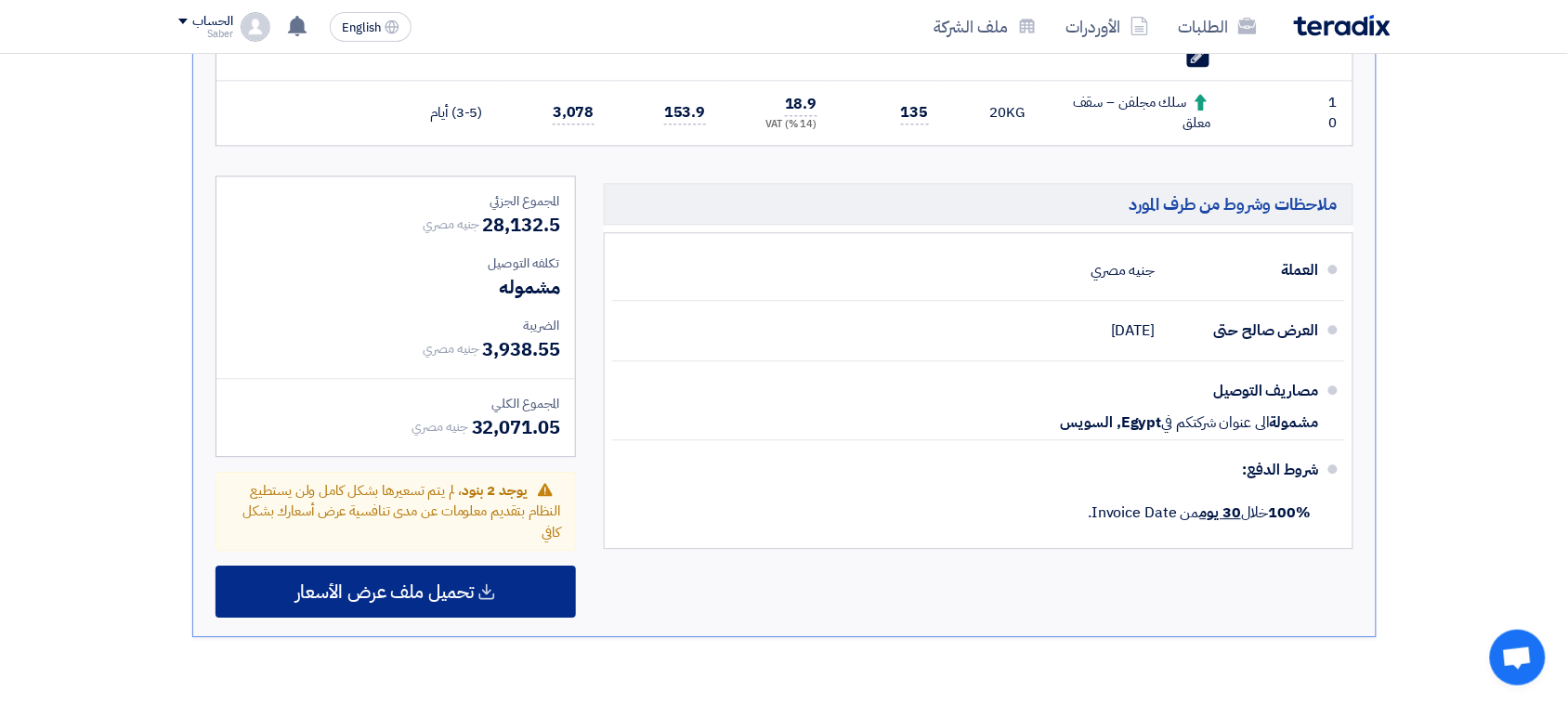
click at [498, 569] on div "تحميل ملف عرض الأسعار" at bounding box center [396, 592] width 360 height 52
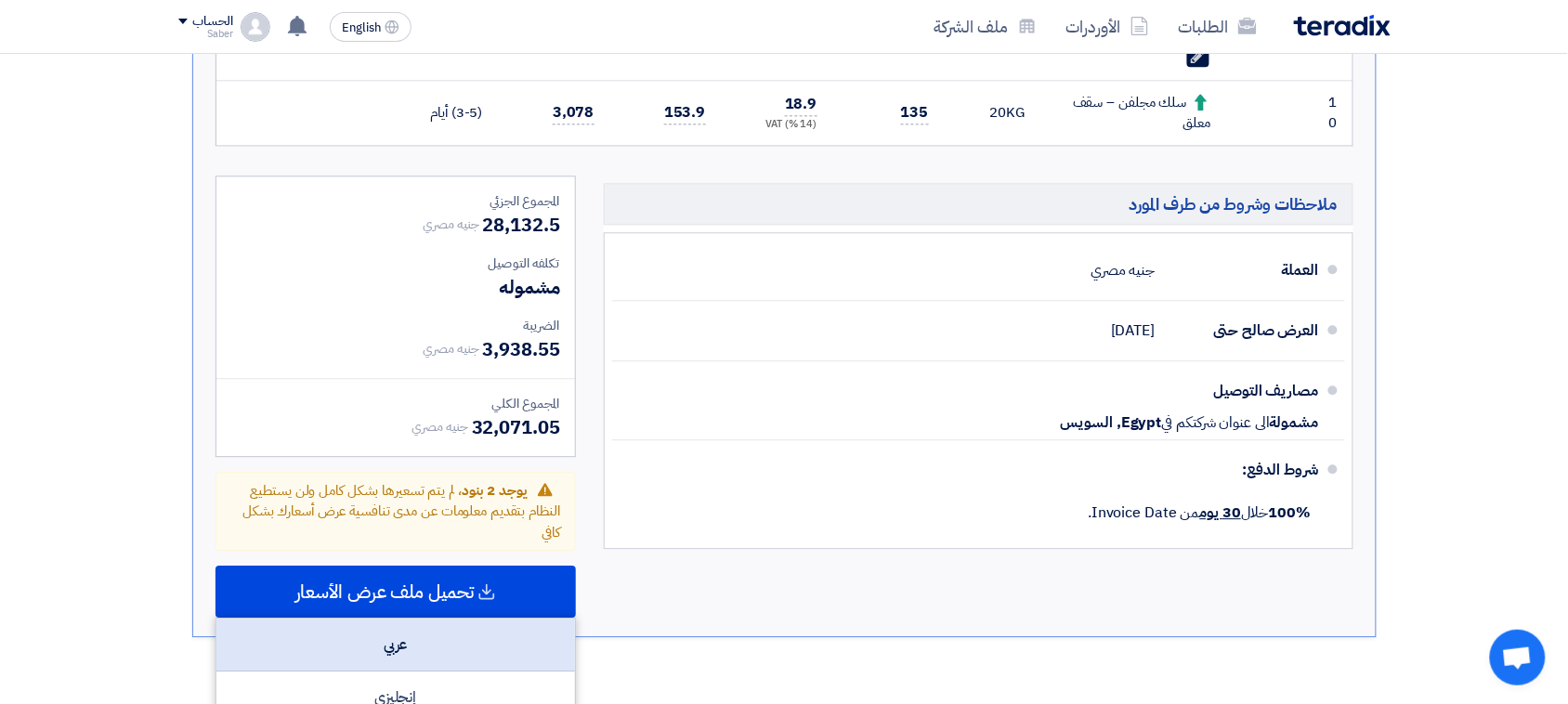
click at [494, 624] on div "عربي" at bounding box center [396, 646] width 358 height 53
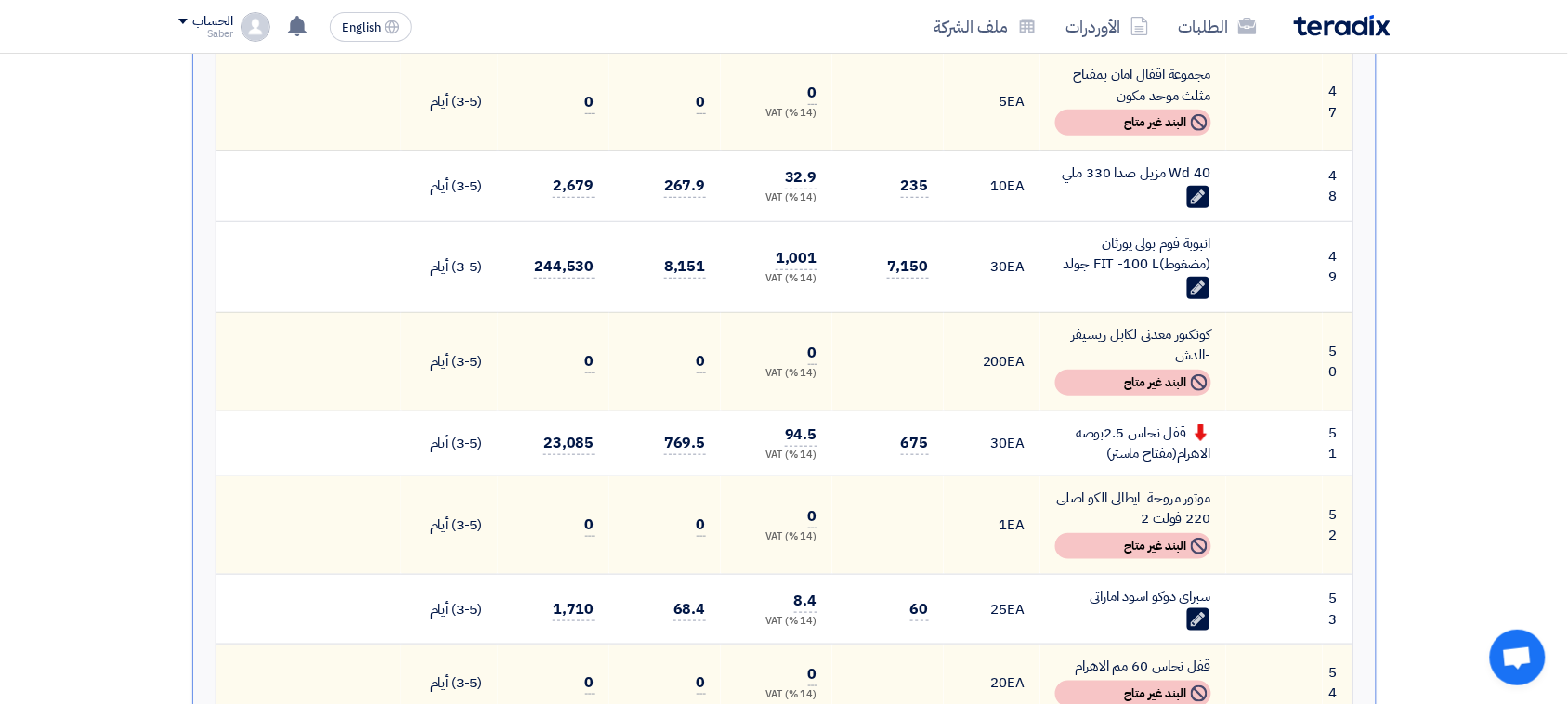
scroll to position [4414, 0]
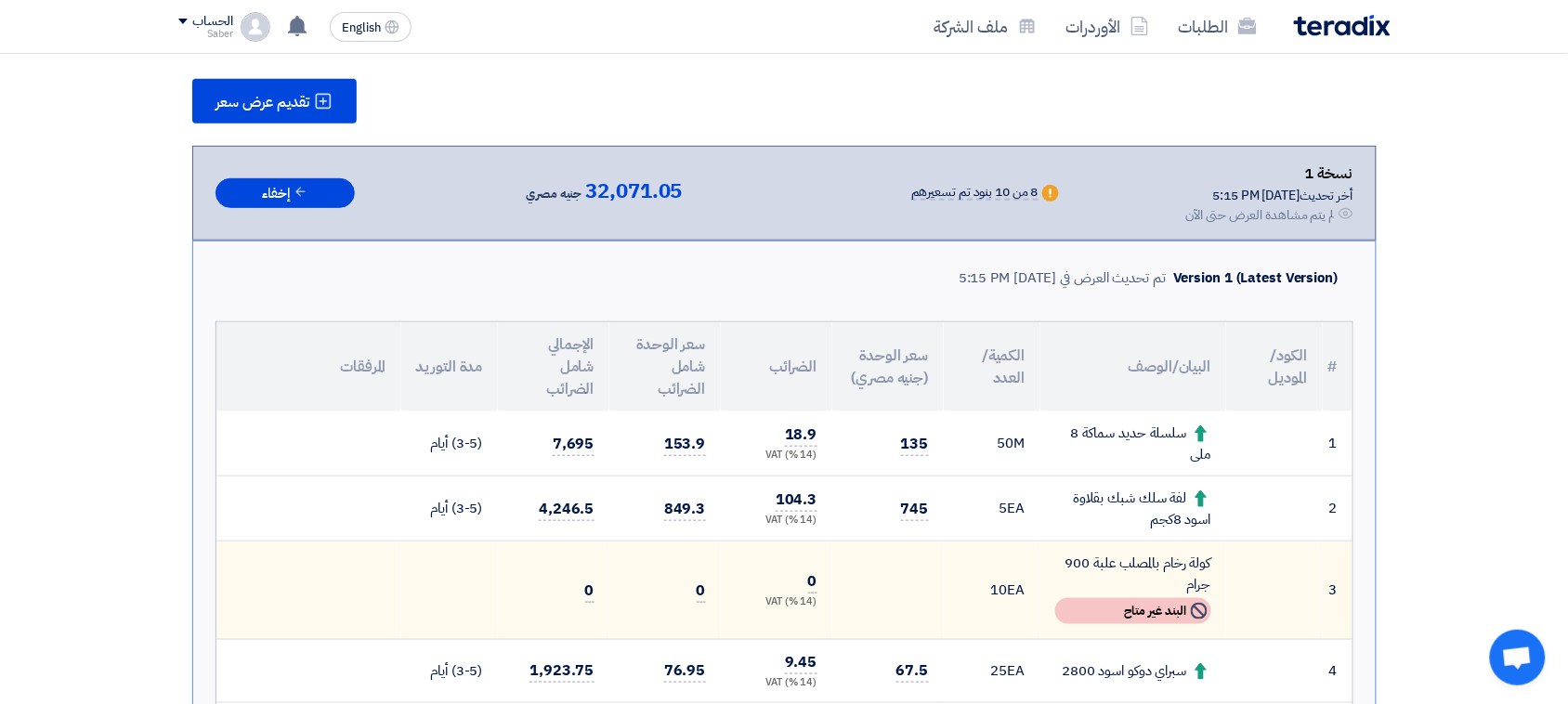
scroll to position [232, 0]
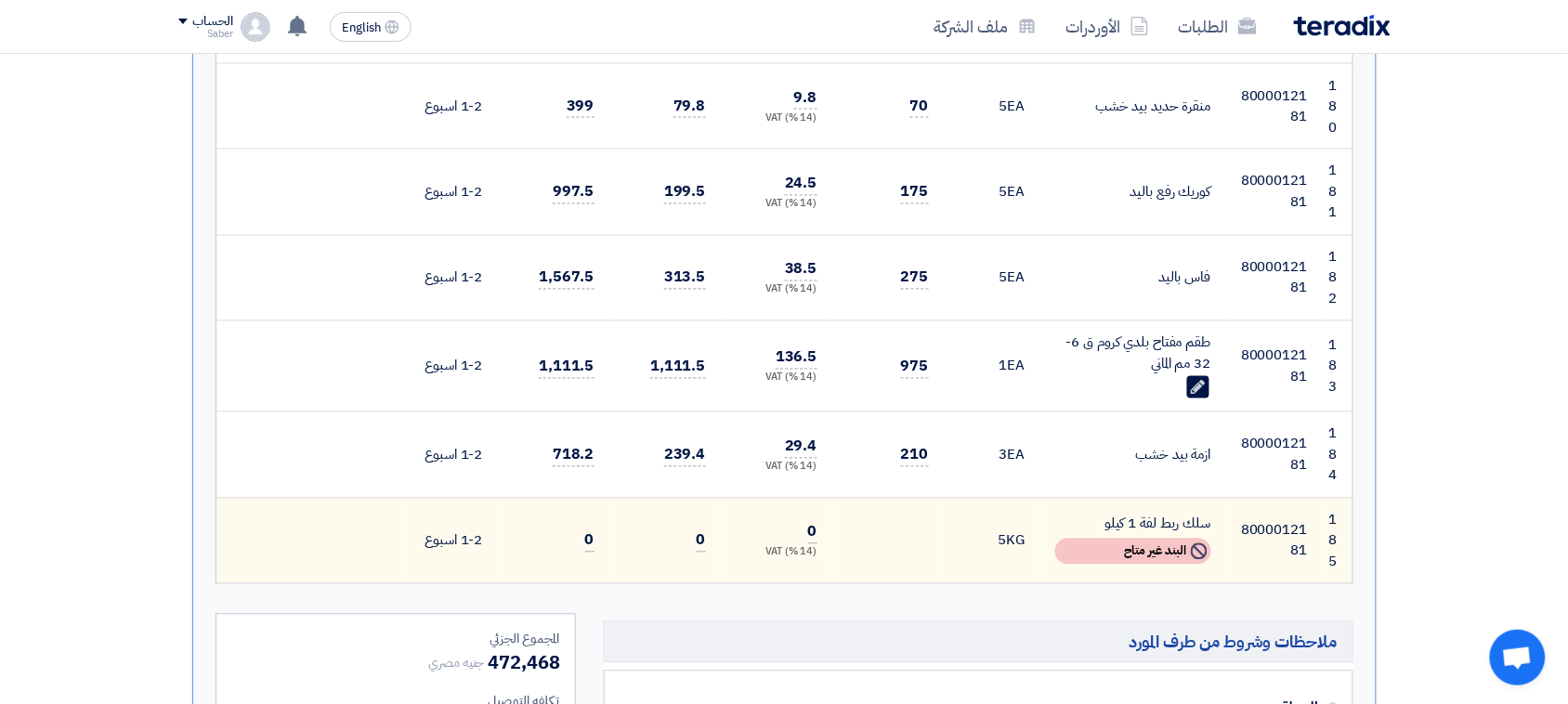
scroll to position [15567, 0]
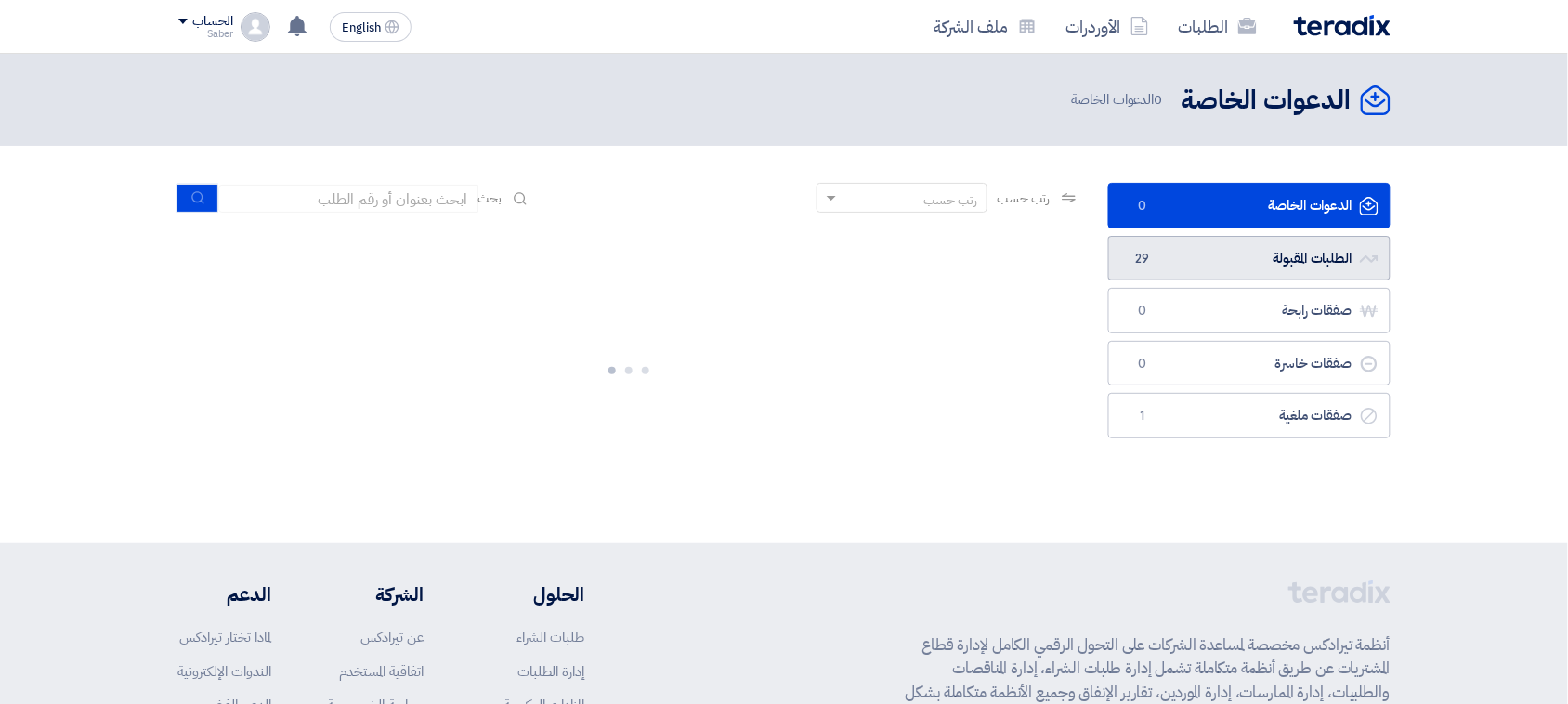
click at [1254, 269] on link "الطلبات المقبولة الطلبات المقبولة 29" at bounding box center [1249, 259] width 282 height 46
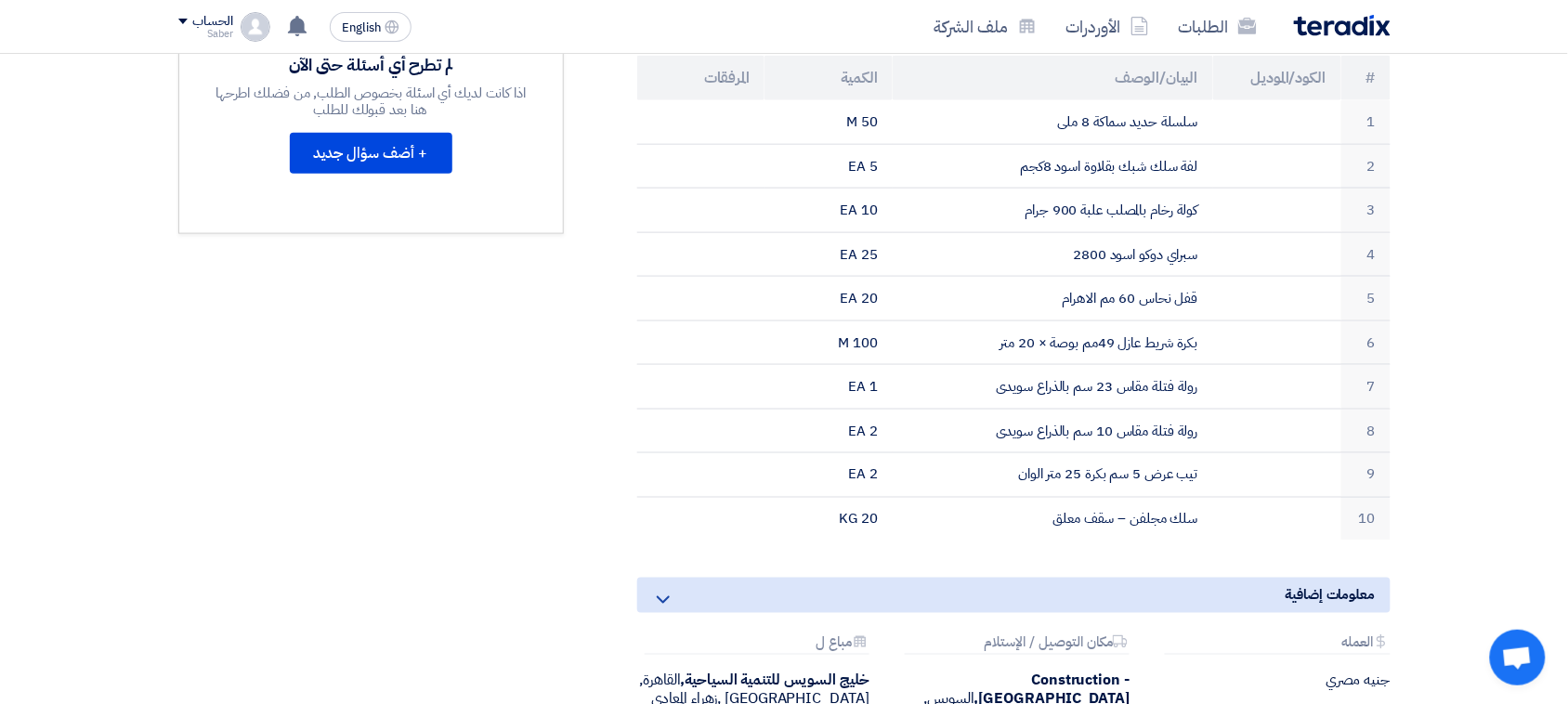
scroll to position [581, 0]
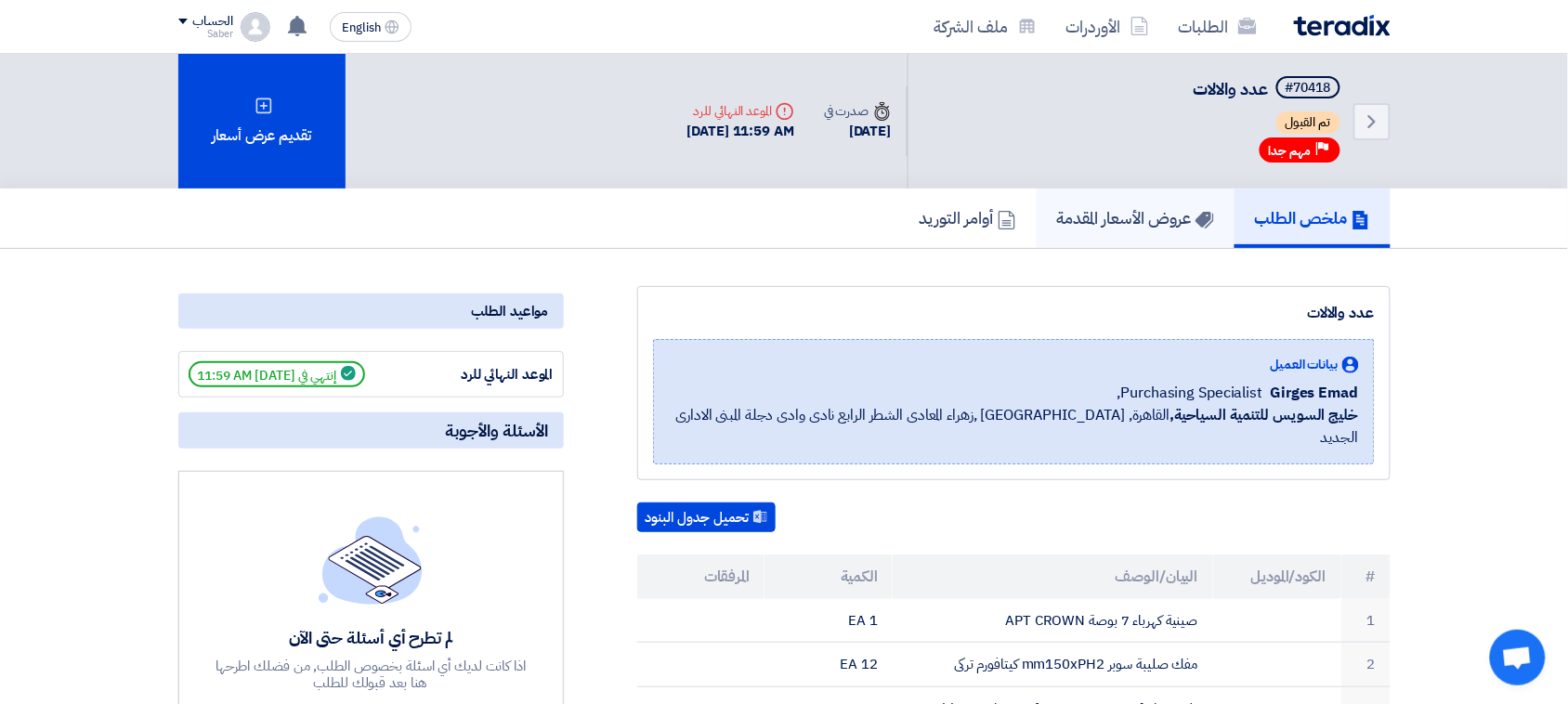
click at [1195, 211] on icon at bounding box center [1205, 221] width 19 height 19
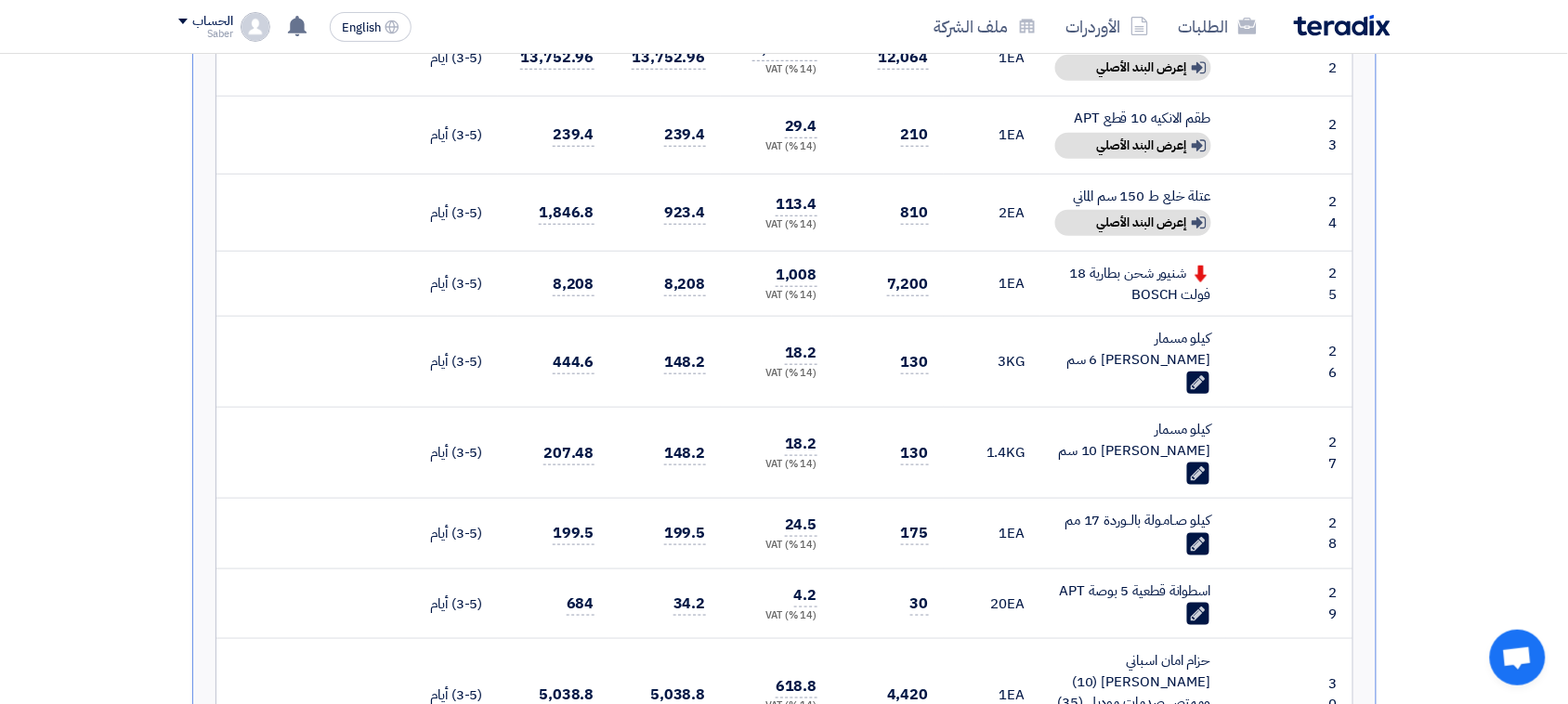
scroll to position [2439, 0]
